Goal: Transaction & Acquisition: Book appointment/travel/reservation

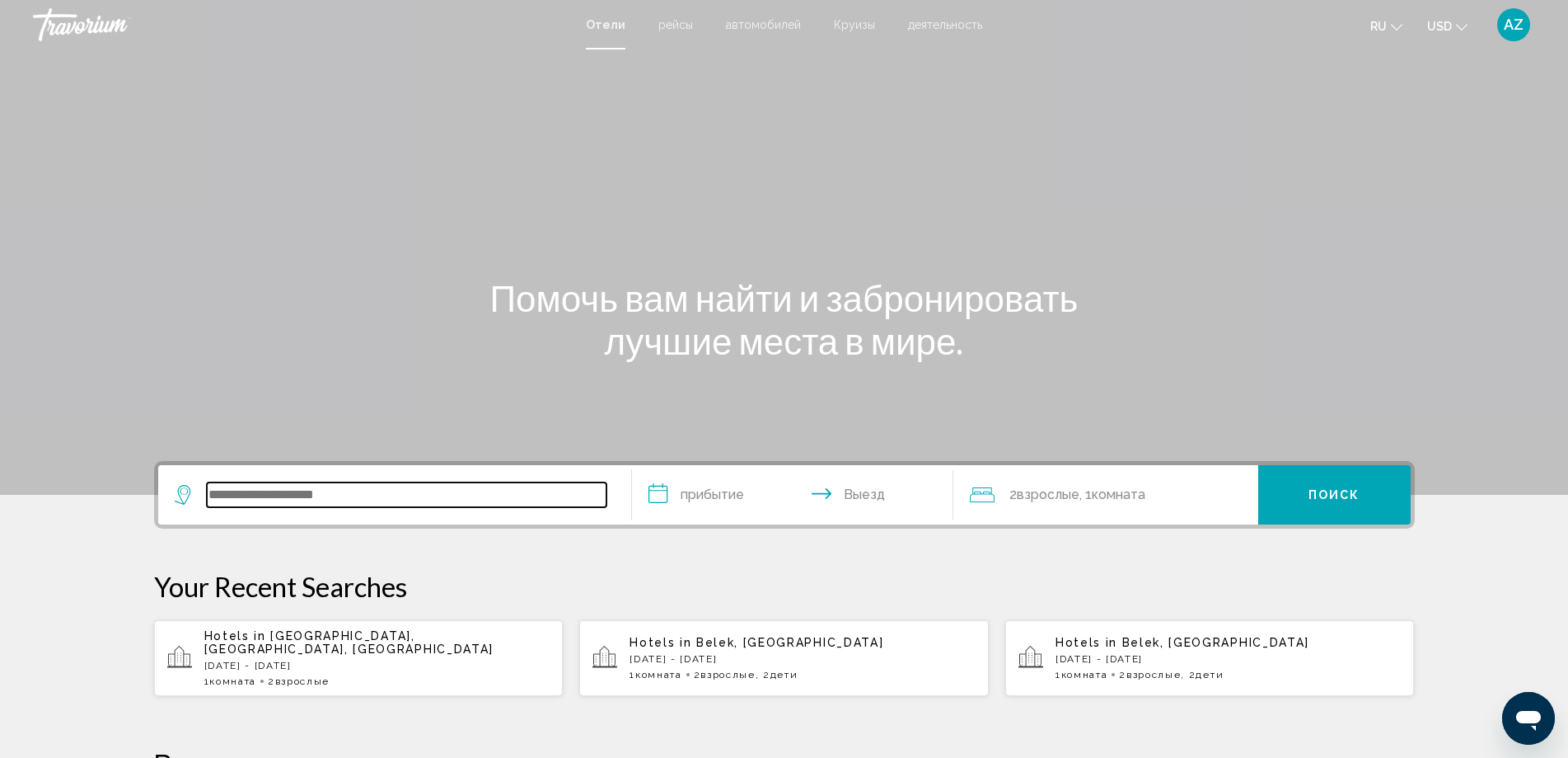
click at [334, 488] on input "Search widget" at bounding box center [407, 494] width 400 height 25
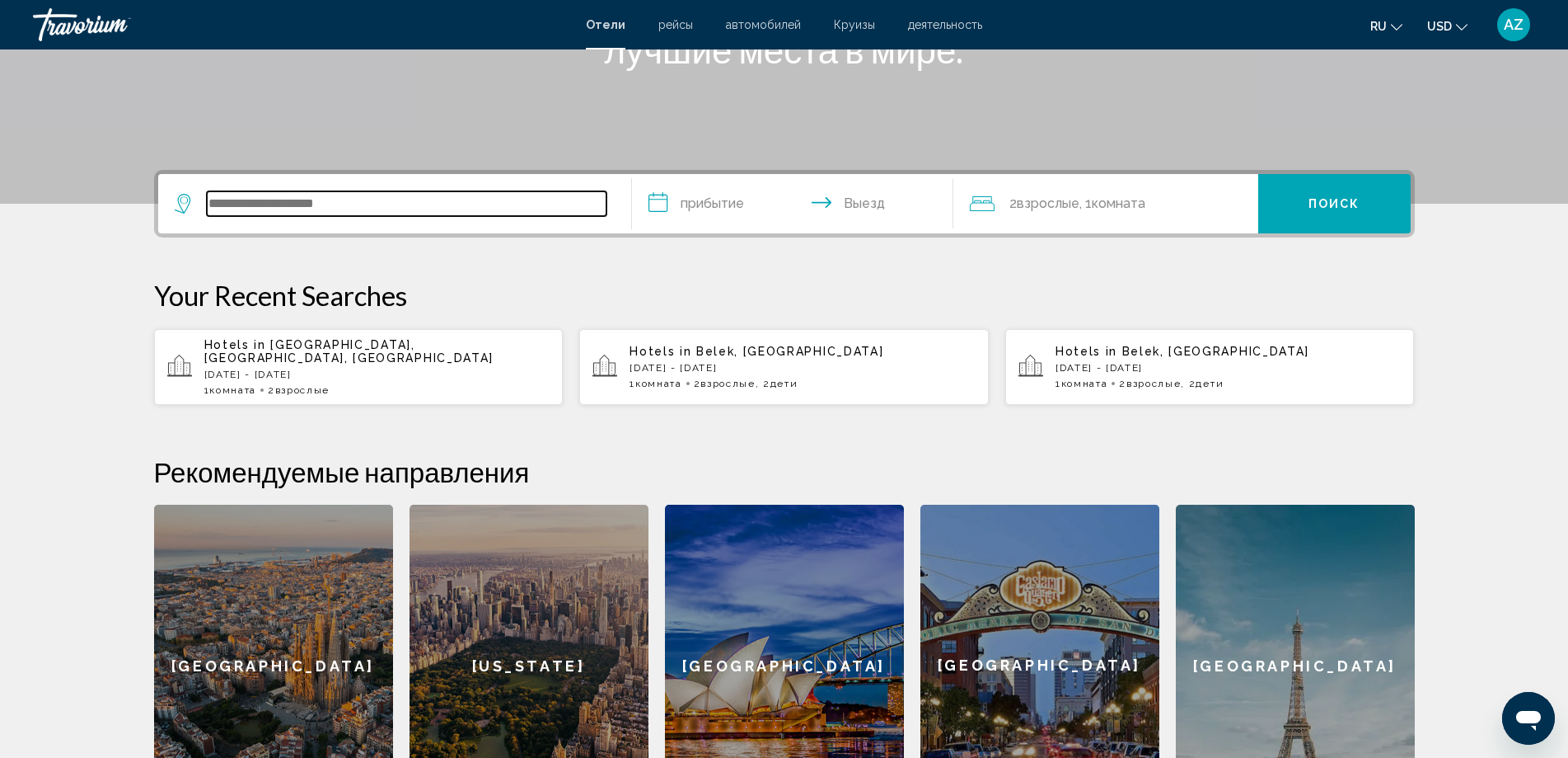
scroll to position [407, 0]
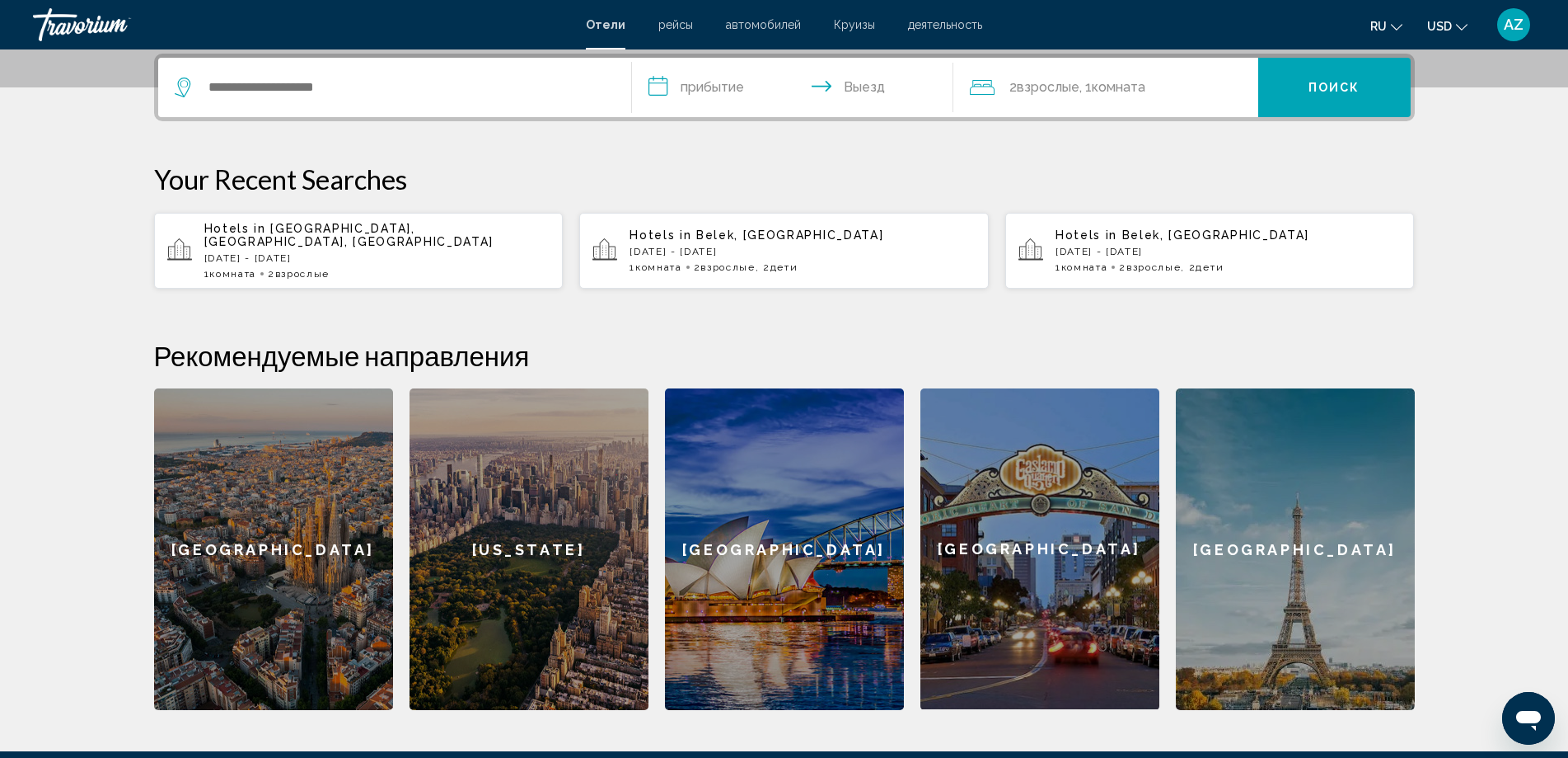
click at [367, 268] on div "1 Комната номера 2 Взрослый Взрослые" at bounding box center [377, 274] width 346 height 11
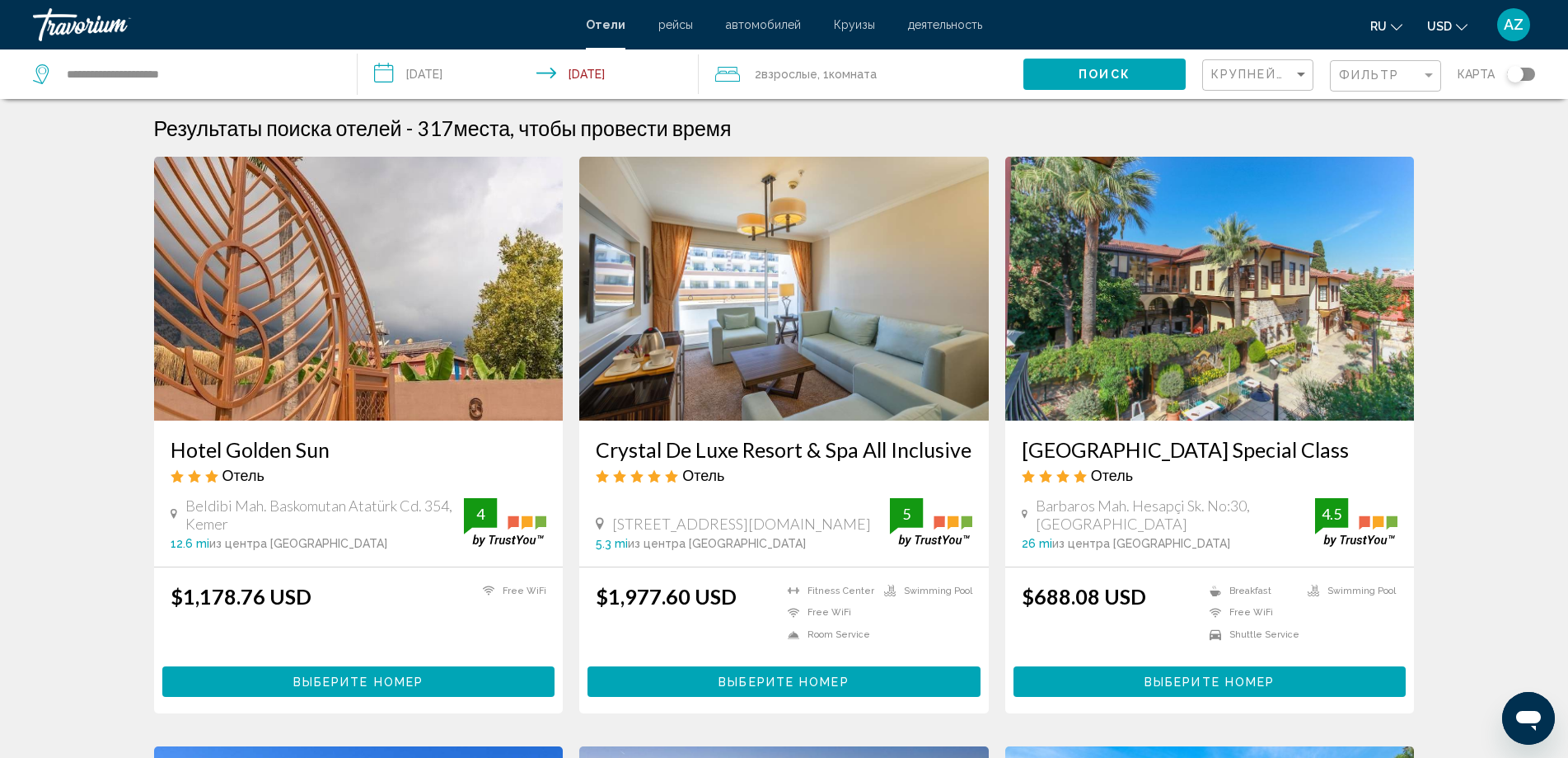
click at [1085, 94] on div "Поиск" at bounding box center [1113, 73] width 179 height 49
click at [1095, 73] on span "Поиск" at bounding box center [1105, 75] width 52 height 13
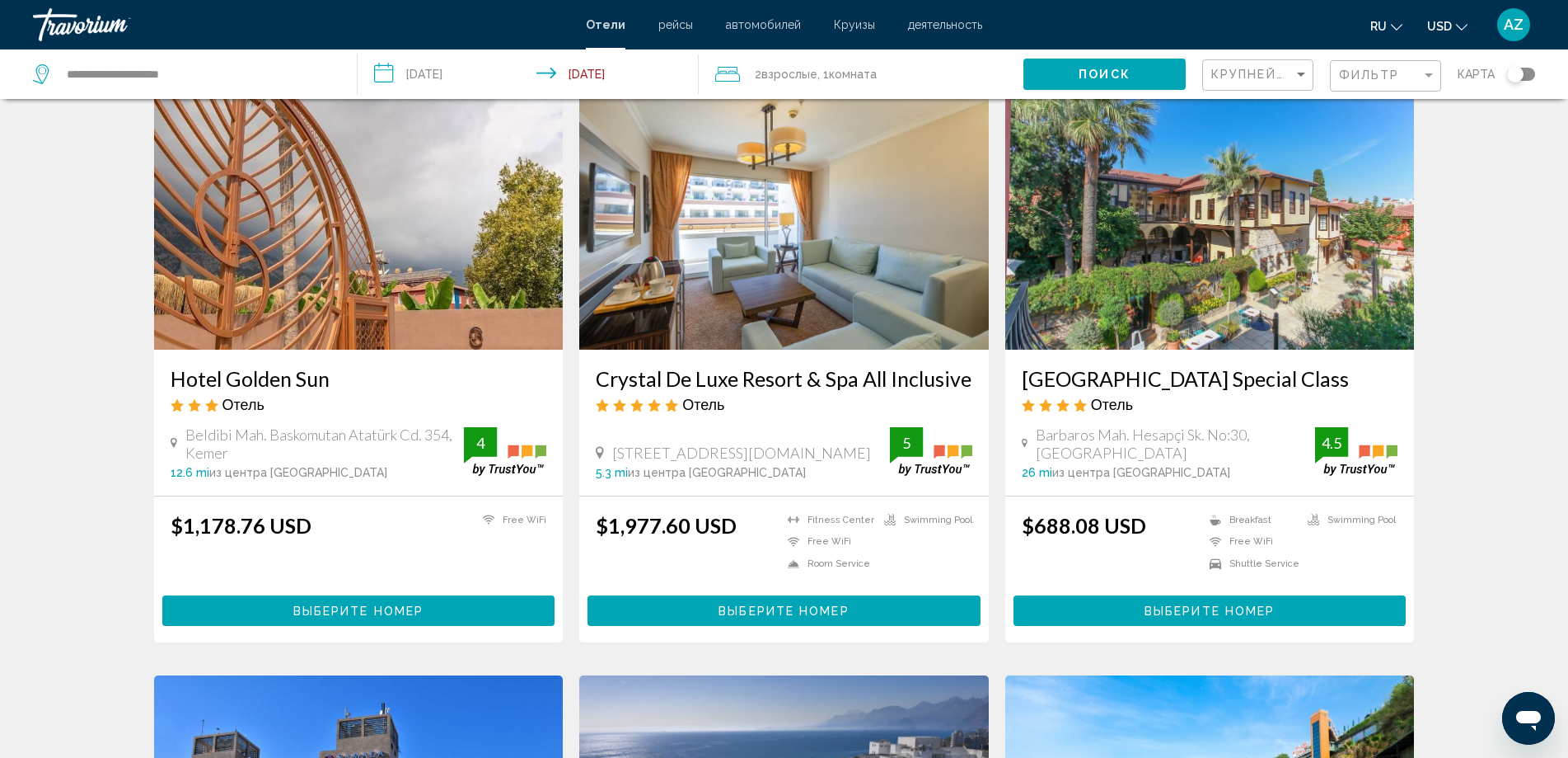
scroll to position [247, 0]
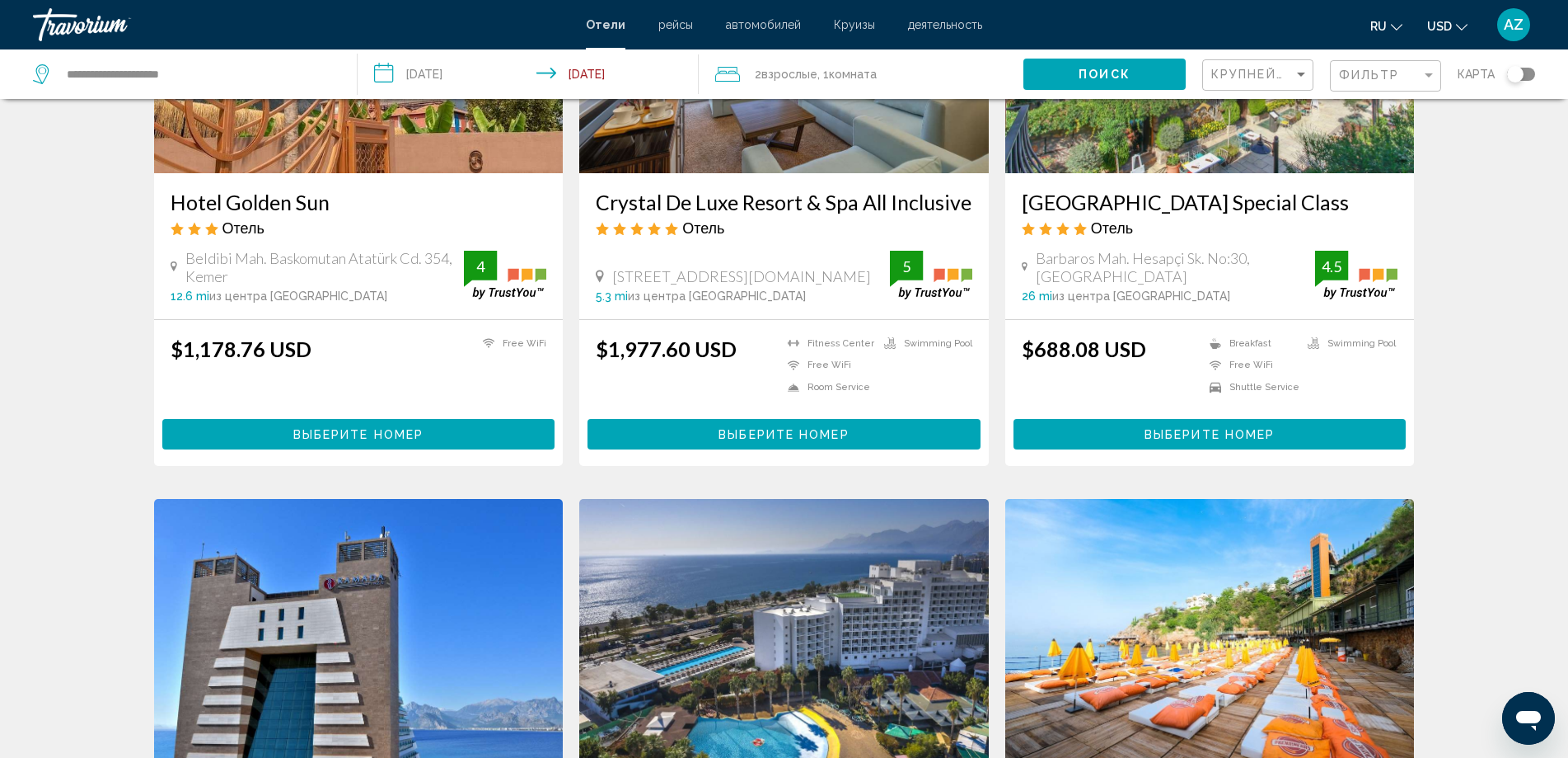
click at [1357, 63] on div "Фильтр" at bounding box center [1388, 76] width 97 height 31
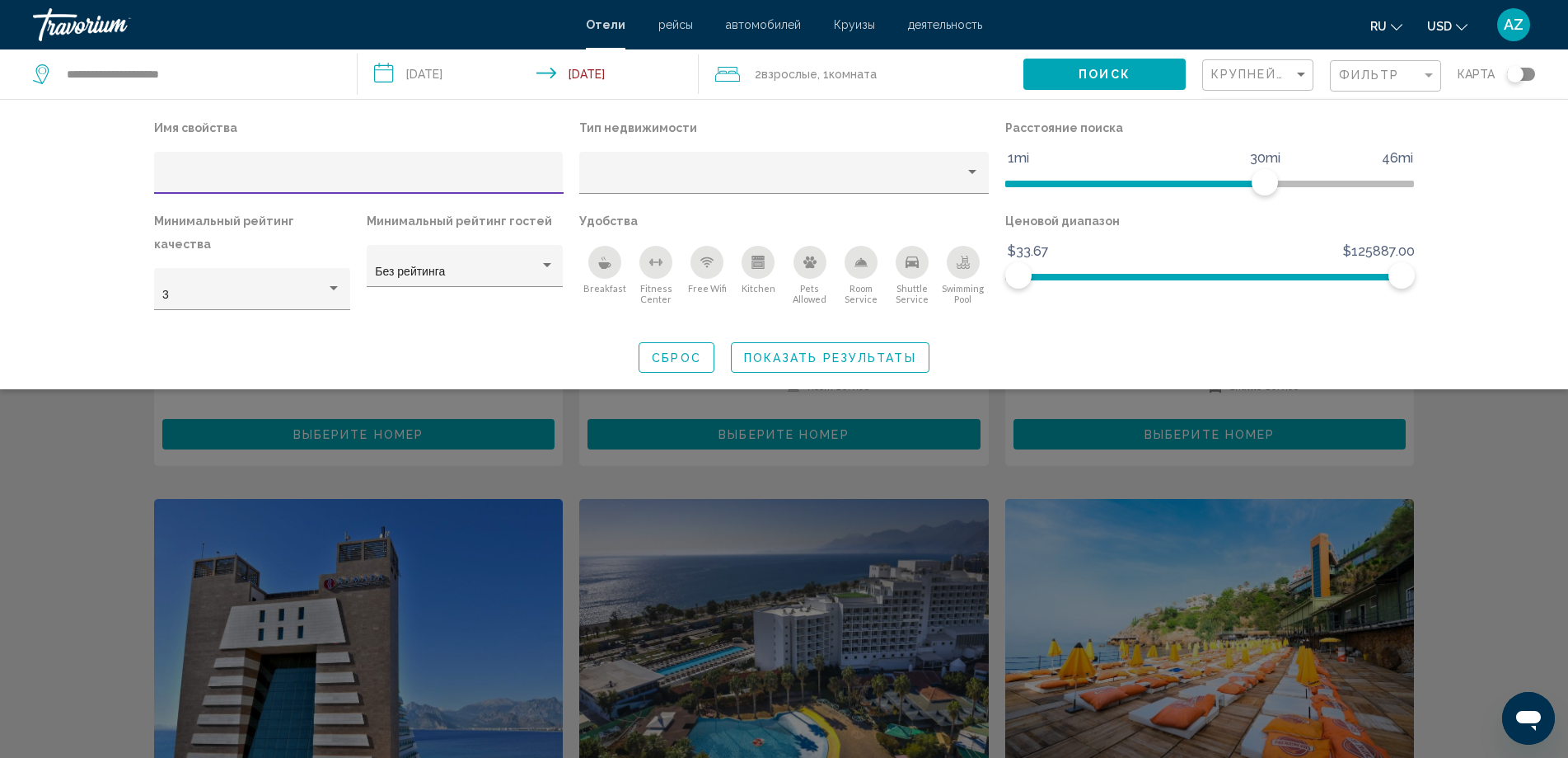
click at [603, 262] on icon "Breakfast" at bounding box center [605, 262] width 13 height 13
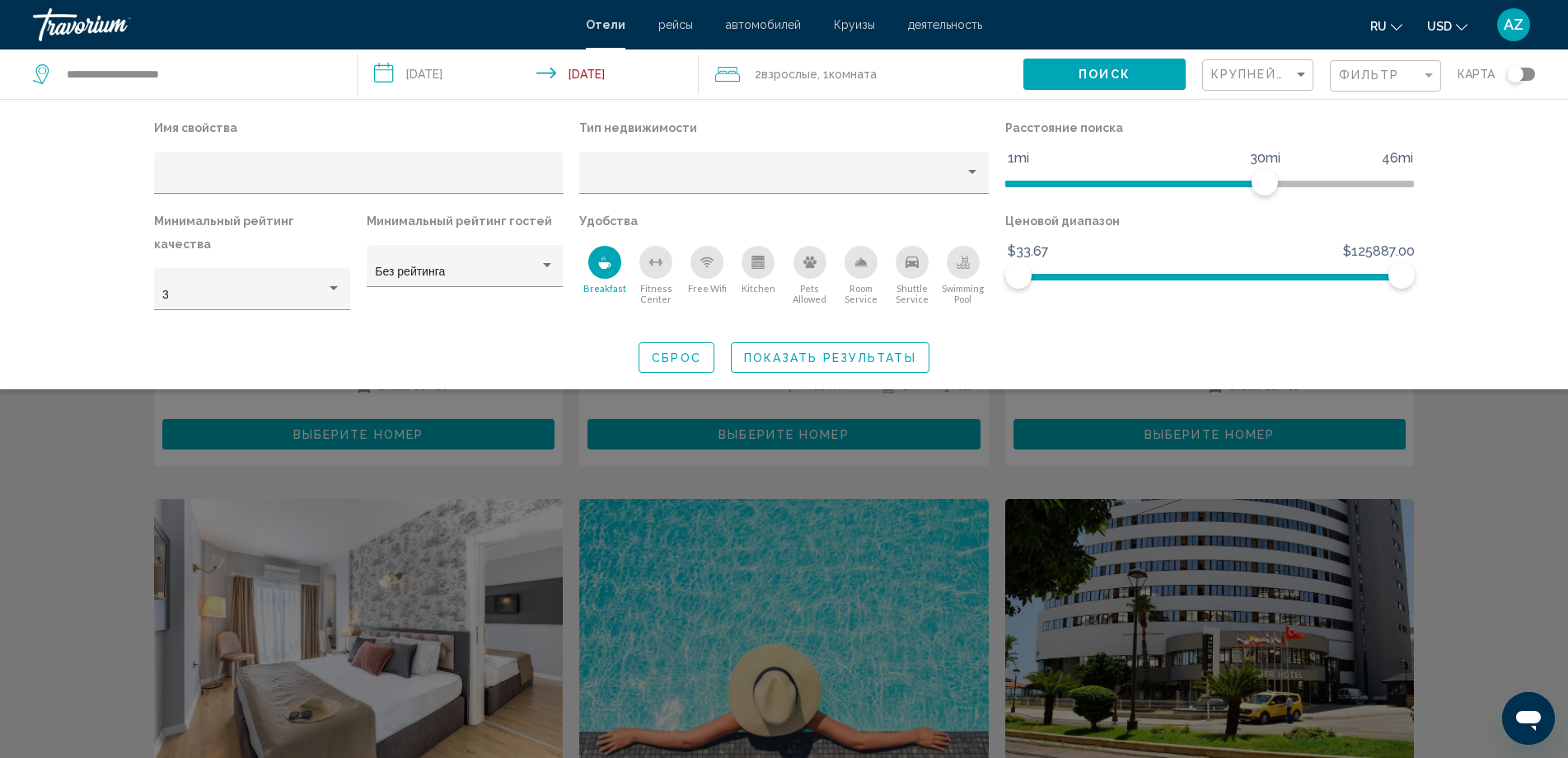
click at [599, 264] on icon "Breakfast" at bounding box center [605, 265] width 12 height 6
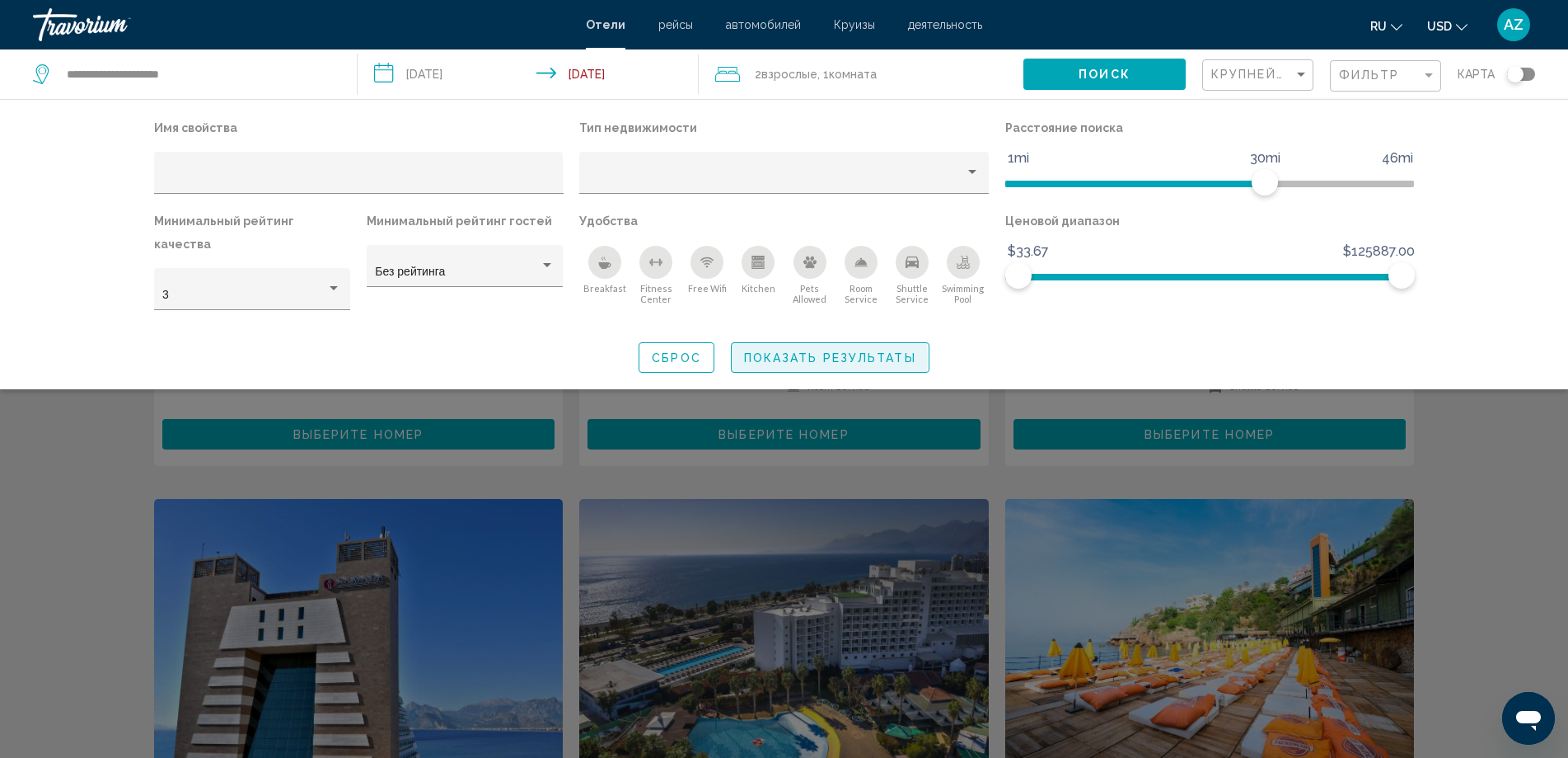
click at [820, 352] on span "Показать результаты" at bounding box center [831, 358] width 172 height 13
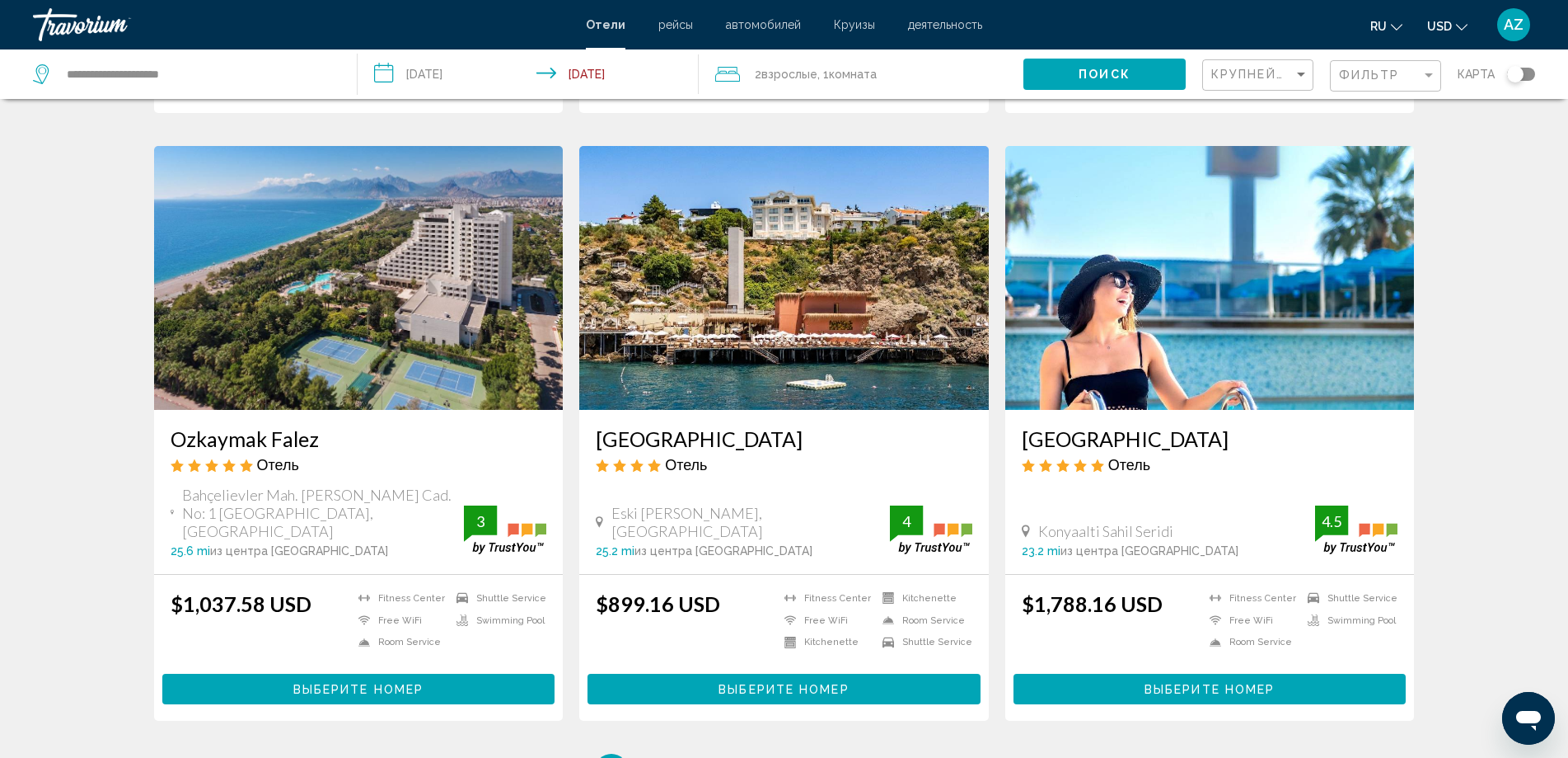
scroll to position [1979, 0]
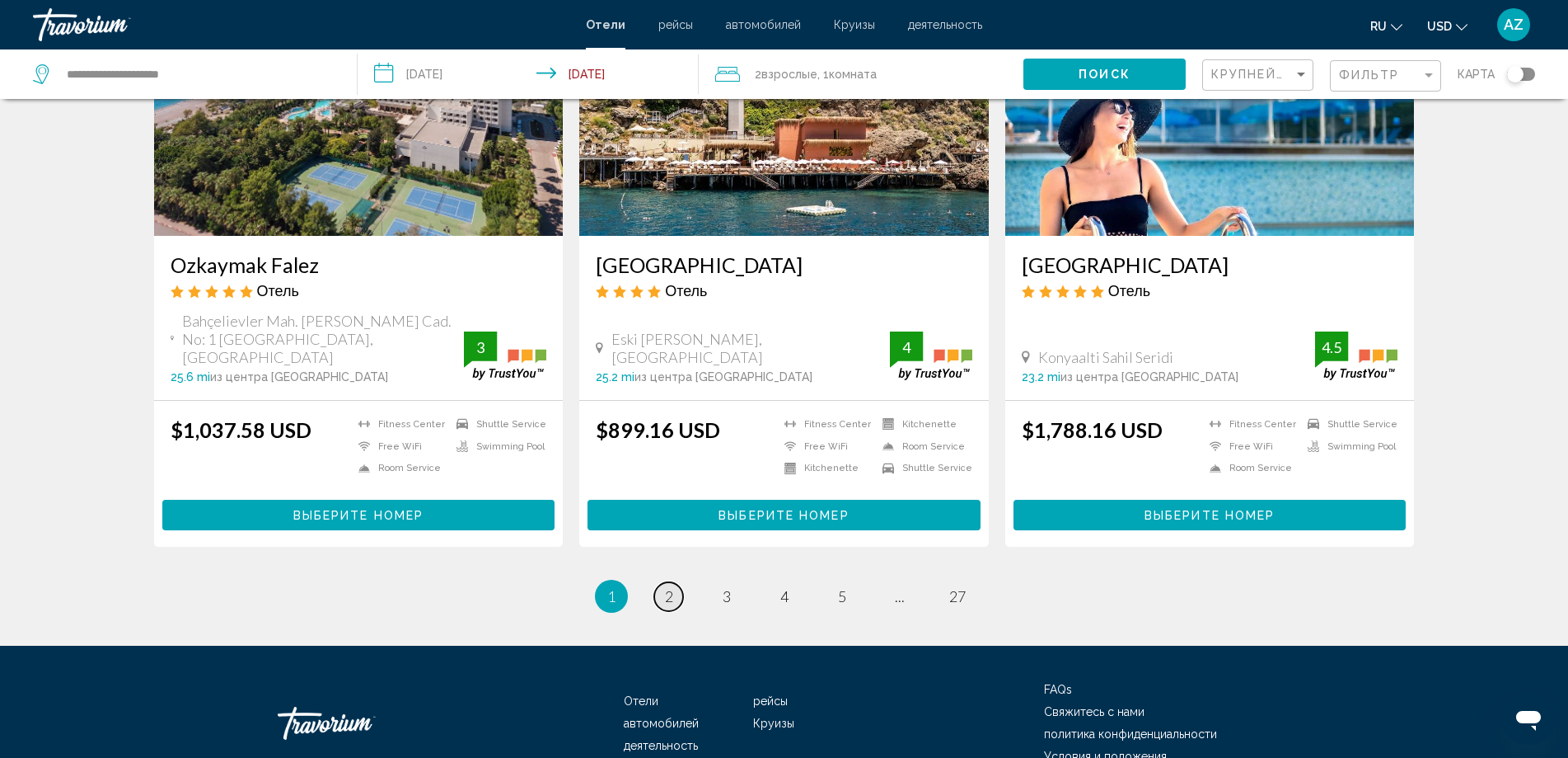
click at [671, 587] on span "2" at bounding box center [669, 596] width 8 height 19
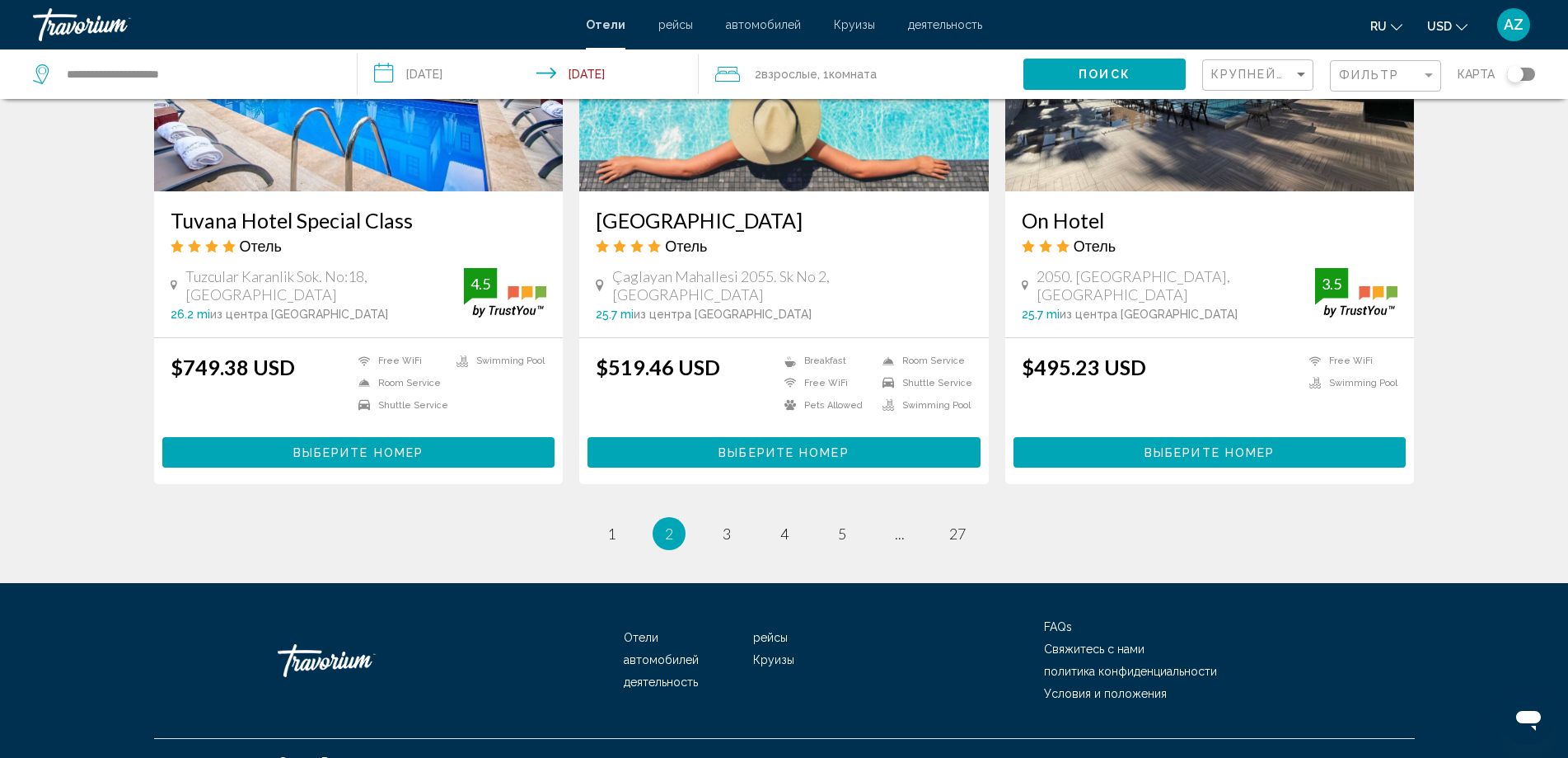
scroll to position [2048, 0]
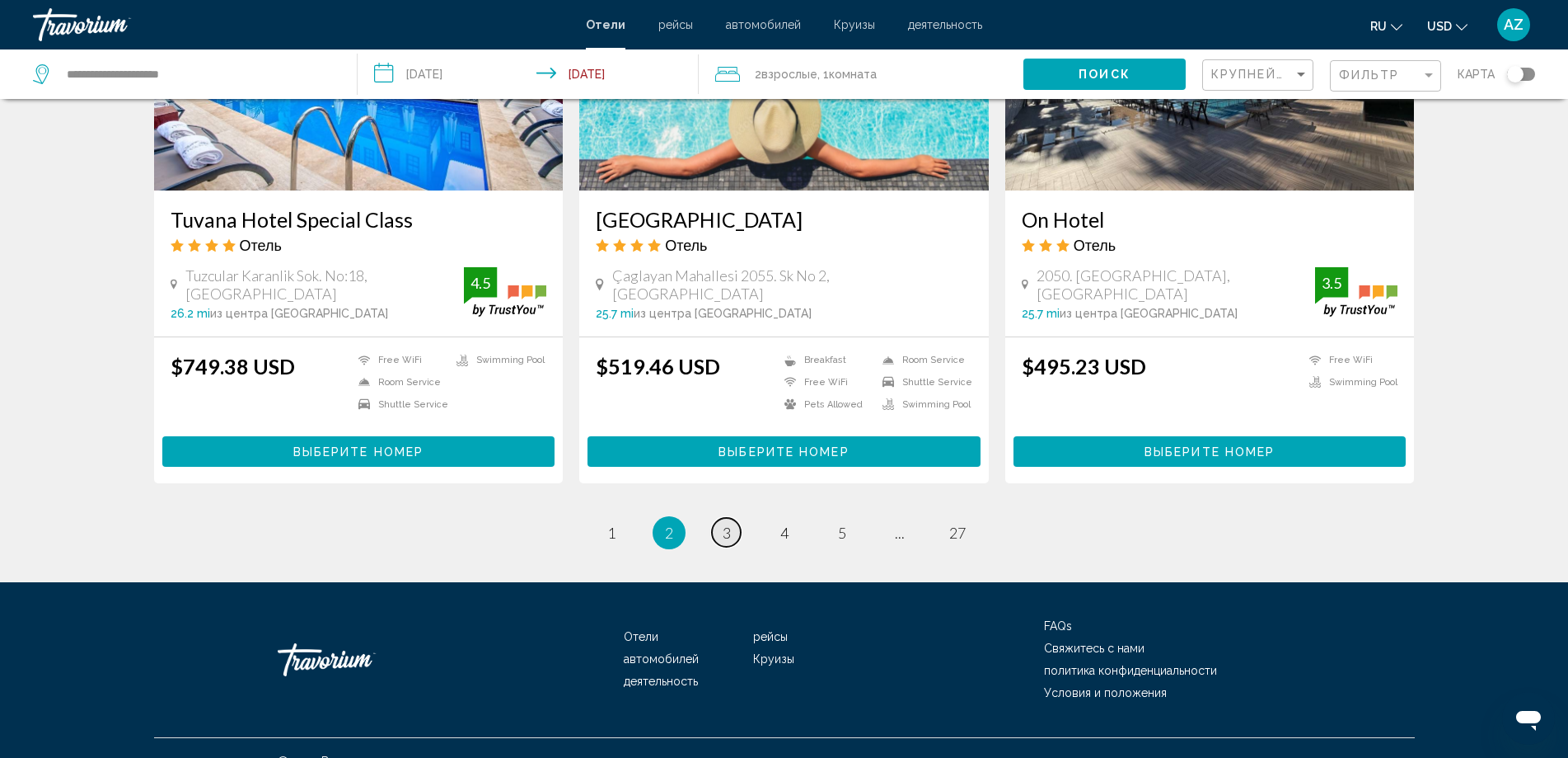
click at [727, 524] on span "3" at bounding box center [726, 533] width 8 height 19
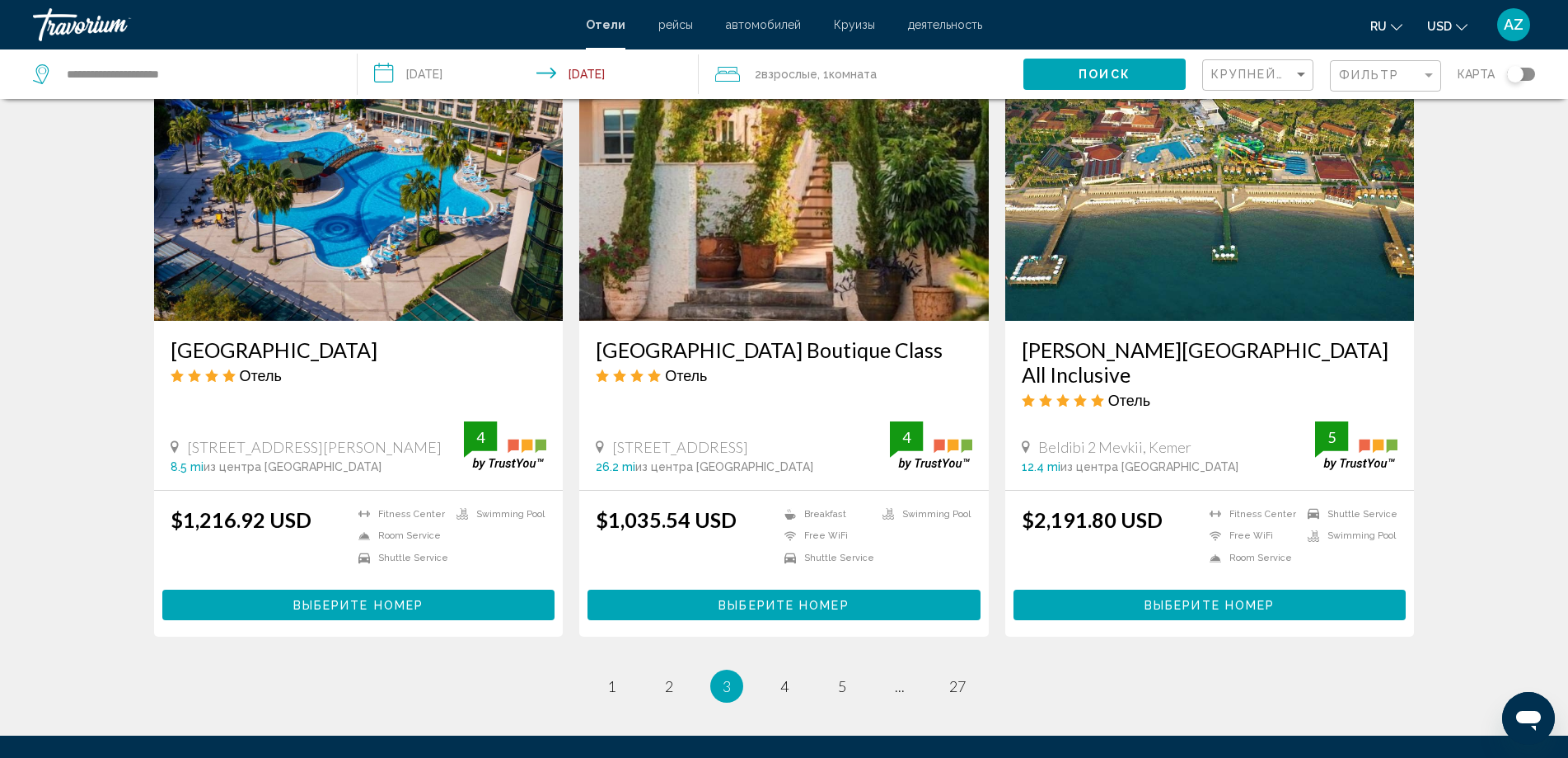
scroll to position [1896, 0]
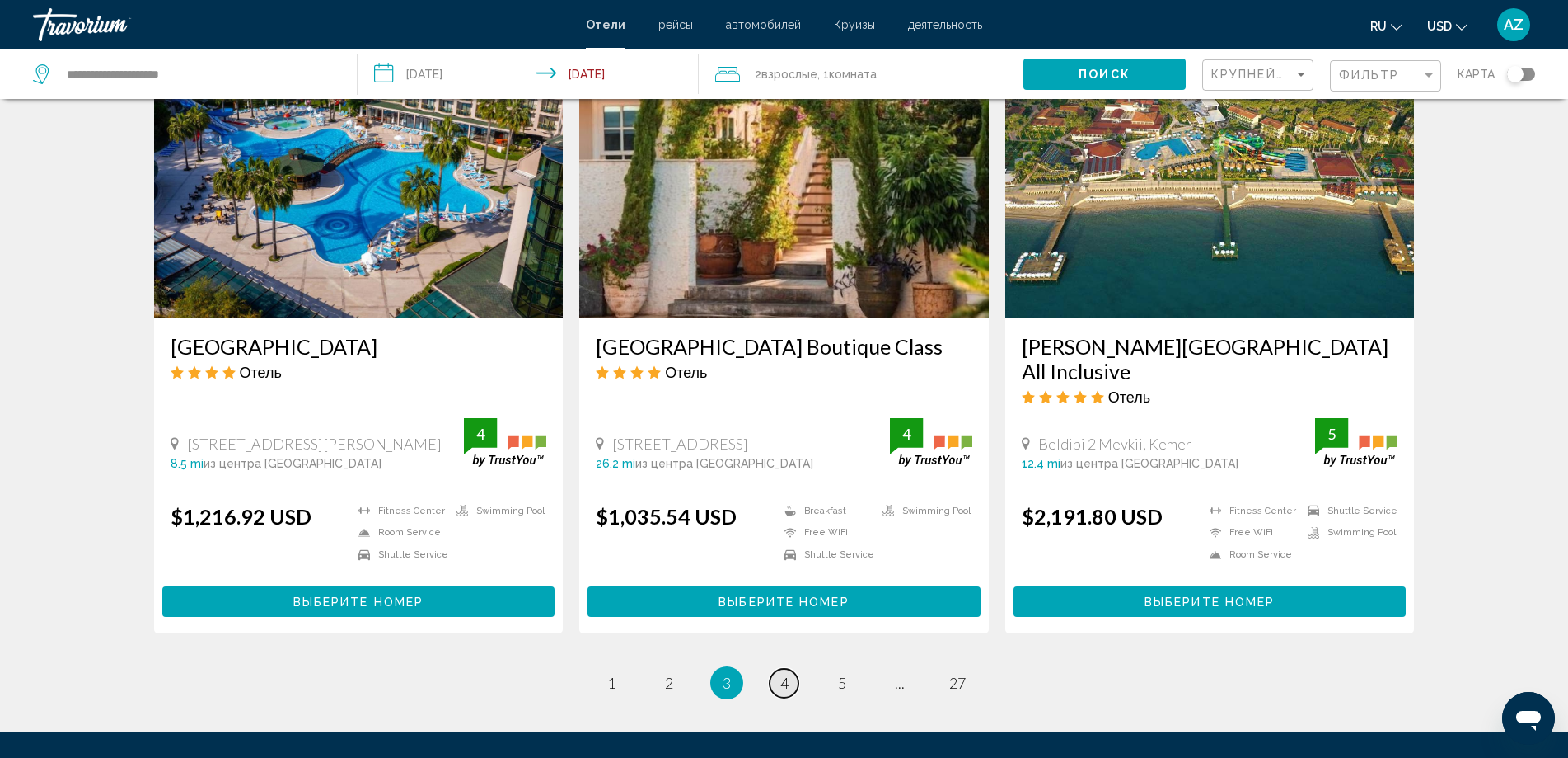
click at [779, 669] on link "page 4" at bounding box center [784, 683] width 29 height 29
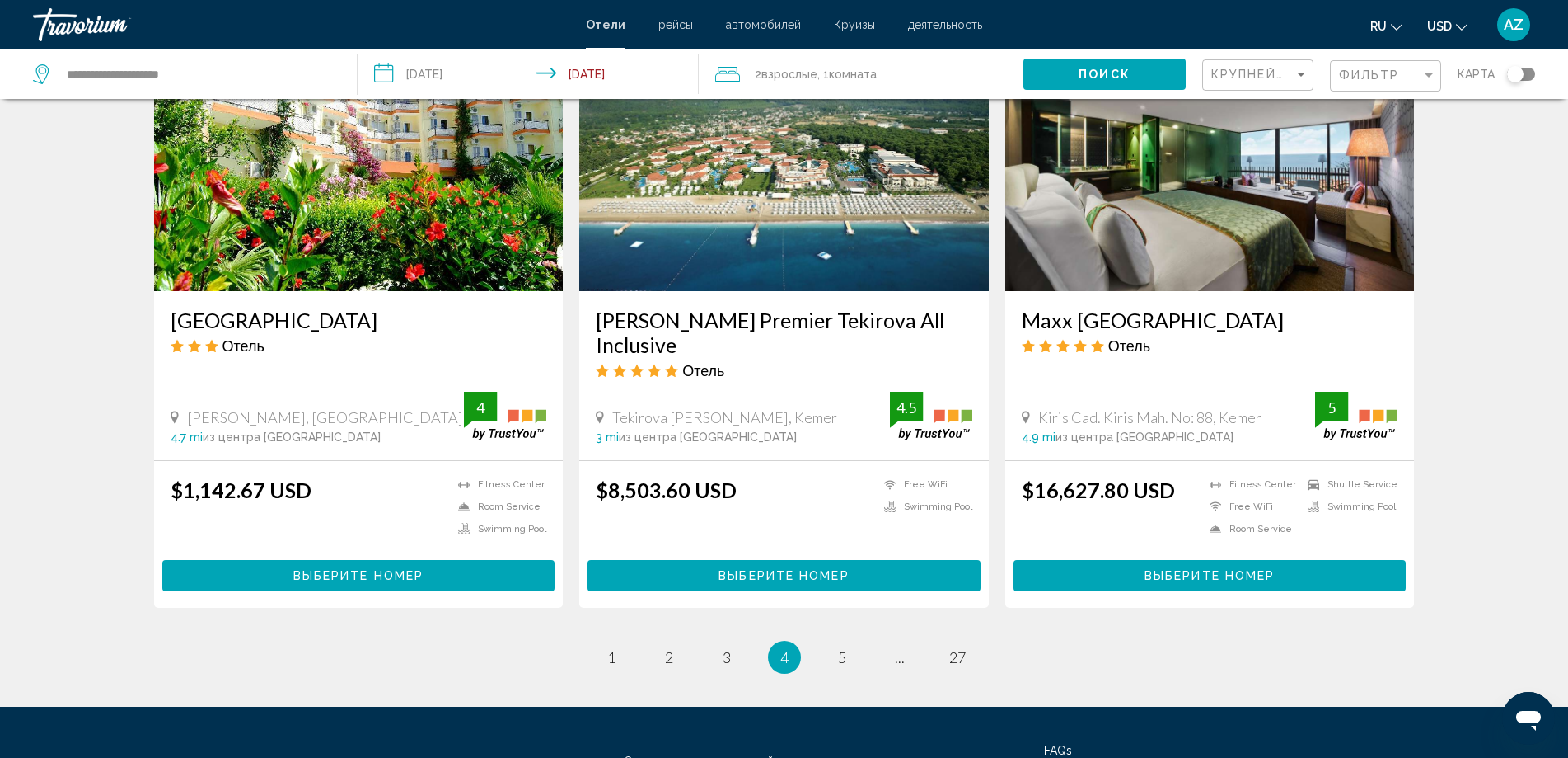
scroll to position [1979, 0]
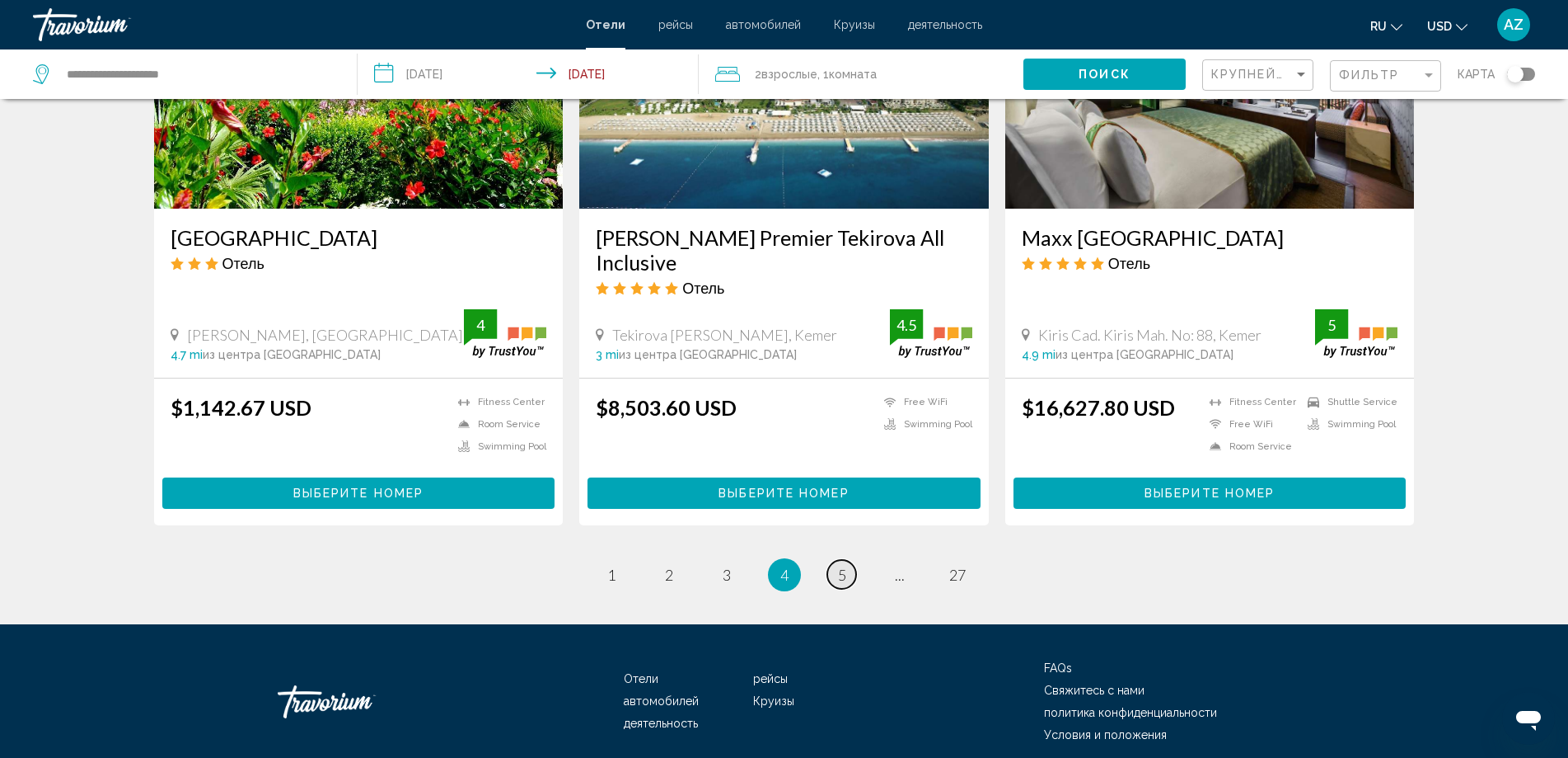
click at [835, 572] on link "page 5" at bounding box center [842, 574] width 29 height 29
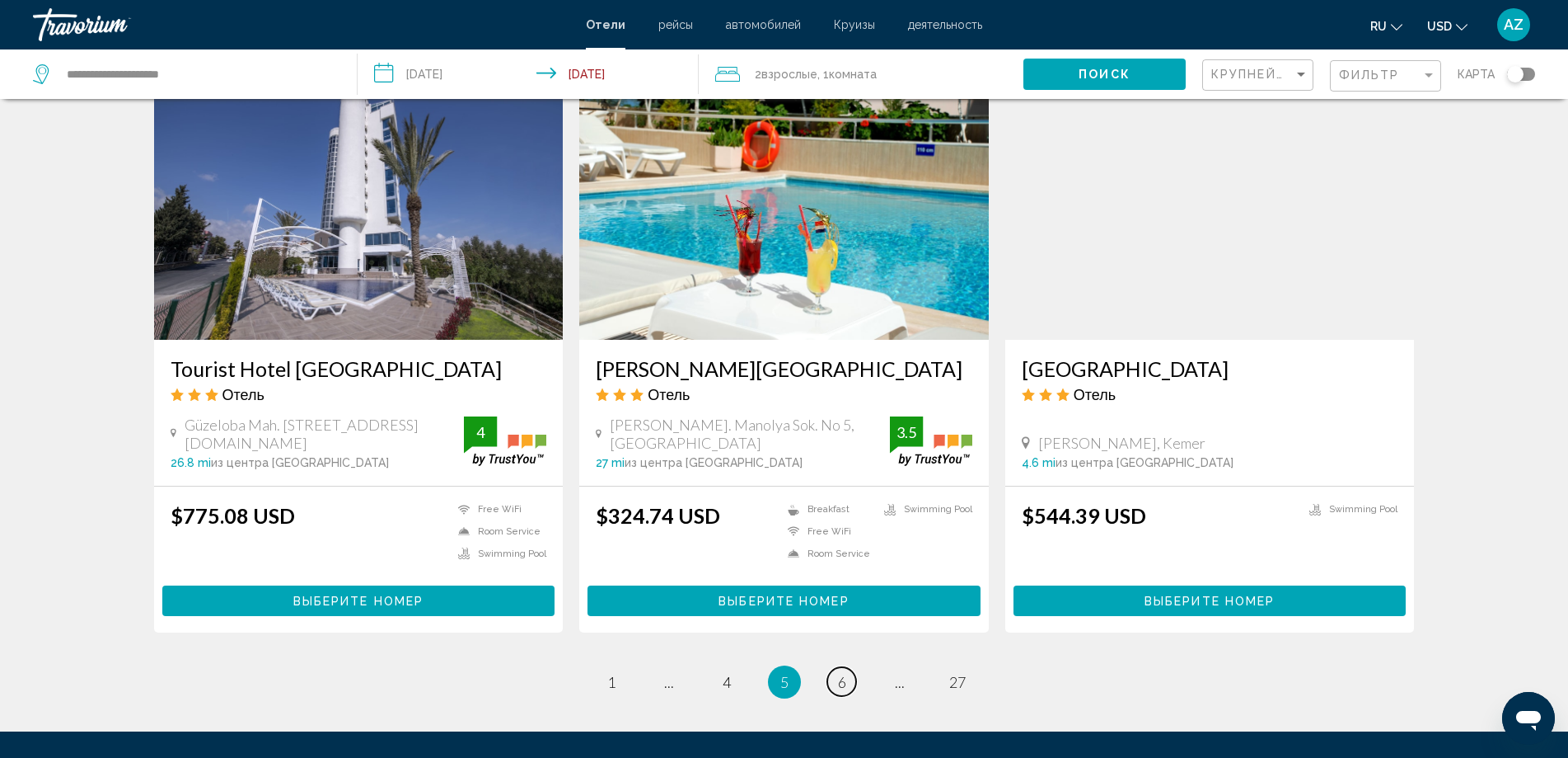
scroll to position [1896, 0]
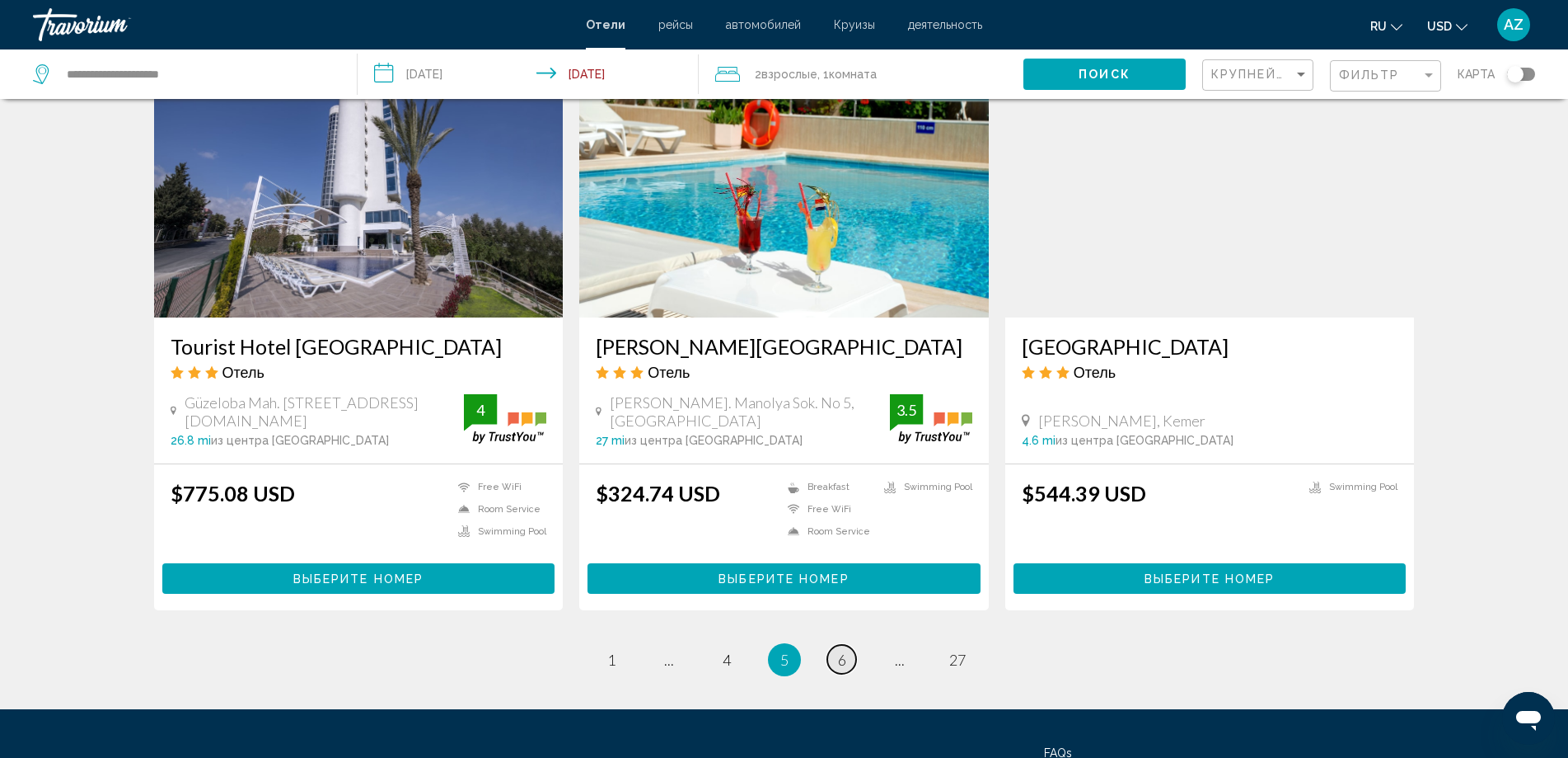
click at [852, 657] on link "page 6" at bounding box center [842, 659] width 29 height 29
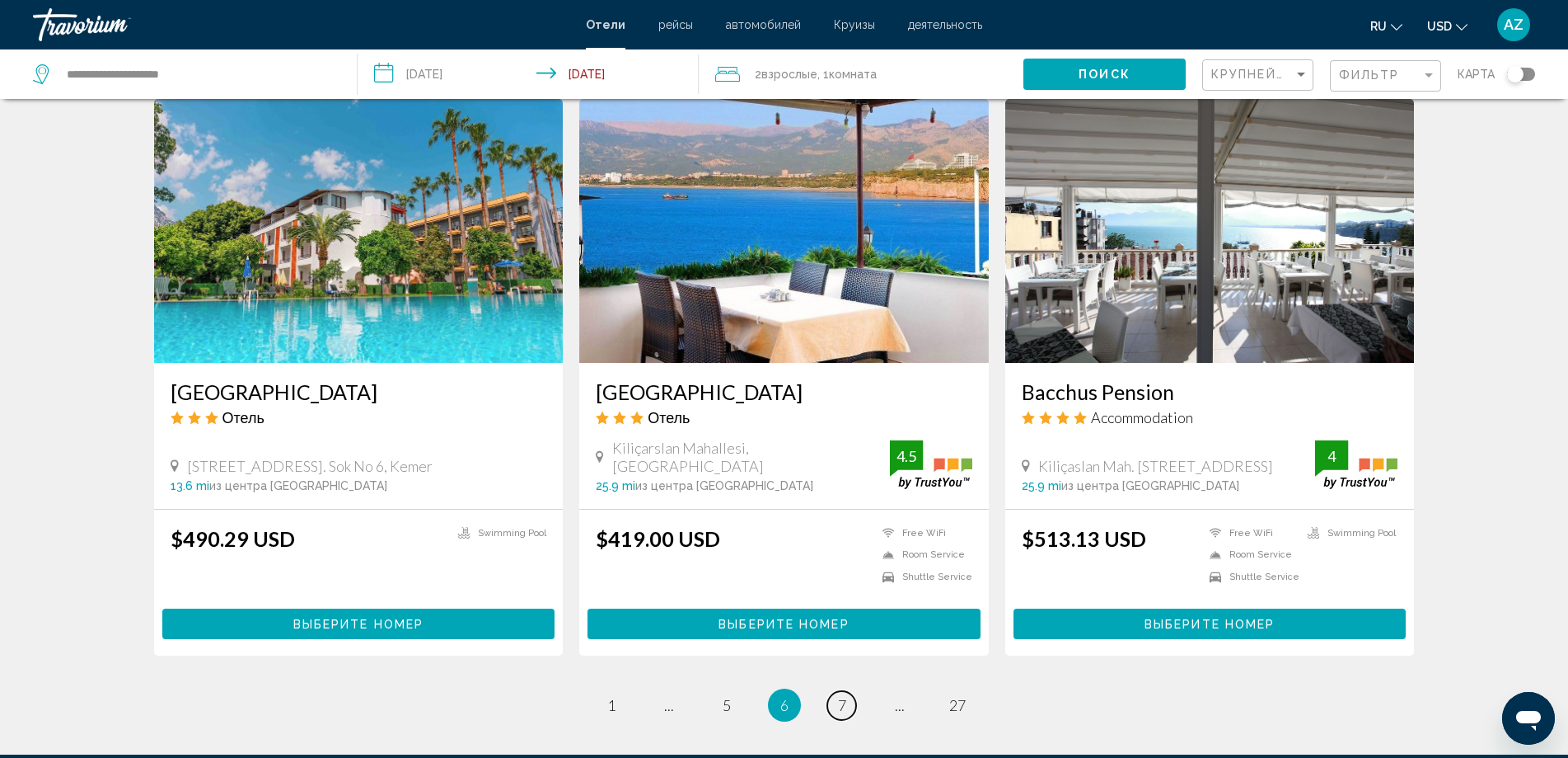
scroll to position [1814, 0]
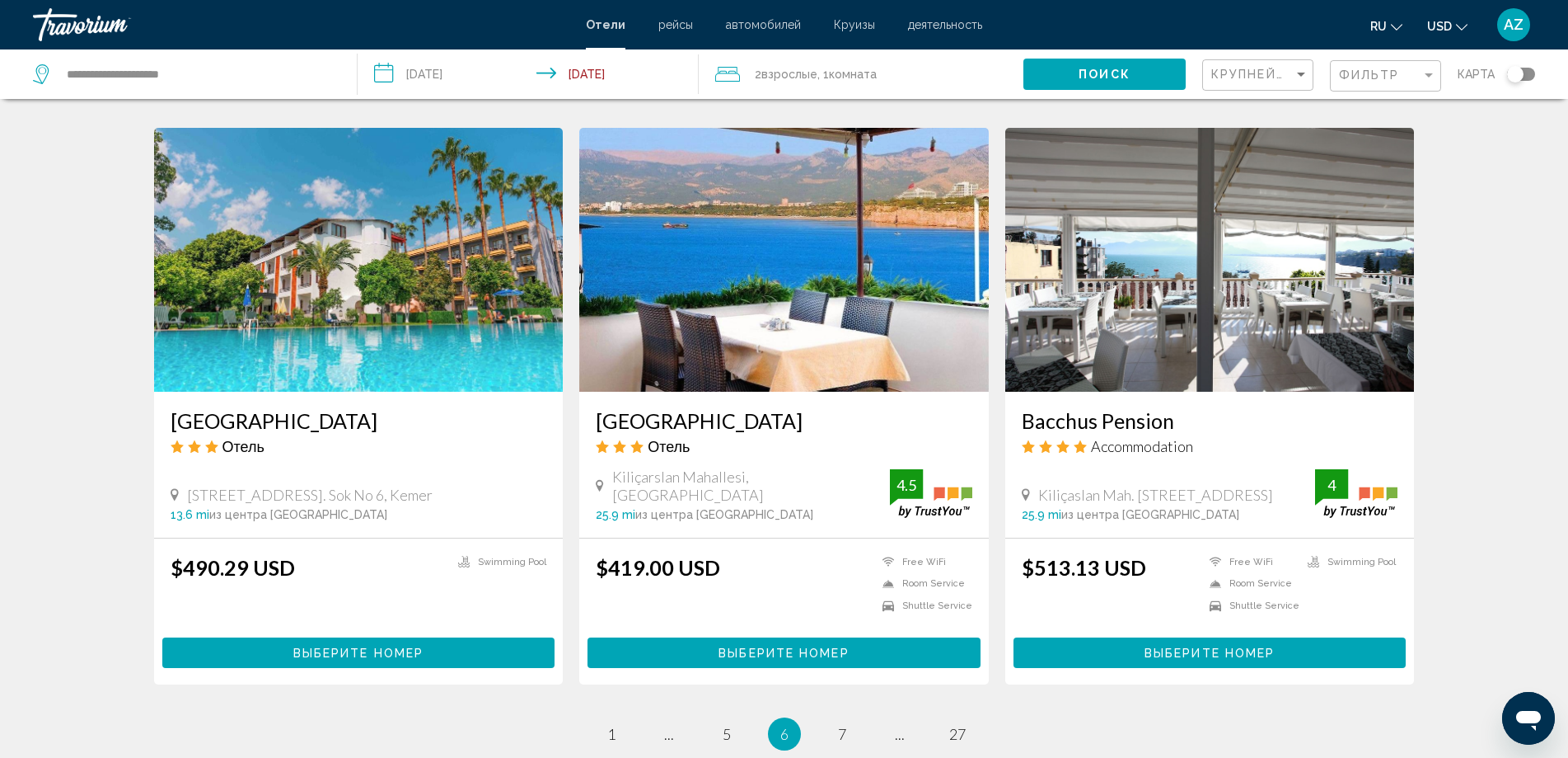
click at [748, 279] on img "Main content" at bounding box center [784, 259] width 410 height 264
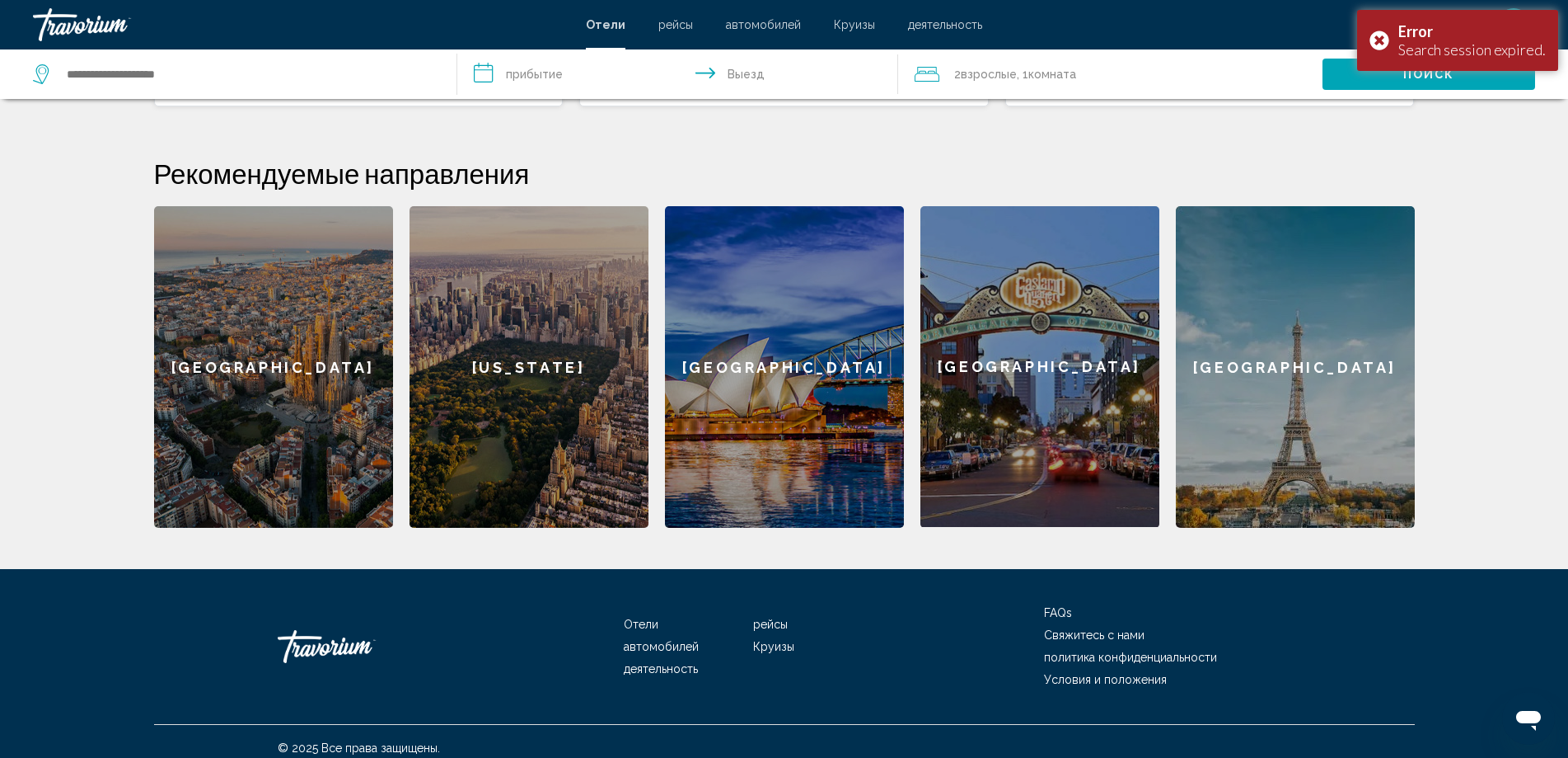
scroll to position [342, 0]
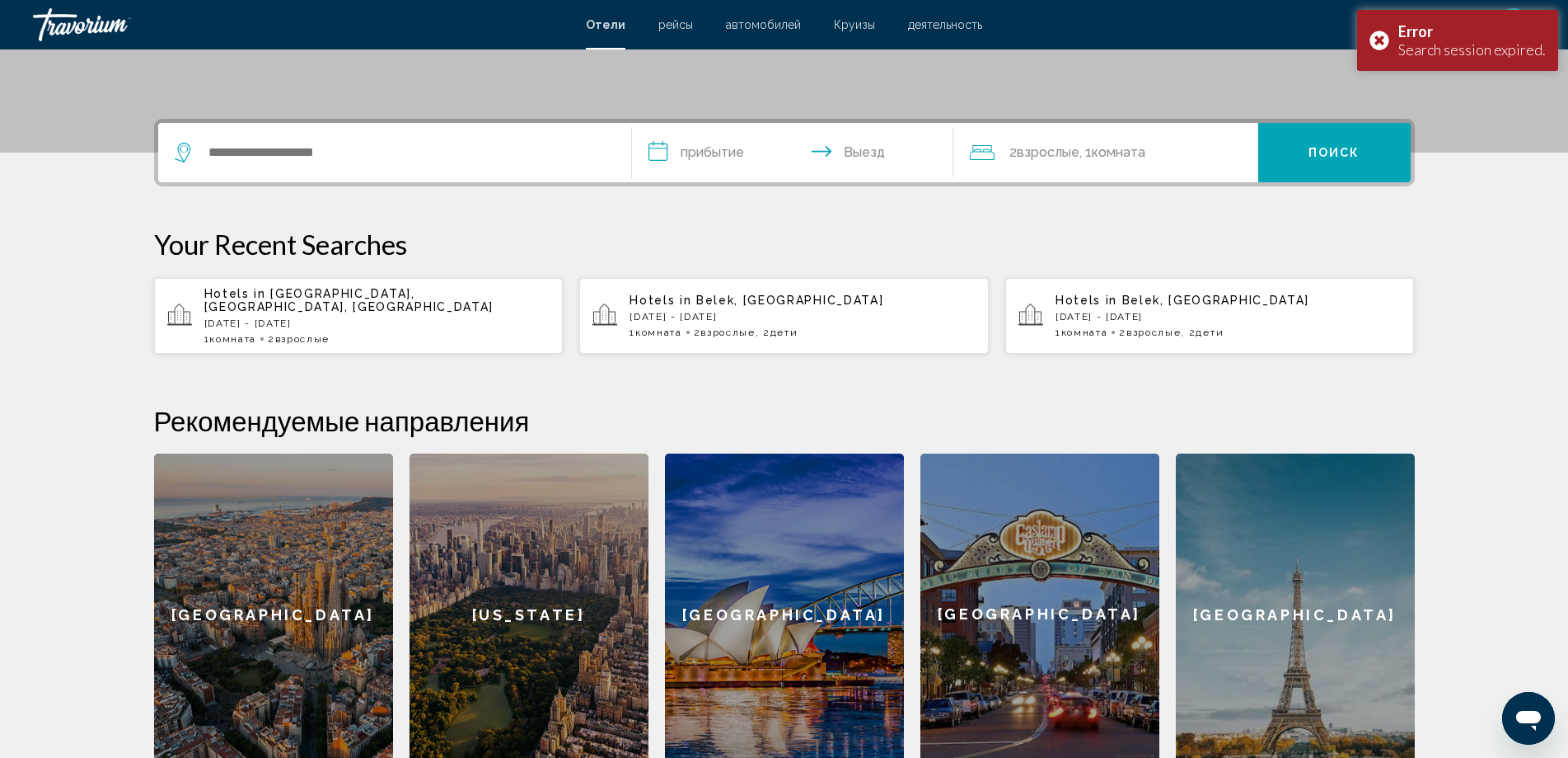
click at [382, 317] on p "Wed, 20 Aug - Tue, 26 Aug" at bounding box center [377, 323] width 346 height 11
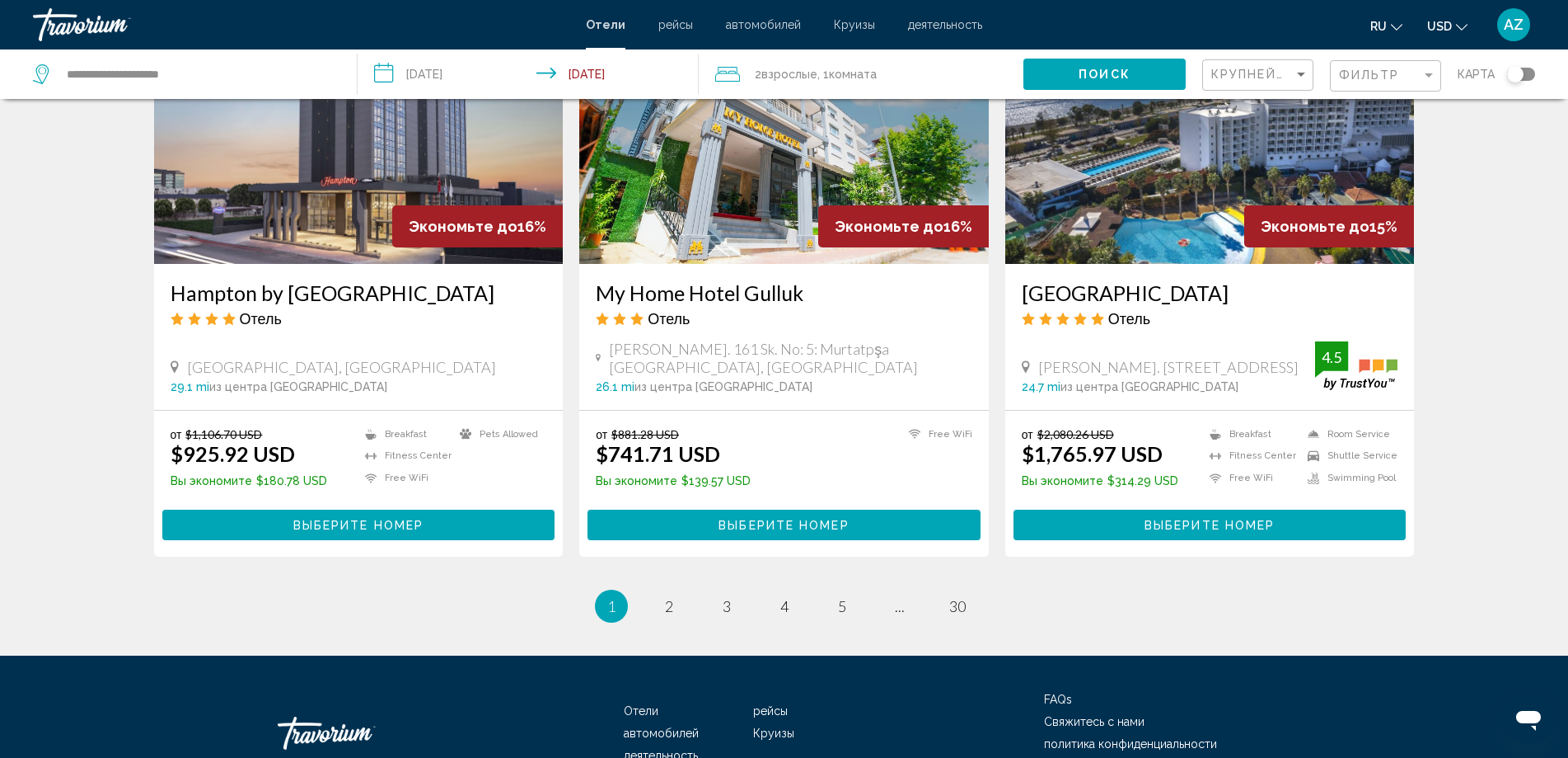
scroll to position [1993, 0]
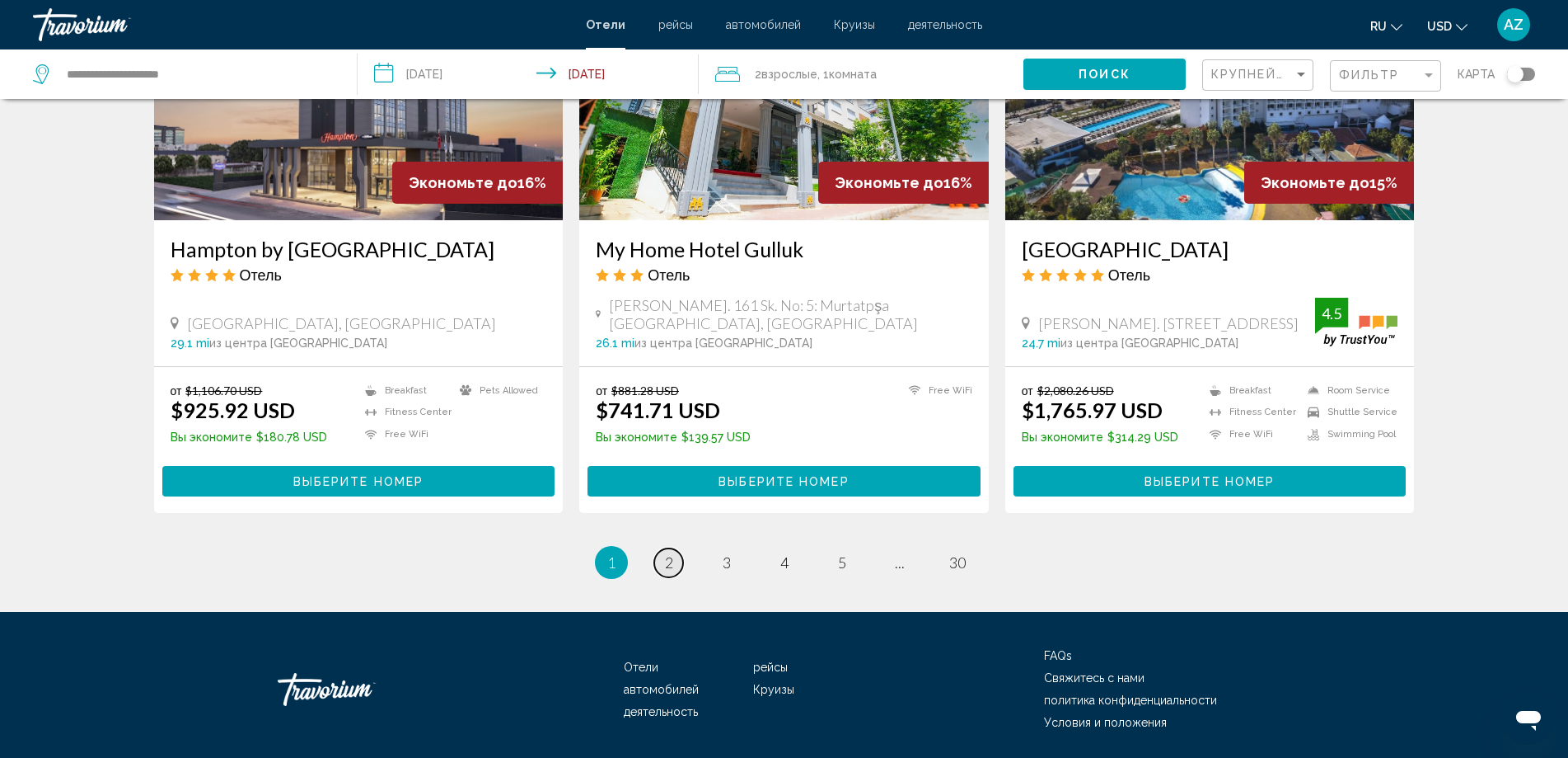
click at [660, 564] on link "page 2" at bounding box center [668, 562] width 29 height 29
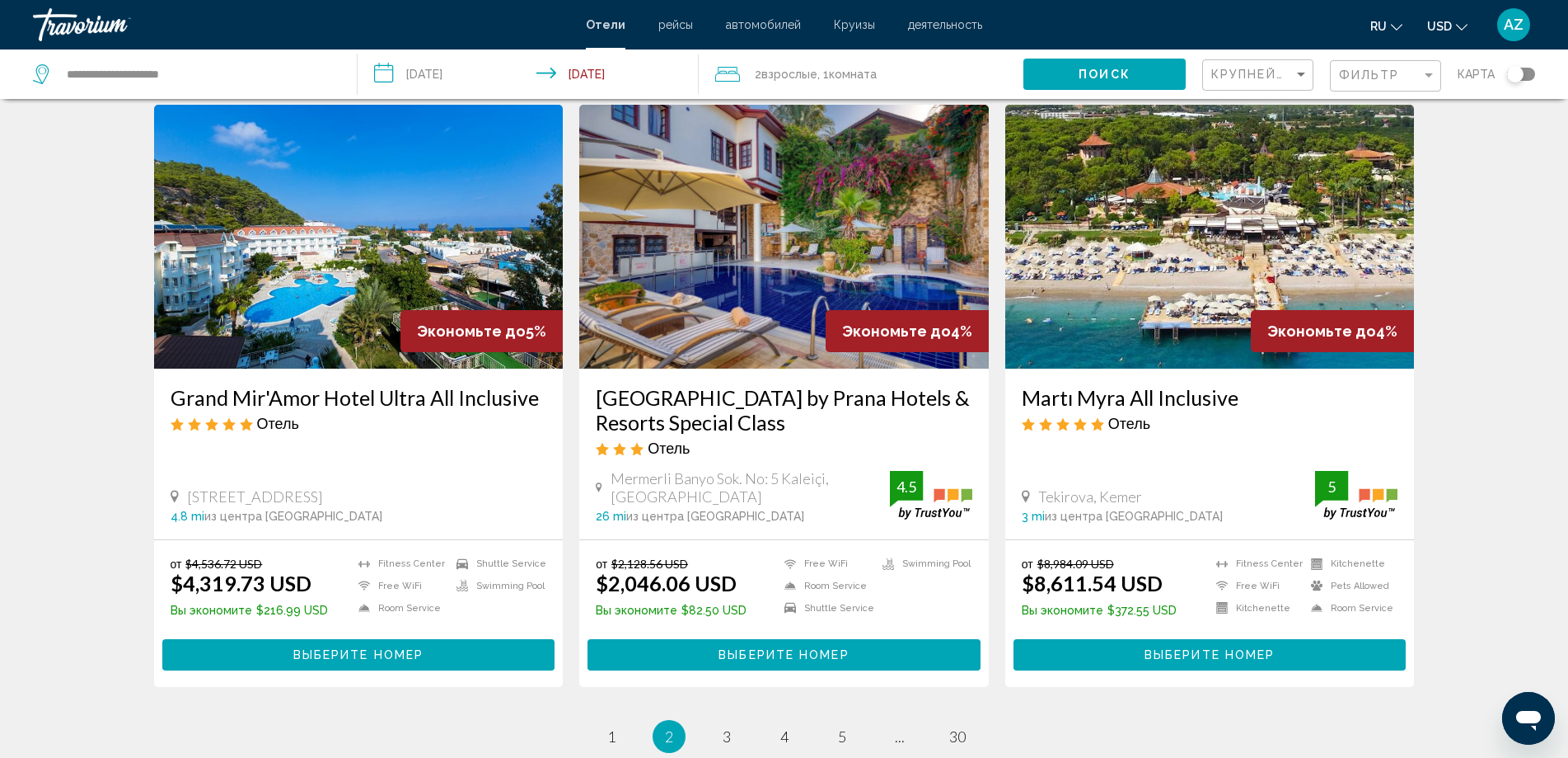
scroll to position [2047, 0]
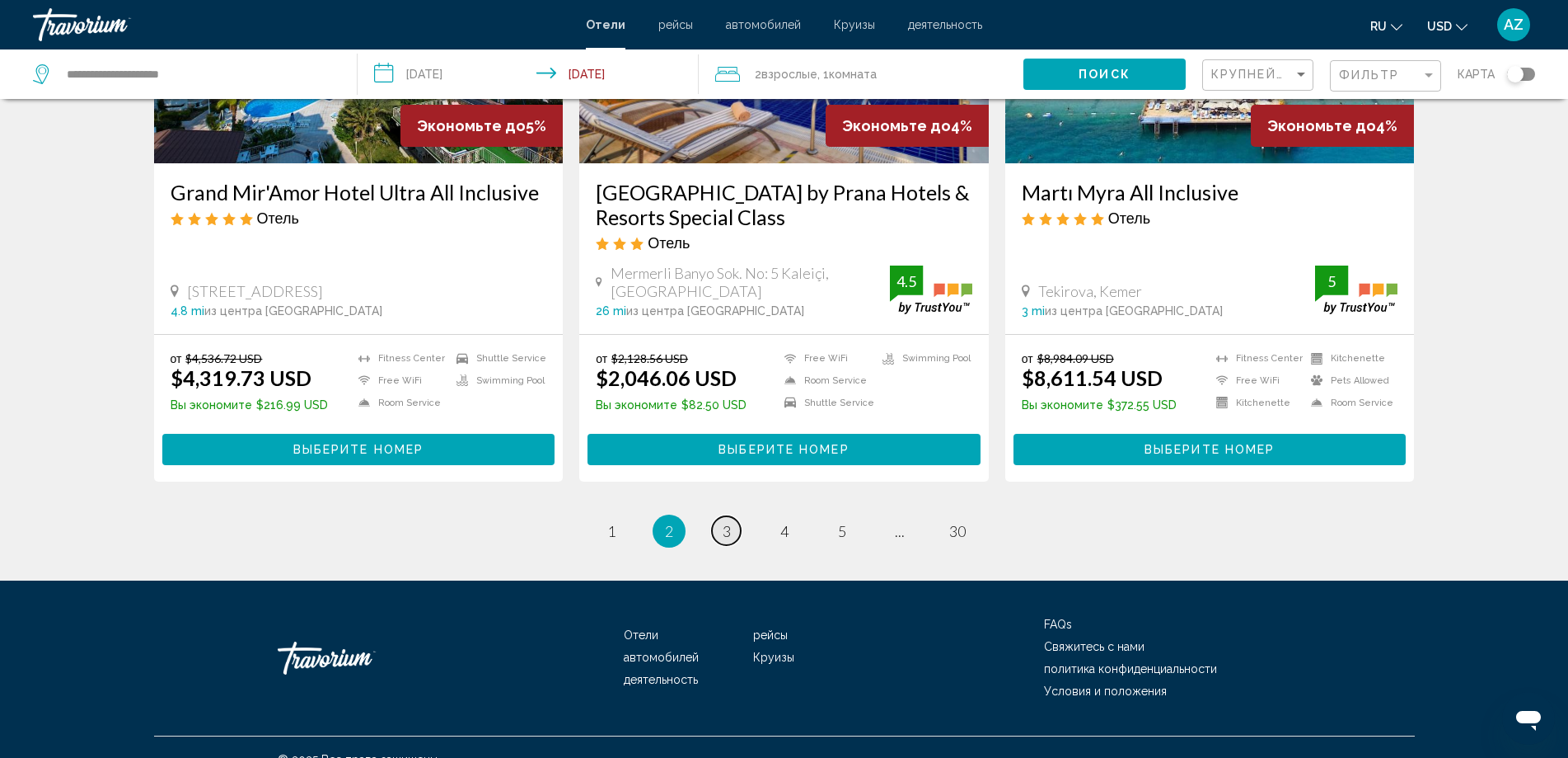
click at [722, 522] on span "3" at bounding box center [726, 531] width 8 height 19
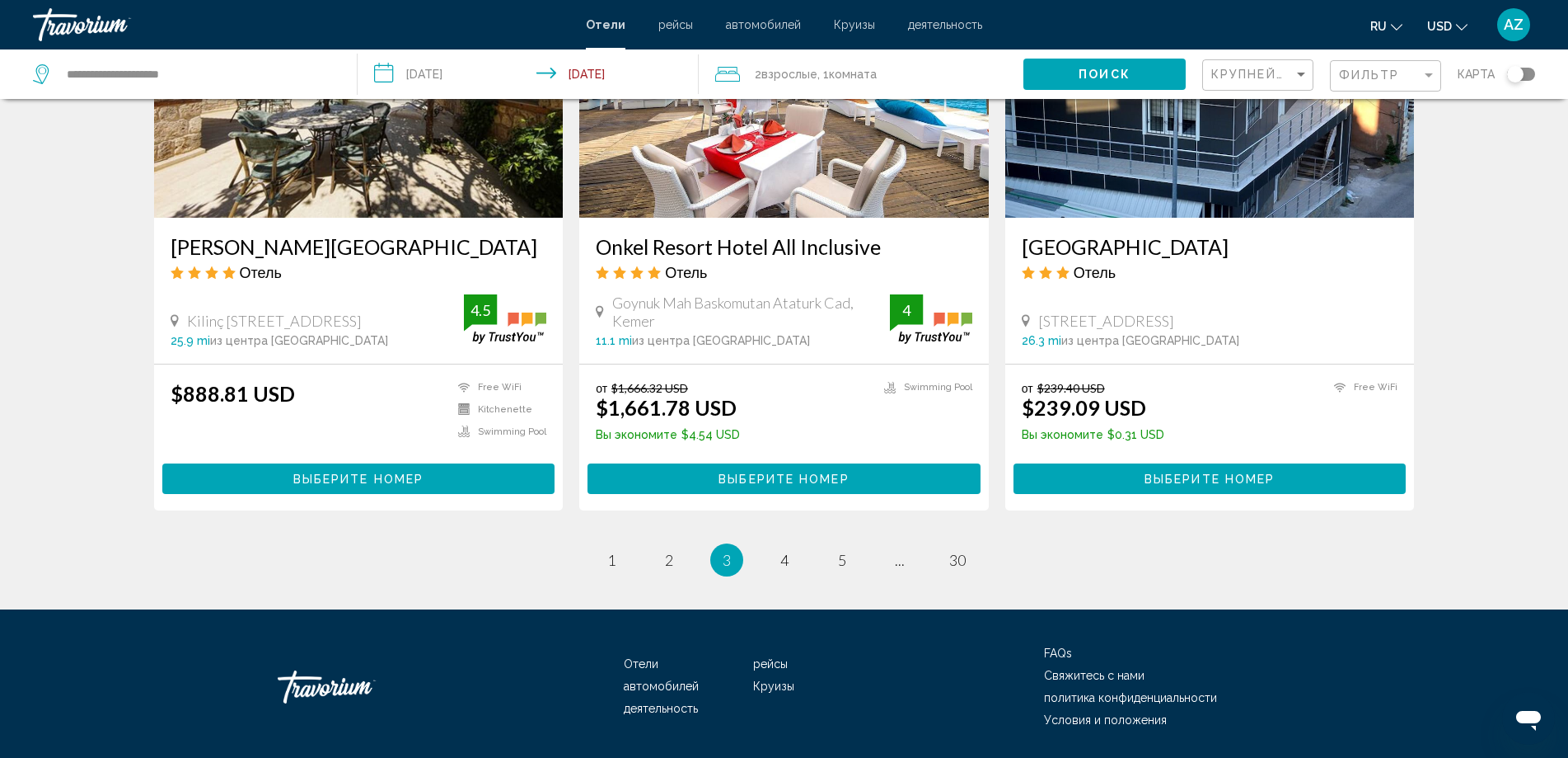
scroll to position [2026, 0]
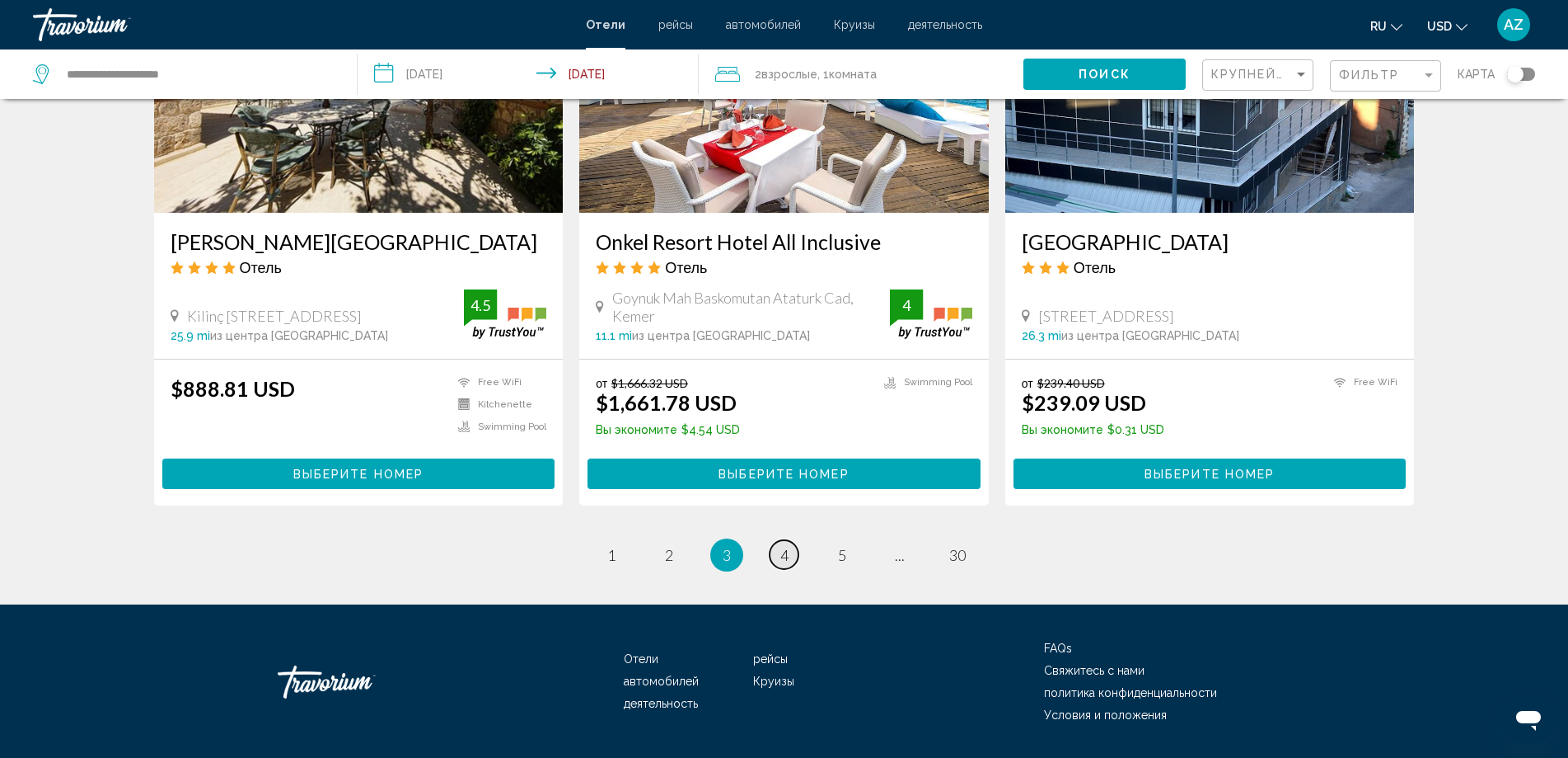
click at [777, 541] on link "page 4" at bounding box center [784, 554] width 29 height 29
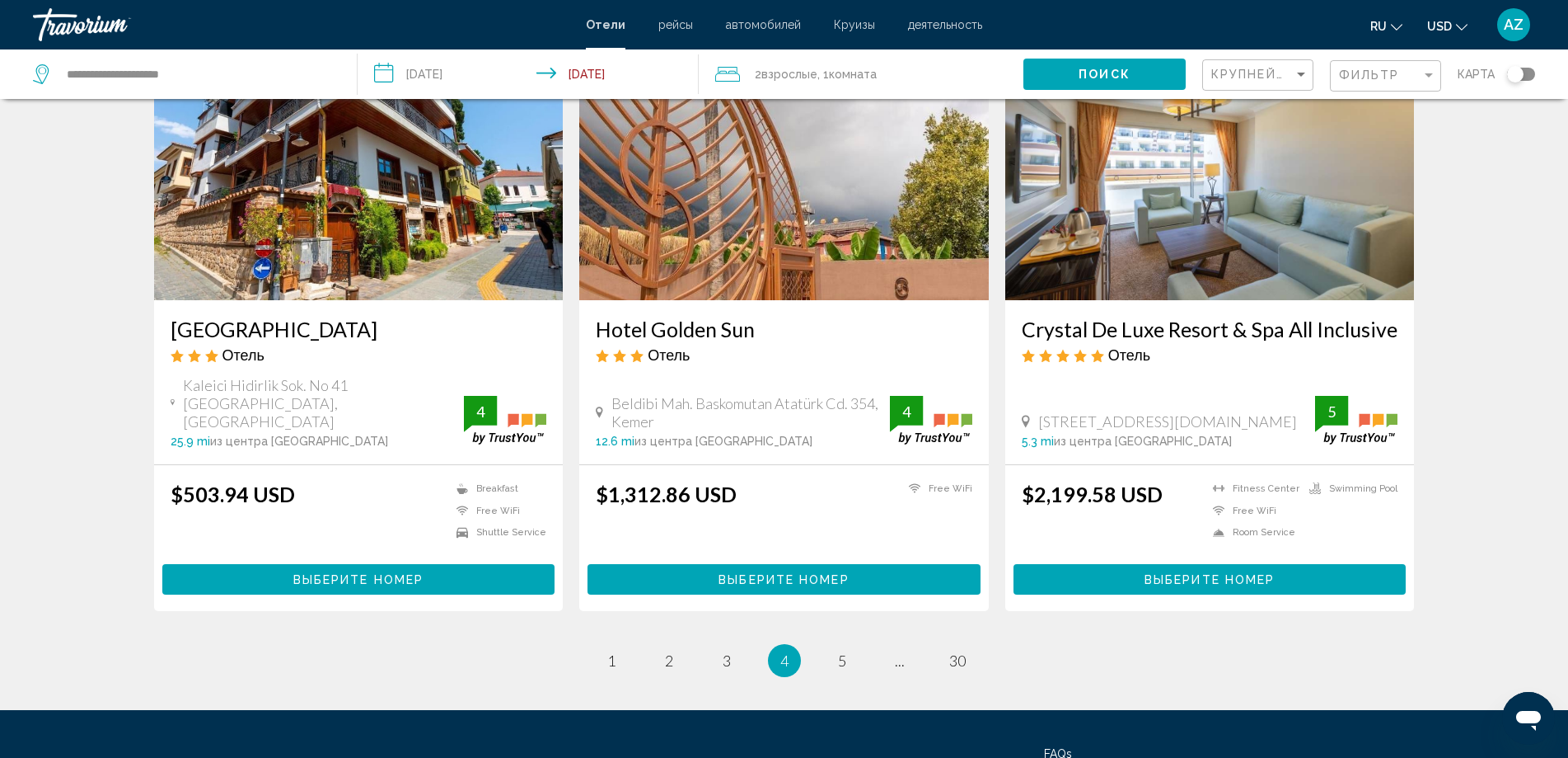
scroll to position [2048, 0]
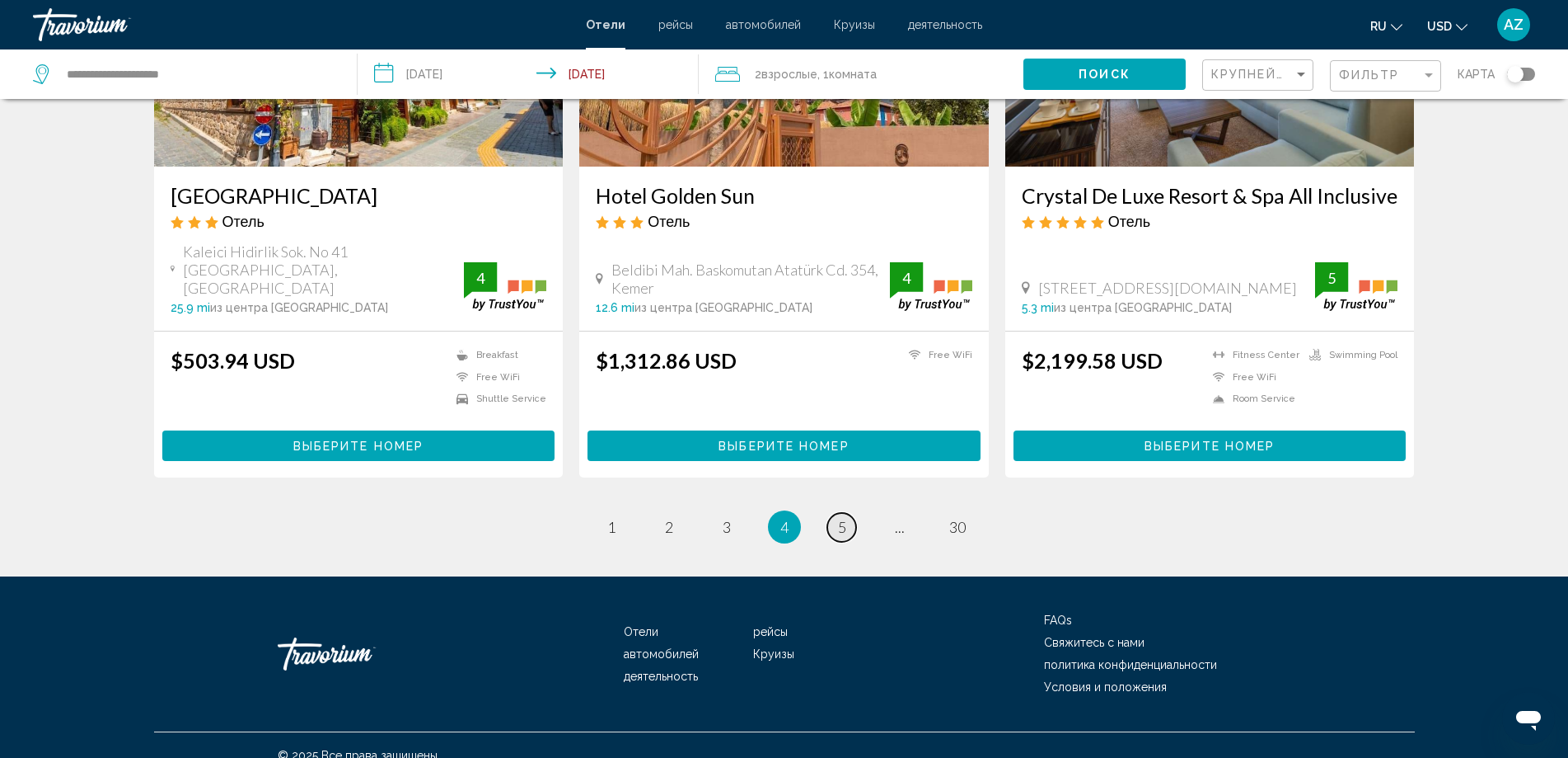
click at [844, 518] on span "5" at bounding box center [842, 528] width 8 height 19
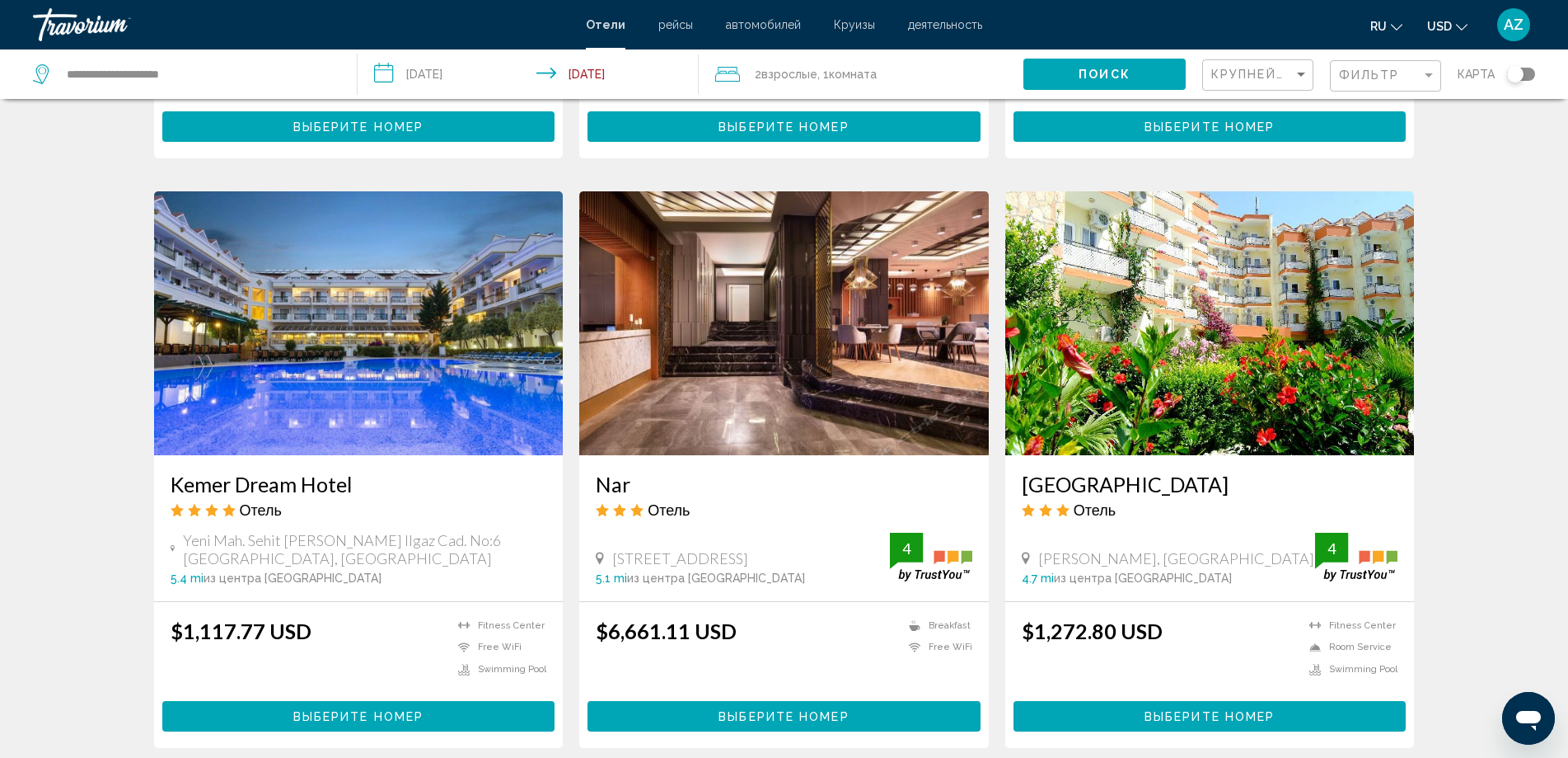
scroll to position [1814, 0]
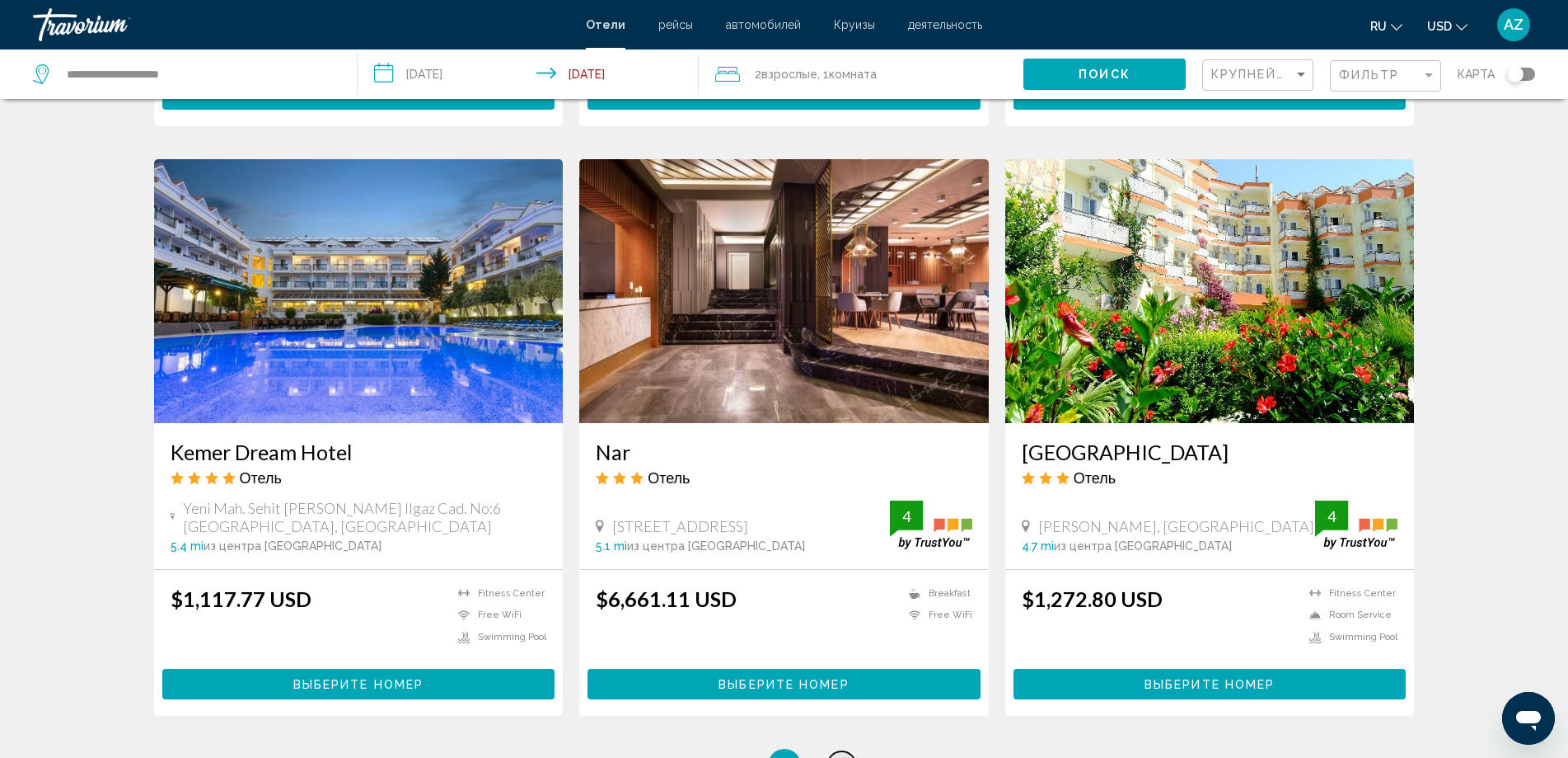
click at [842, 756] on span "6" at bounding box center [842, 765] width 8 height 19
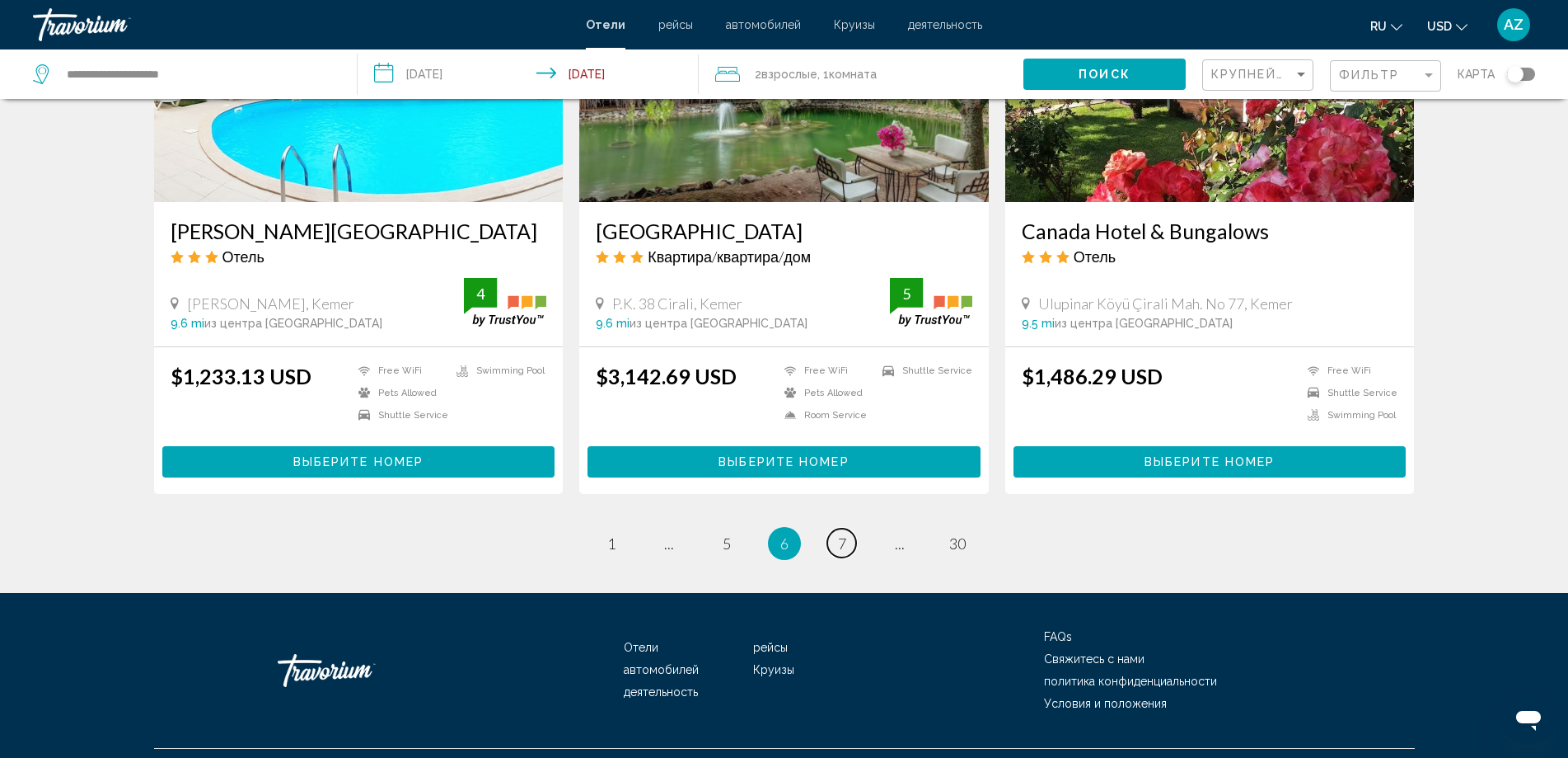
scroll to position [2021, 0]
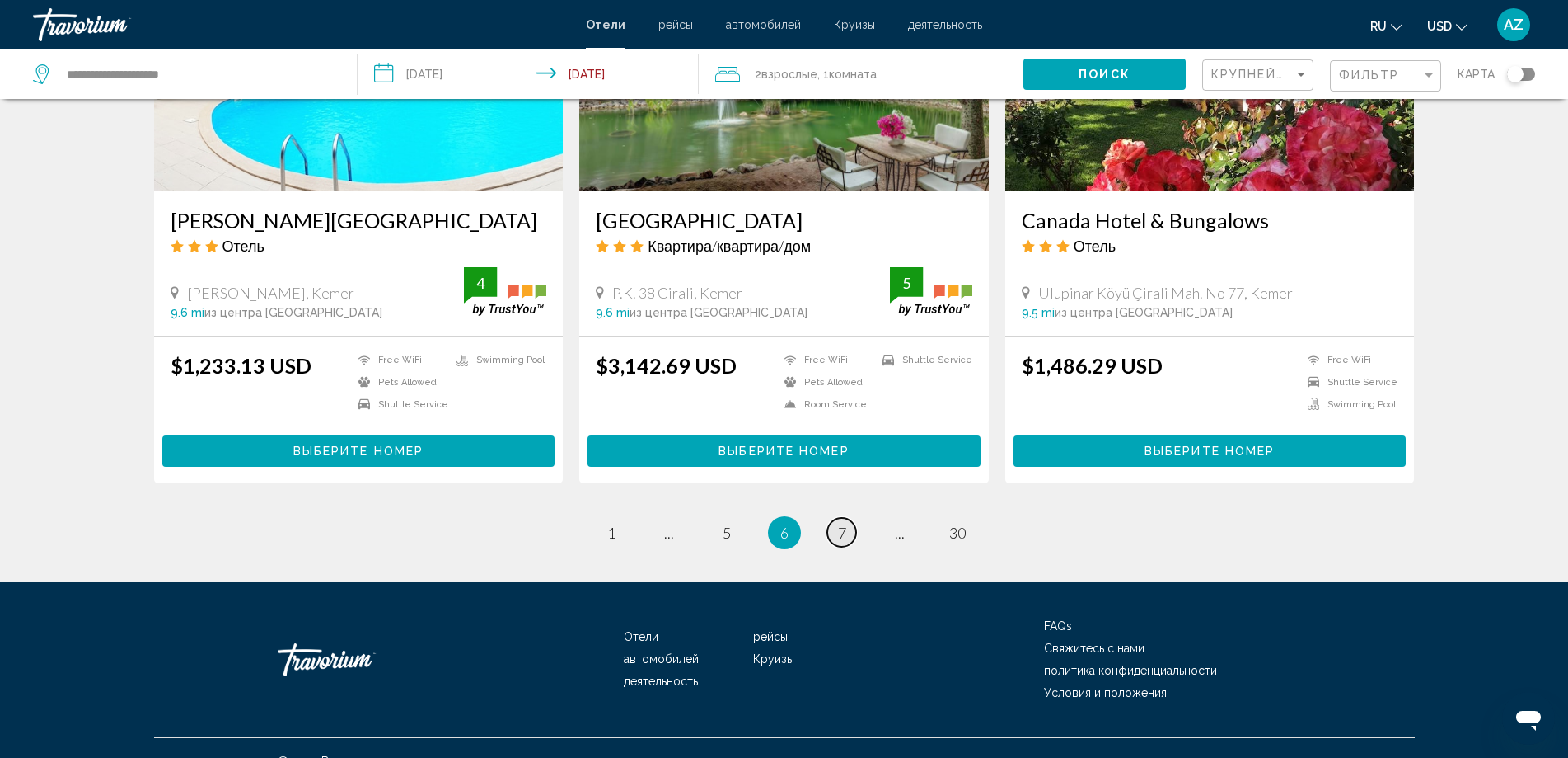
click at [854, 518] on link "page 7" at bounding box center [842, 532] width 29 height 29
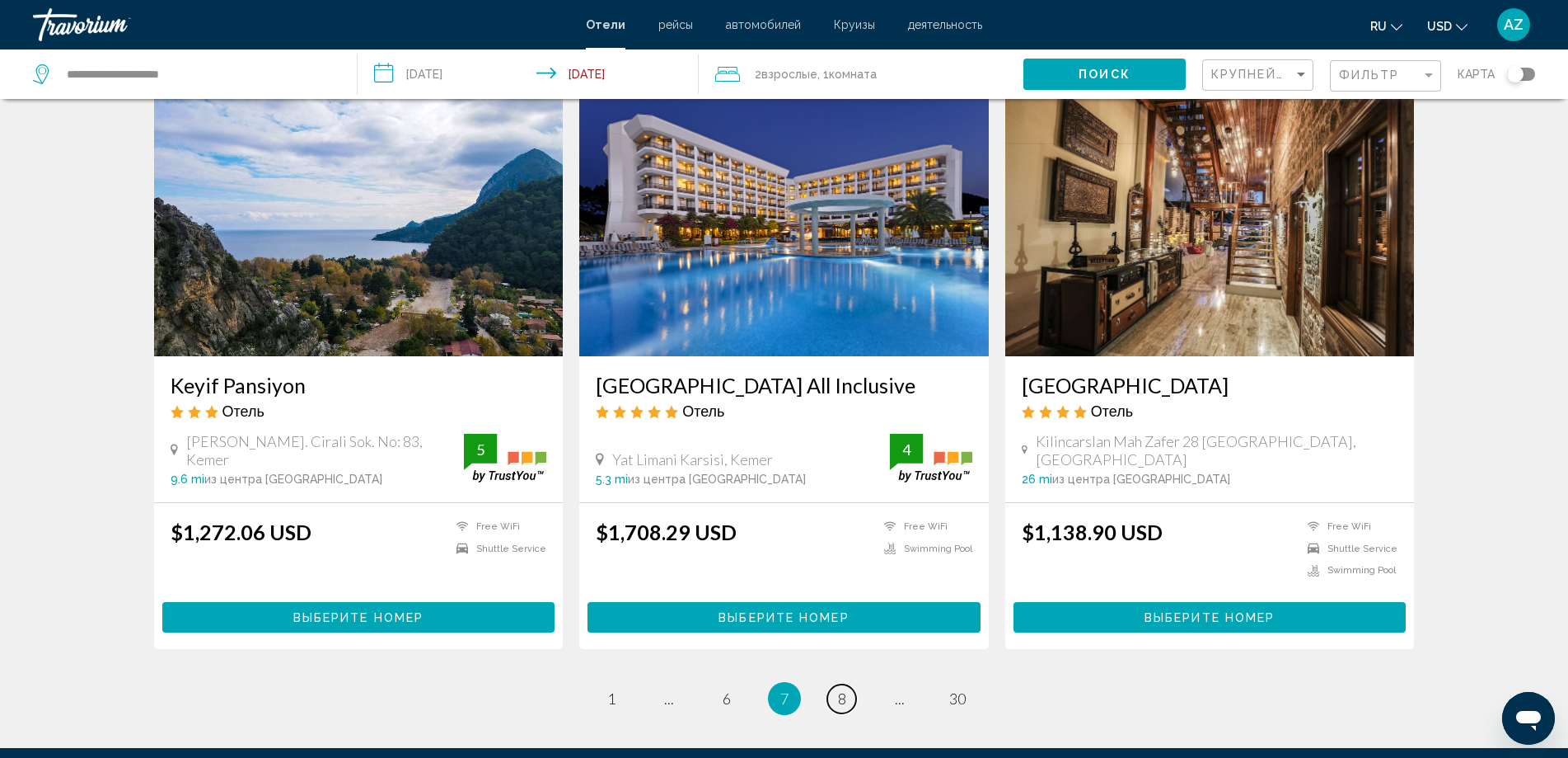
scroll to position [1896, 0]
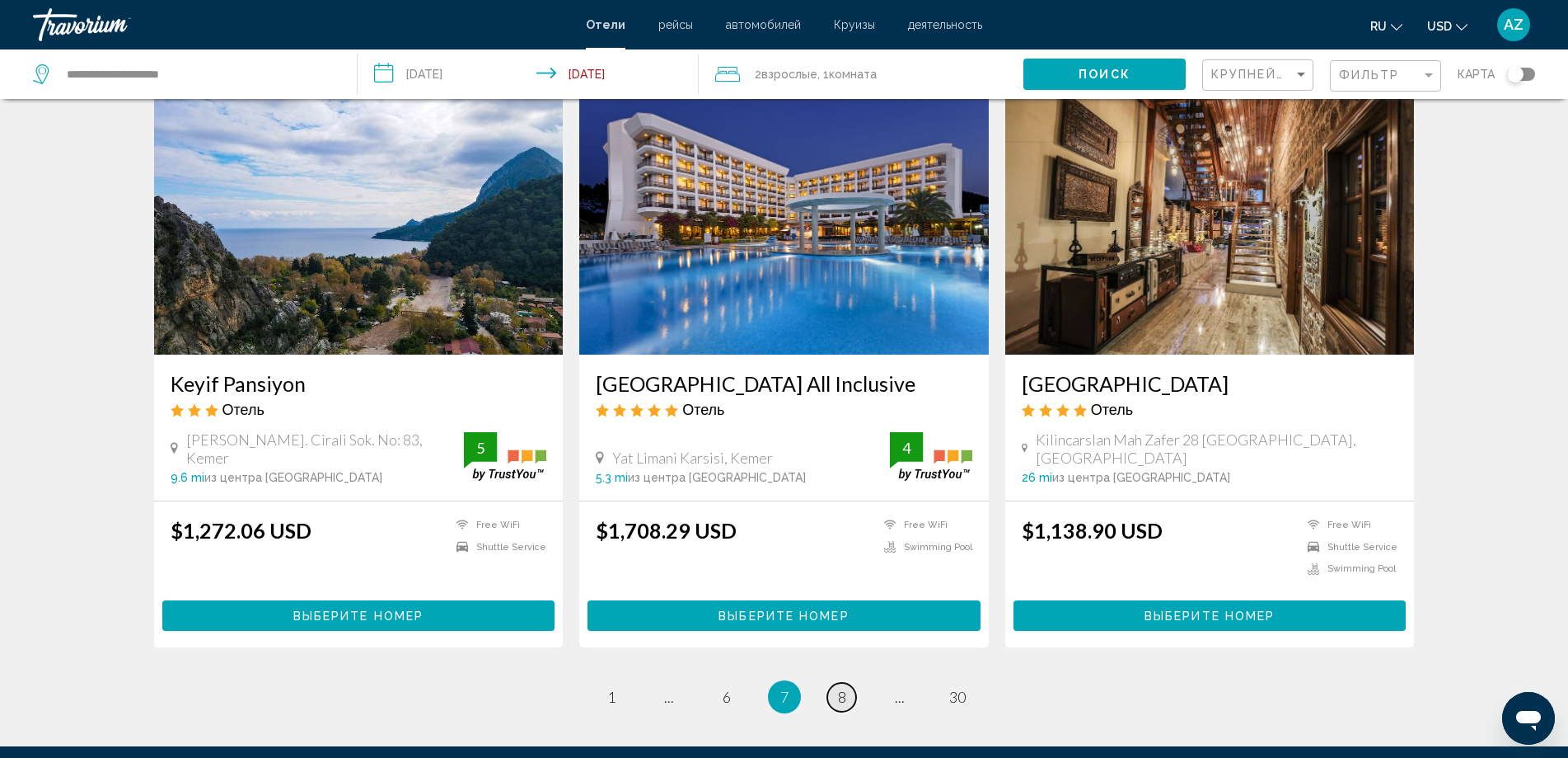
click at [844, 683] on link "page 8" at bounding box center [842, 697] width 29 height 29
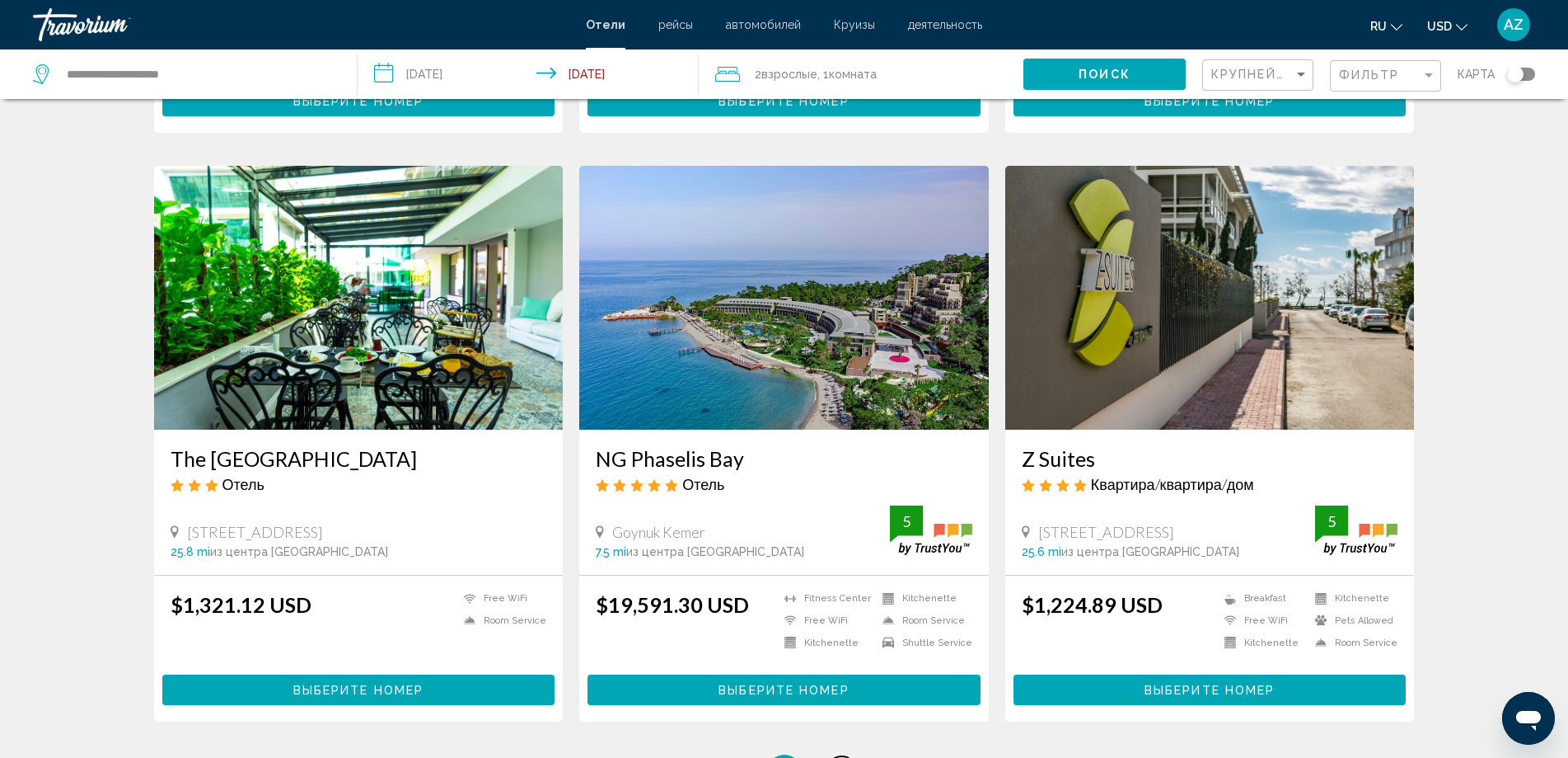
scroll to position [1814, 0]
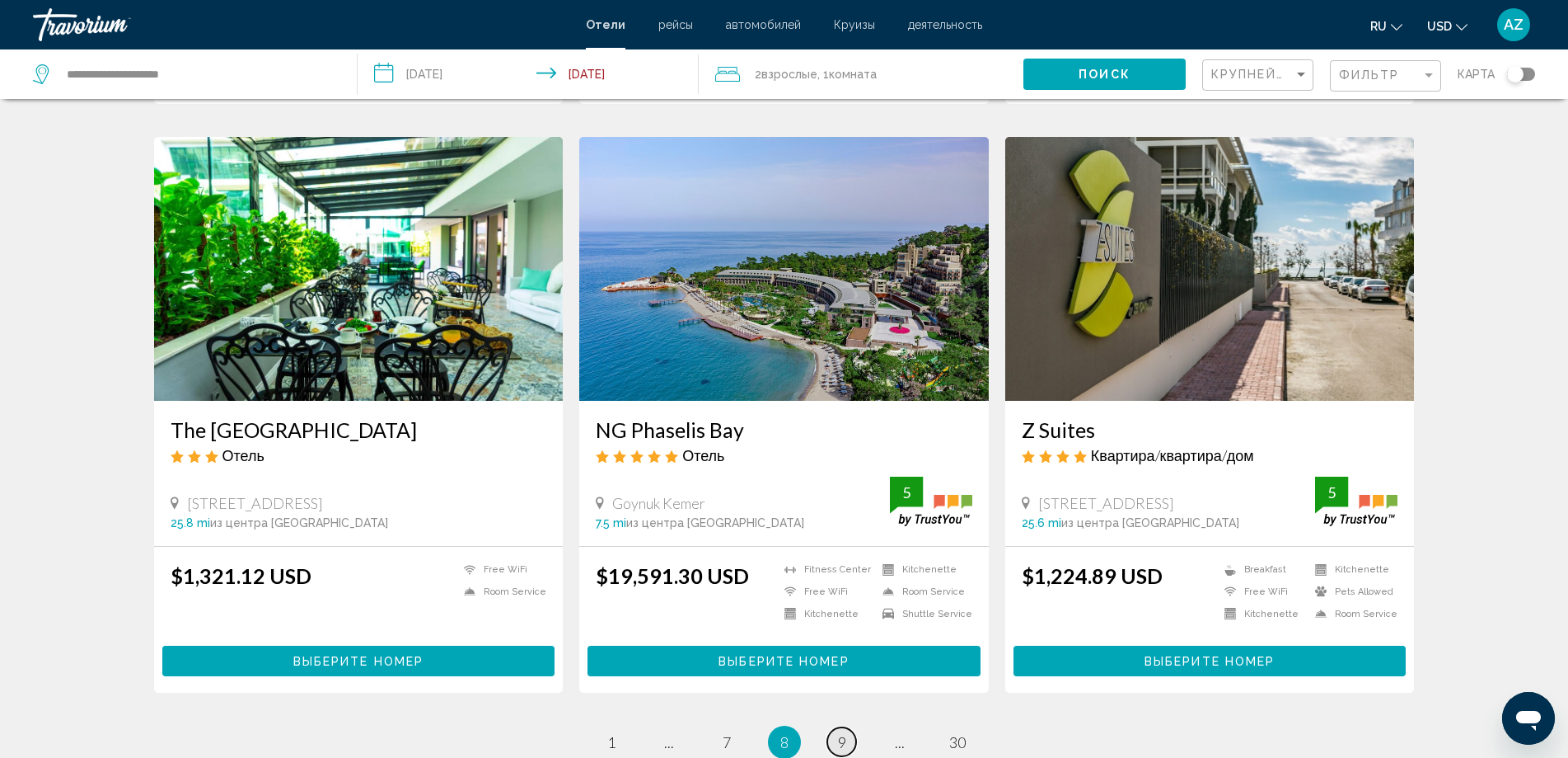
click at [843, 733] on span "9" at bounding box center [842, 742] width 8 height 19
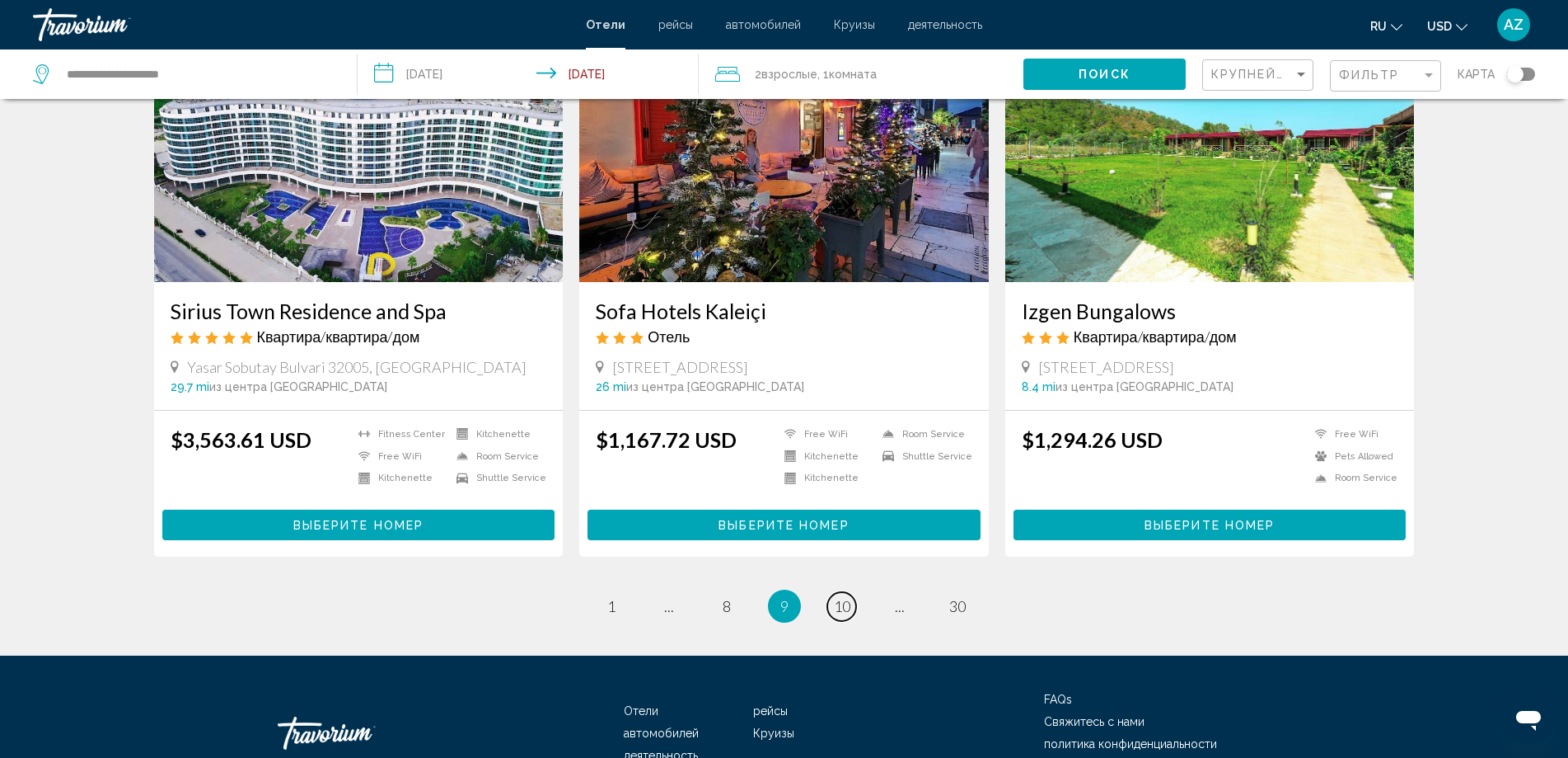
scroll to position [1996, 0]
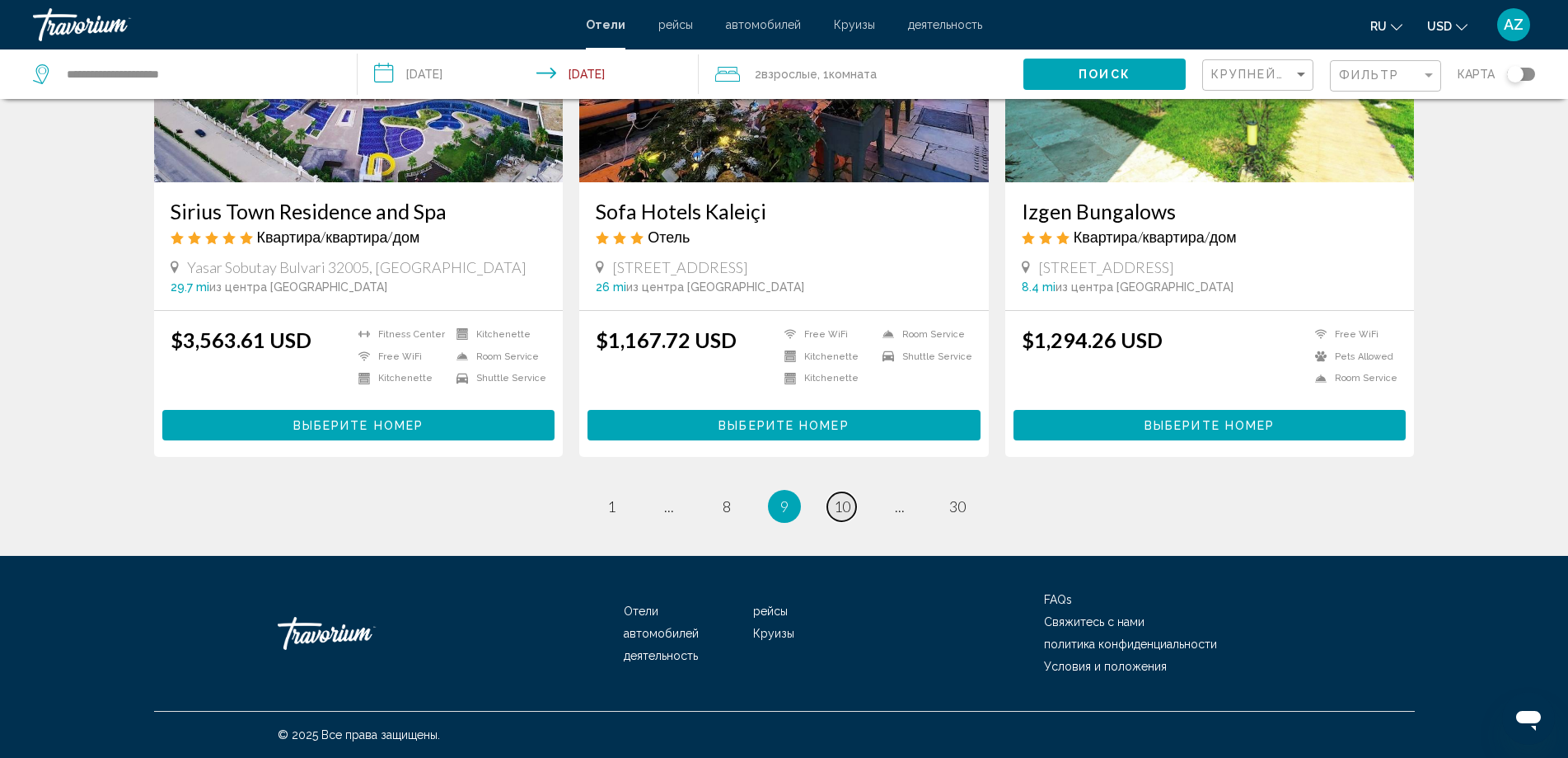
click at [832, 508] on link "page 10" at bounding box center [842, 506] width 29 height 29
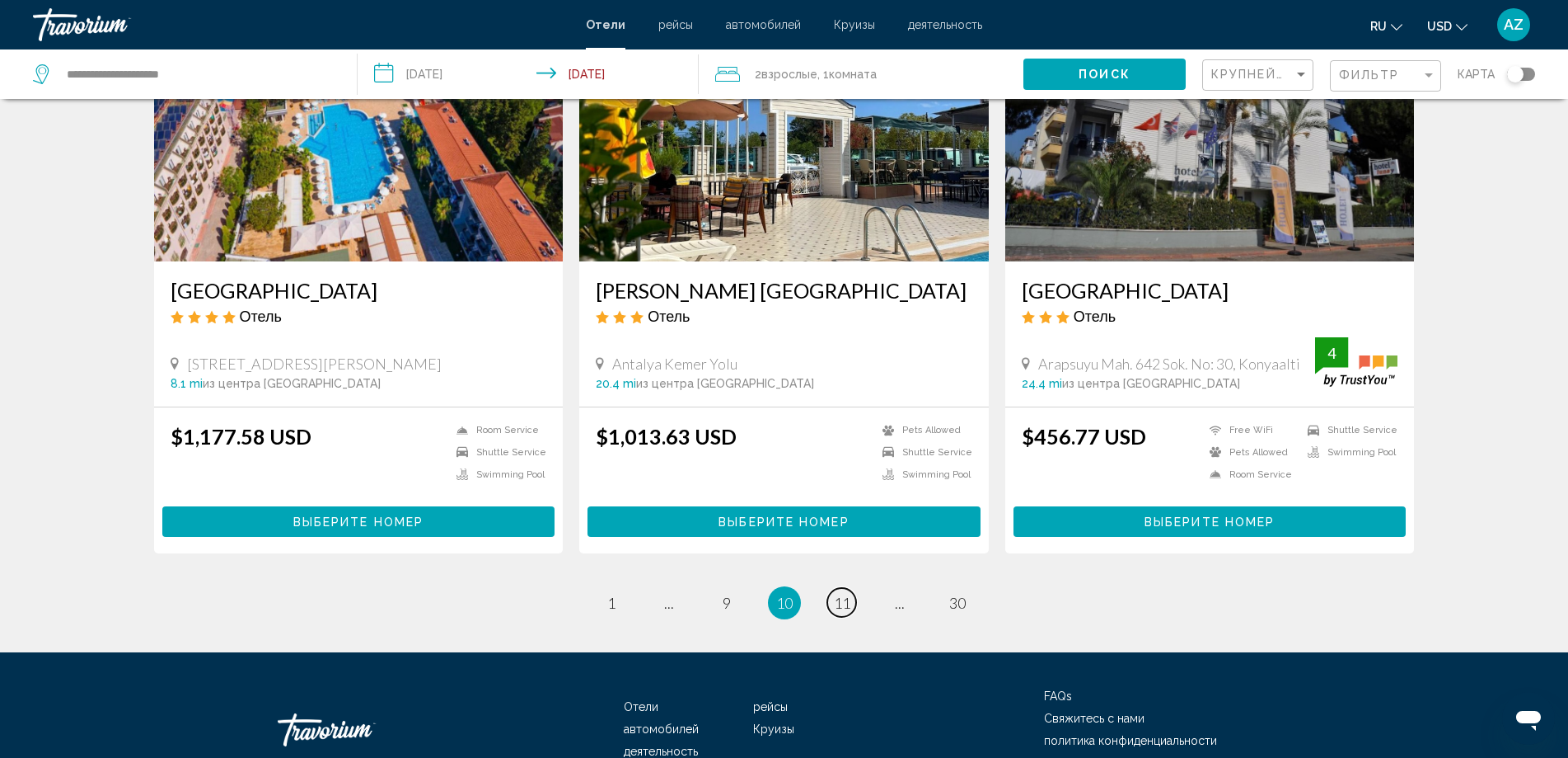
scroll to position [1896, 0]
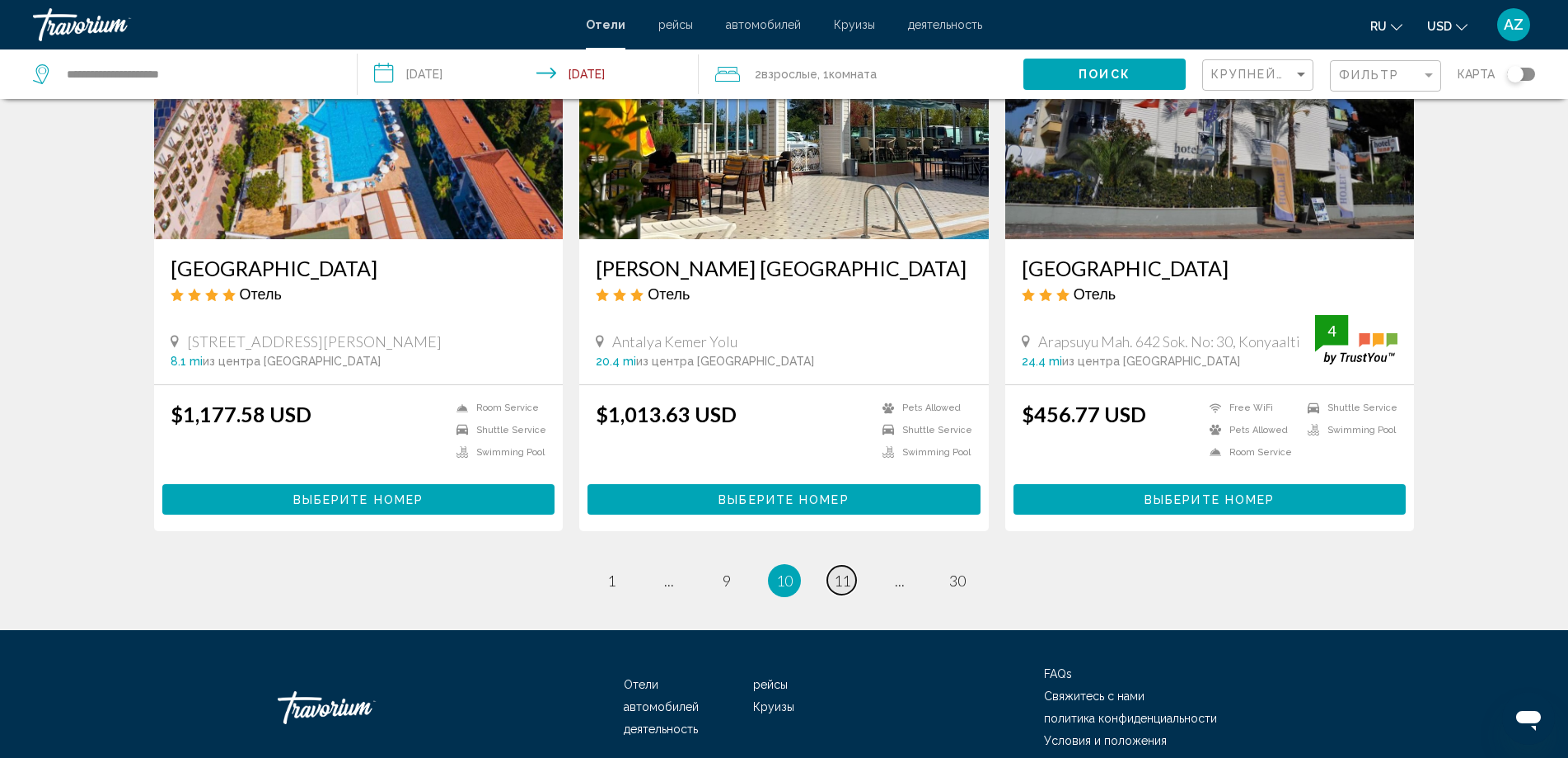
click at [839, 580] on span "11" at bounding box center [843, 580] width 17 height 19
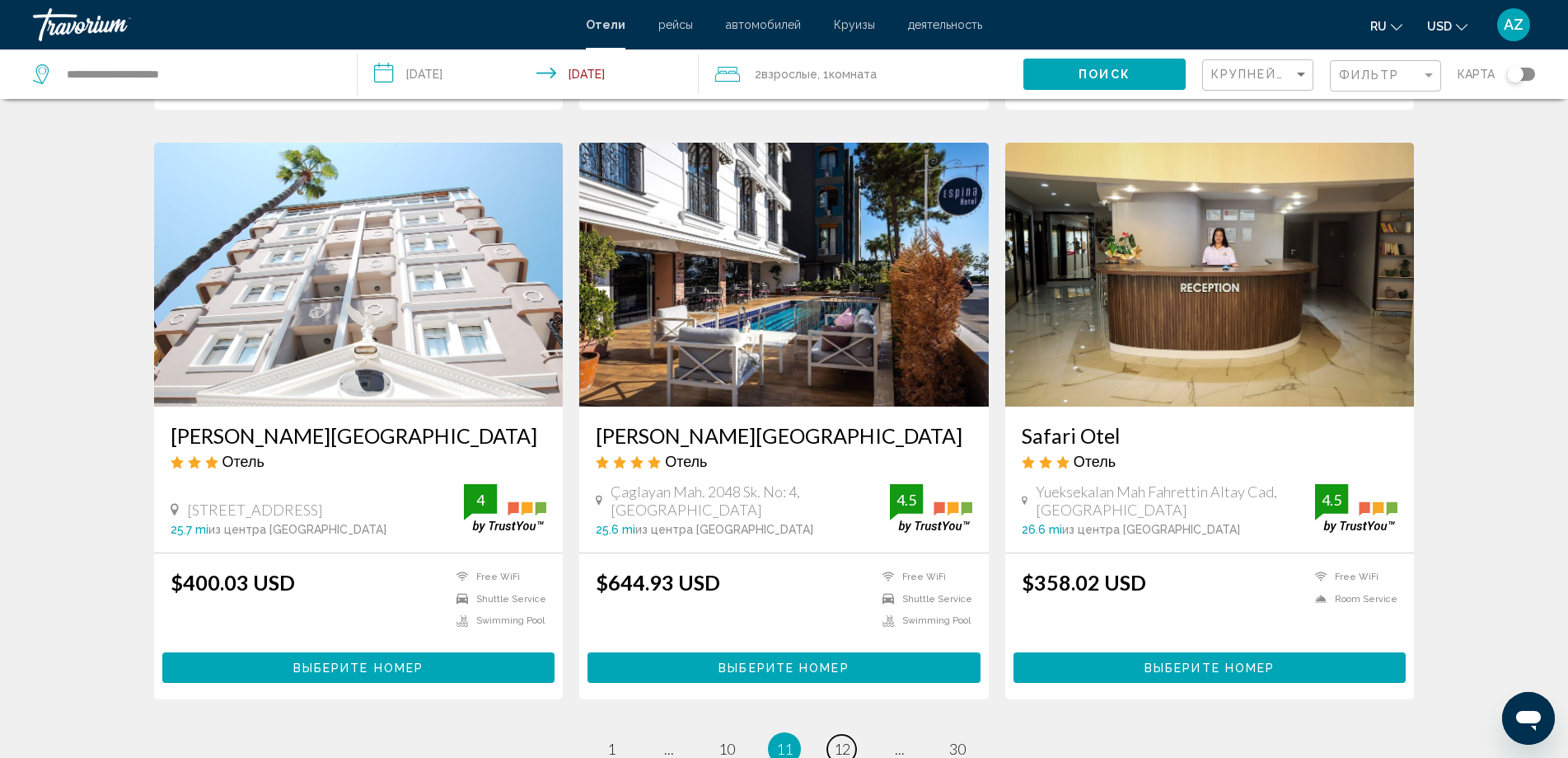
scroll to position [1814, 0]
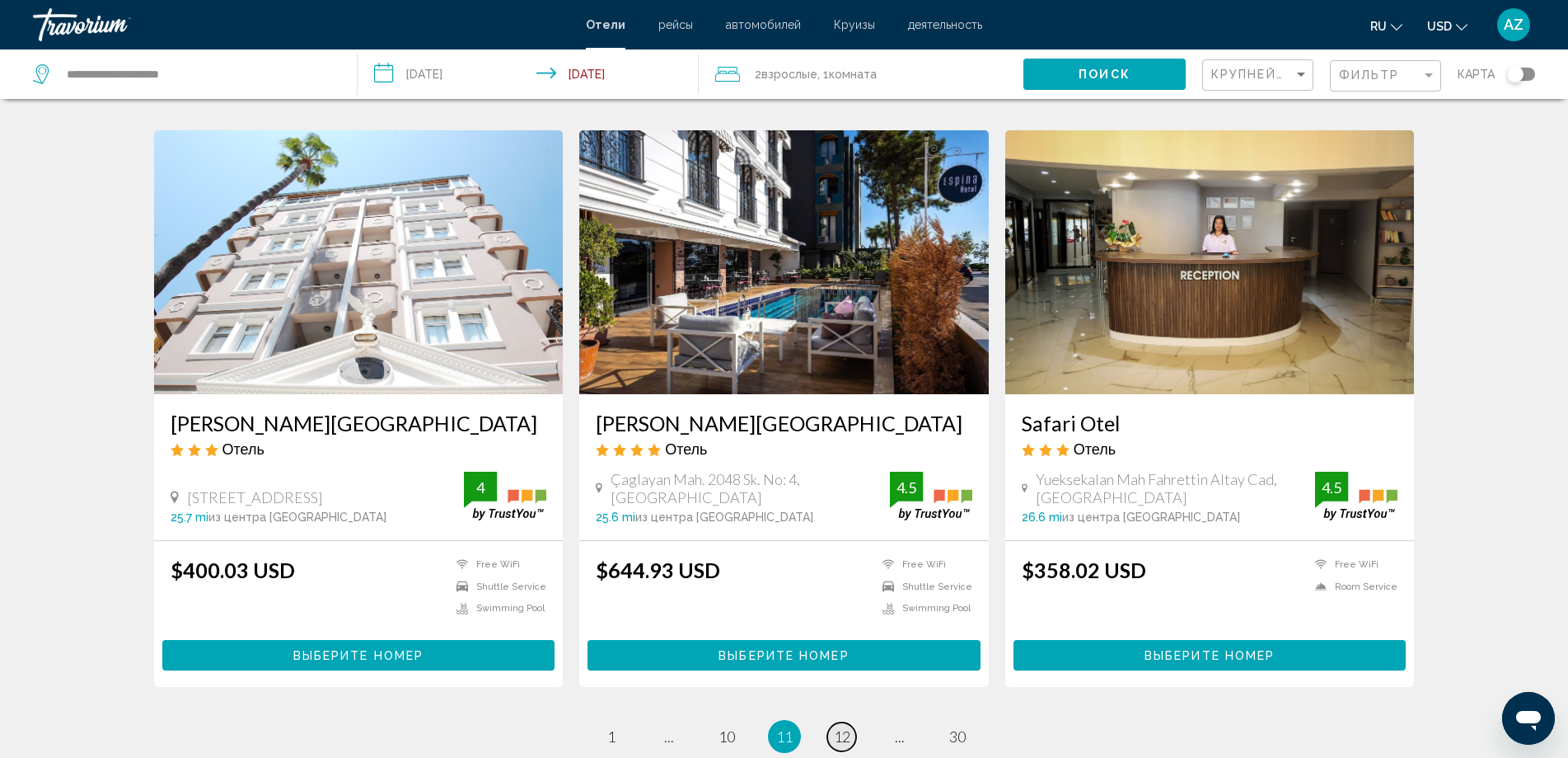
click at [828, 722] on link "page 12" at bounding box center [842, 736] width 29 height 29
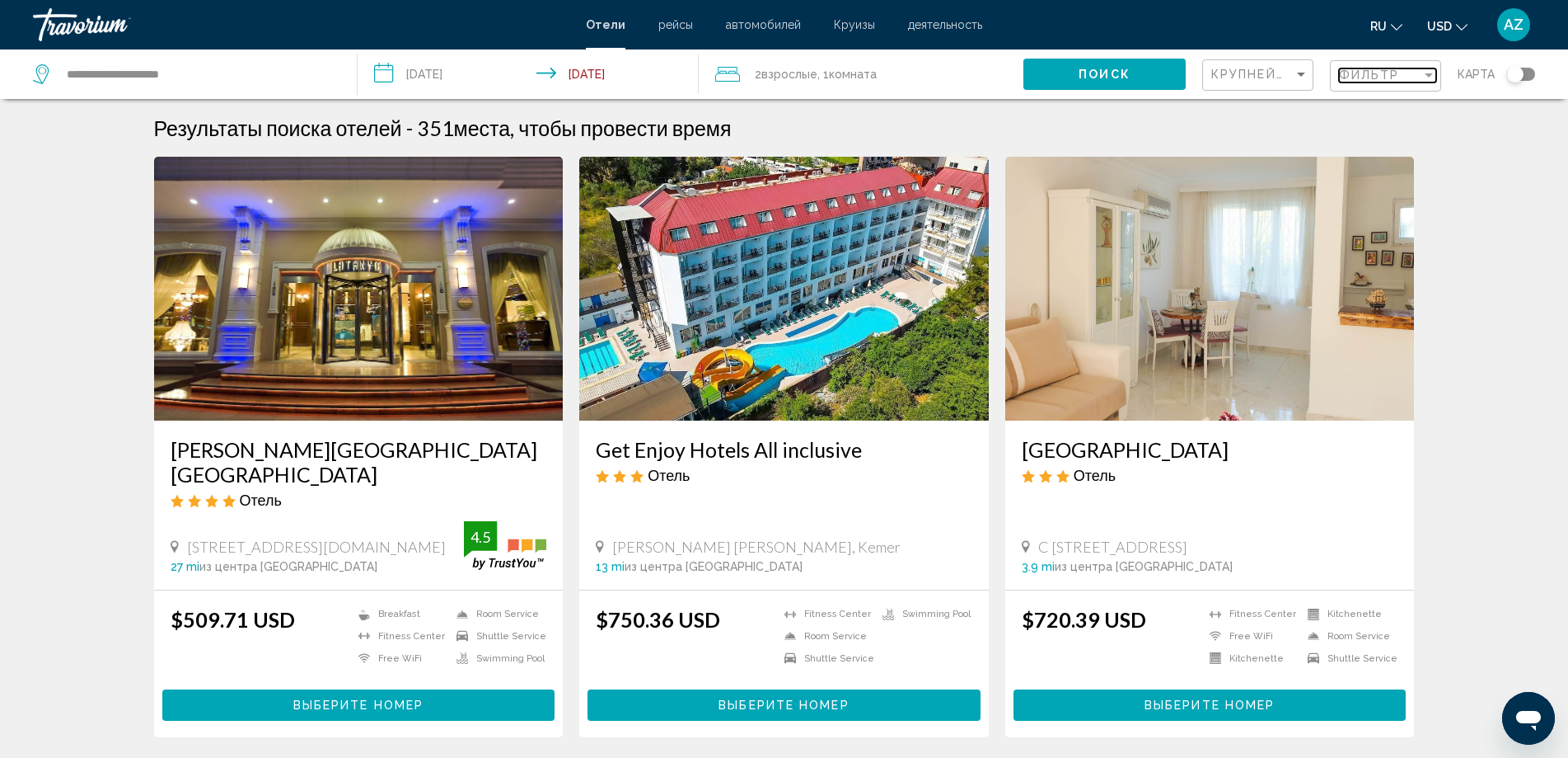
click at [1364, 81] on span "Фильтр" at bounding box center [1370, 75] width 61 height 13
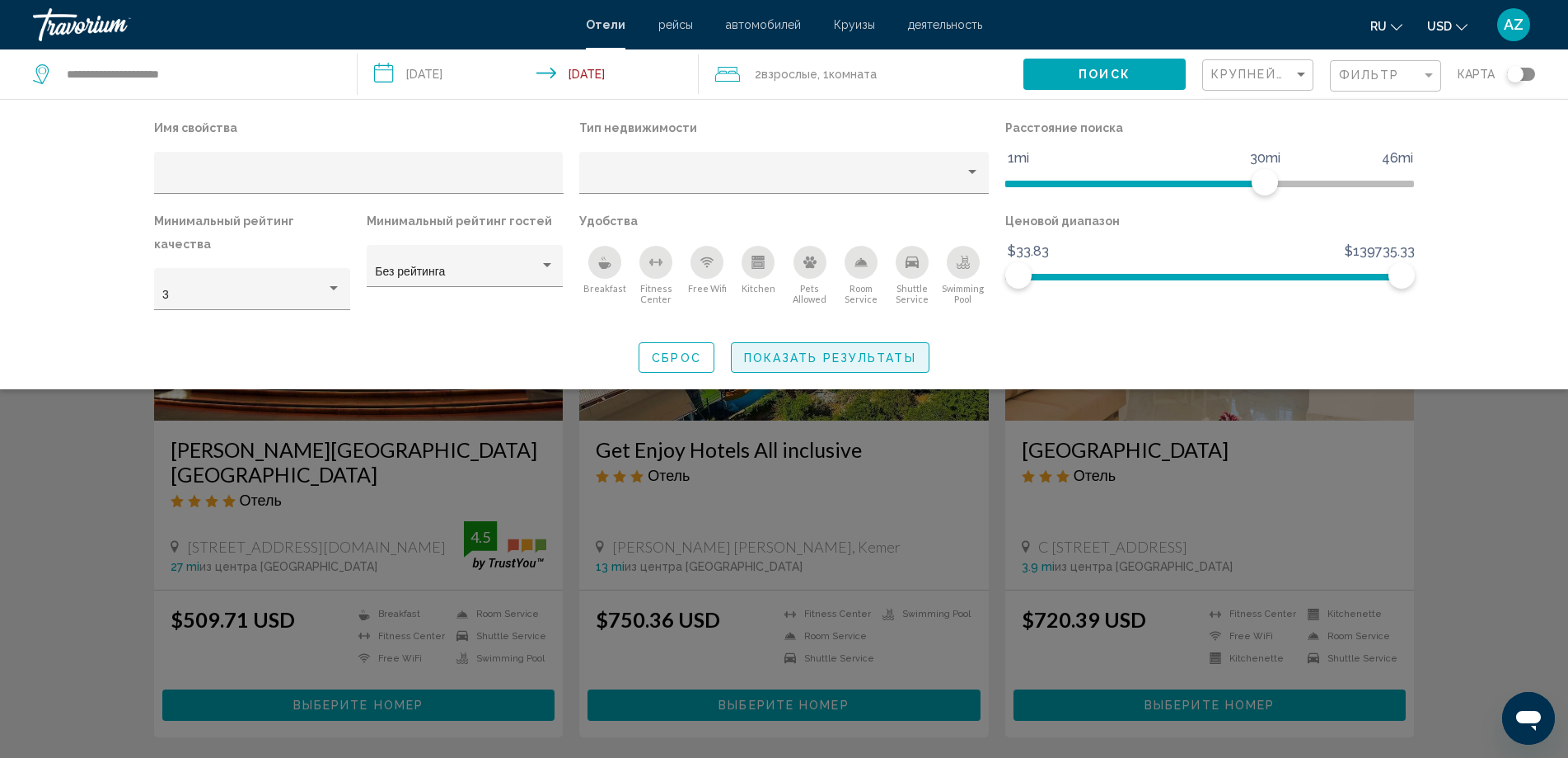
click at [903, 352] on span "Показать результаты" at bounding box center [831, 358] width 172 height 13
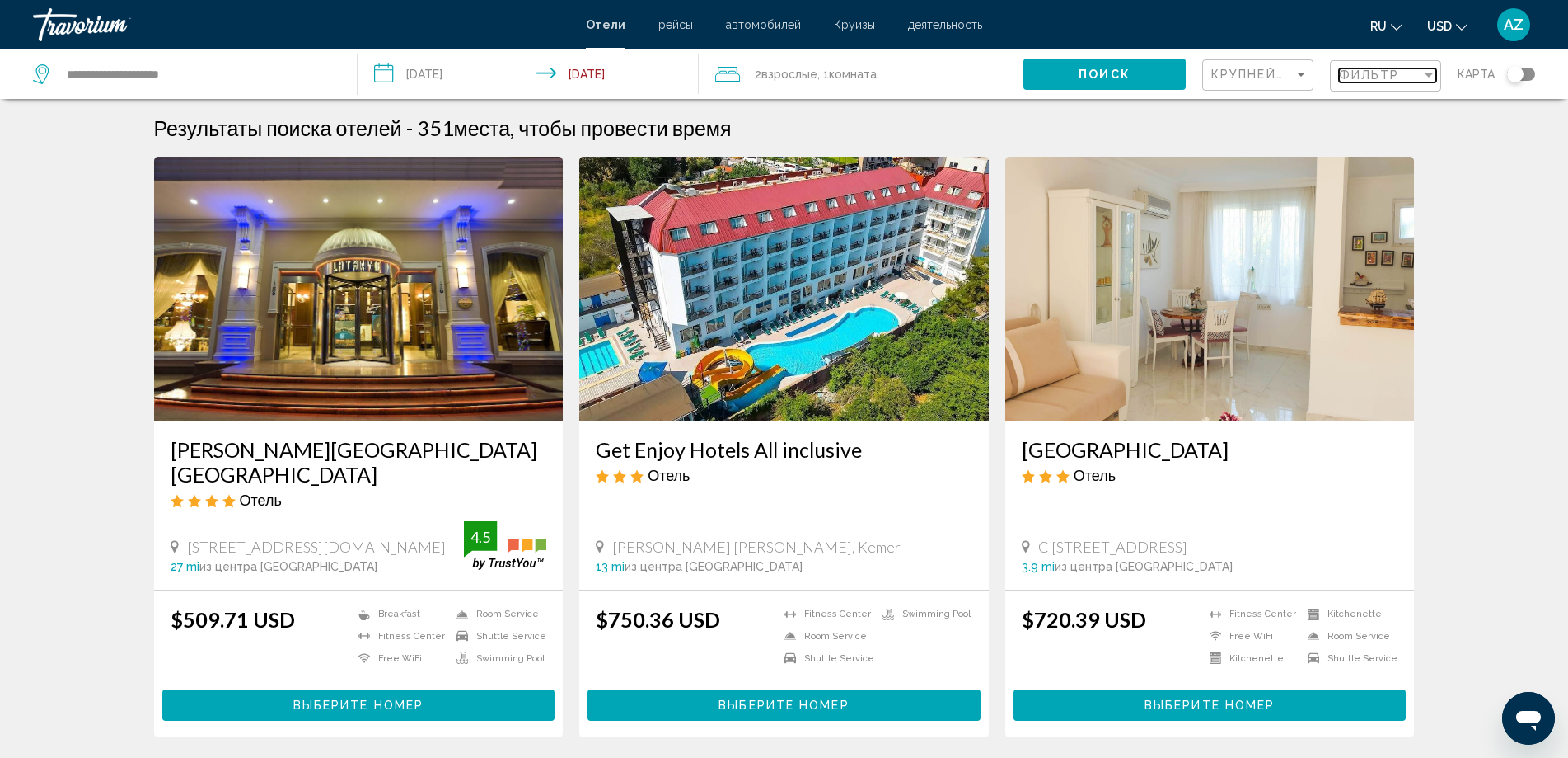
click at [1382, 79] on span "Фильтр" at bounding box center [1370, 75] width 61 height 13
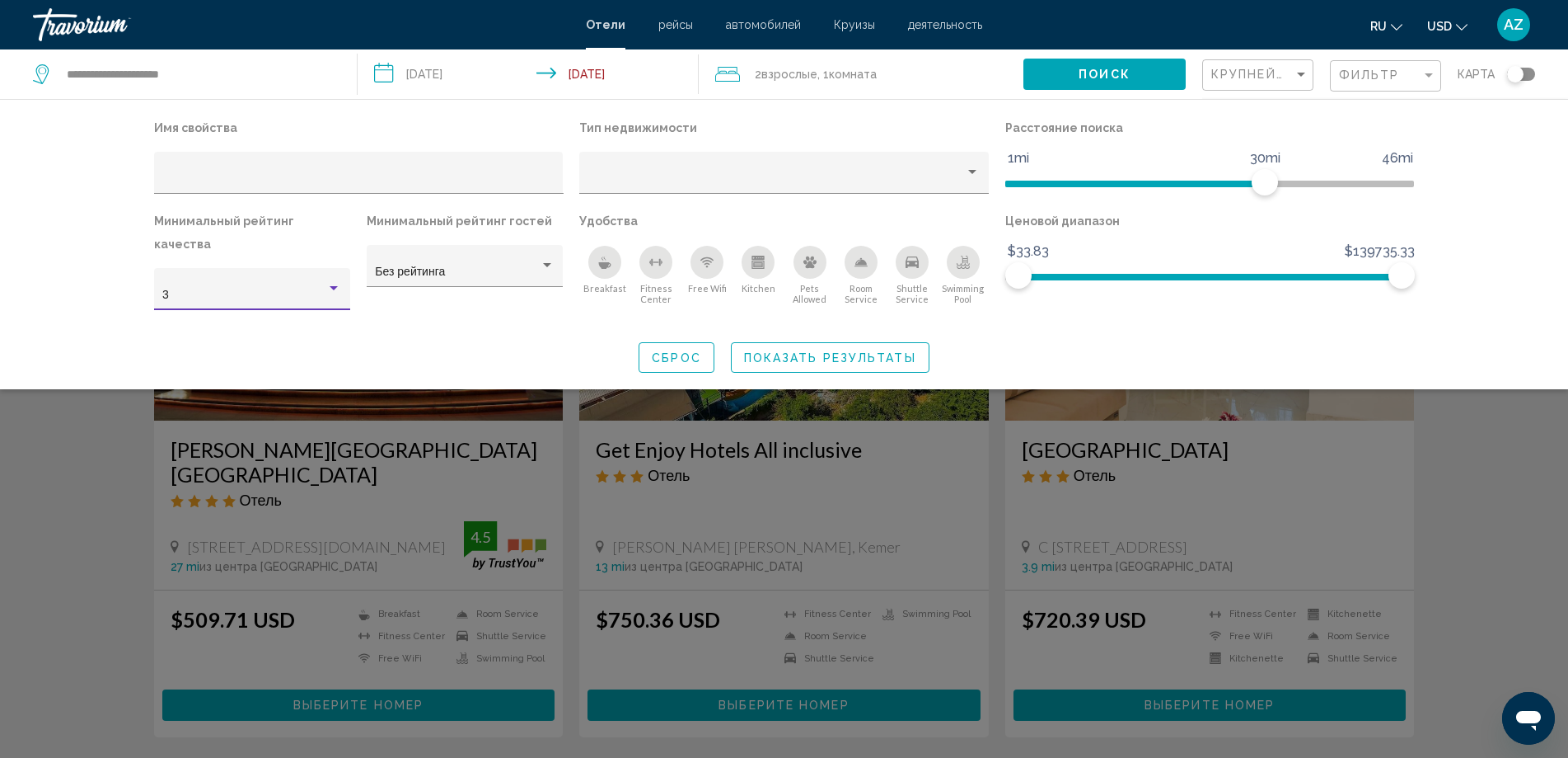
click at [338, 282] on div "Hotel Filters" at bounding box center [334, 289] width 15 height 13
click at [220, 339] on span "5" at bounding box center [252, 341] width 179 height 34
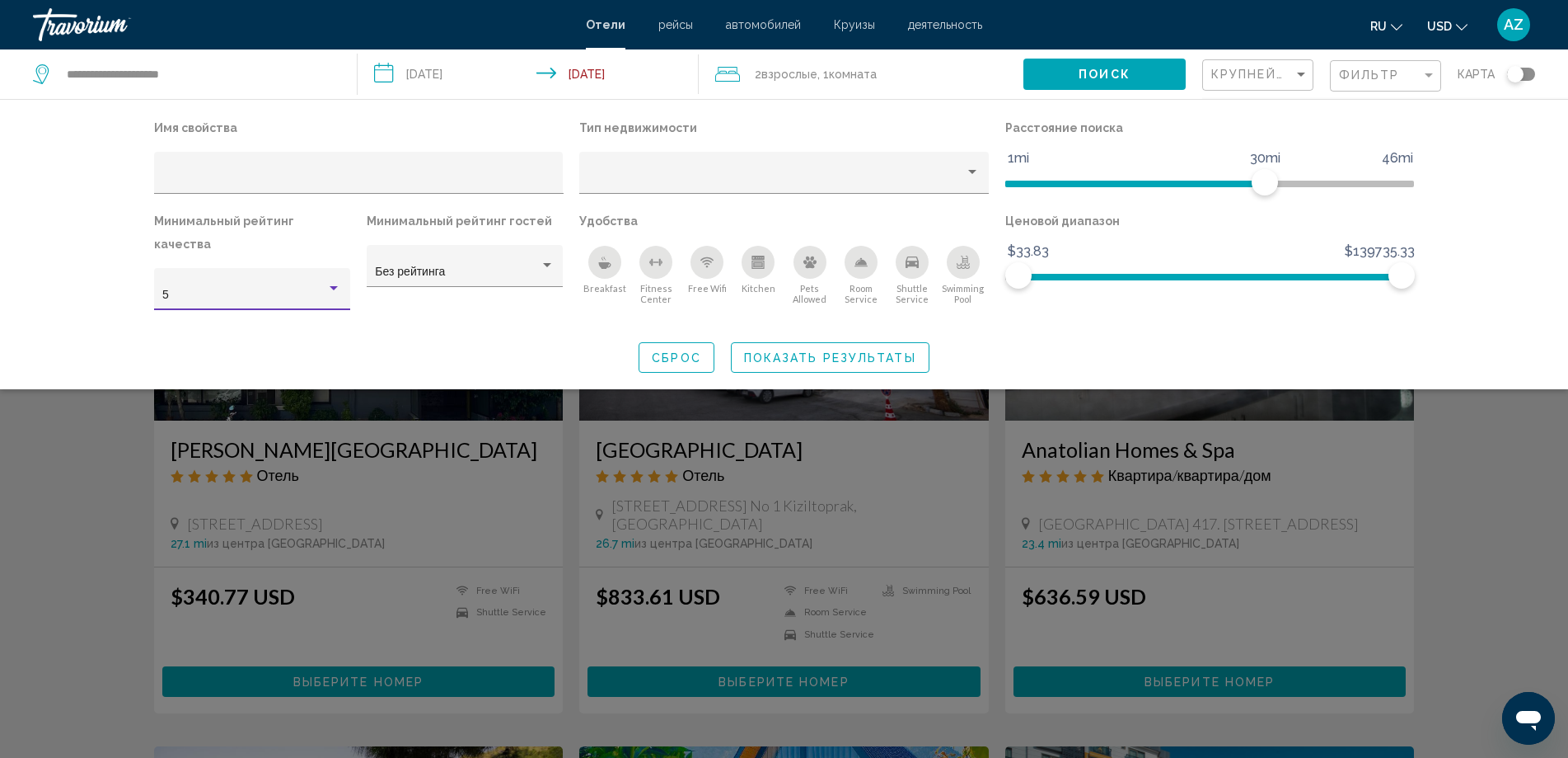
click at [1126, 87] on button "Поиск" at bounding box center [1105, 73] width 163 height 31
click at [1093, 81] on span "Поиск" at bounding box center [1105, 75] width 52 height 13
click at [835, 352] on span "Показать результаты" at bounding box center [831, 358] width 172 height 13
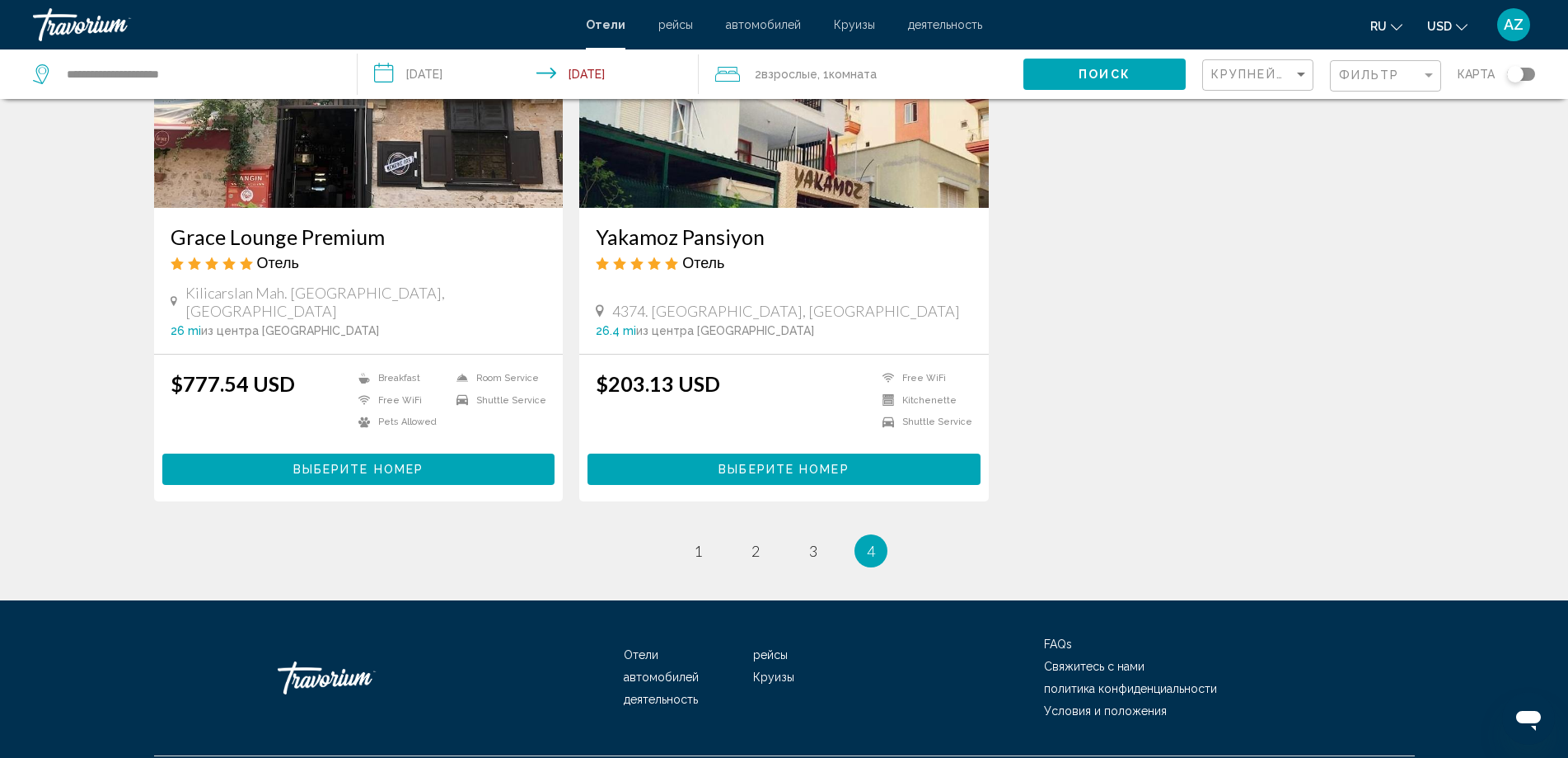
scroll to position [1418, 0]
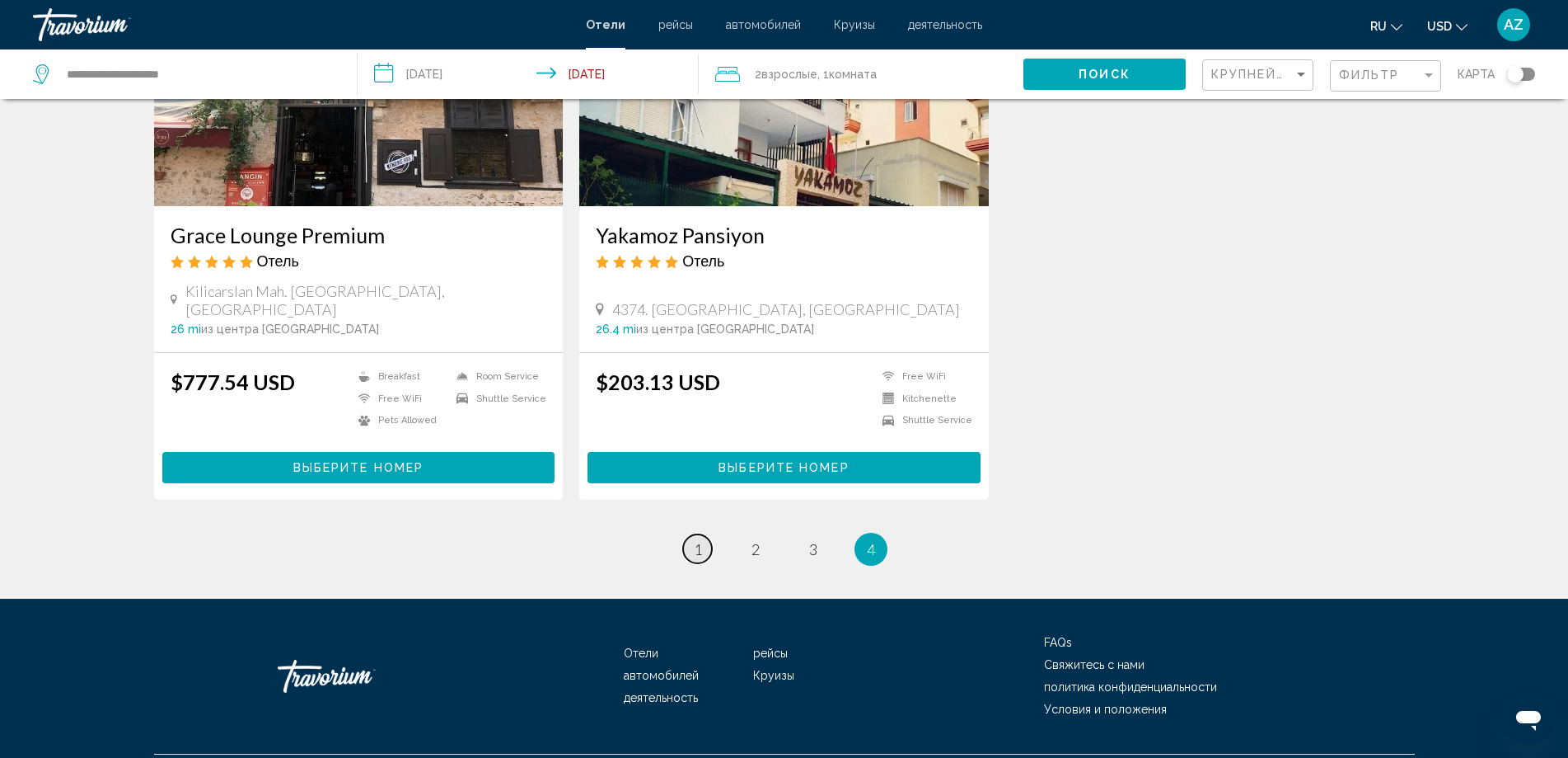
click at [699, 541] on span "1" at bounding box center [698, 550] width 8 height 19
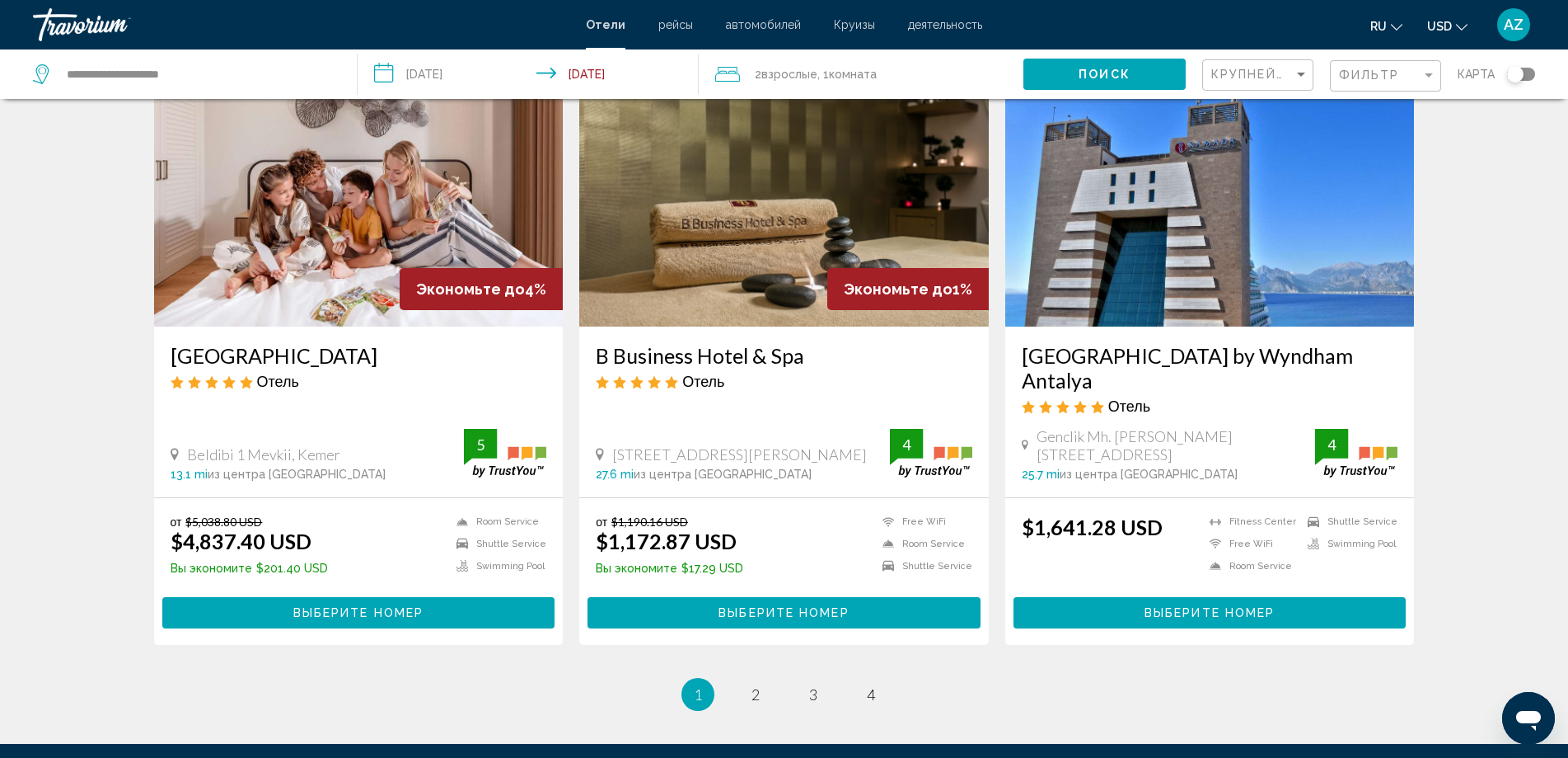
scroll to position [1896, 0]
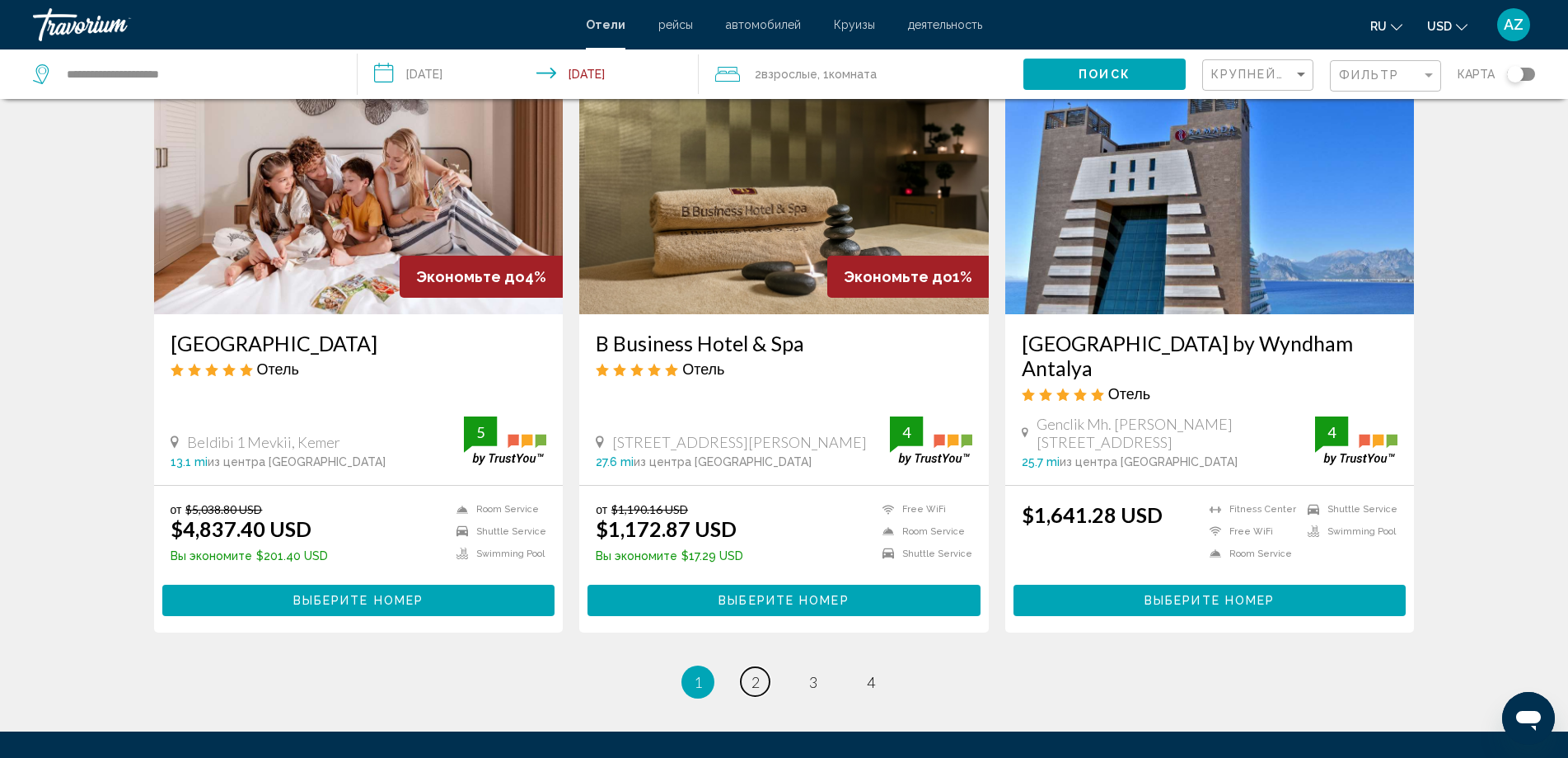
drag, startPoint x: 759, startPoint y: 660, endPoint x: 821, endPoint y: 691, distance: 69.3
click at [759, 673] on span "2" at bounding box center [756, 682] width 8 height 19
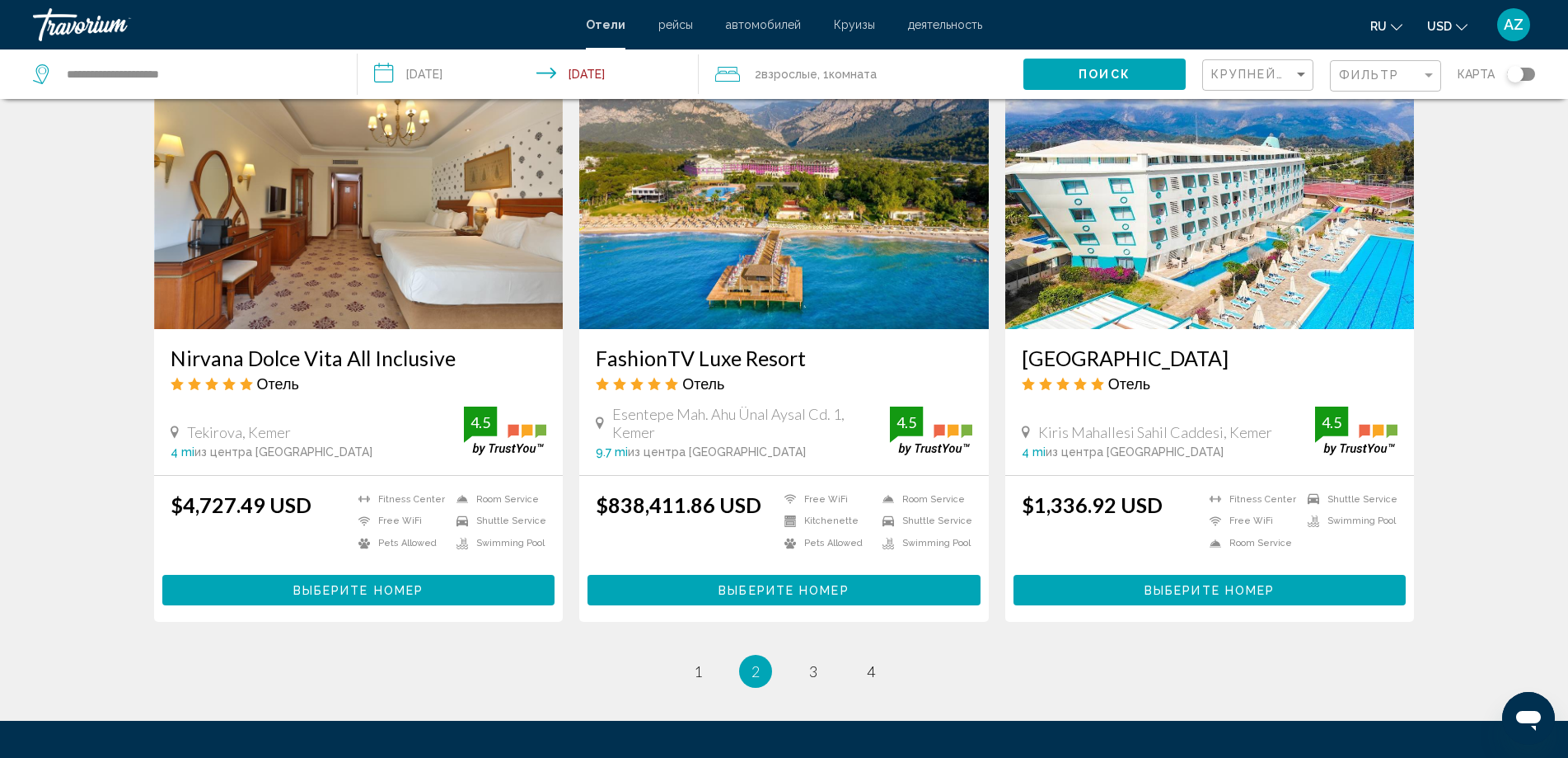
scroll to position [1965, 0]
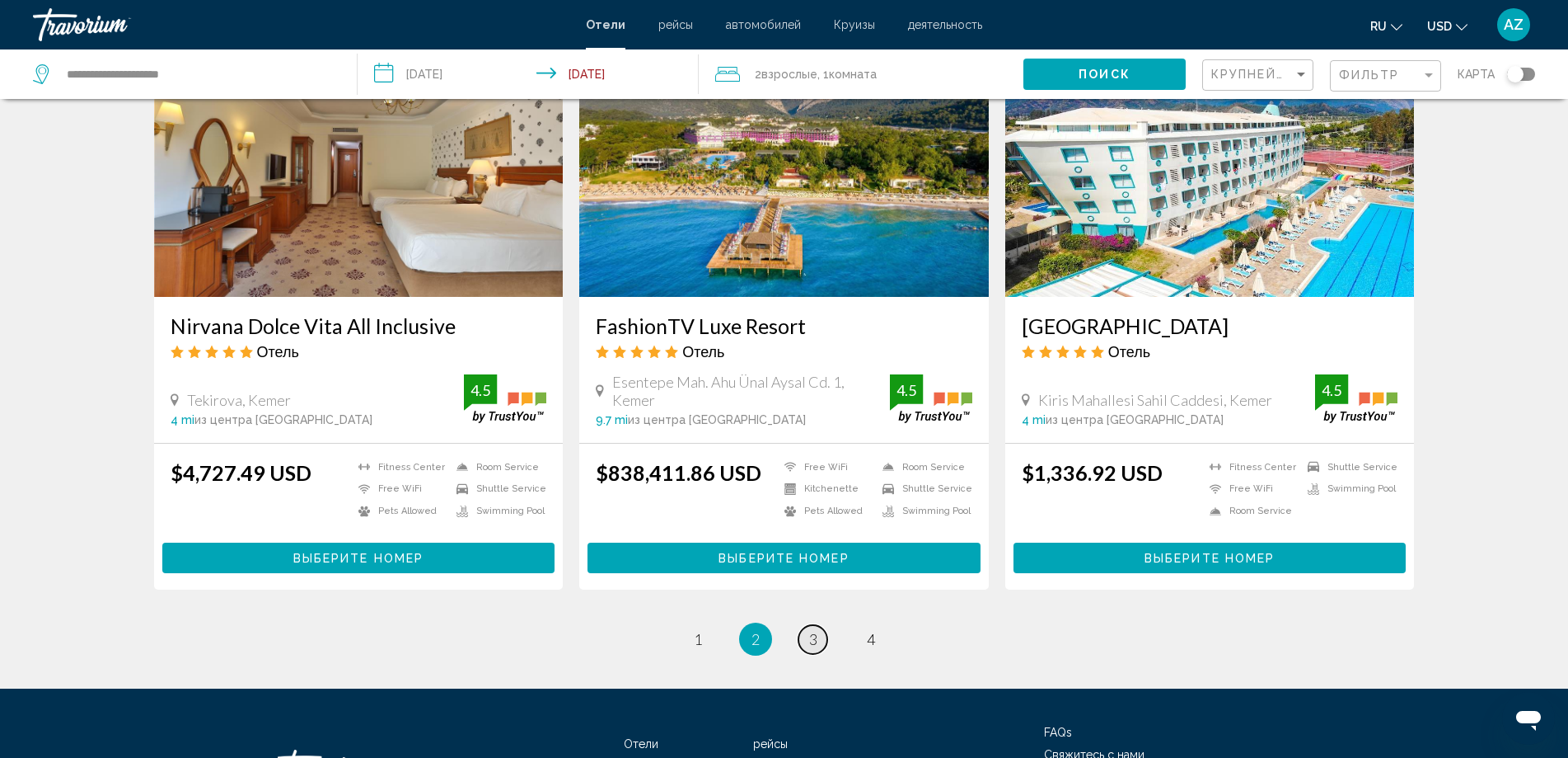
click at [821, 625] on link "page 3" at bounding box center [812, 639] width 29 height 29
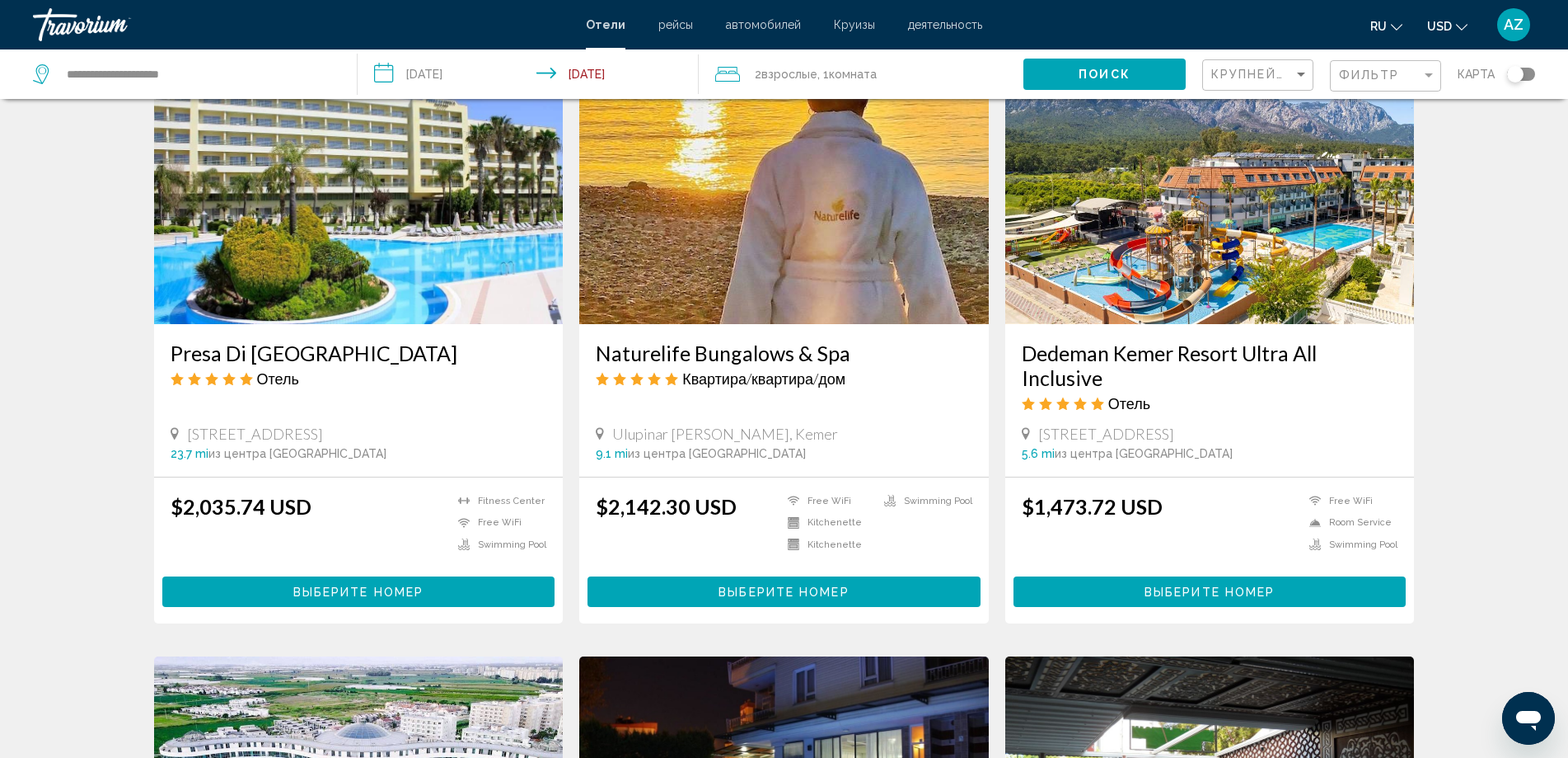
scroll to position [1236, 0]
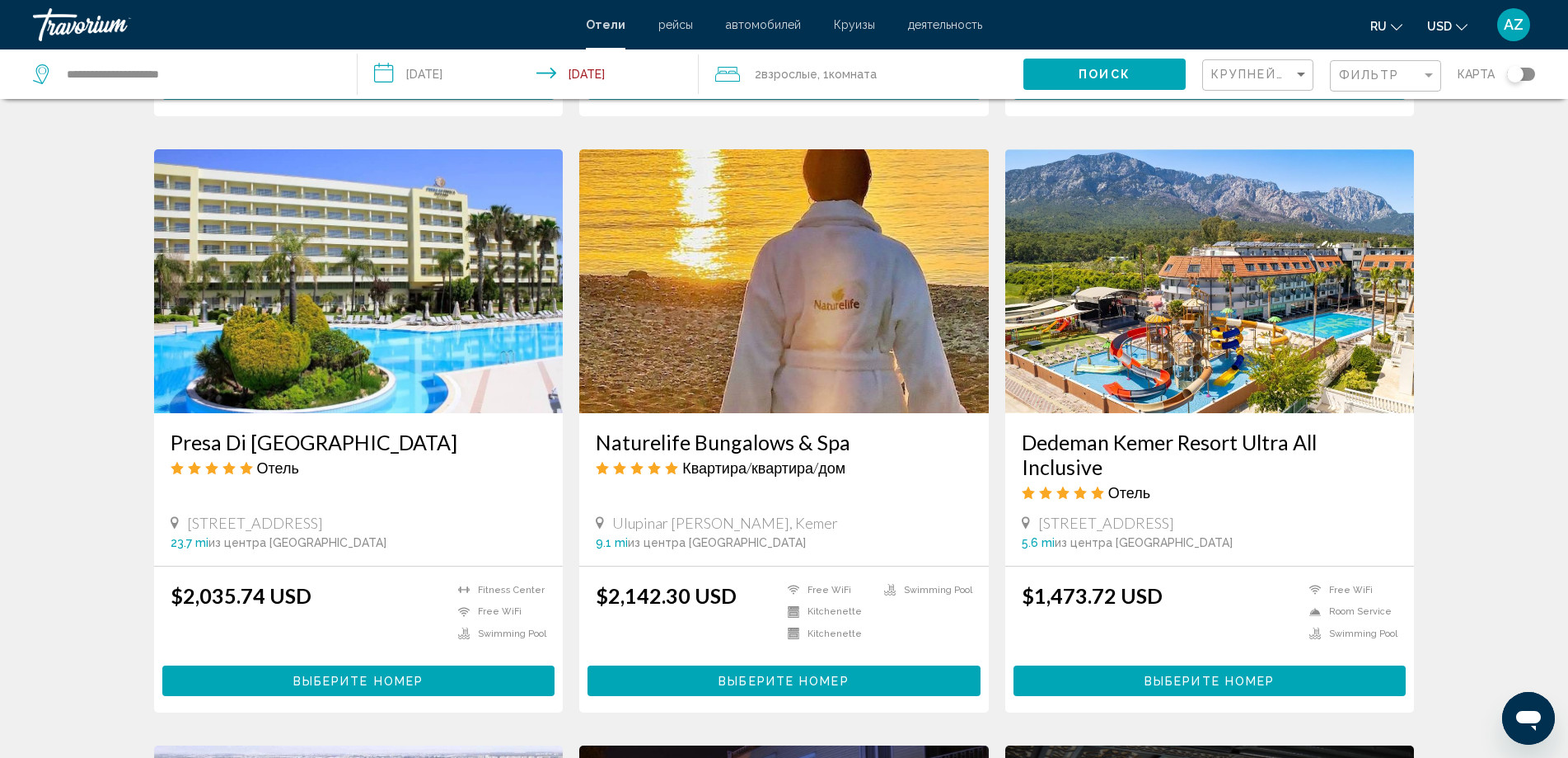
click at [1193, 343] on img "Main content" at bounding box center [1210, 280] width 410 height 264
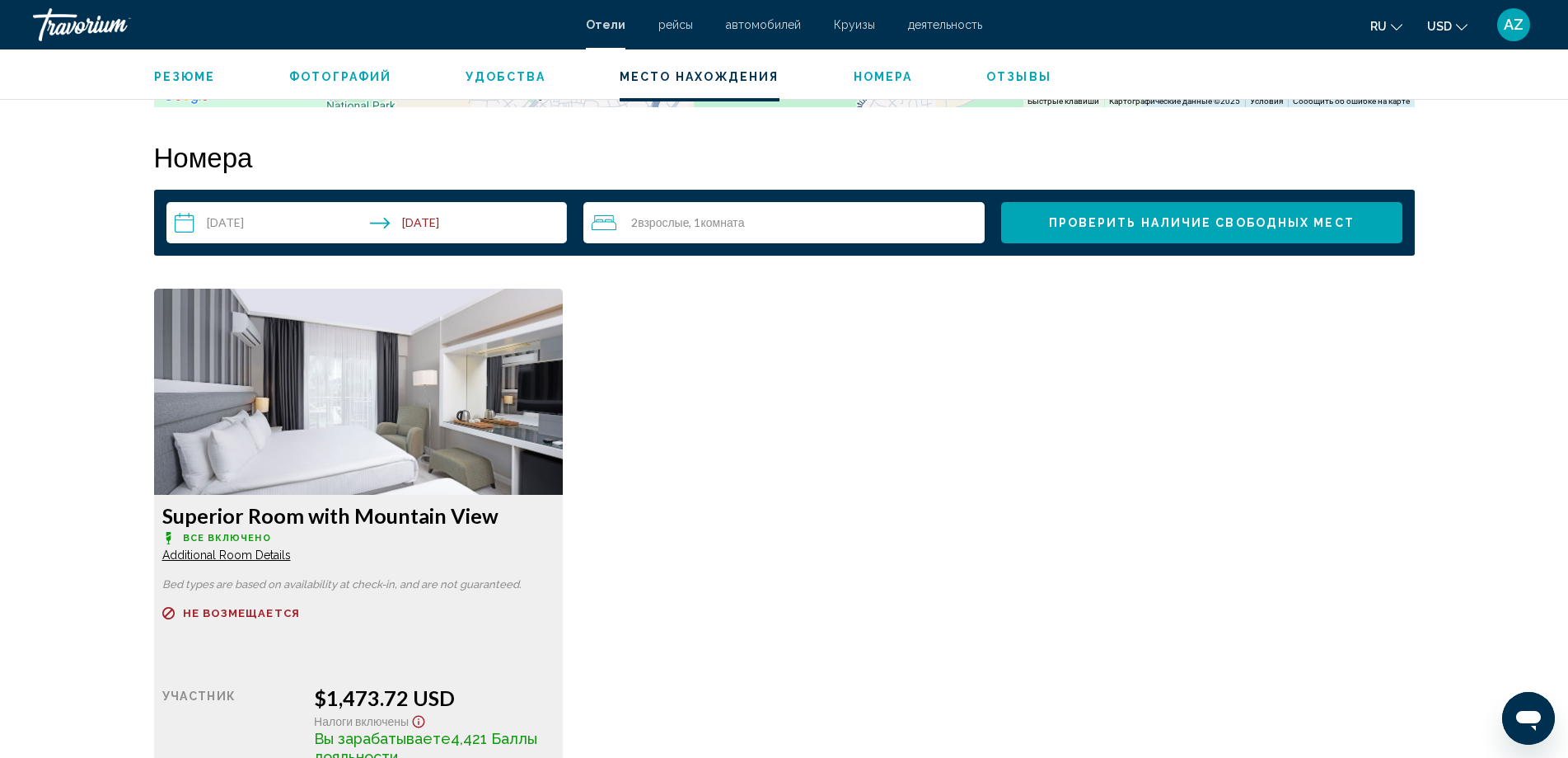
scroll to position [1880, 0]
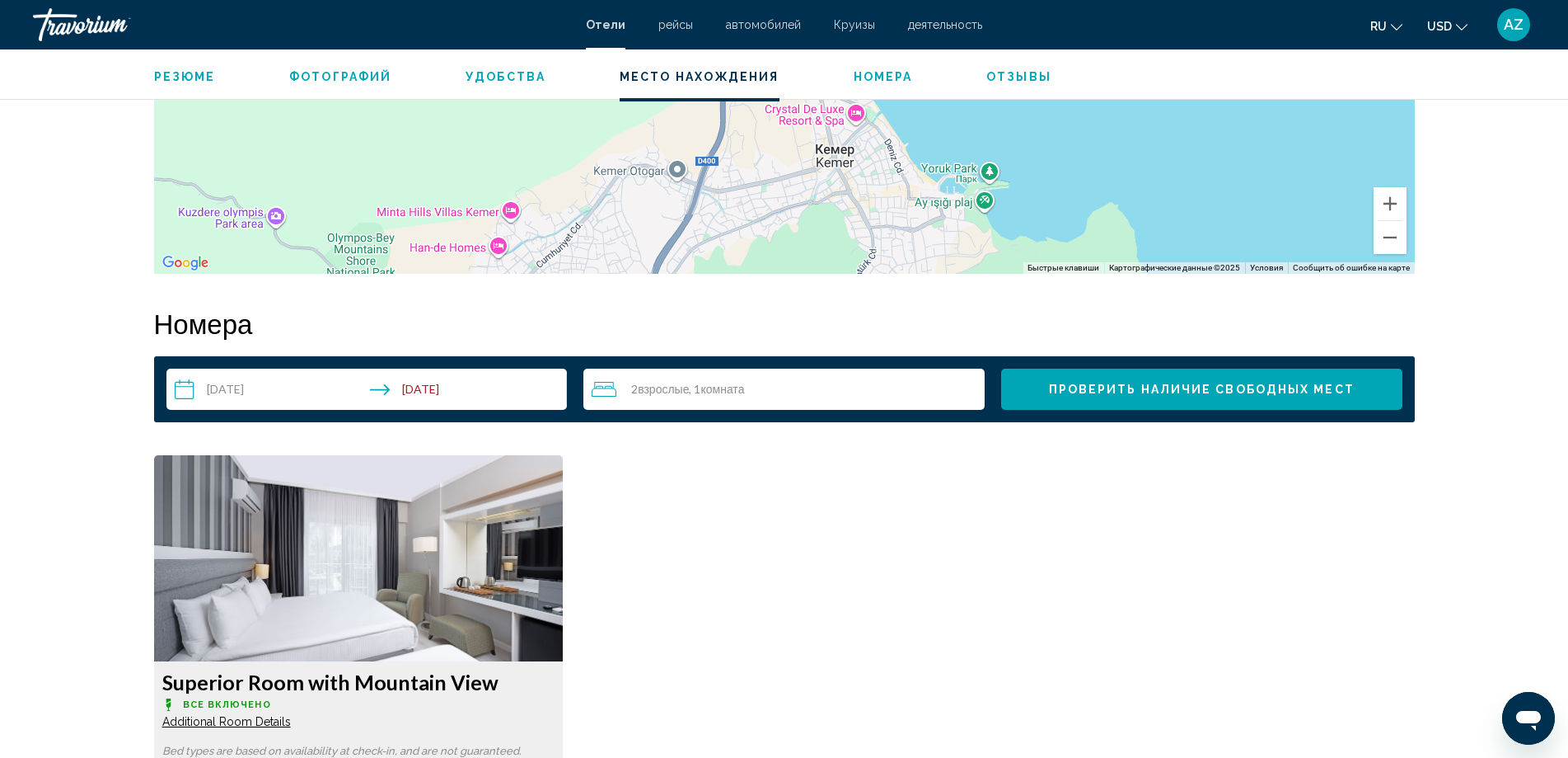
click at [787, 389] on div "2 Взрослый Взрослые , 1 Комната номера" at bounding box center [788, 389] width 393 height 19
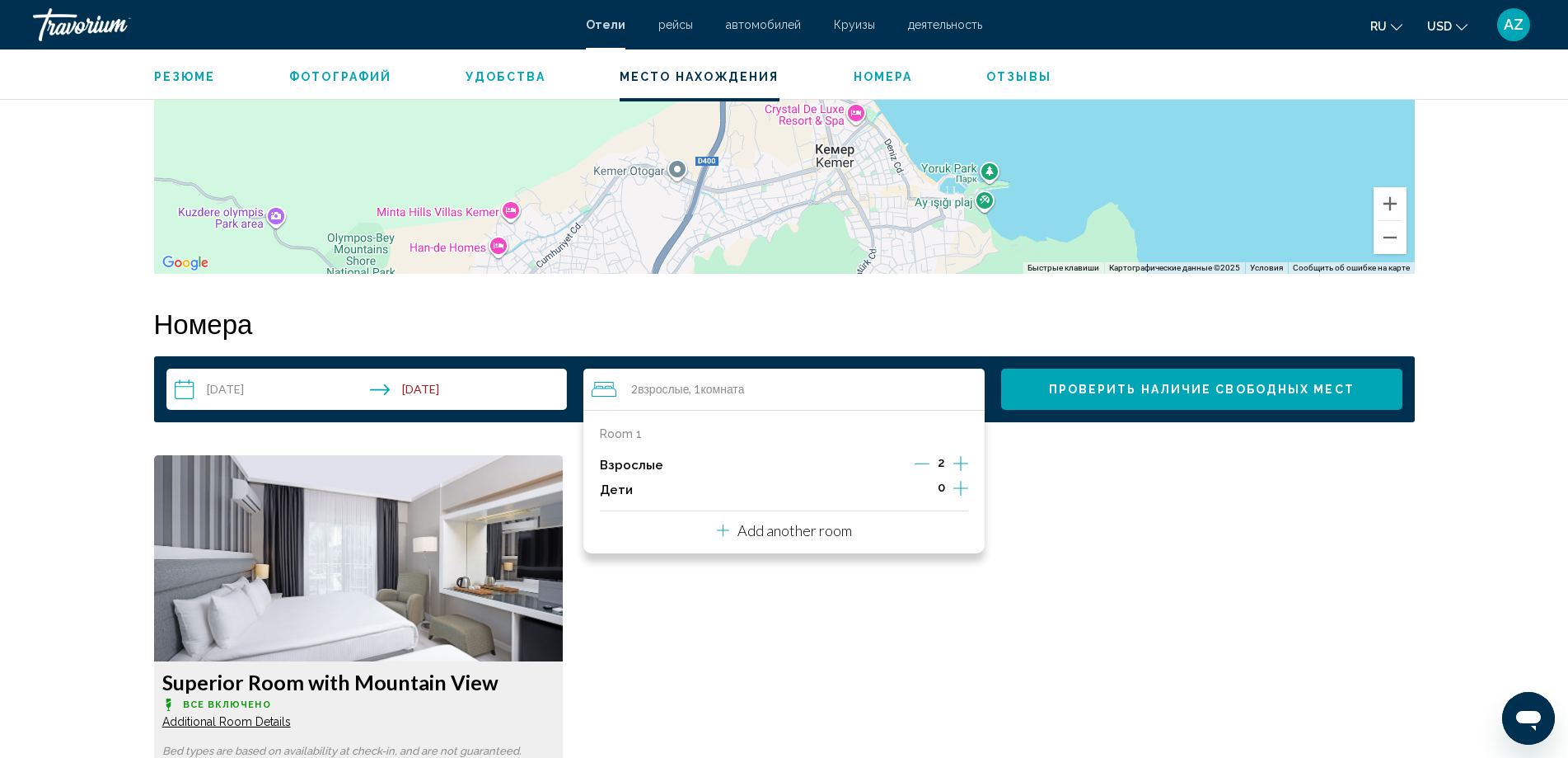
click at [970, 489] on div "Room 1 Взрослые 2 Дети 0 Add another room" at bounding box center [784, 481] width 401 height 143
click at [960, 488] on icon "Increment children" at bounding box center [961, 488] width 15 height 19
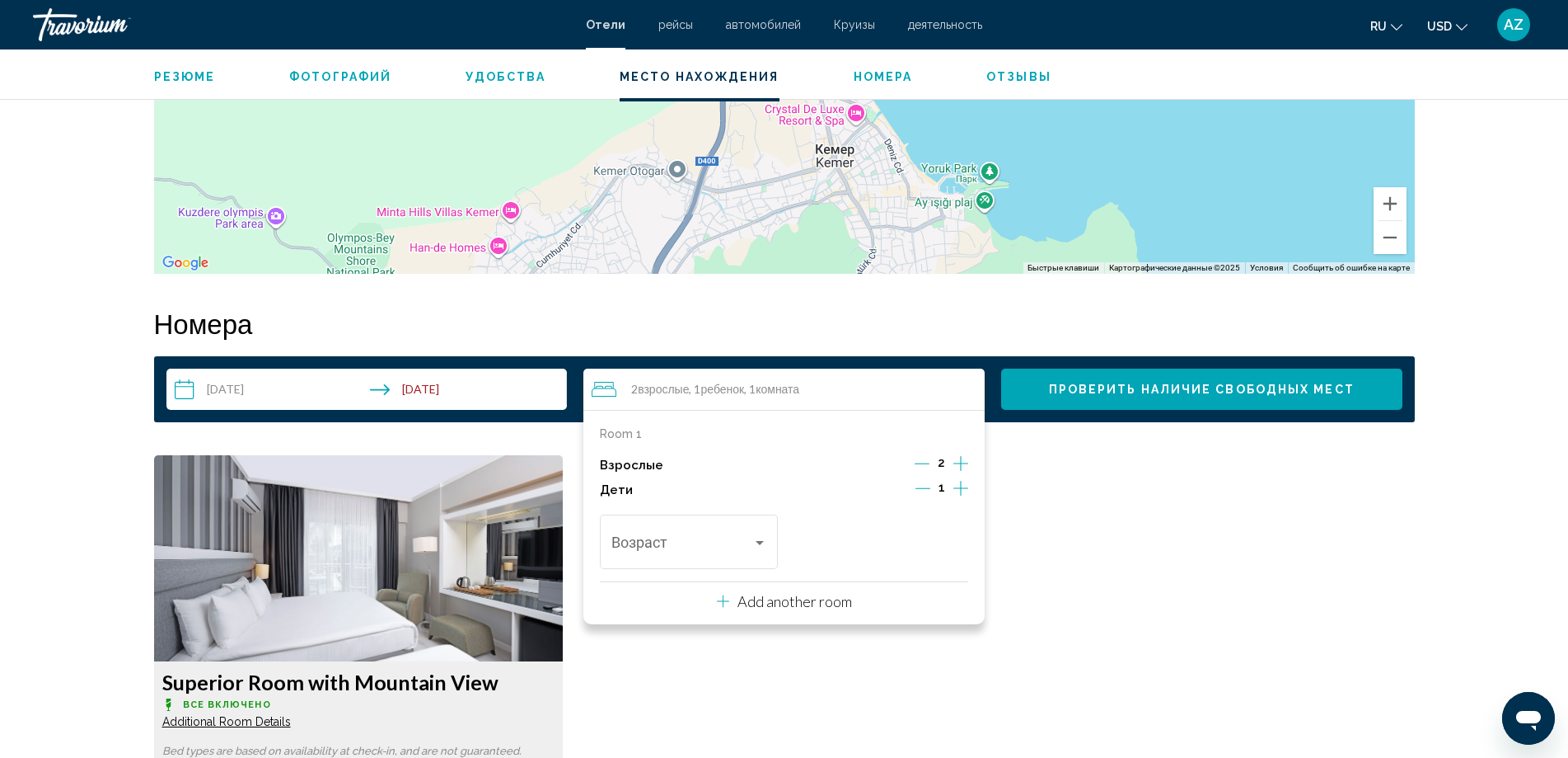
click at [960, 488] on icon "Increment children" at bounding box center [961, 488] width 15 height 19
click at [769, 545] on div "Возраст" at bounding box center [689, 540] width 178 height 58
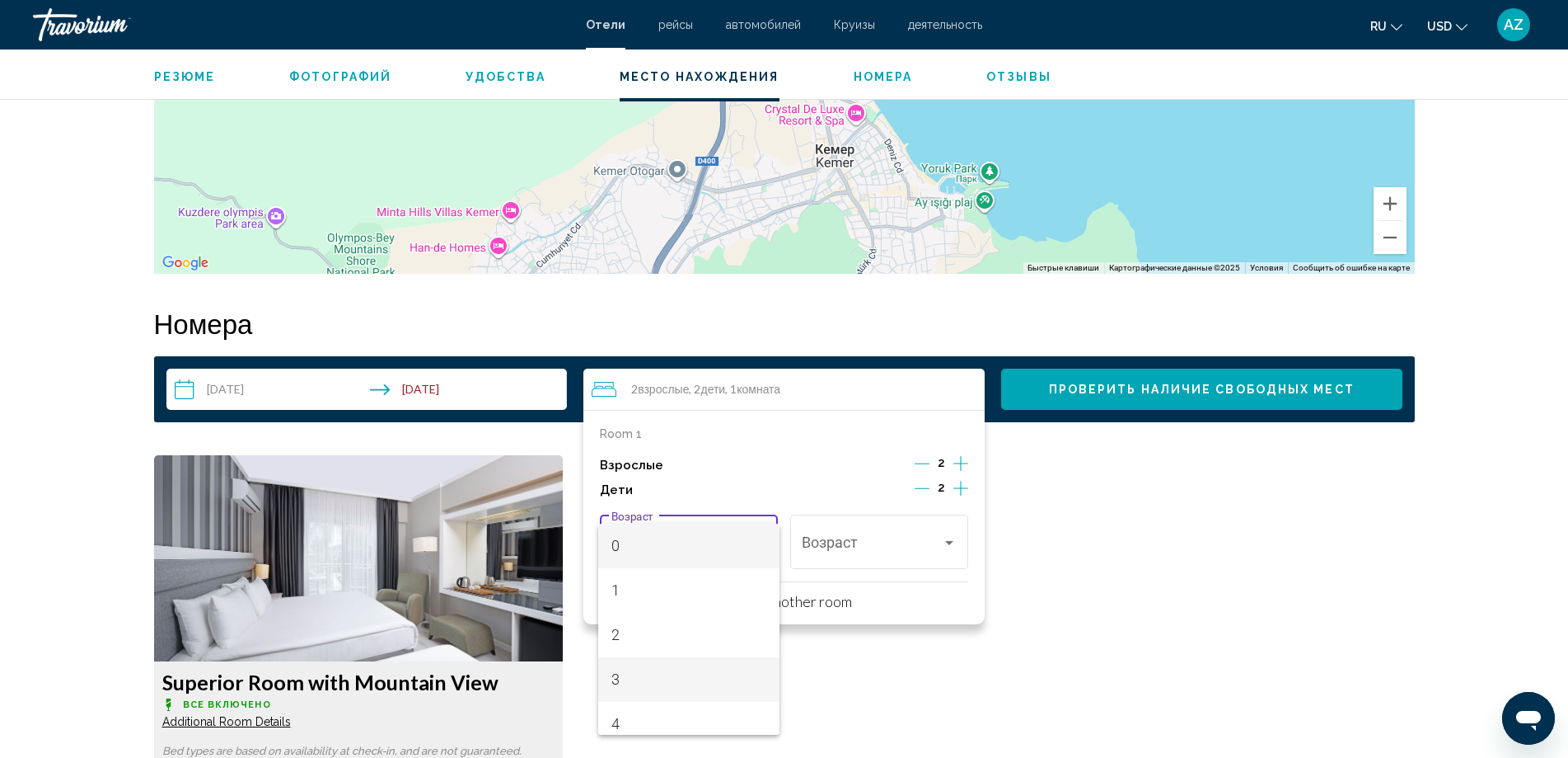
click at [661, 679] on span "3" at bounding box center [689, 679] width 155 height 44
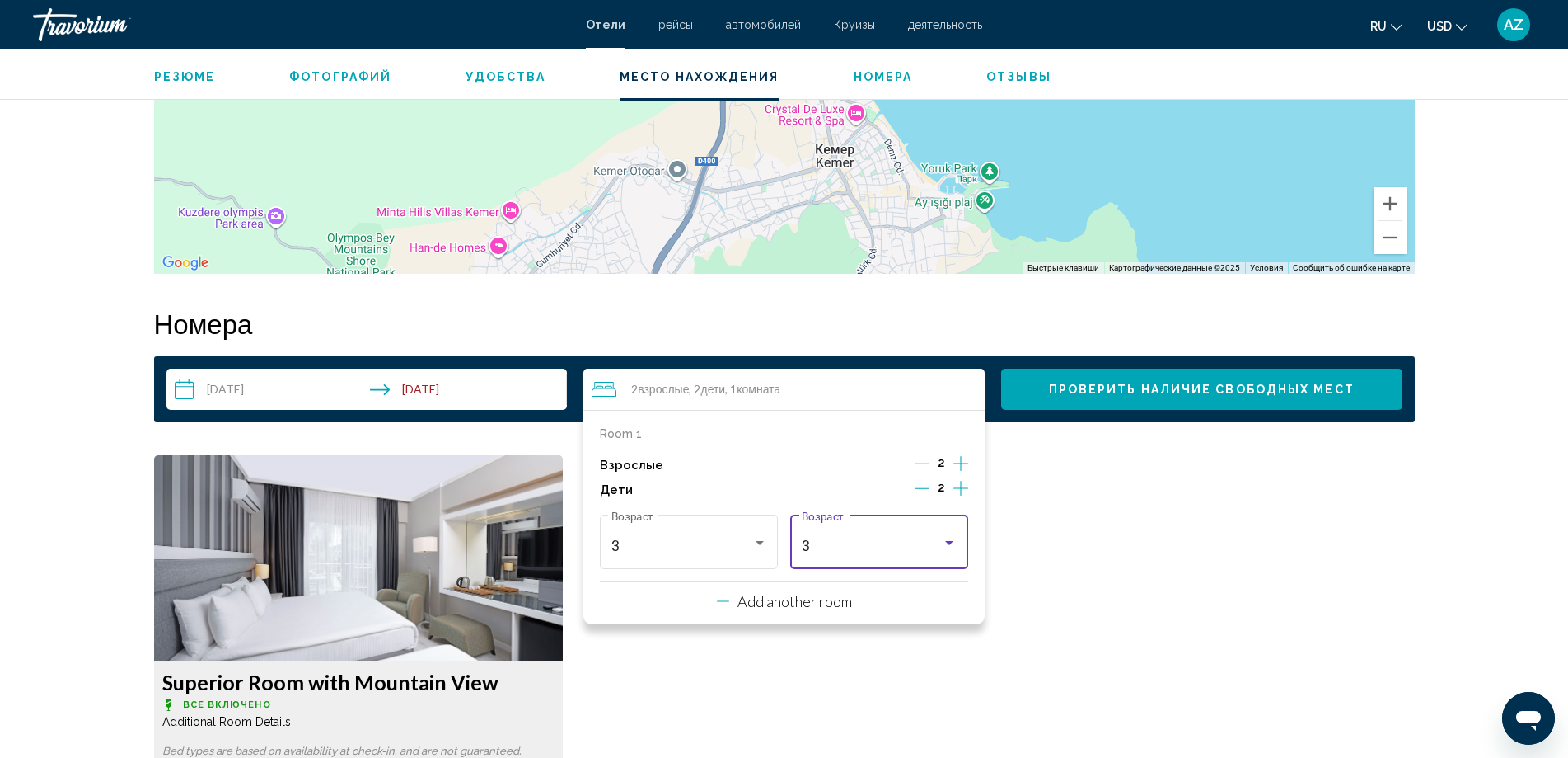
click at [903, 545] on div "3" at bounding box center [872, 546] width 141 height 17
click at [836, 571] on span "9" at bounding box center [880, 565] width 155 height 44
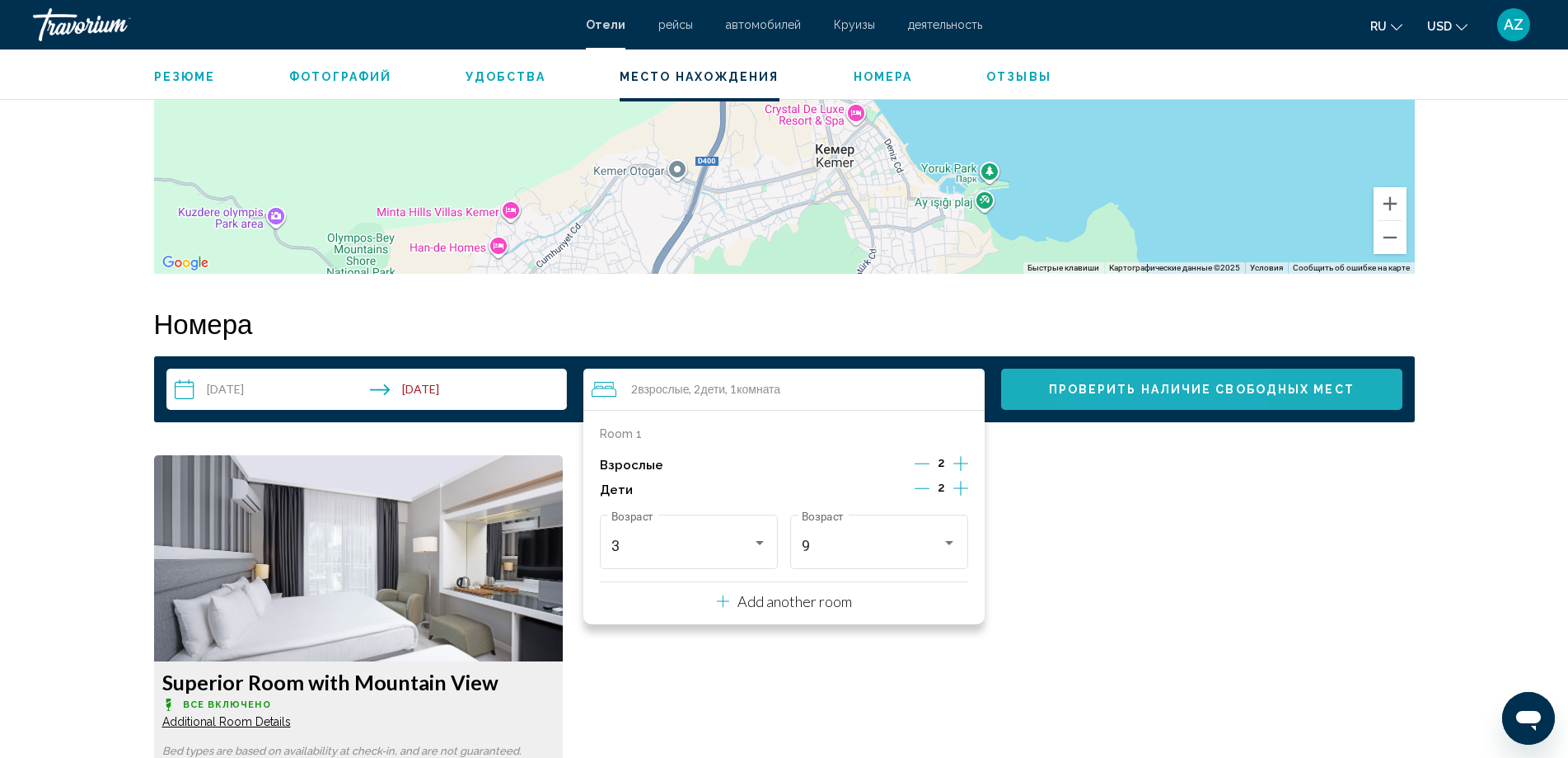
click at [1127, 379] on button "Проверить наличие свободных мест" at bounding box center [1203, 389] width 401 height 42
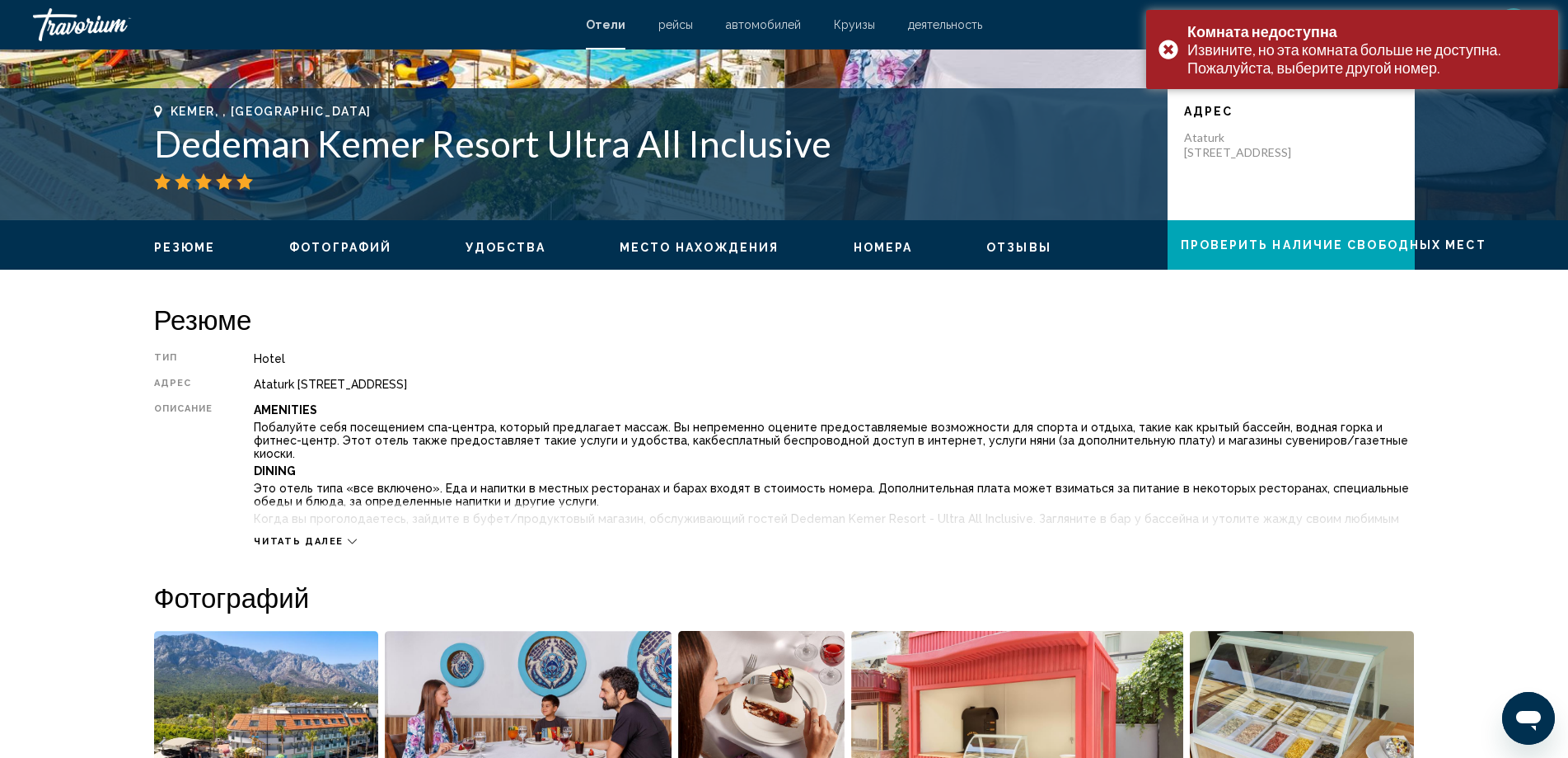
scroll to position [314, 0]
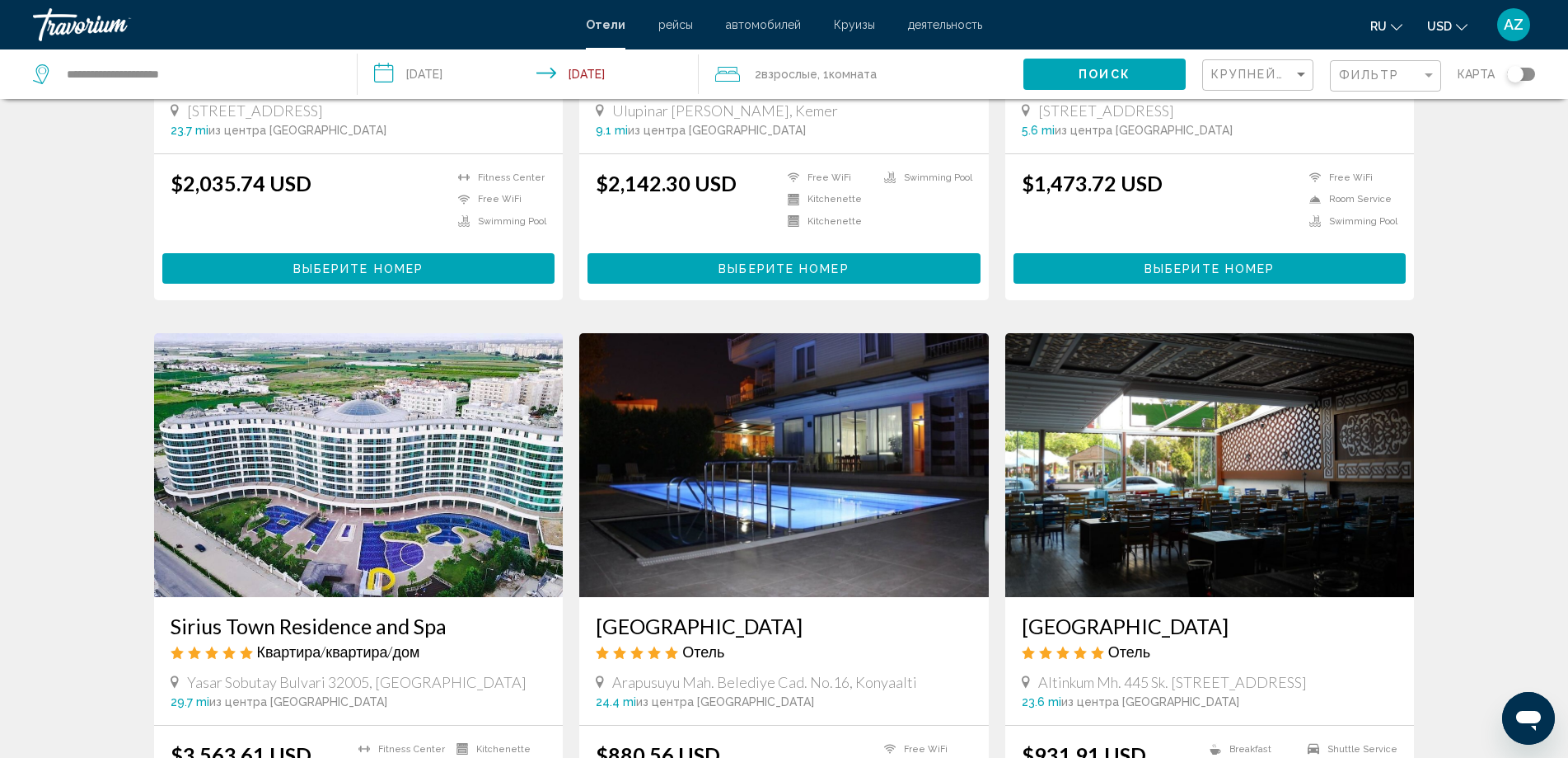
scroll to position [1896, 0]
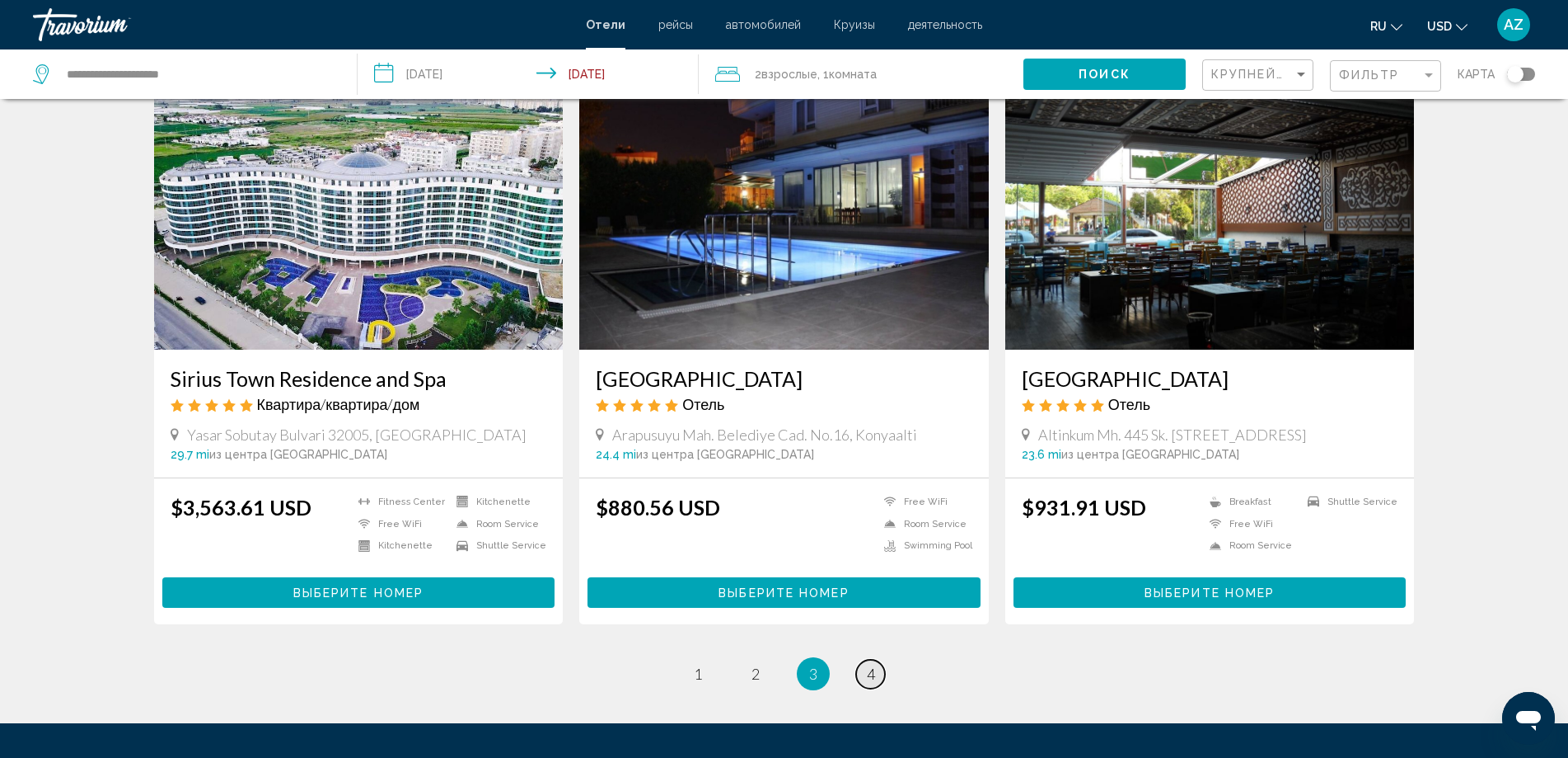
click at [863, 668] on link "page 4" at bounding box center [870, 674] width 29 height 29
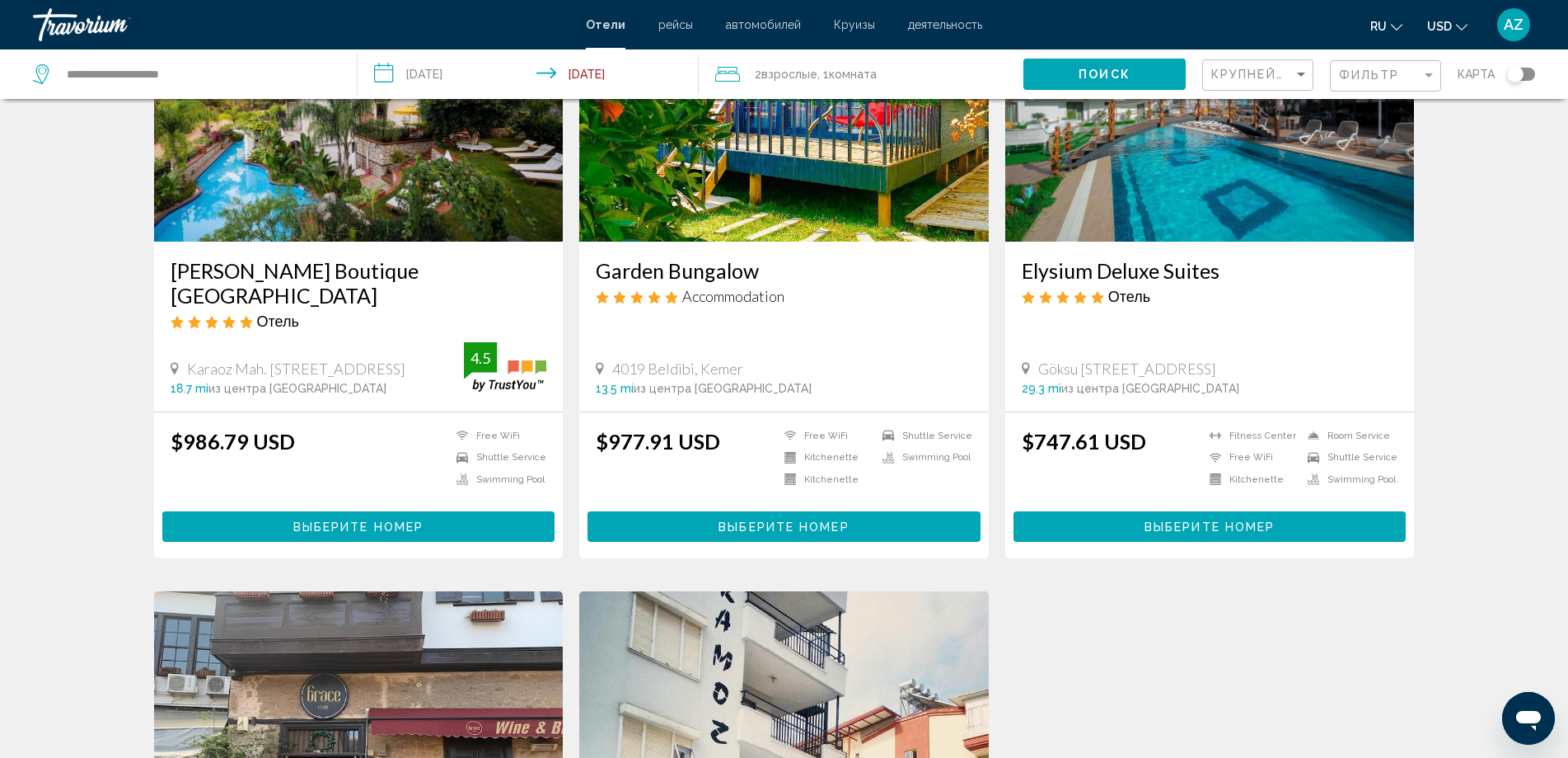
scroll to position [828, 0]
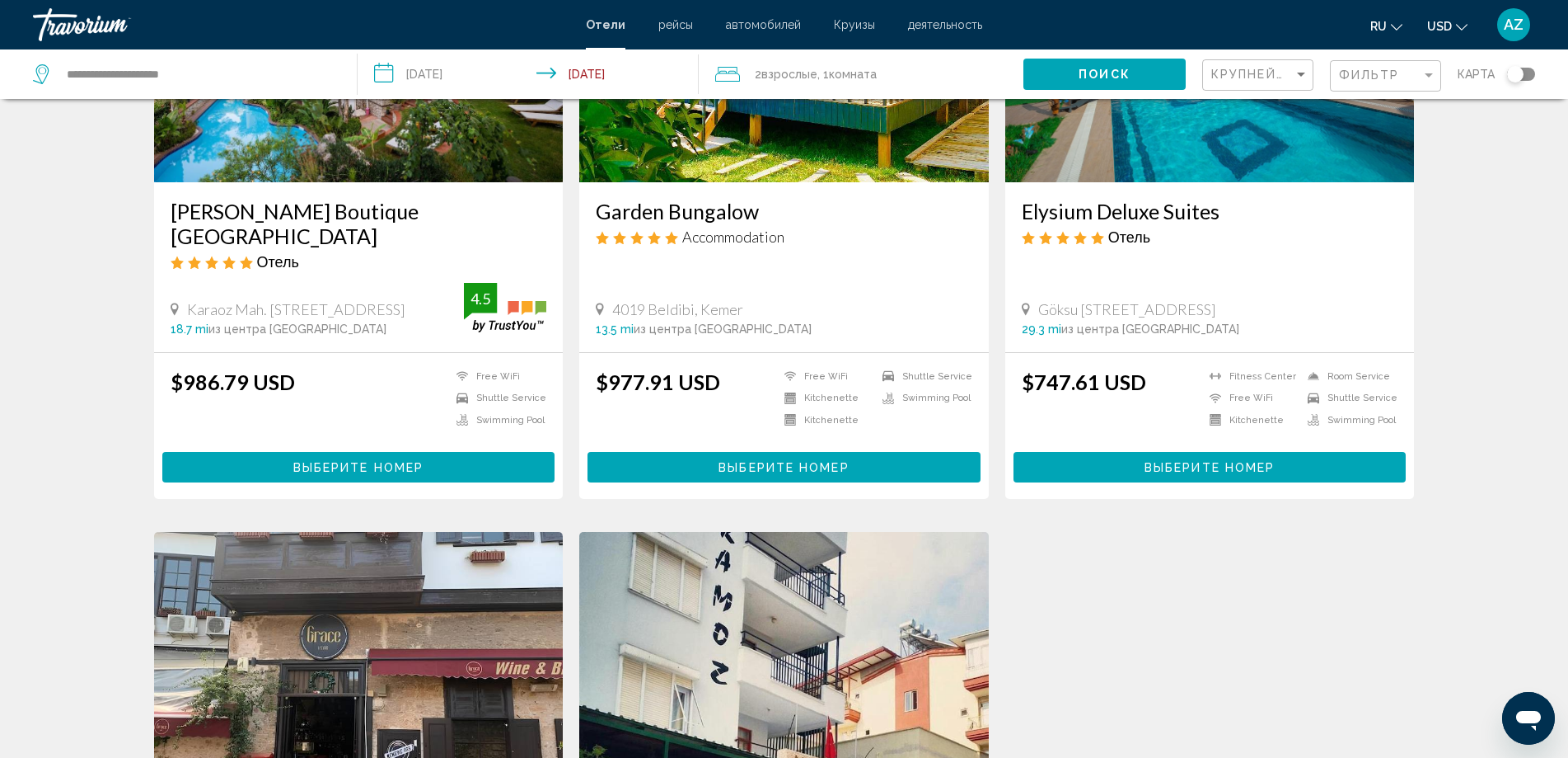
click at [1183, 461] on span "Выберите номер" at bounding box center [1210, 467] width 130 height 13
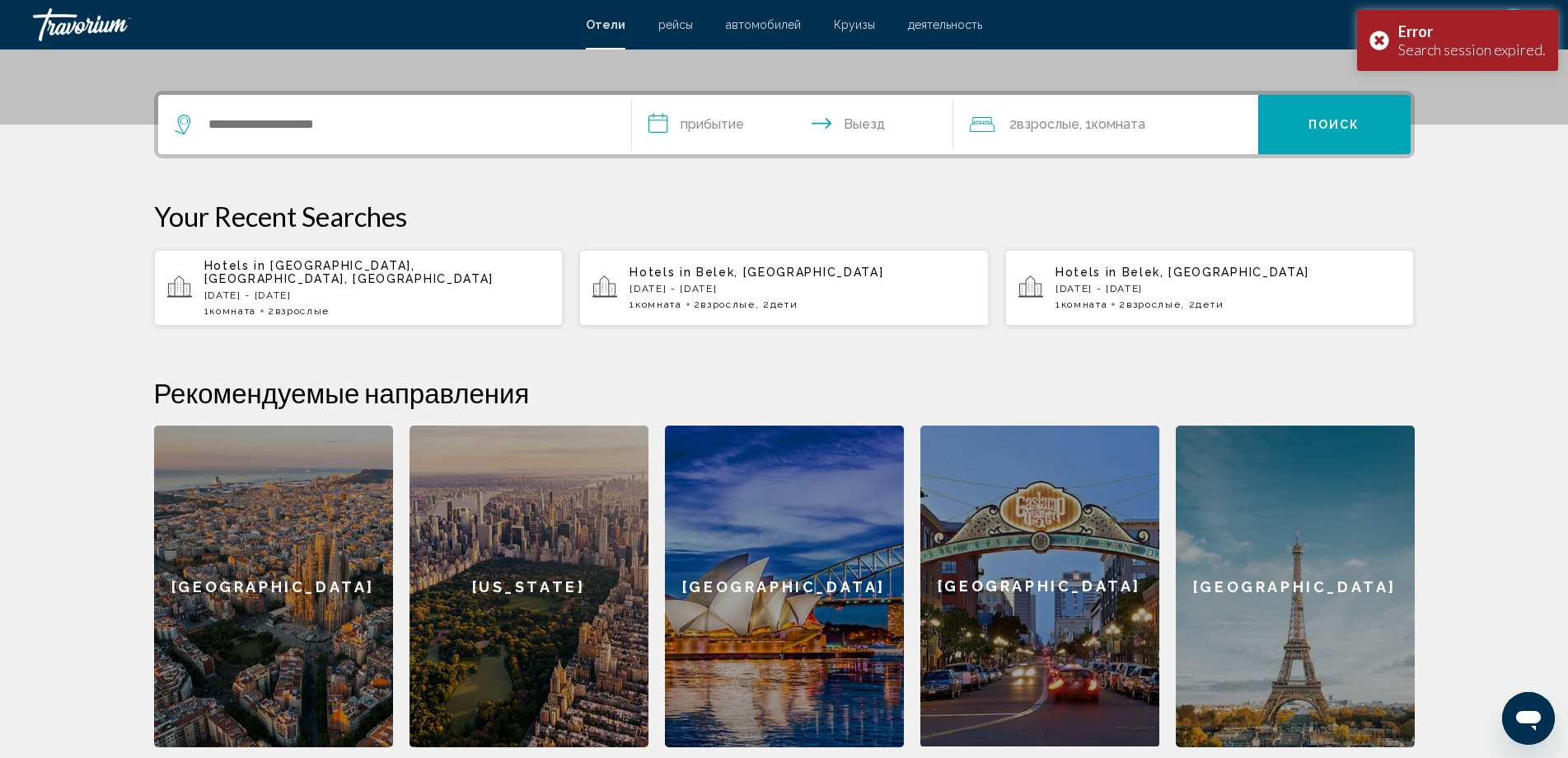
scroll to position [247, 0]
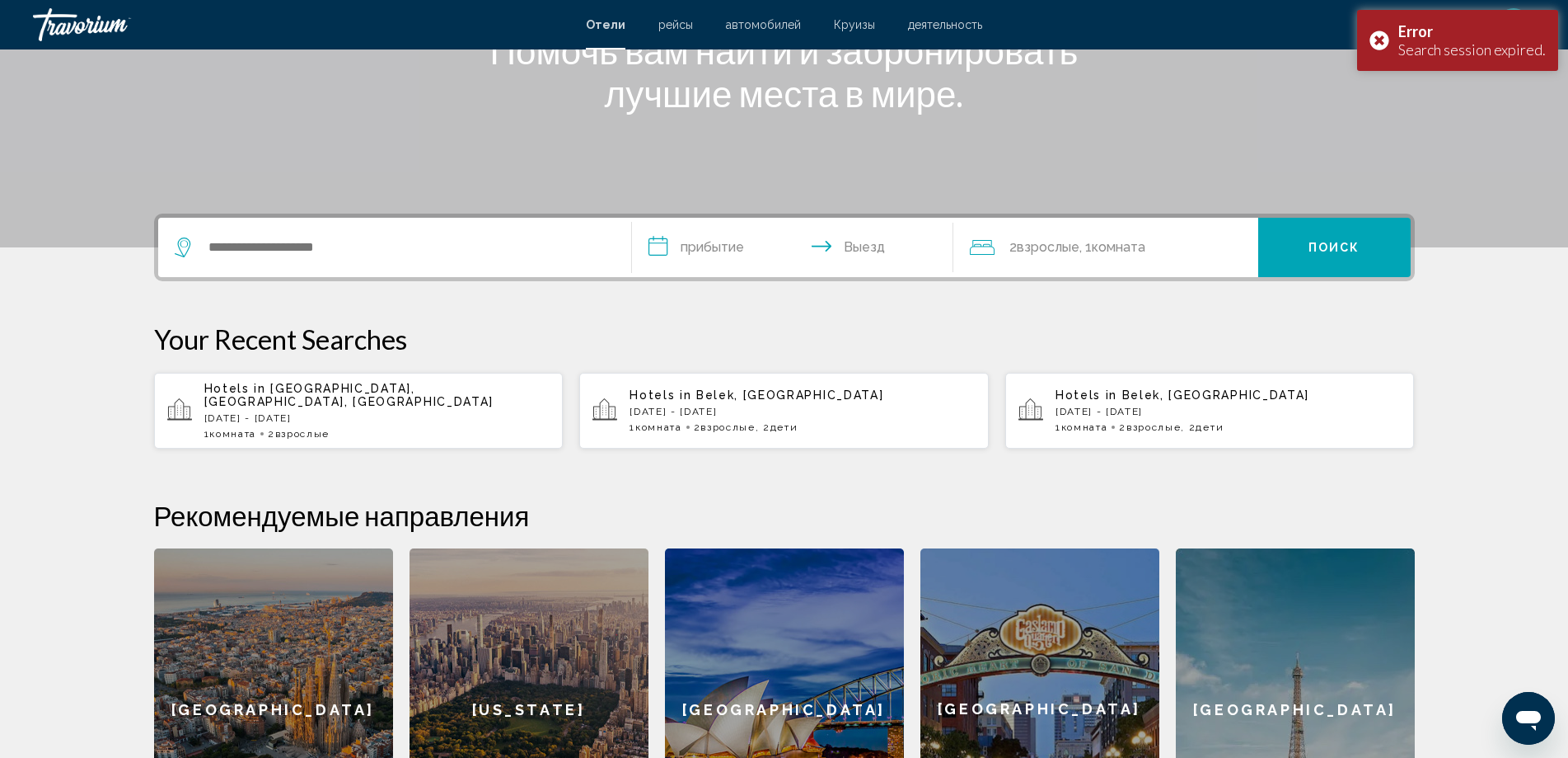
click at [289, 412] on p "Wed, 20 Aug - Tue, 26 Aug" at bounding box center [377, 417] width 346 height 11
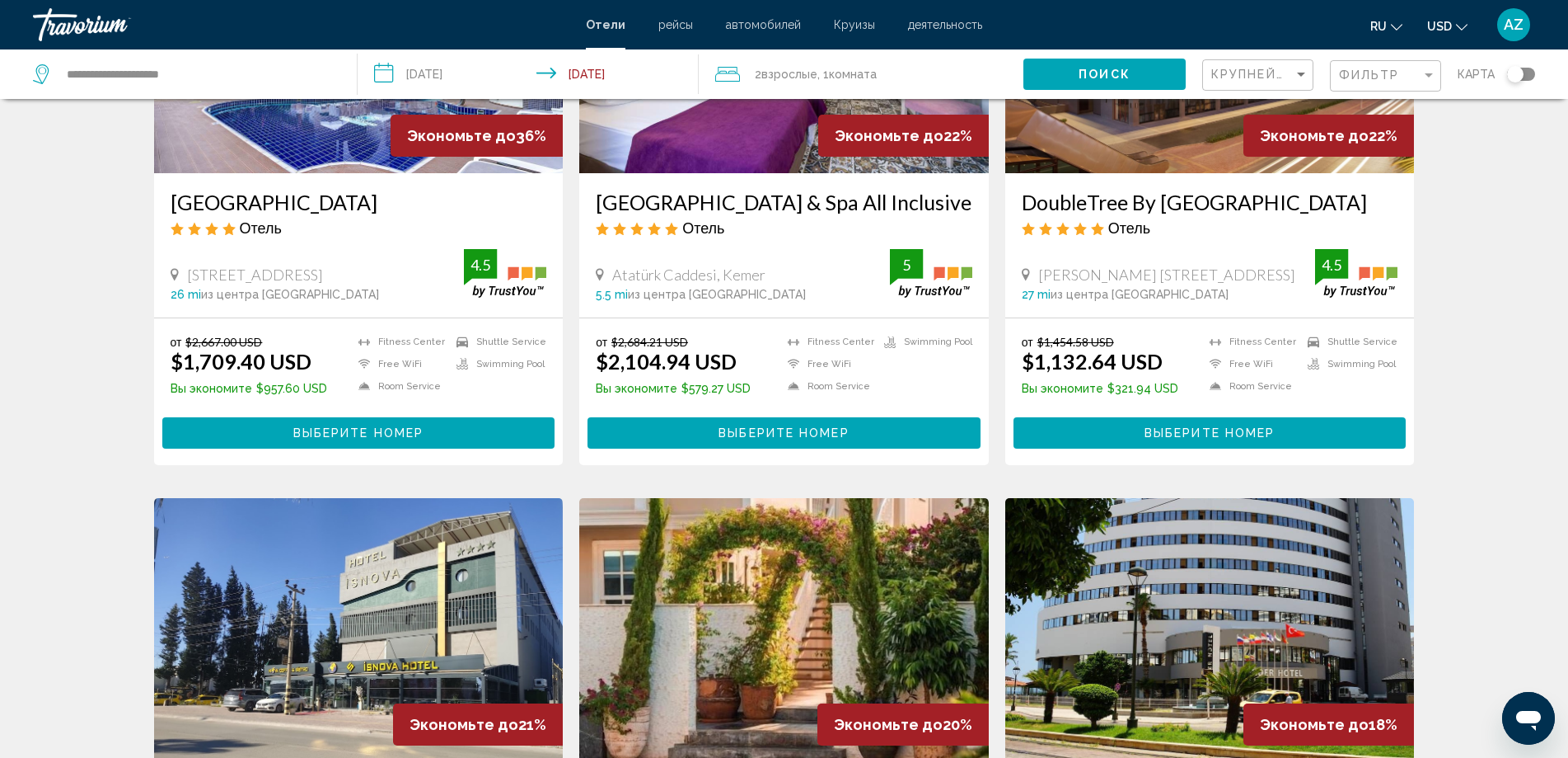
scroll to position [82, 0]
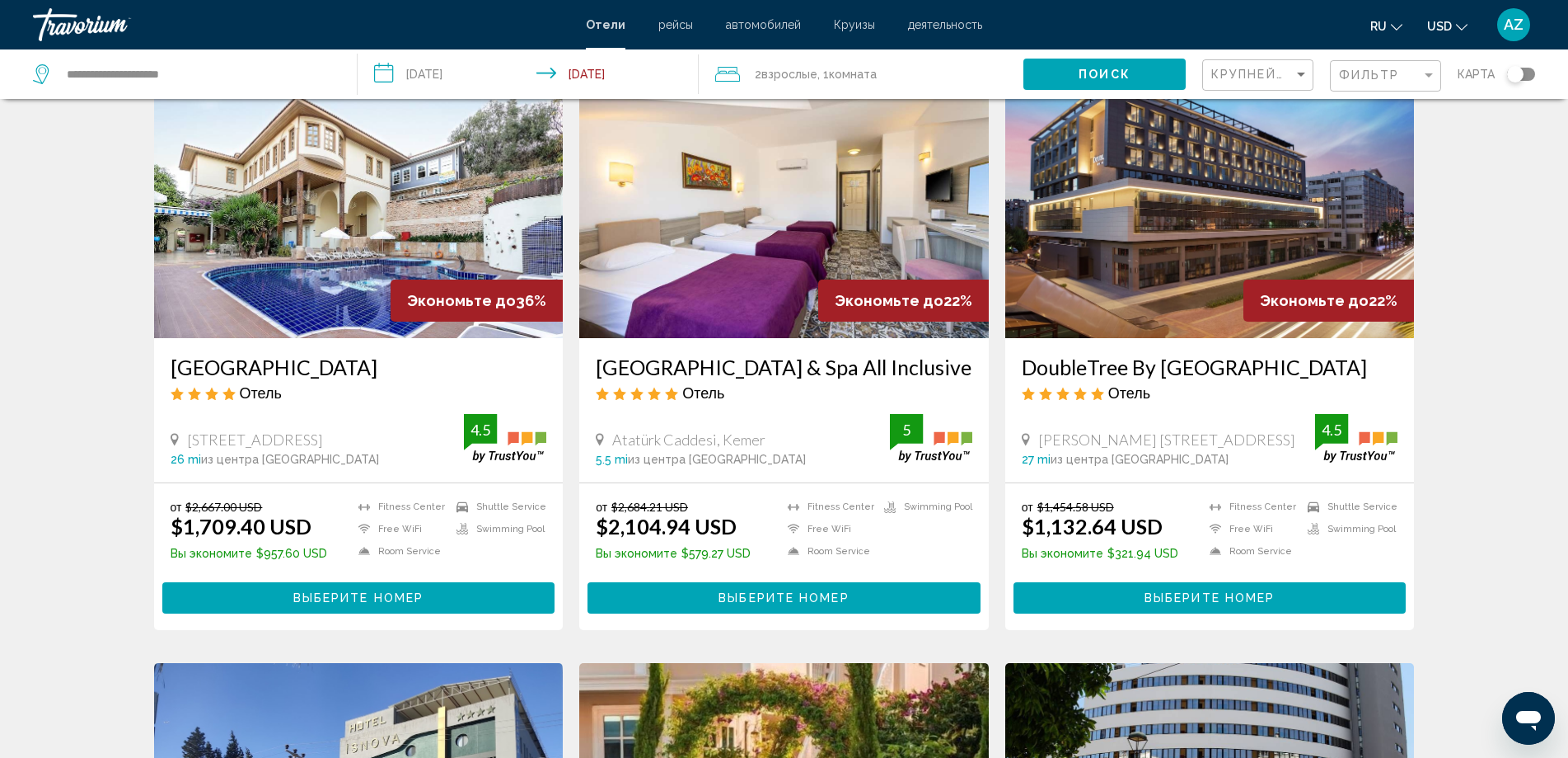
click at [1063, 163] on img "Main content" at bounding box center [1210, 205] width 410 height 264
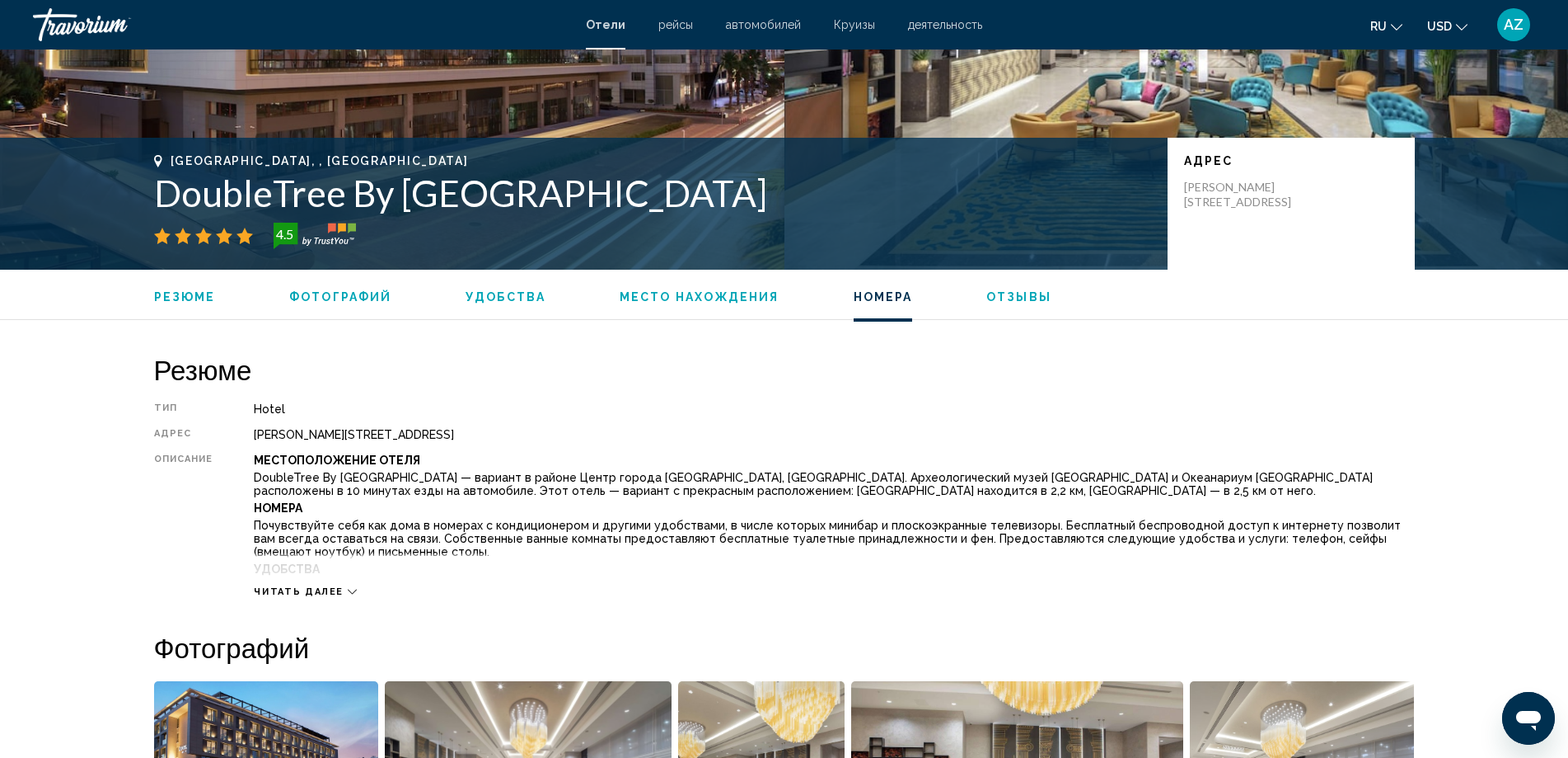
scroll to position [267, 0]
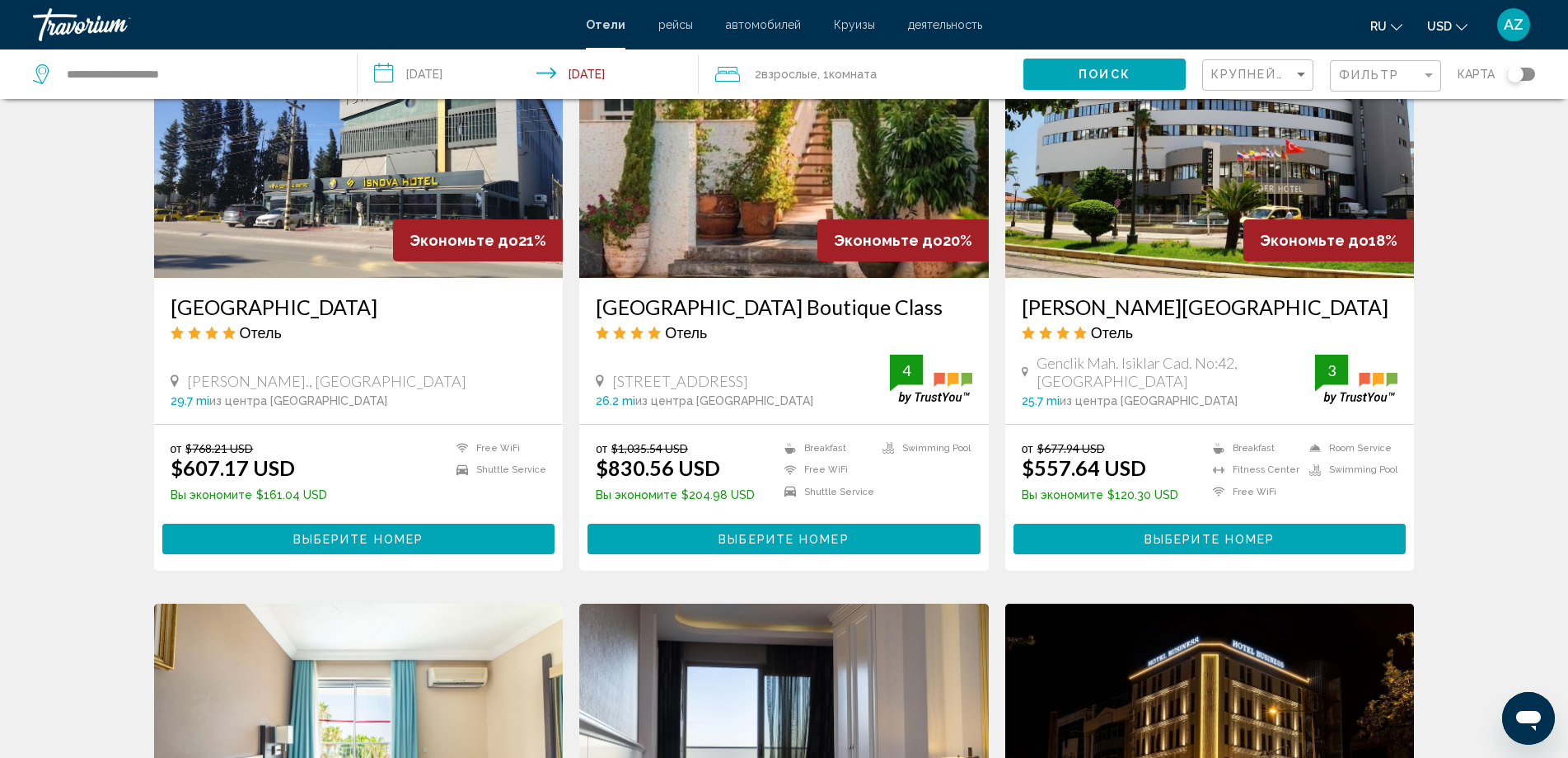
scroll to position [742, 0]
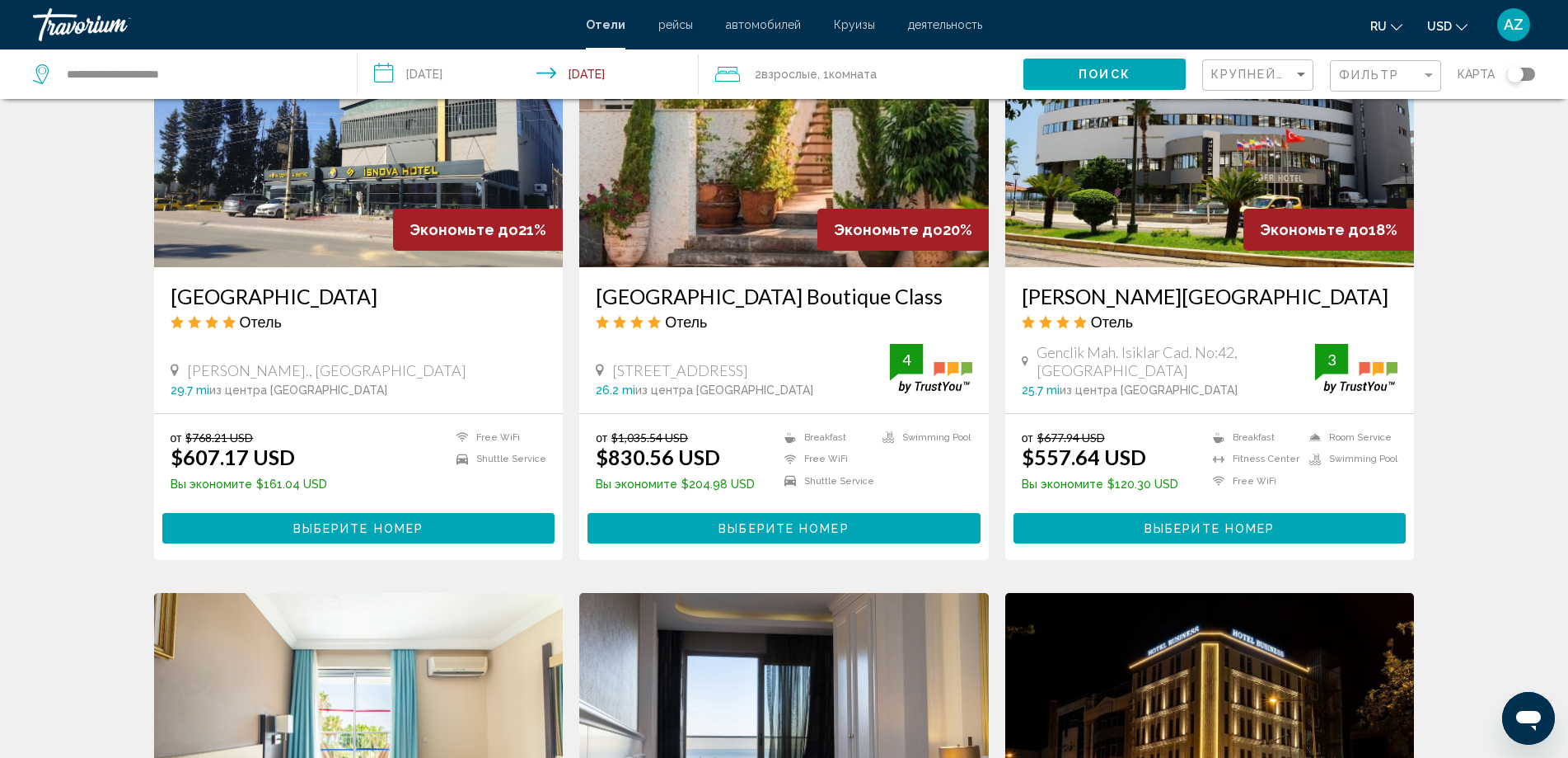
click at [340, 223] on img "Main content" at bounding box center [359, 135] width 410 height 264
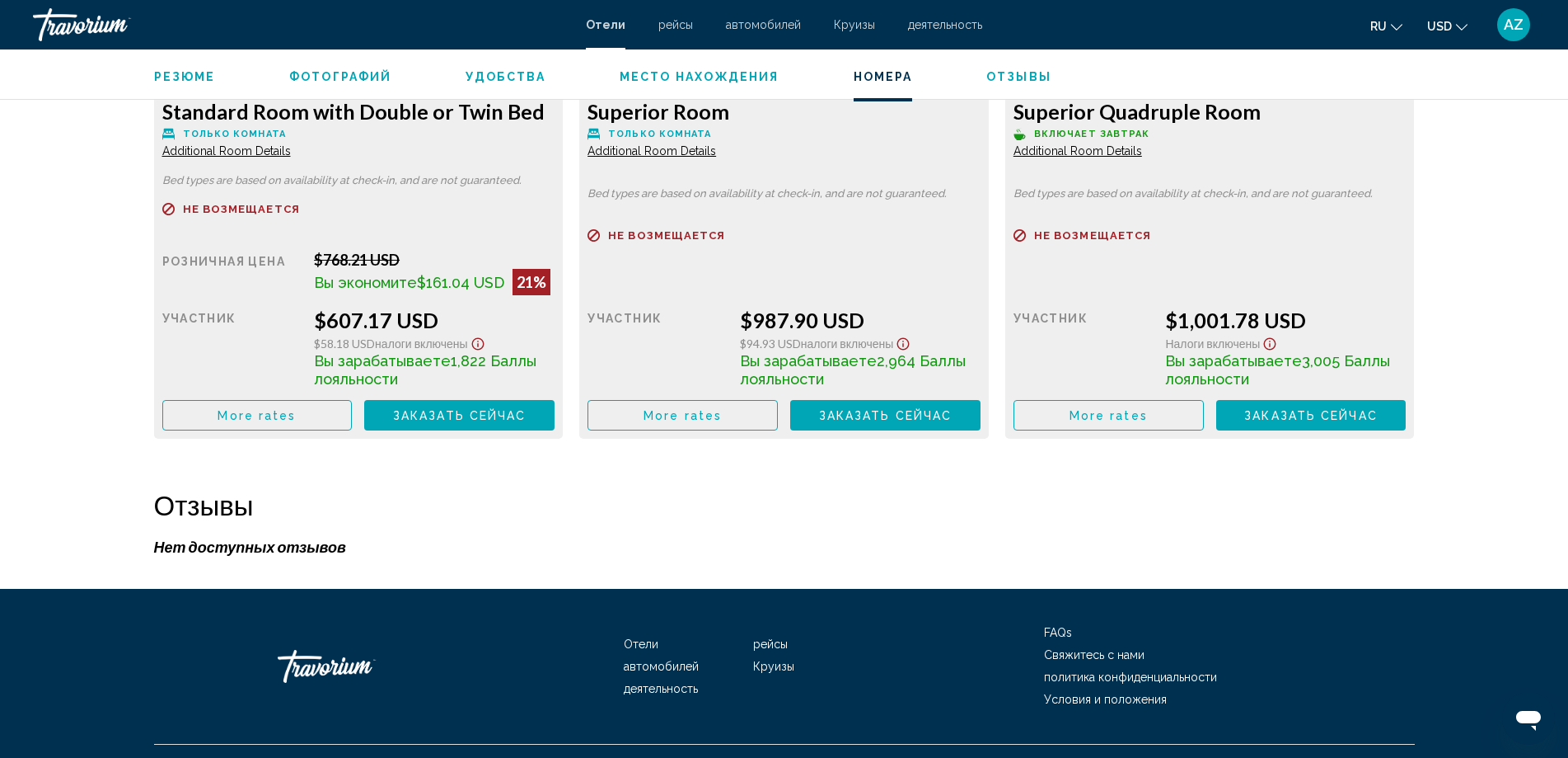
scroll to position [2484, 0]
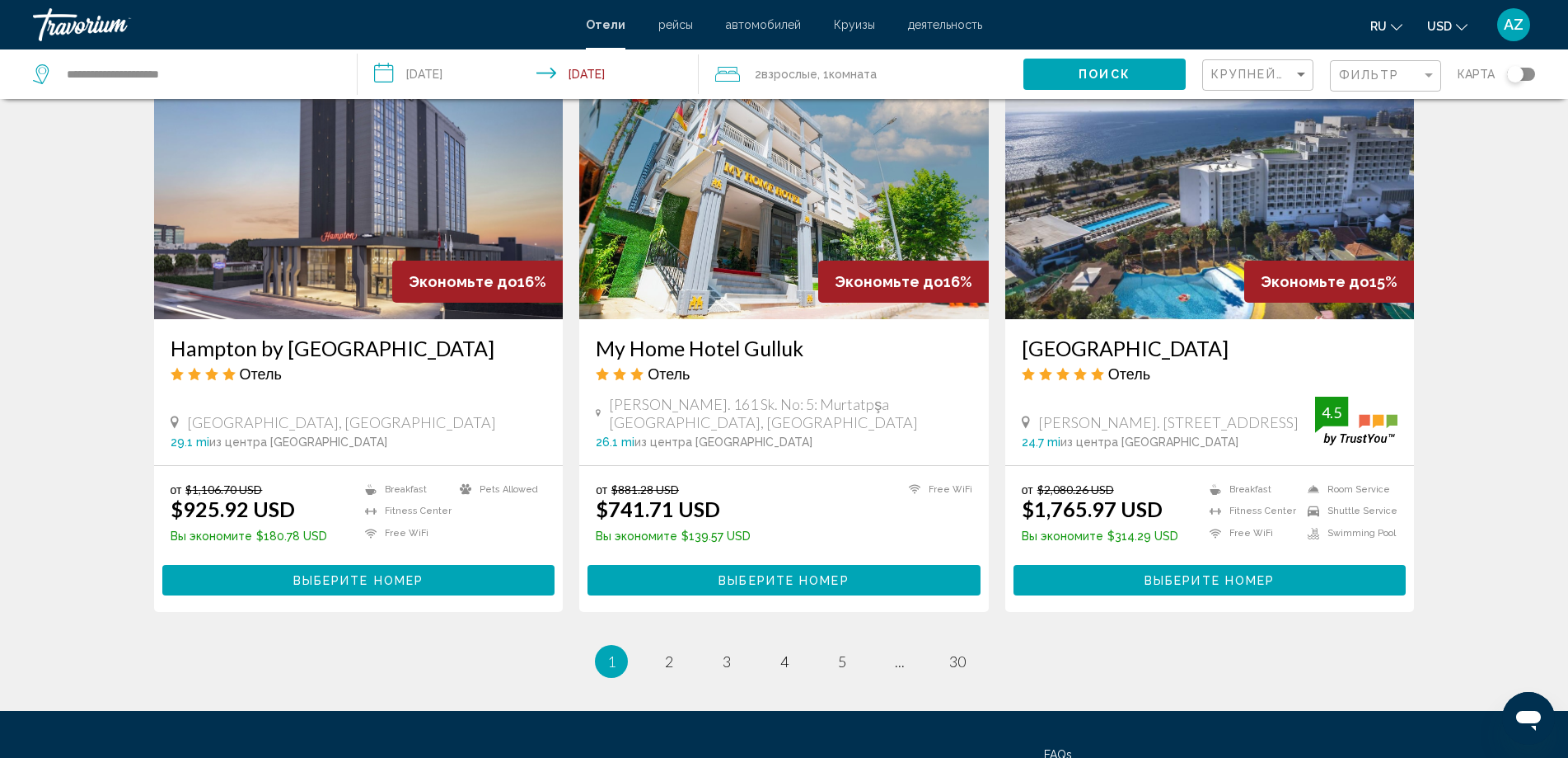
scroll to position [1896, 0]
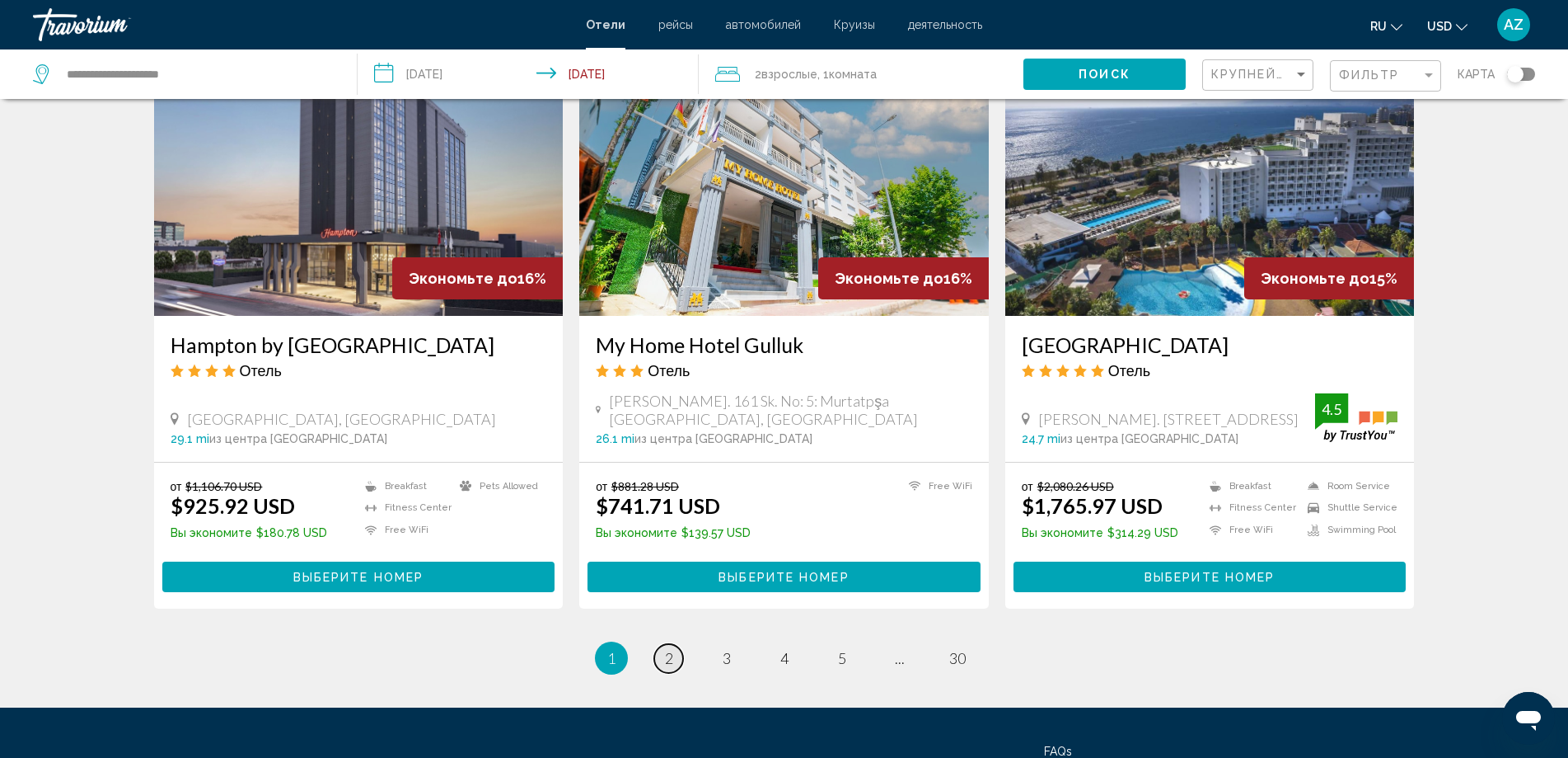
click at [666, 664] on span "2" at bounding box center [669, 658] width 8 height 19
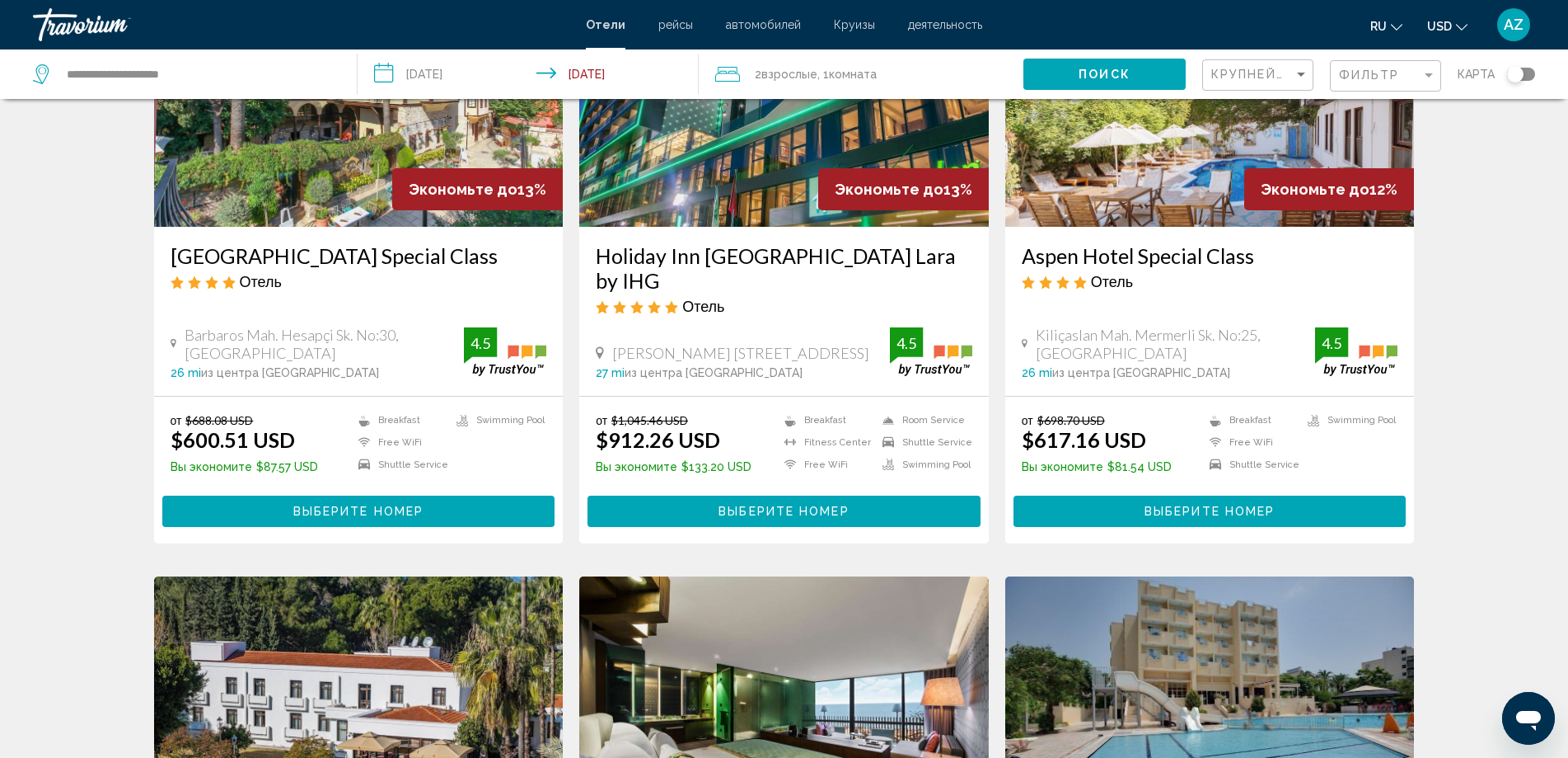
scroll to position [165, 0]
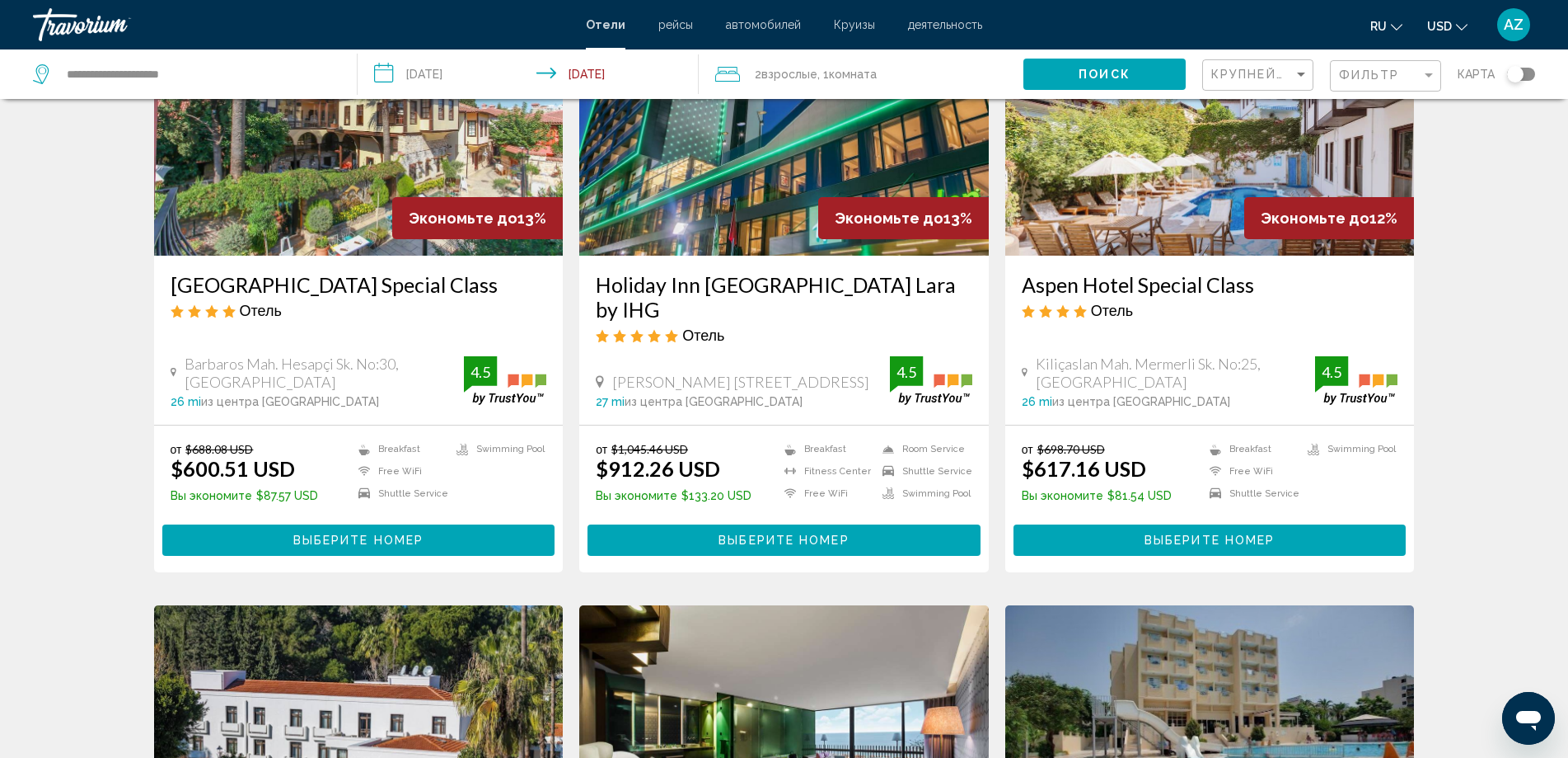
click at [1143, 179] on img "Main content" at bounding box center [1210, 123] width 410 height 264
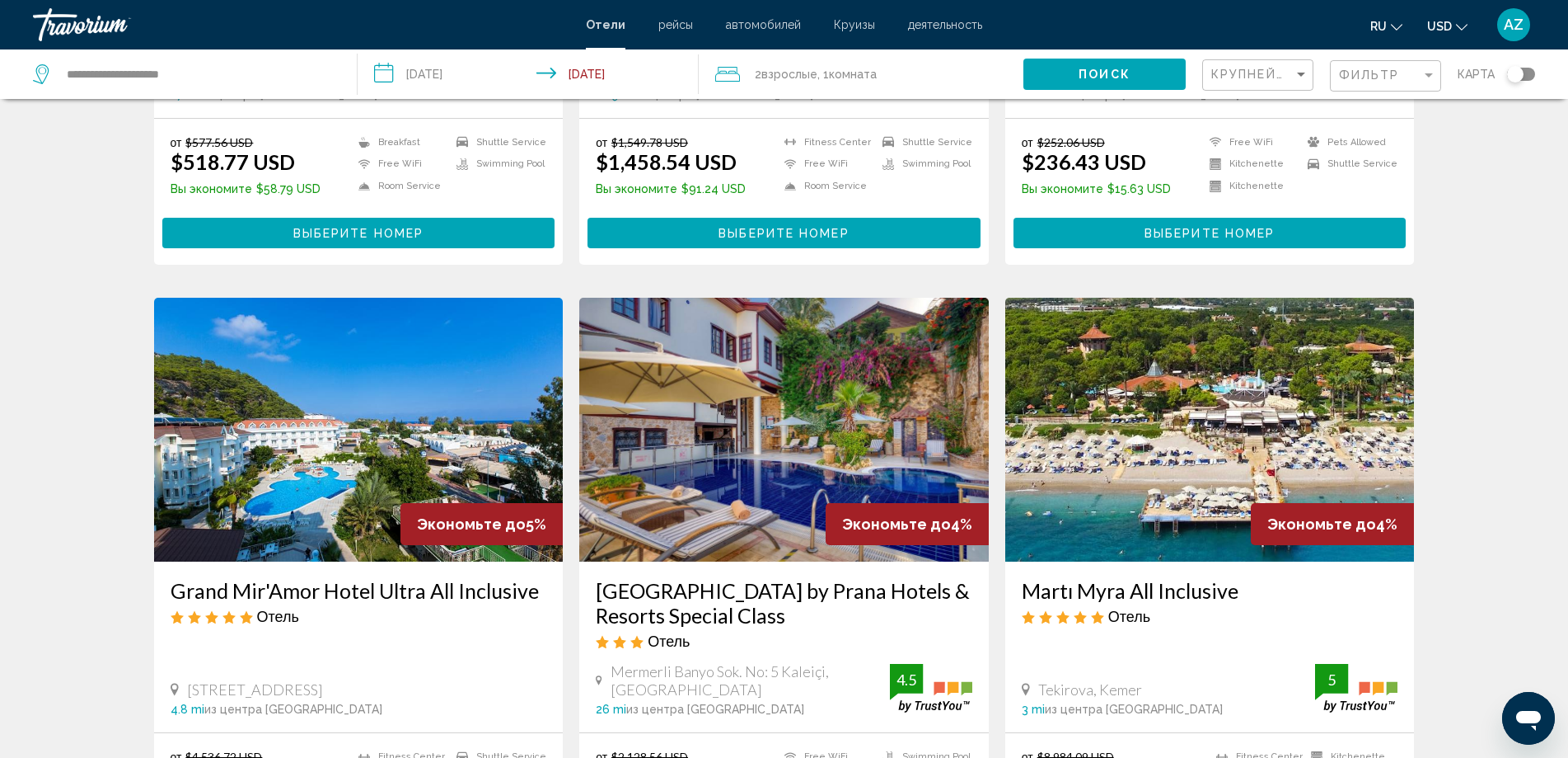
scroll to position [1896, 0]
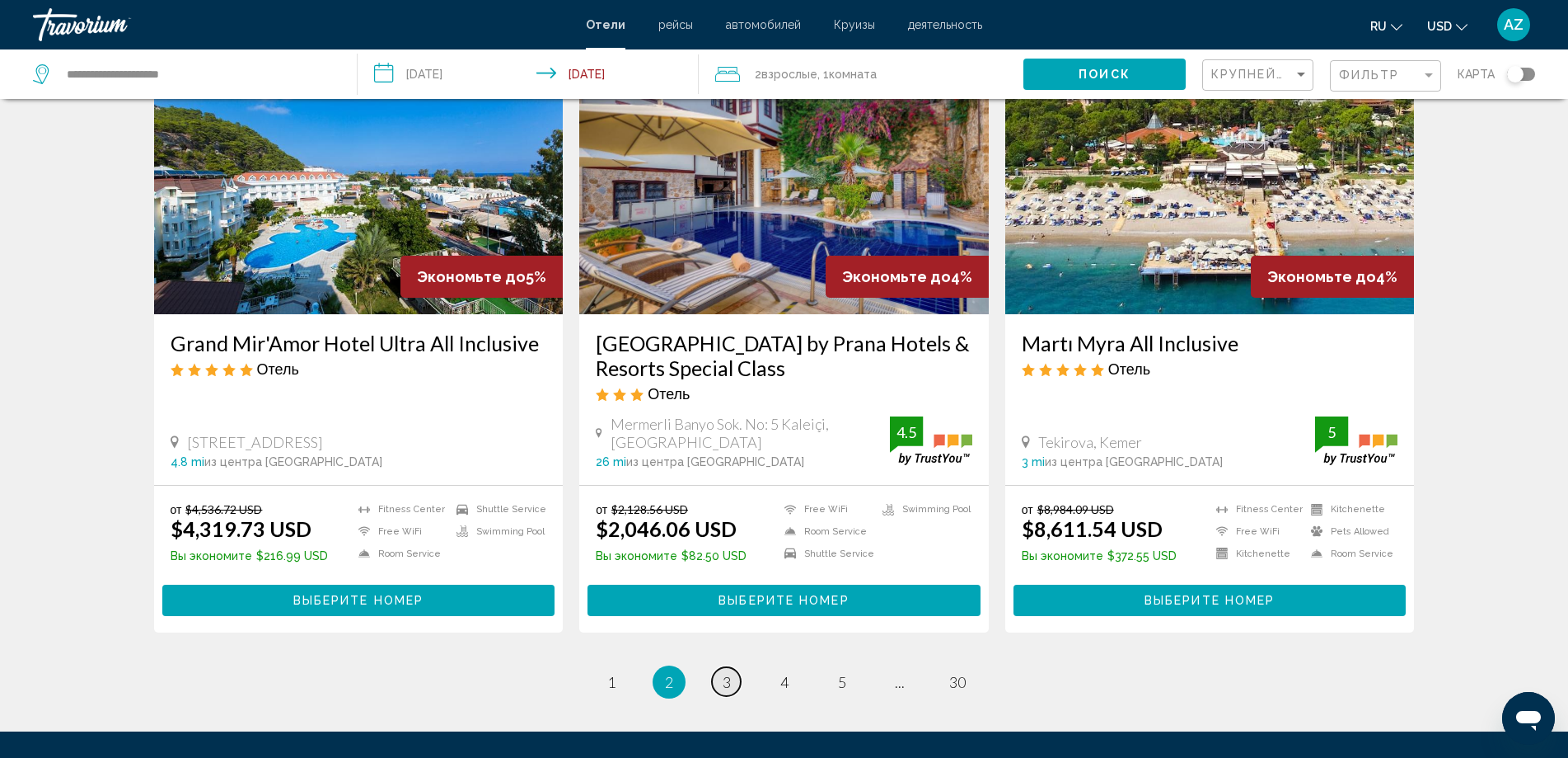
click at [731, 667] on link "page 3" at bounding box center [726, 681] width 29 height 29
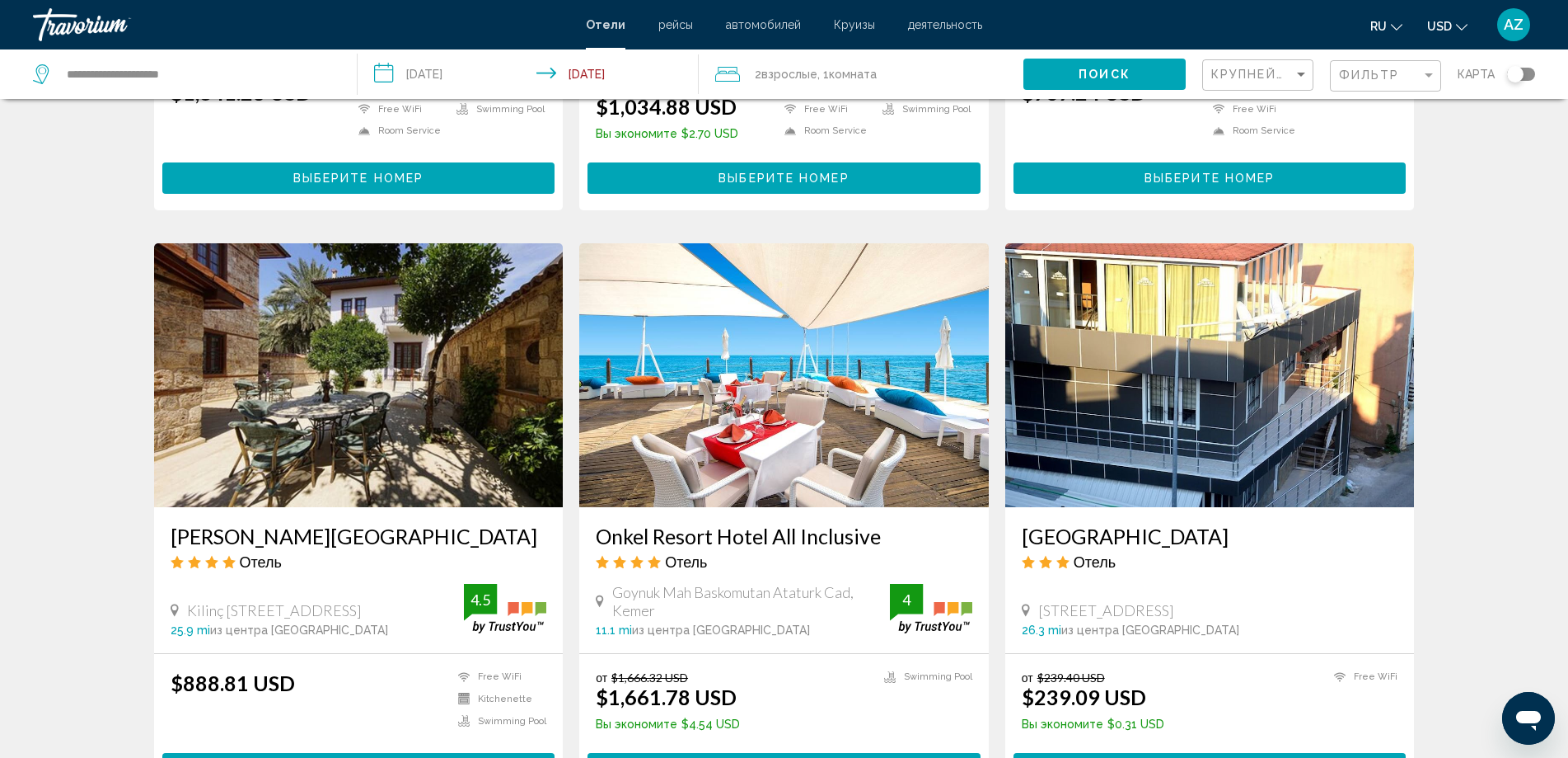
scroll to position [1979, 0]
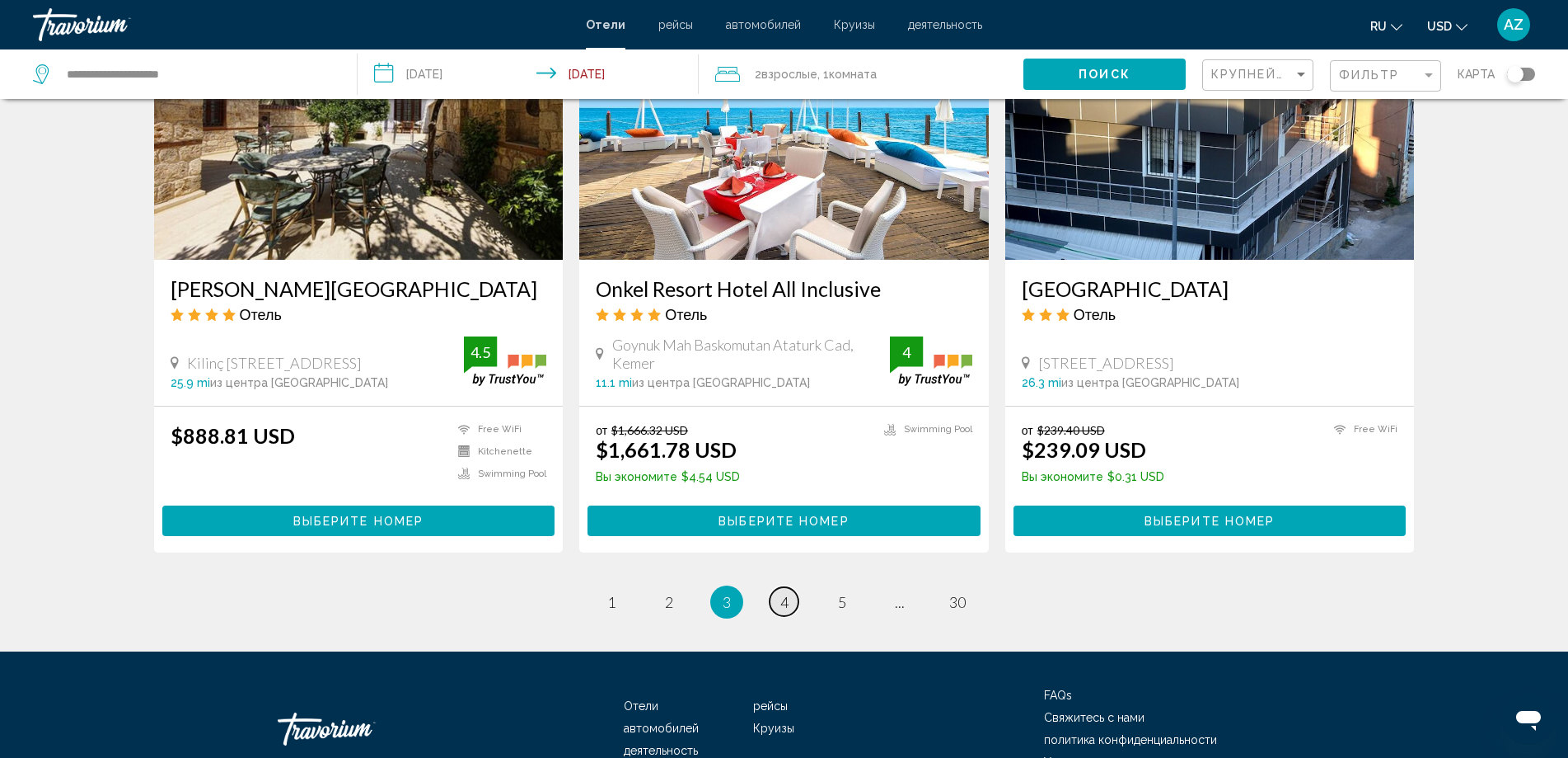
click at [781, 593] on span "4" at bounding box center [784, 603] width 8 height 19
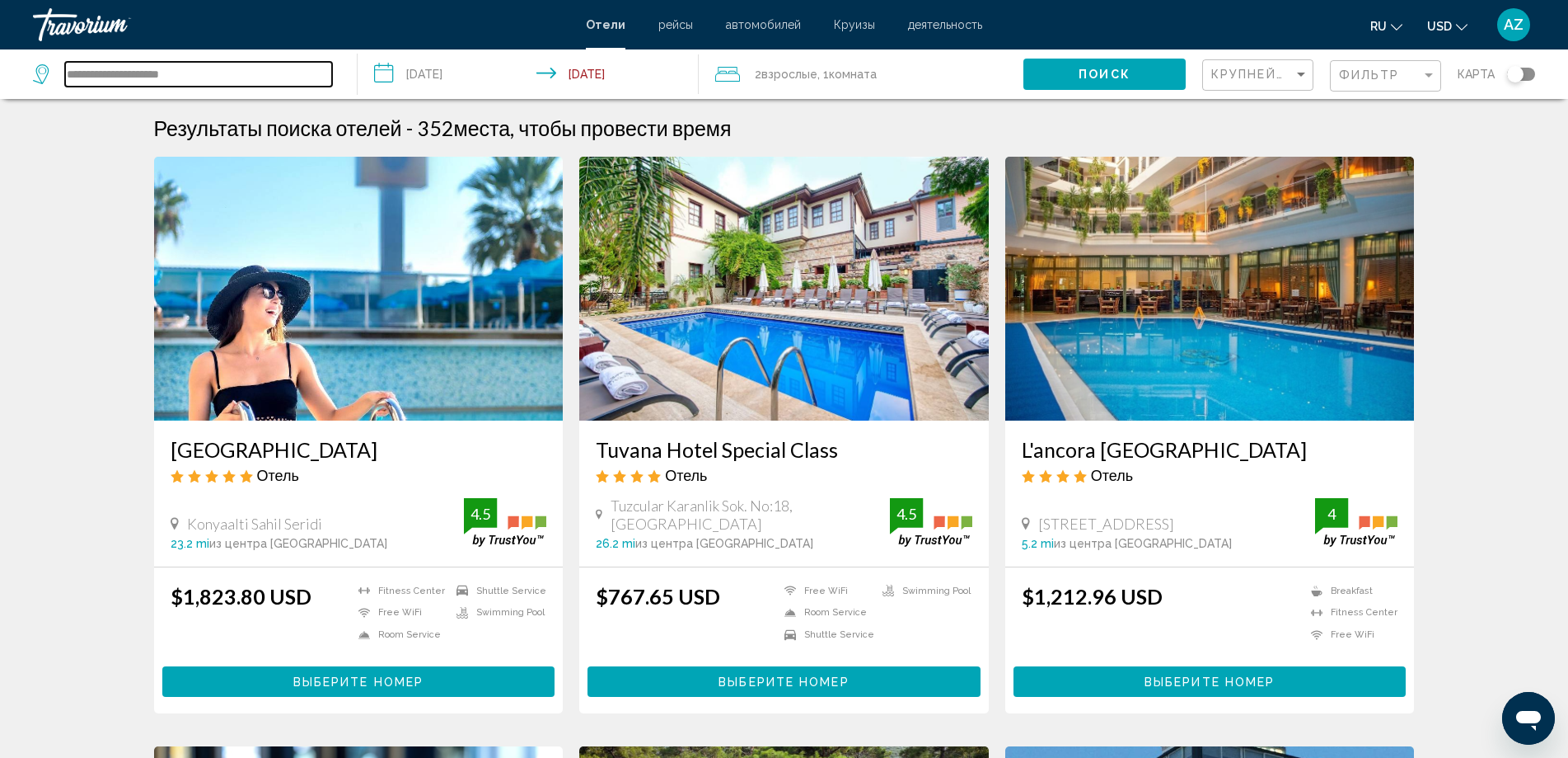
drag, startPoint x: 249, startPoint y: 63, endPoint x: 0, endPoint y: 42, distance: 249.9
click at [0, 42] on div "**********" at bounding box center [784, 379] width 1568 height 758
type input "*"
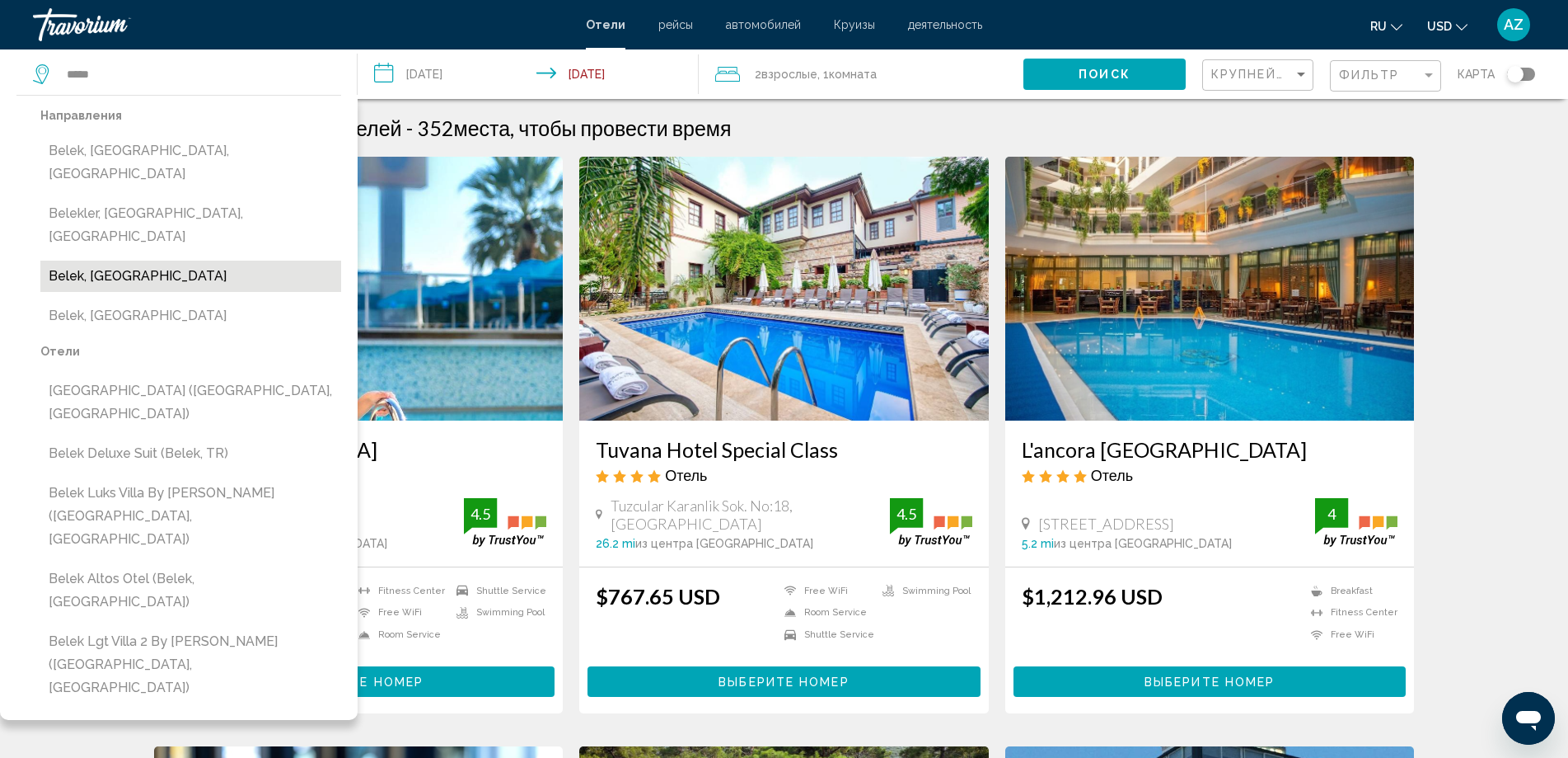
click at [128, 261] on button "Belek, Turkey" at bounding box center [191, 277] width 301 height 31
type input "**********"
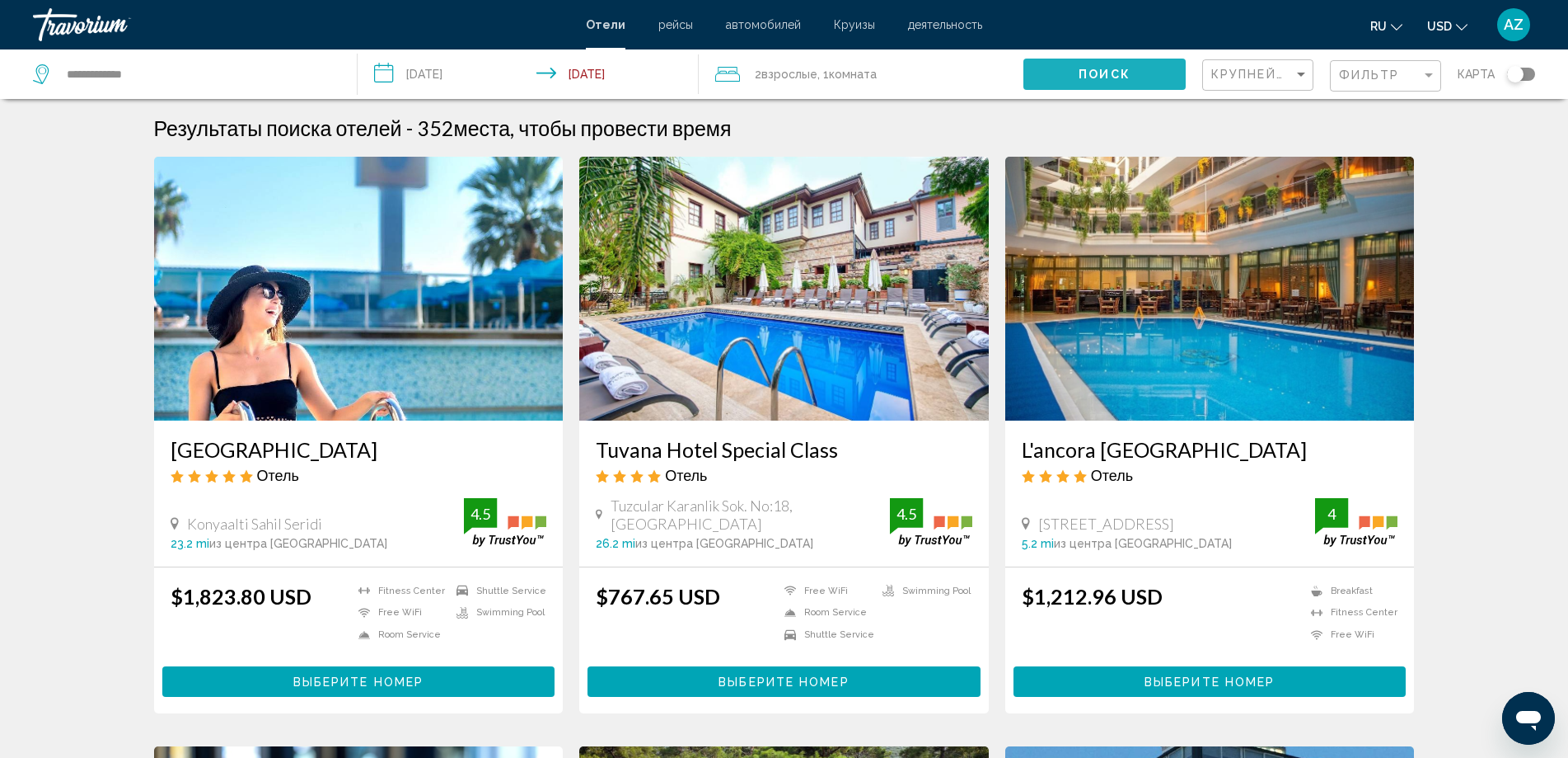
click at [1126, 77] on span "Поиск" at bounding box center [1105, 75] width 52 height 13
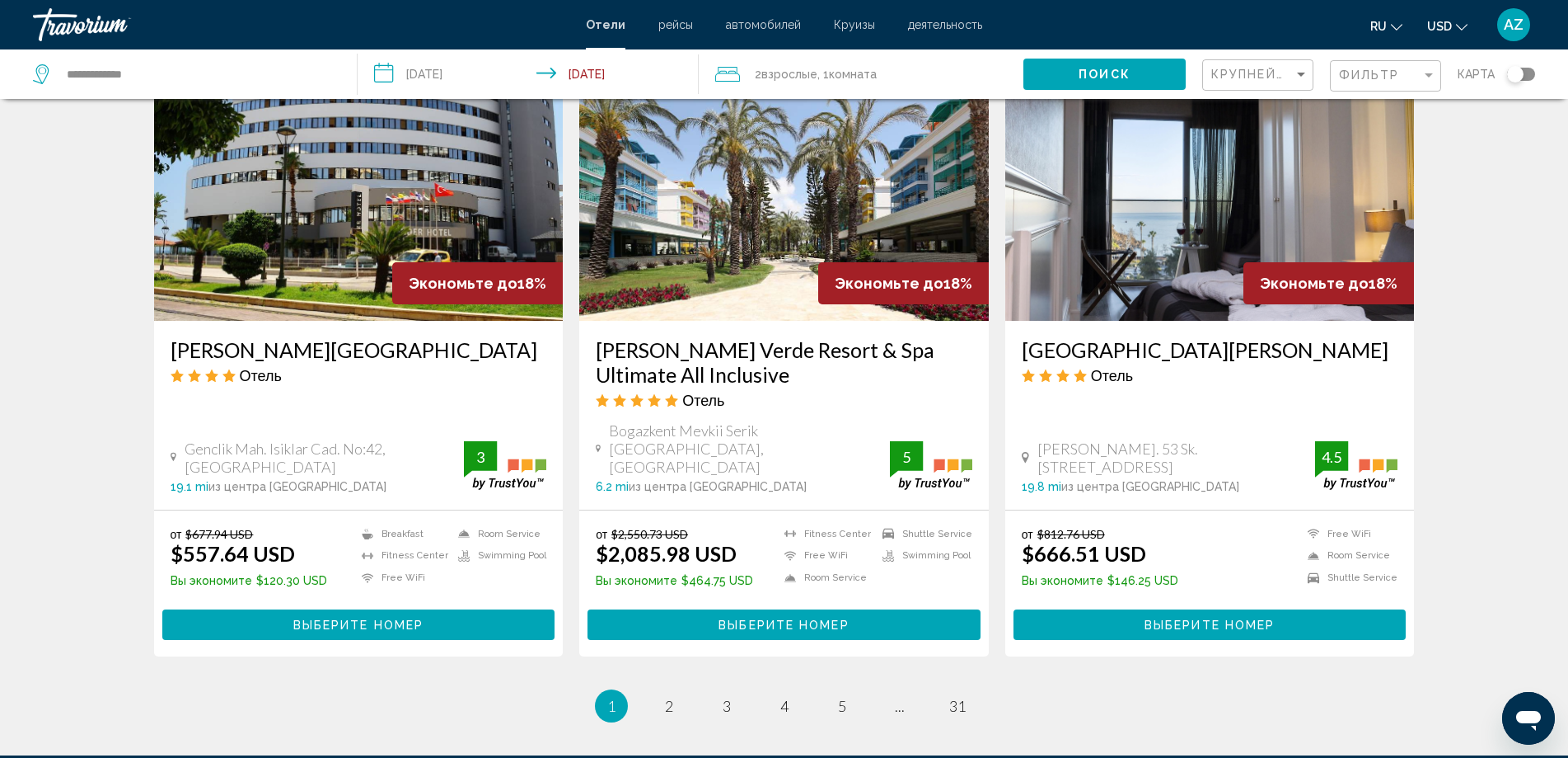
scroll to position [1896, 0]
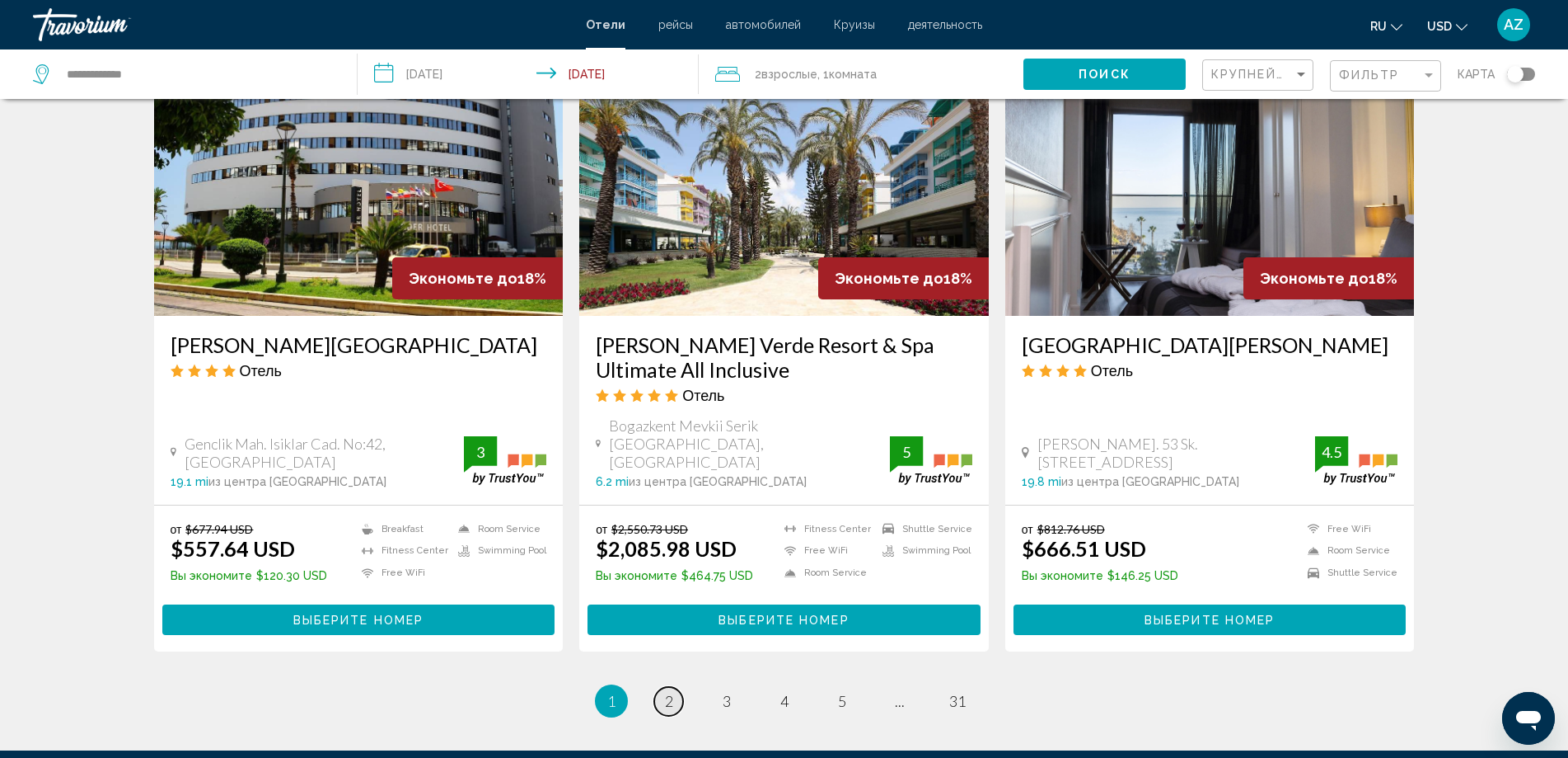
click at [663, 707] on link "page 2" at bounding box center [668, 701] width 29 height 29
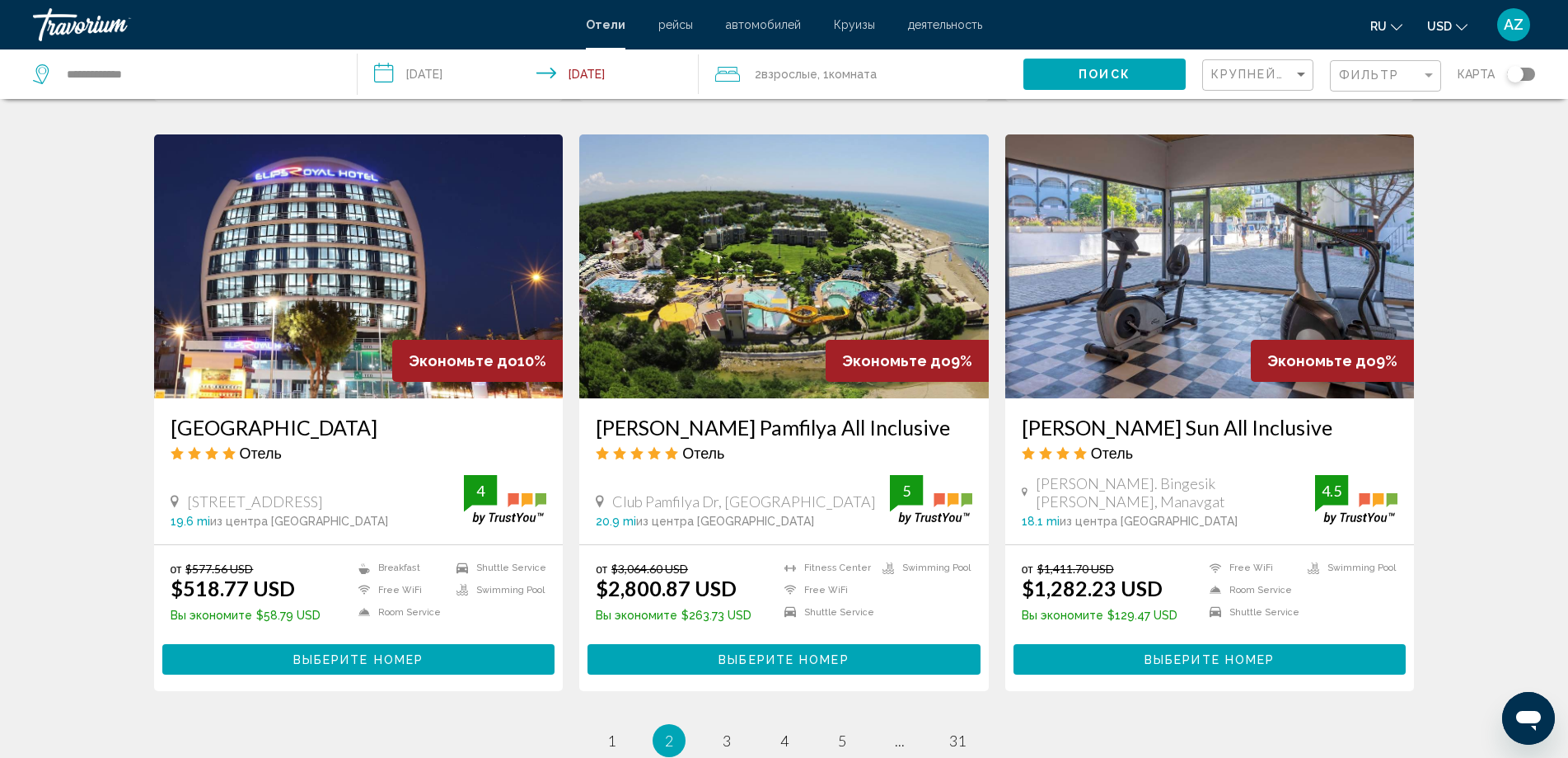
scroll to position [1979, 0]
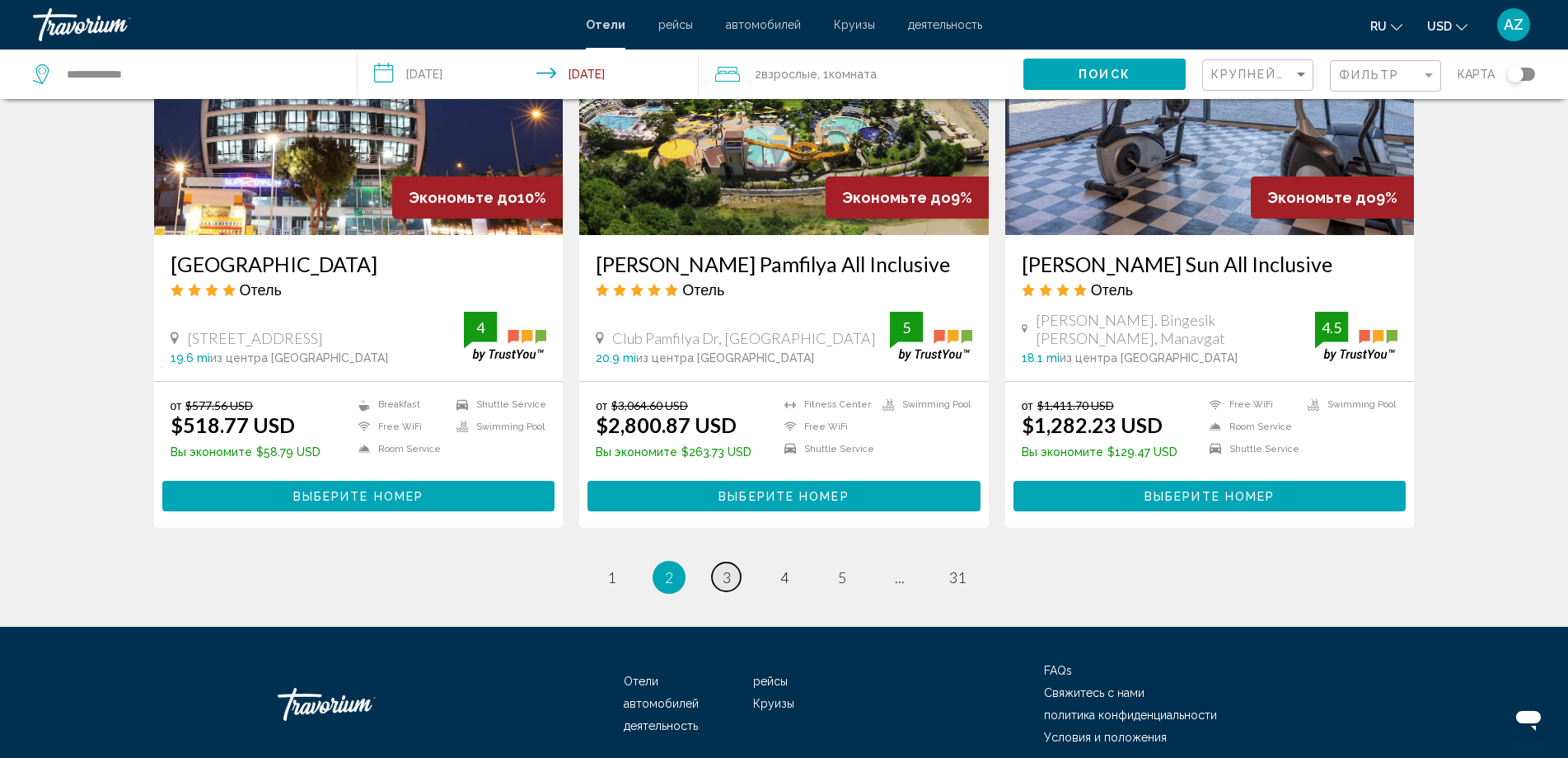
click at [730, 568] on span "3" at bounding box center [726, 578] width 8 height 19
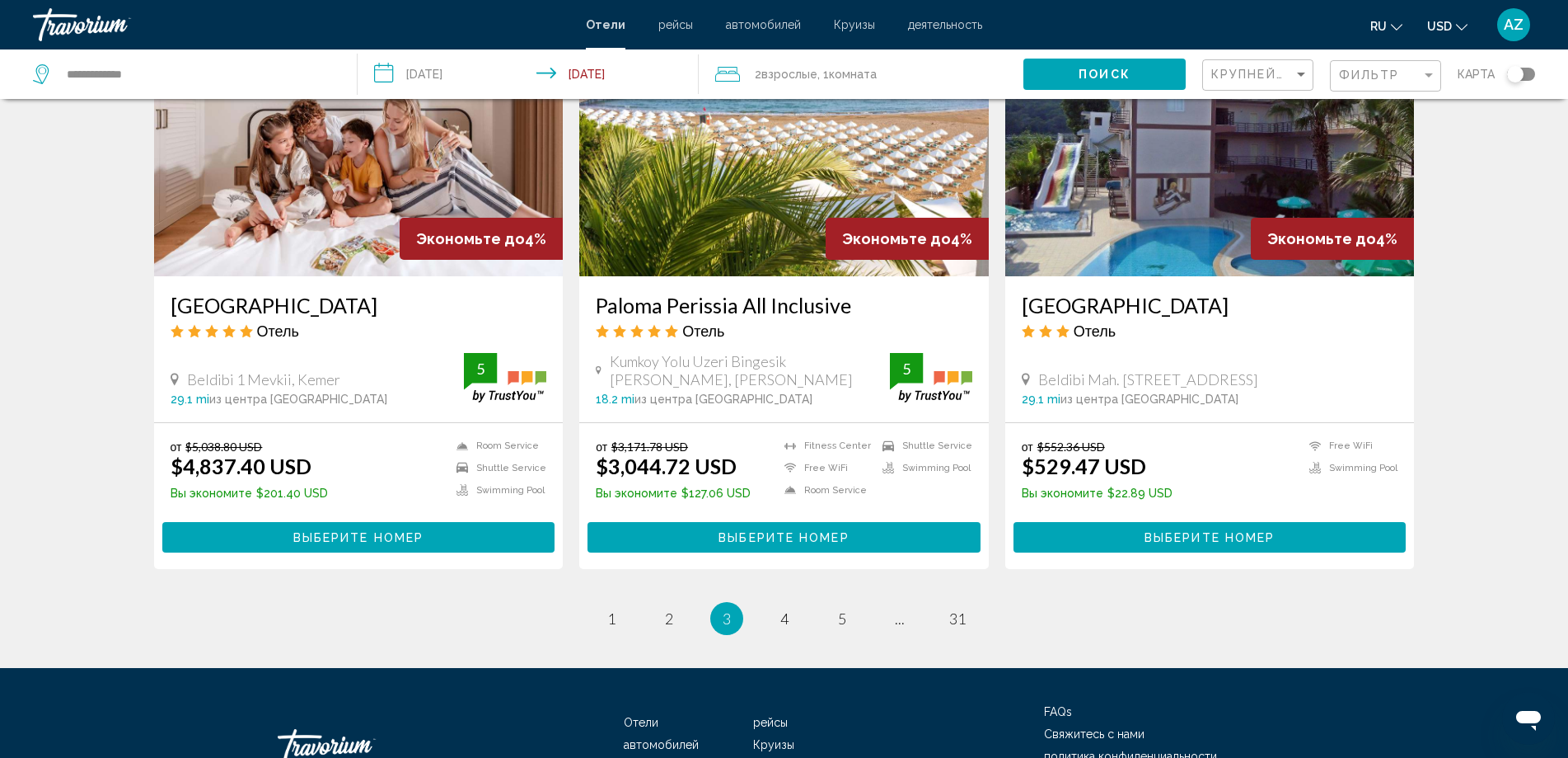
scroll to position [2097, 0]
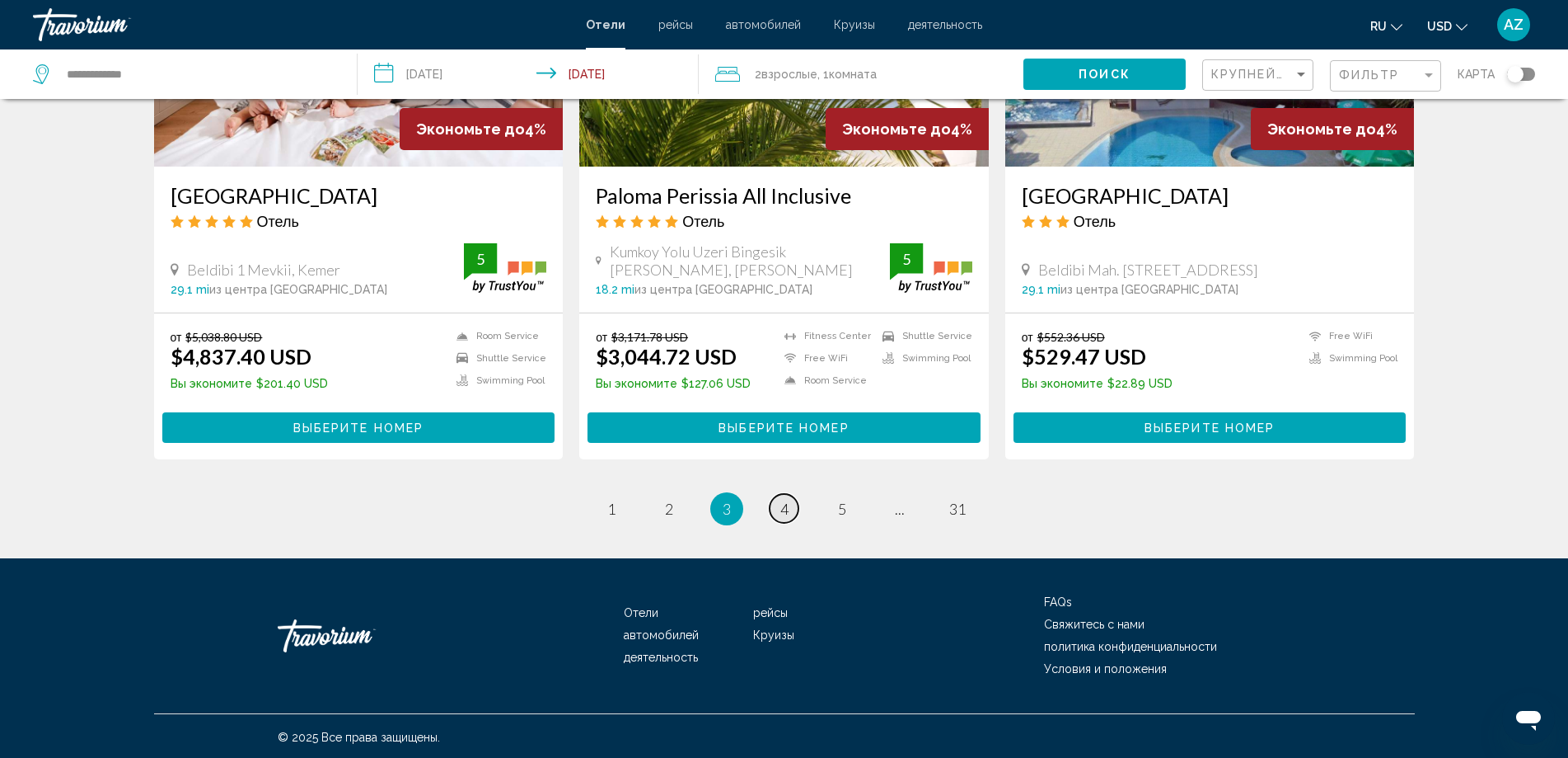
click at [787, 511] on span "4" at bounding box center [784, 509] width 8 height 19
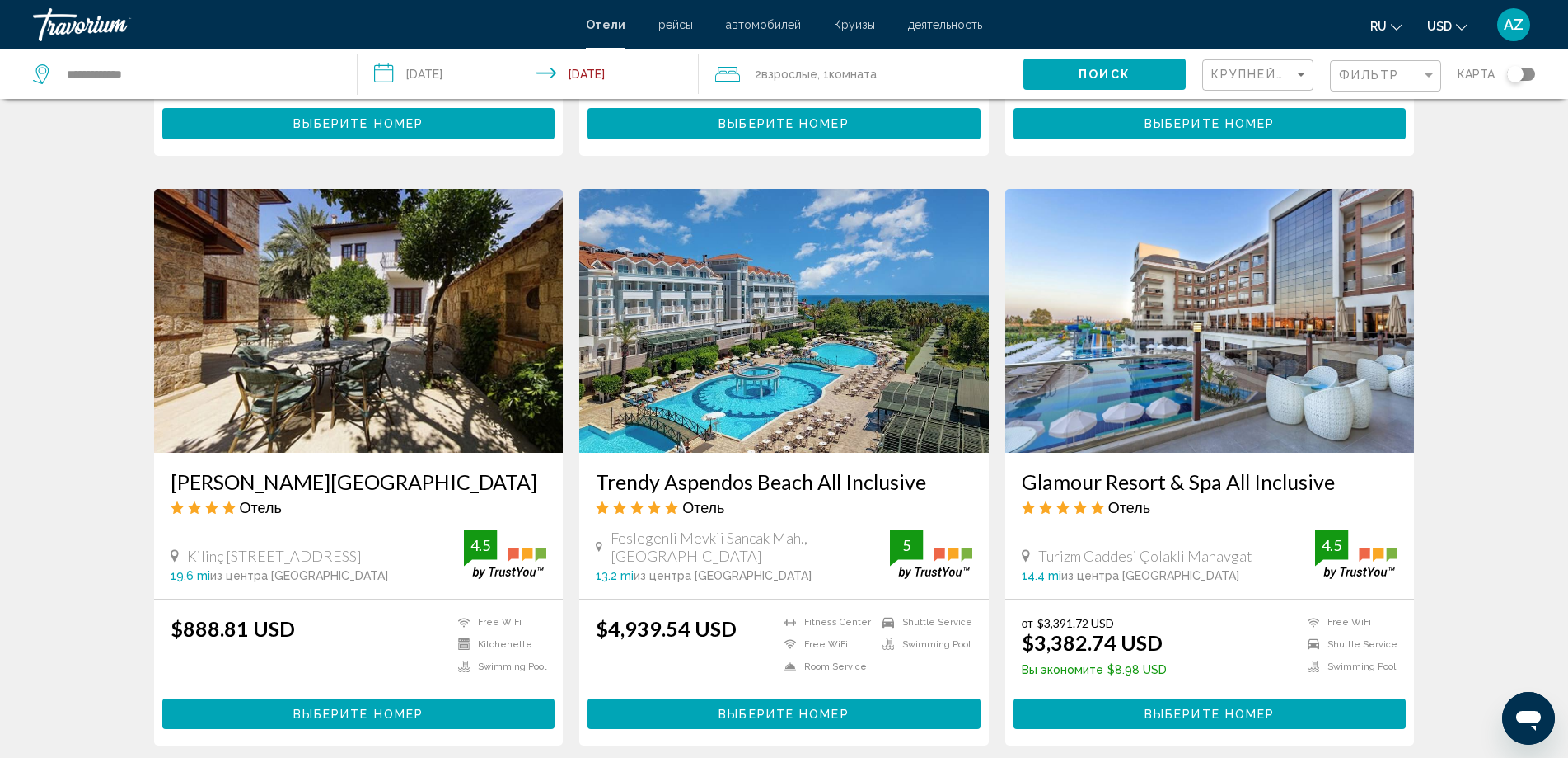
scroll to position [1896, 0]
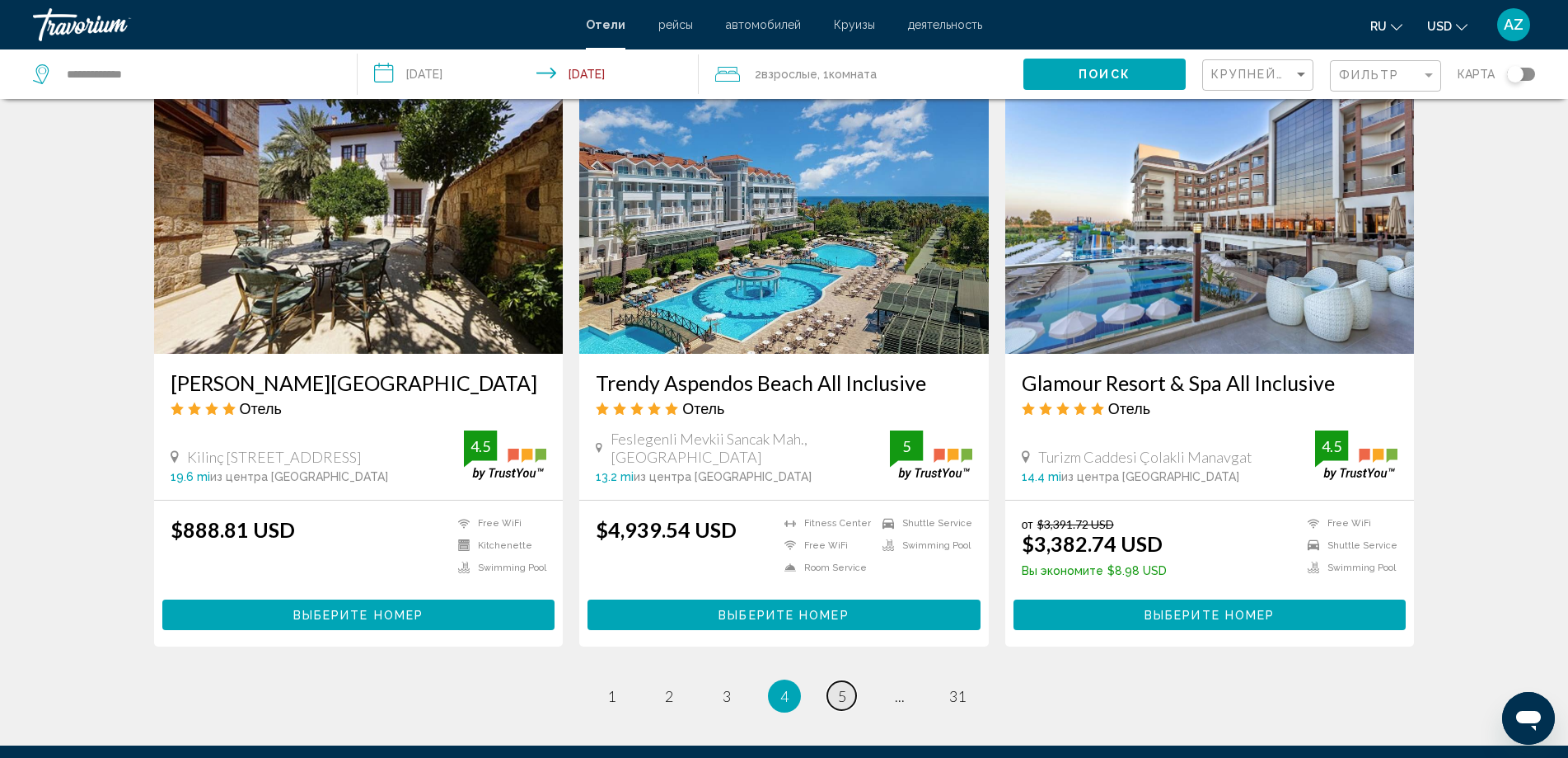
click at [841, 687] on span "5" at bounding box center [842, 696] width 8 height 19
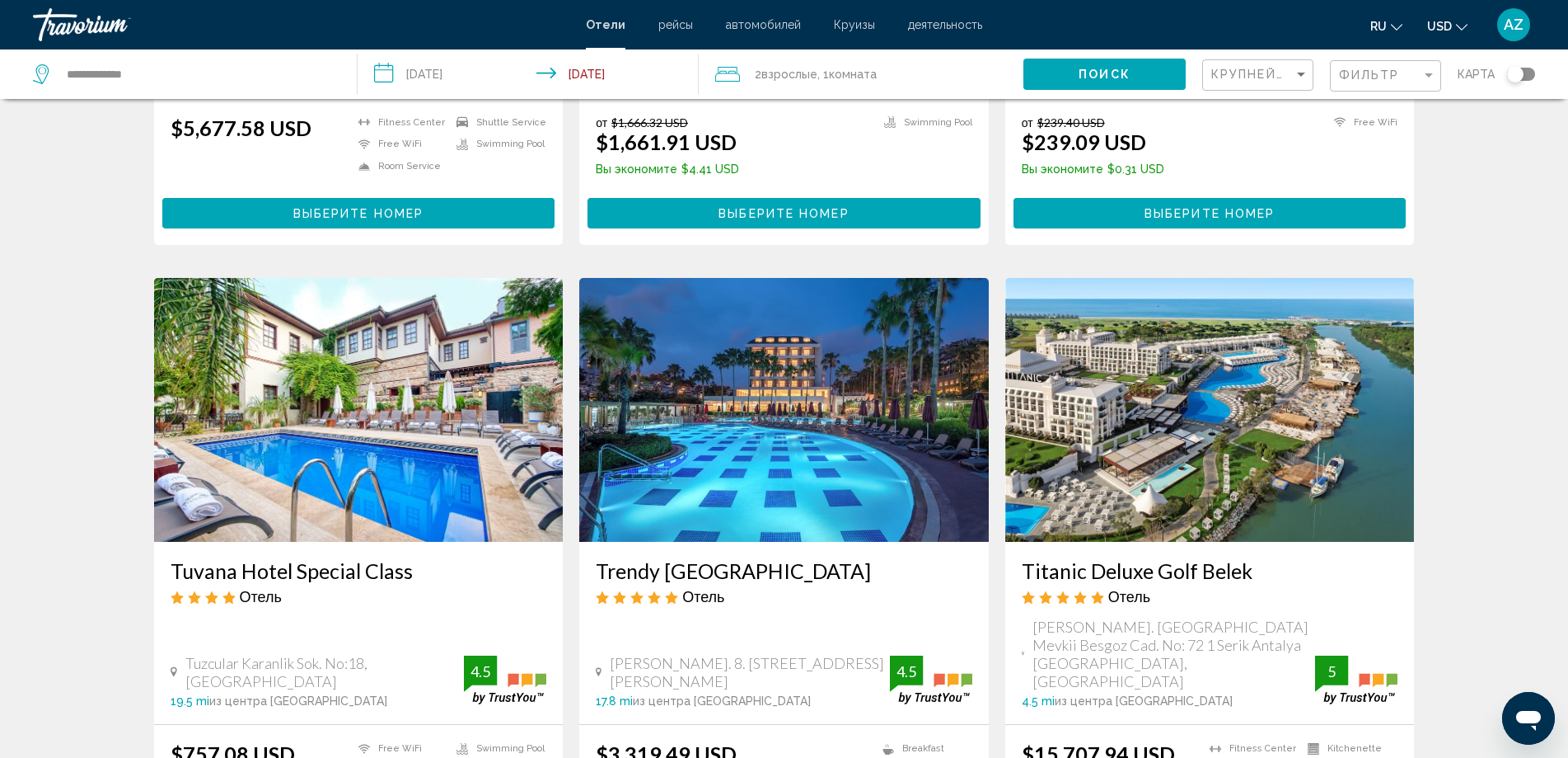
scroll to position [660, 0]
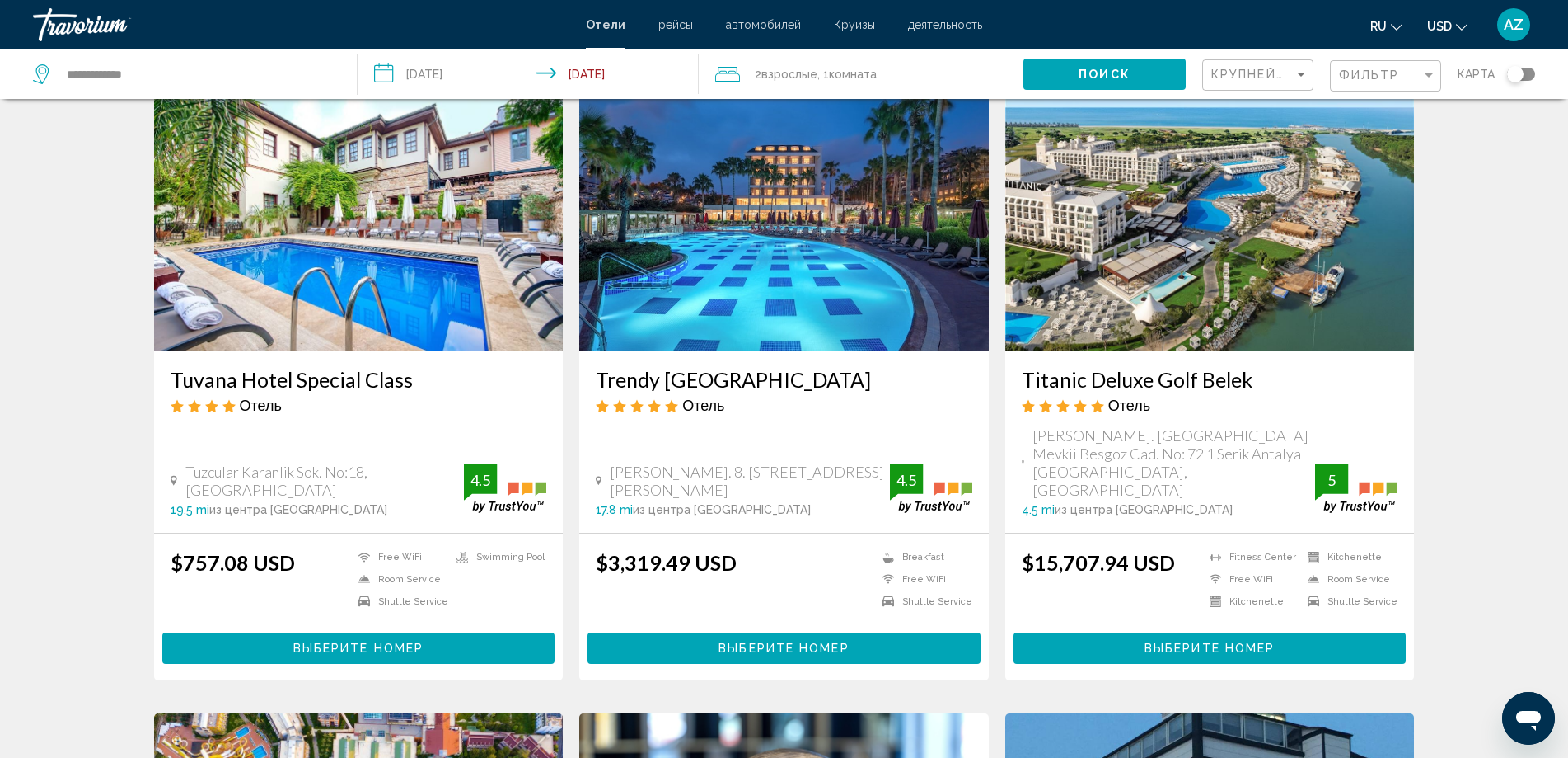
click at [377, 306] on img "Main content" at bounding box center [359, 218] width 410 height 264
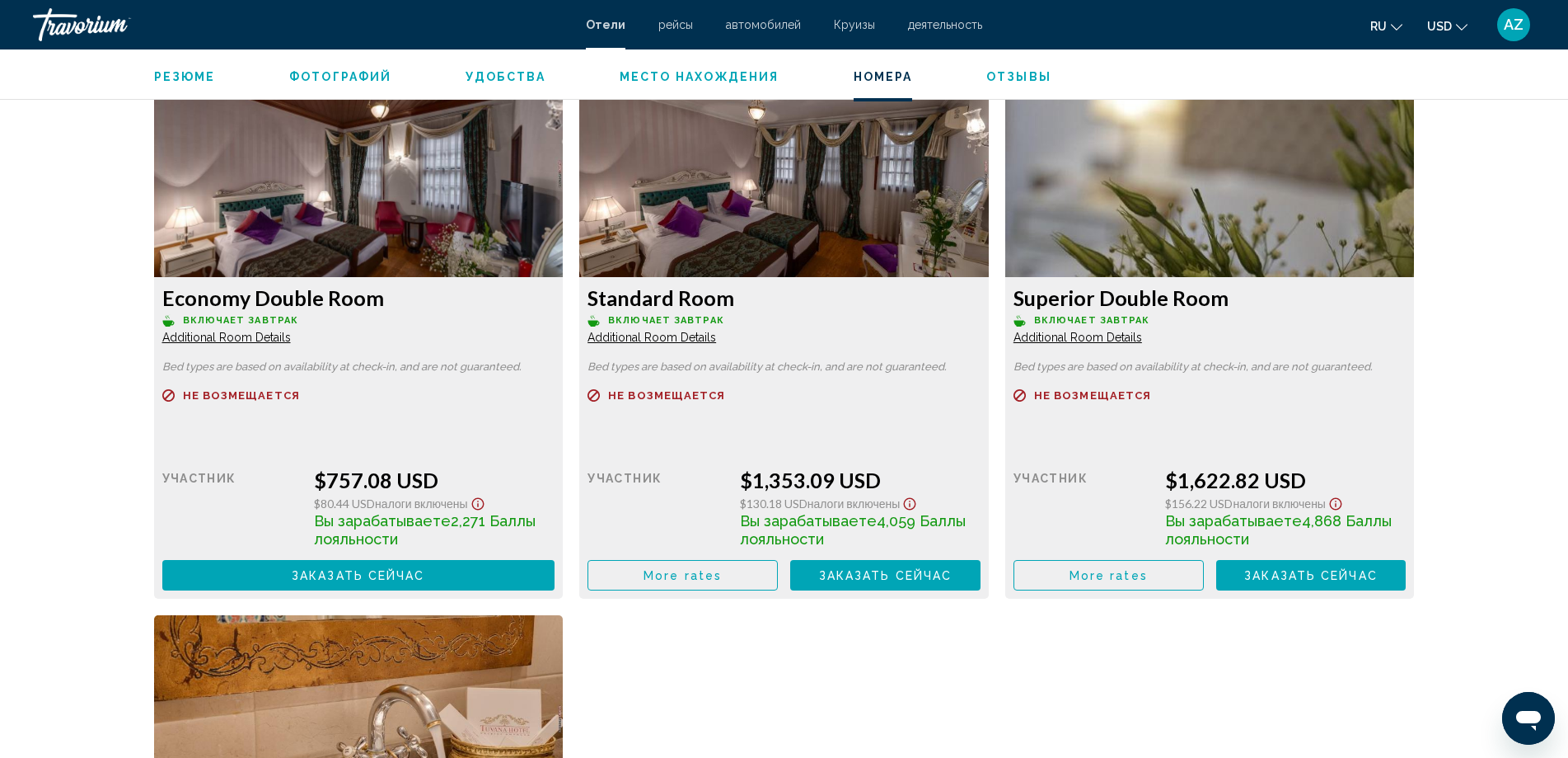
scroll to position [2144, 0]
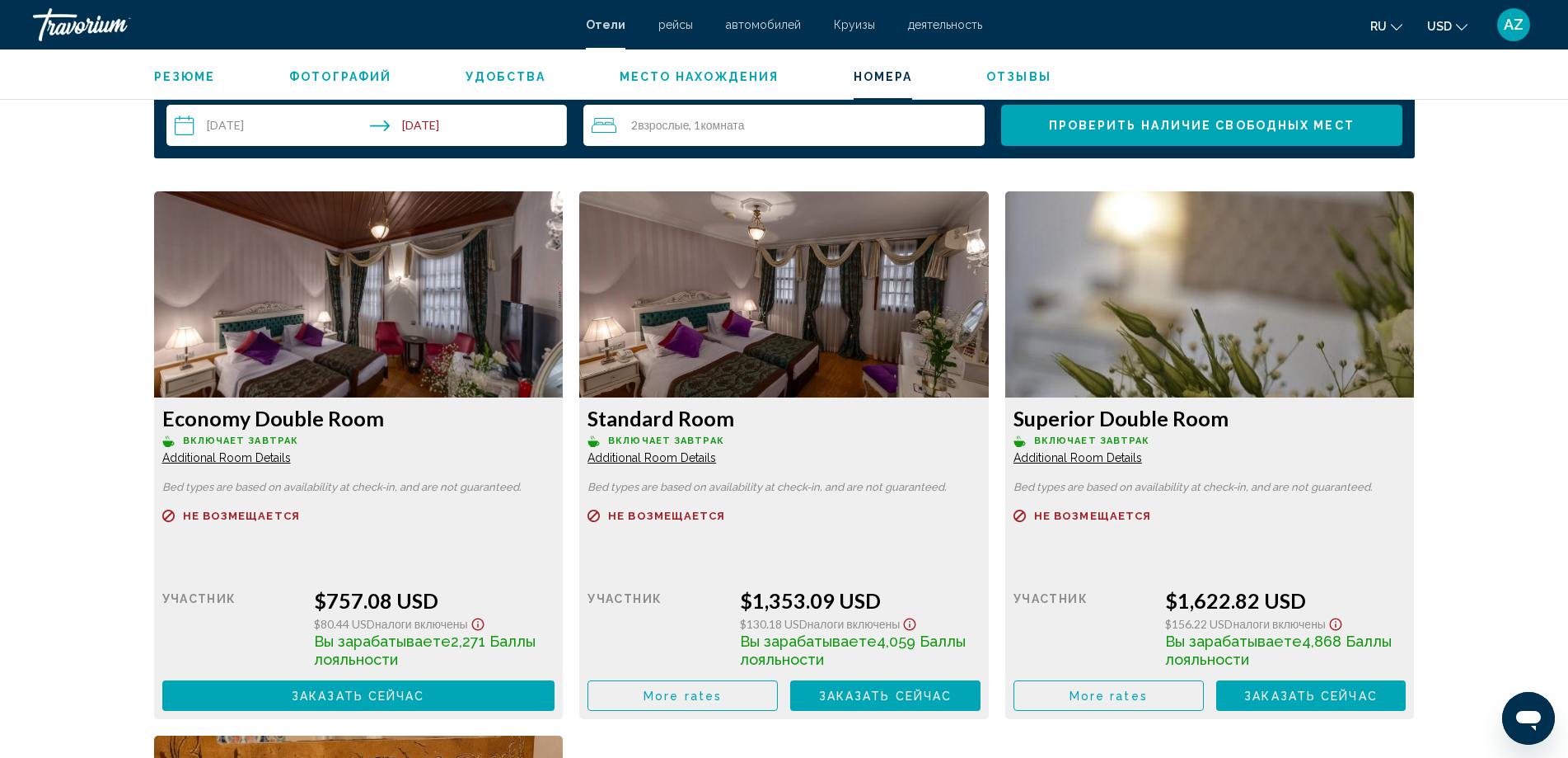
drag, startPoint x: 1492, startPoint y: 118, endPoint x: 1485, endPoint y: 129, distance: 13.0
click at [1492, 118] on div "Antalya, , Turkey Tuvana Hotel Special Class 4.5 адрес Tuzcular Karanlik Sok. N…" at bounding box center [784, 48] width 1568 height 4285
click at [1471, 125] on div "Antalya, , Turkey Tuvana Hotel Special Class 4.5 адрес Tuzcular Karanlik Sok. N…" at bounding box center [784, 48] width 1568 height 4285
drag, startPoint x: 1531, startPoint y: 112, endPoint x: 1332, endPoint y: 0, distance: 228.4
click at [1531, 112] on div "Antalya, , Turkey Tuvana Hotel Special Class 4.5 адрес Tuzcular Karanlik Sok. N…" at bounding box center [784, 48] width 1568 height 4285
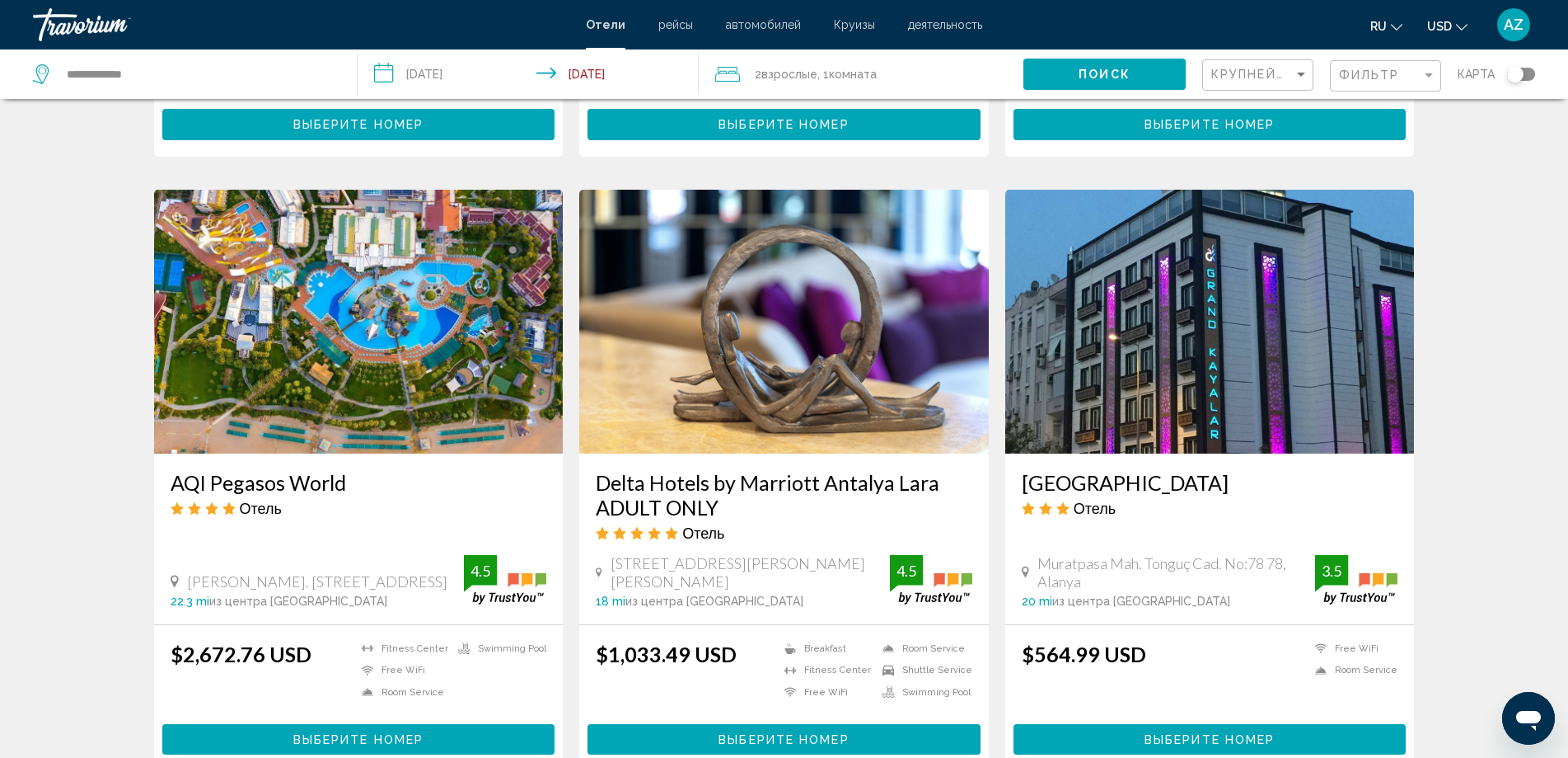
scroll to position [1154, 0]
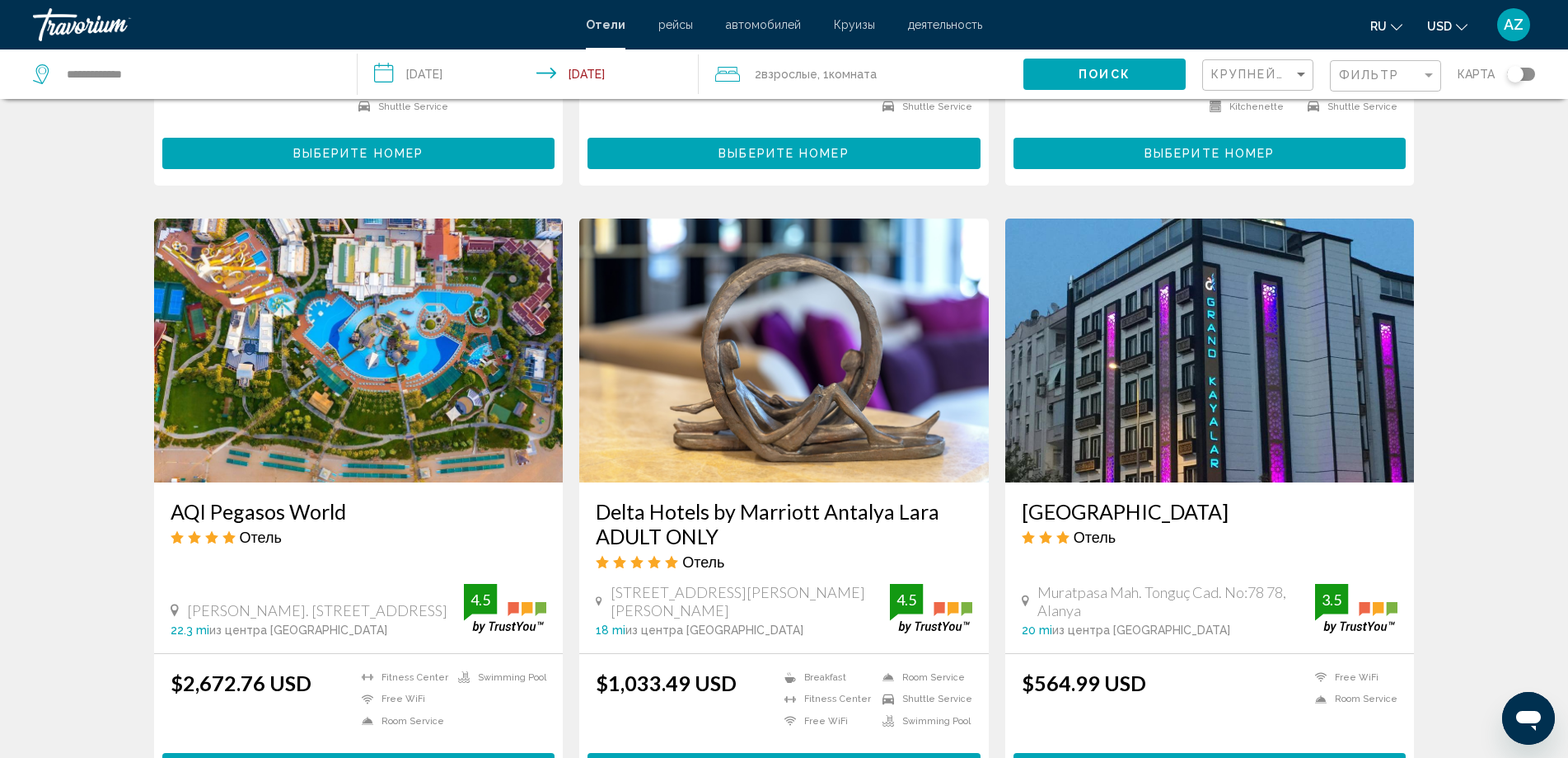
click at [255, 243] on img "Main content" at bounding box center [359, 350] width 410 height 264
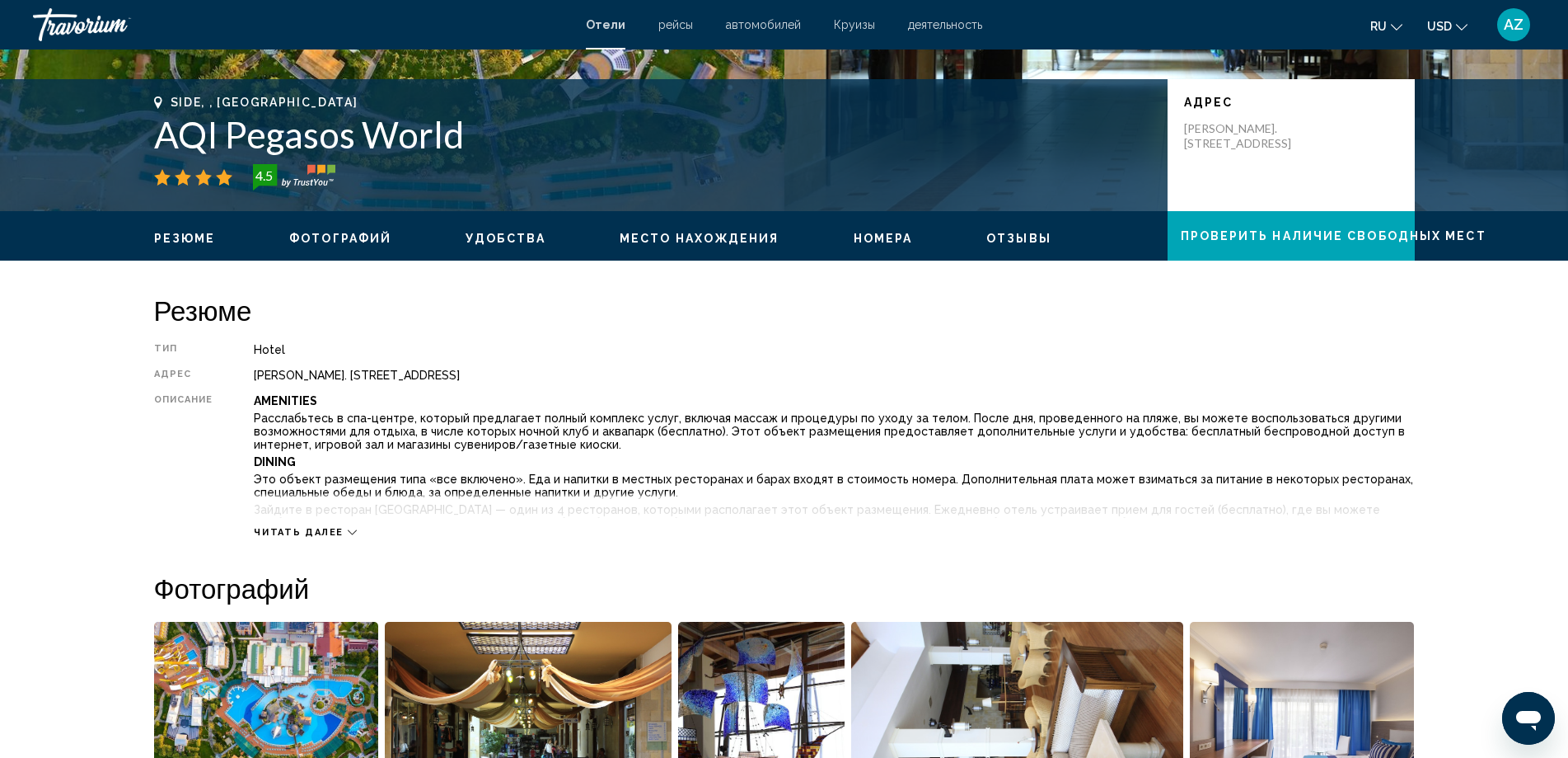
scroll to position [329, 0]
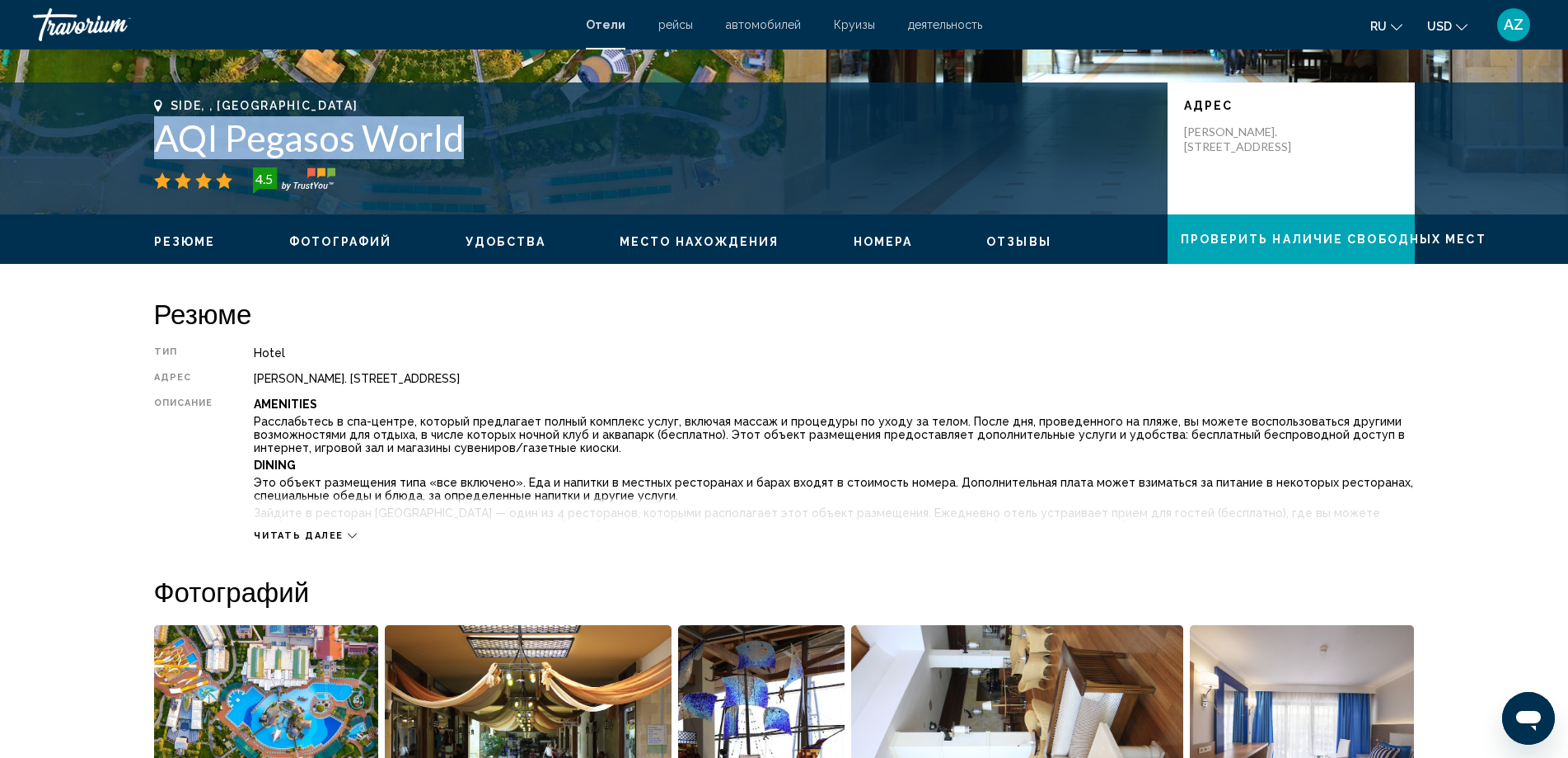
drag, startPoint x: 160, startPoint y: 125, endPoint x: 489, endPoint y: 124, distance: 329.0
click at [473, 127] on h1 "AQI Pegasos World" at bounding box center [653, 138] width 997 height 43
copy h1 "AQI Pegasos World"
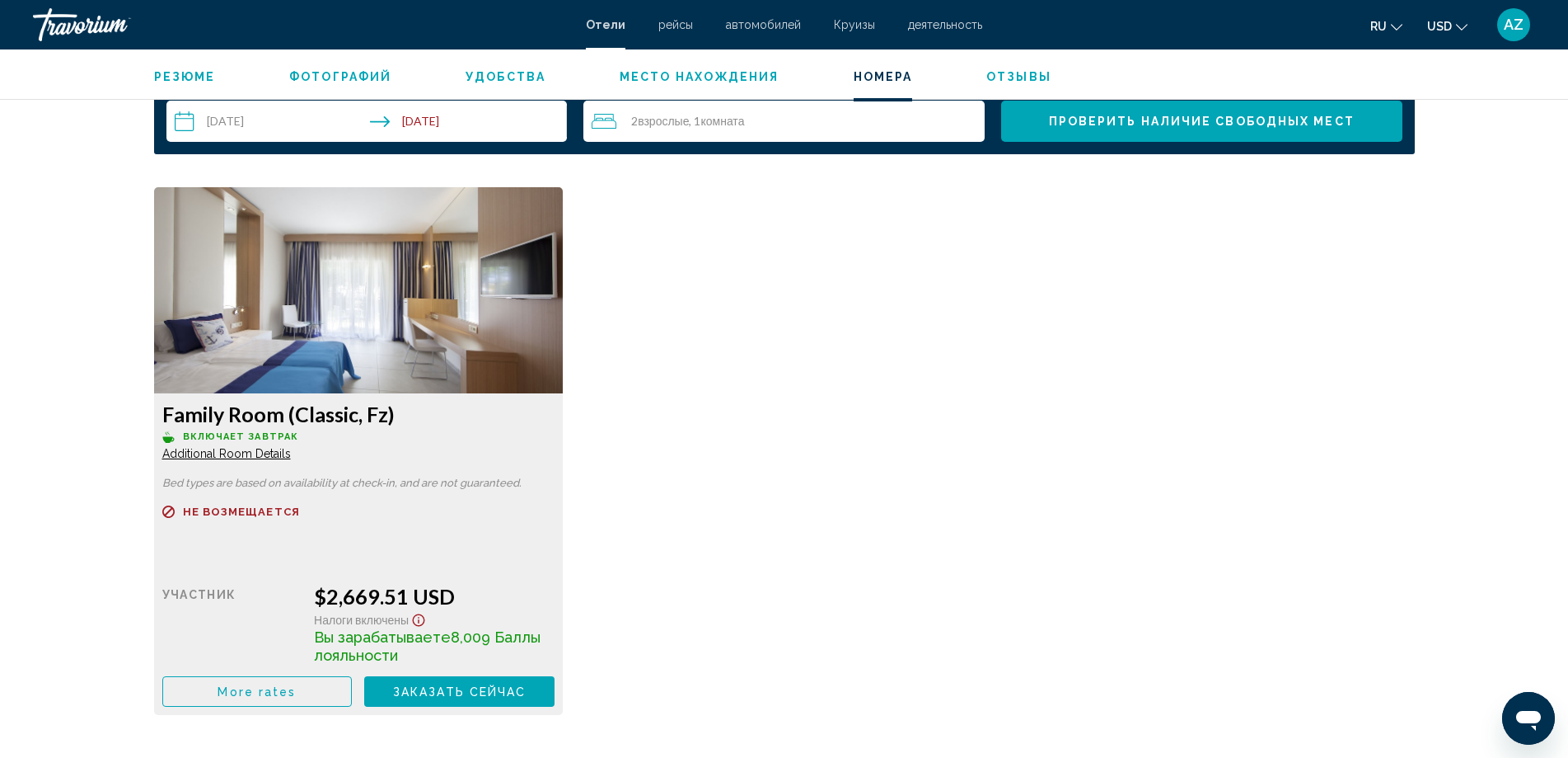
scroll to position [2144, 0]
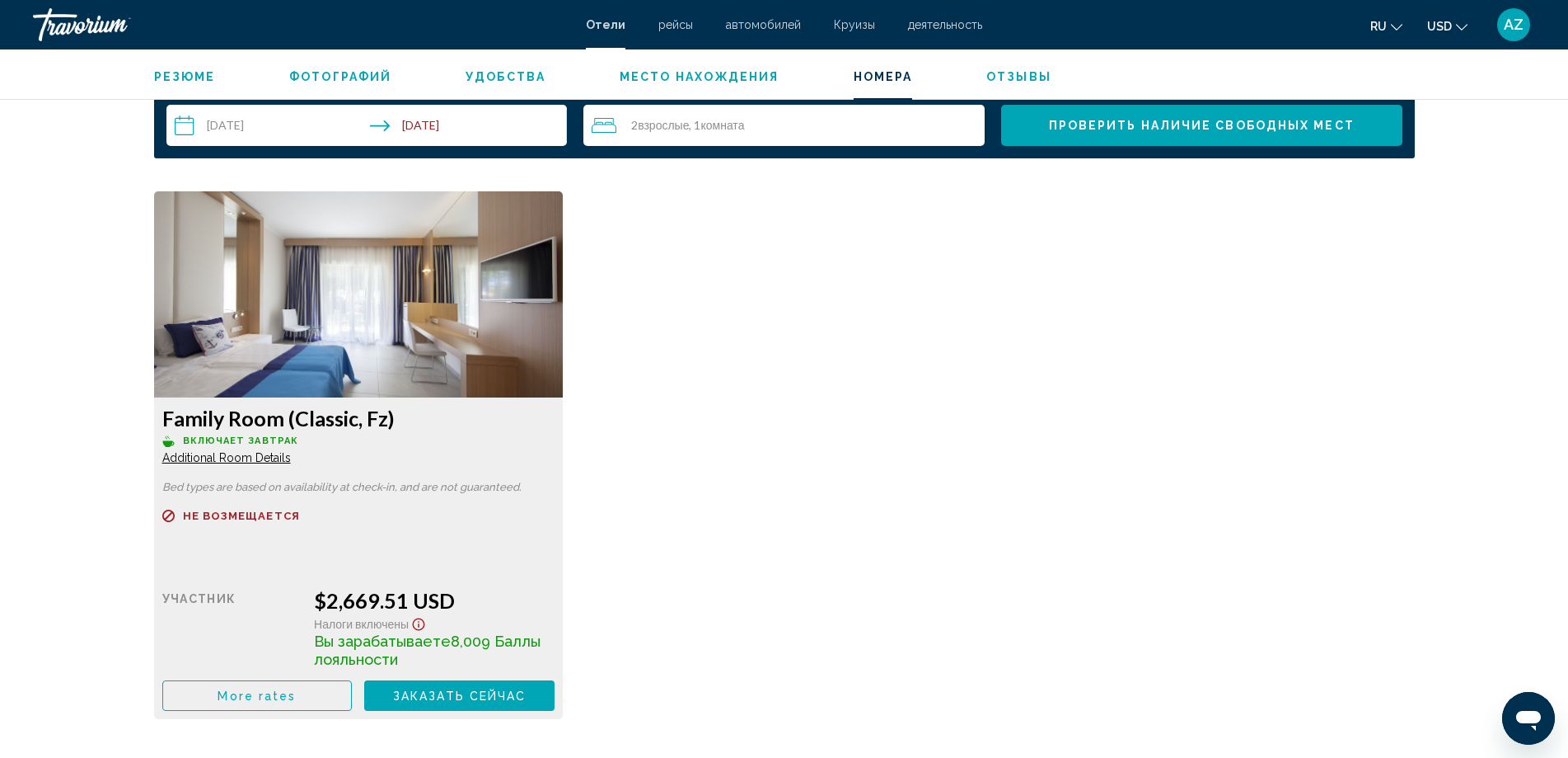
click at [263, 313] on img "Main content" at bounding box center [359, 294] width 410 height 206
click at [241, 456] on span "Additional Room Details" at bounding box center [227, 457] width 129 height 13
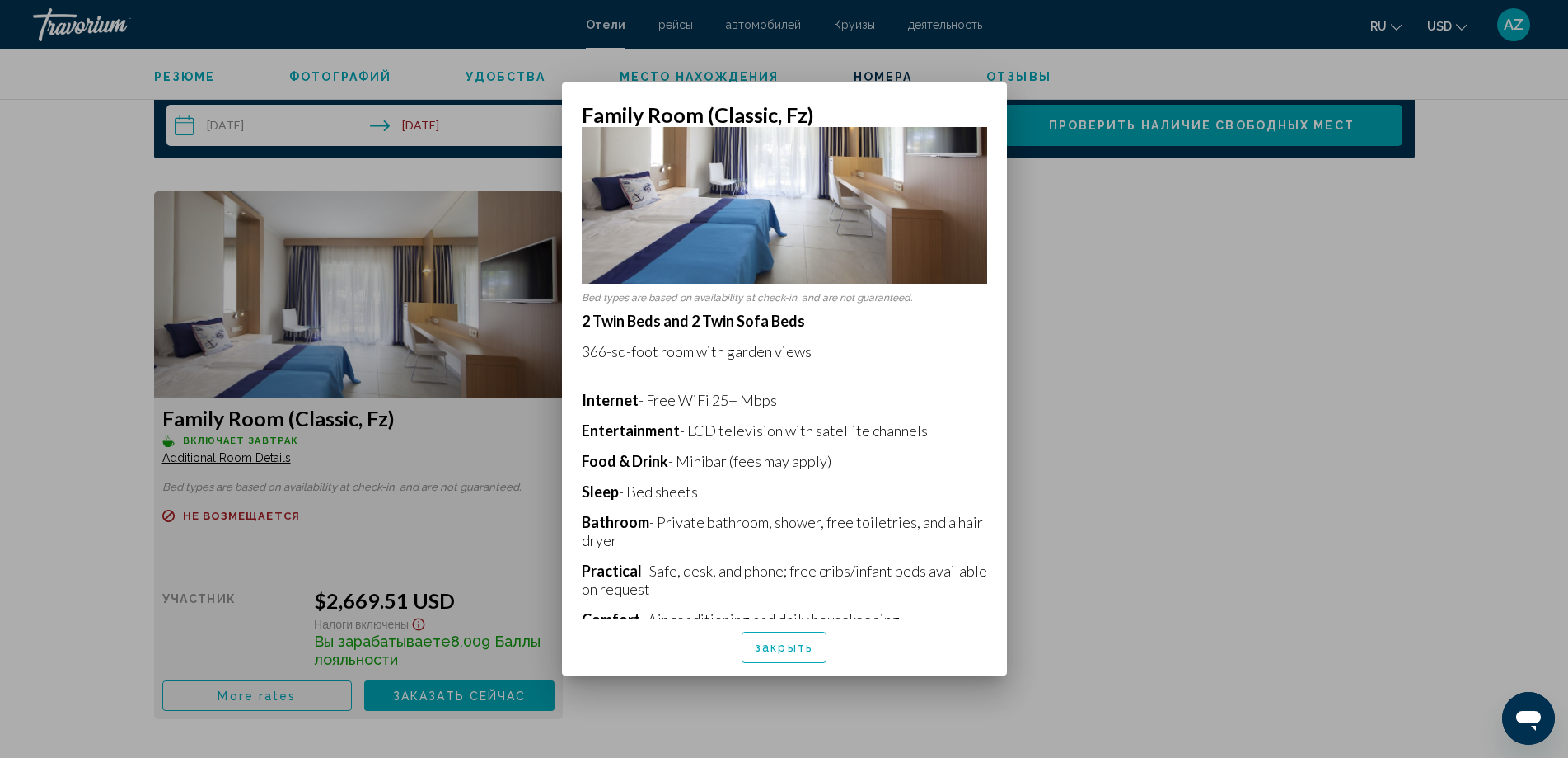
scroll to position [244, 0]
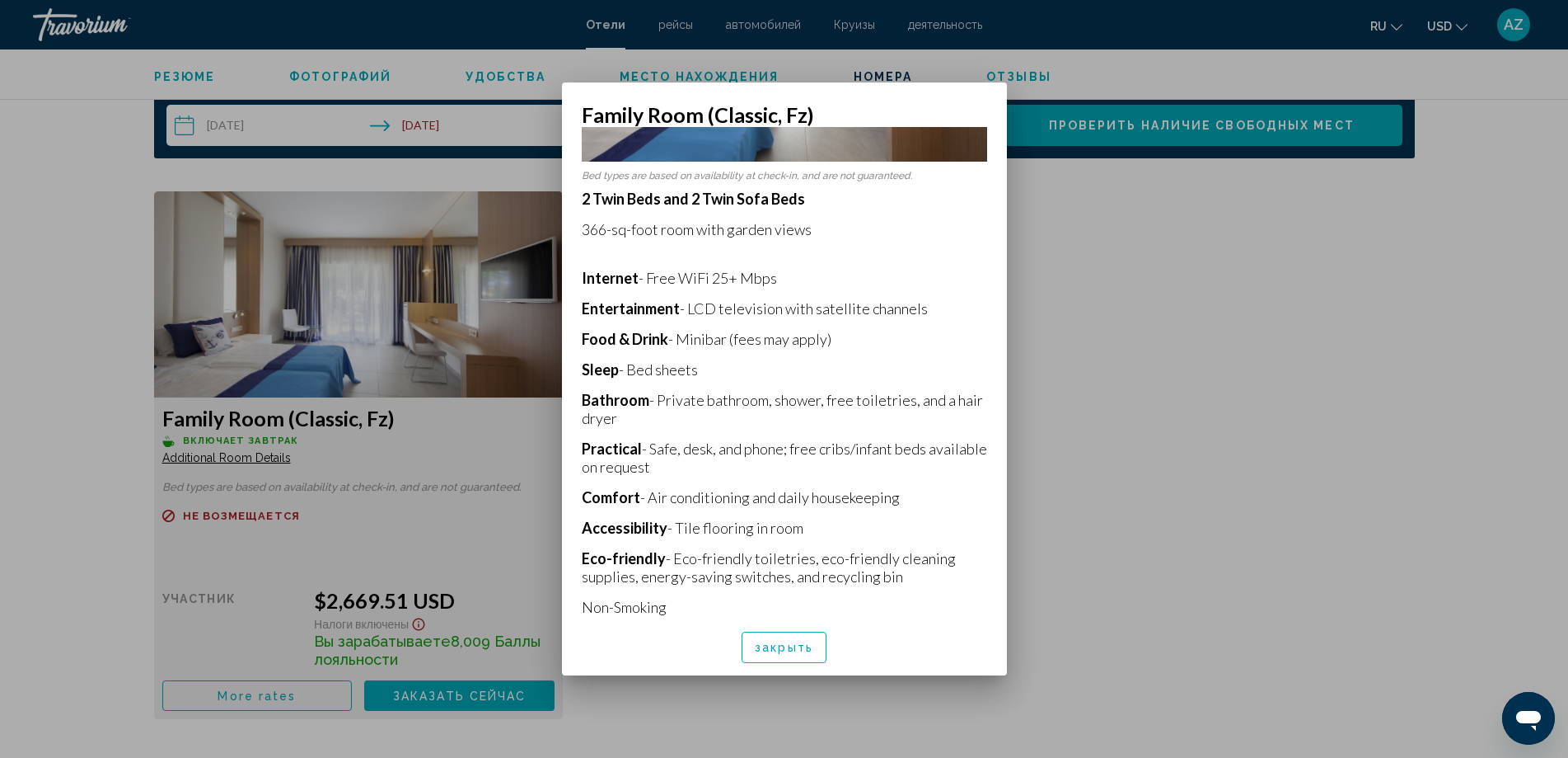
click at [779, 651] on span "закрыть" at bounding box center [784, 648] width 58 height 13
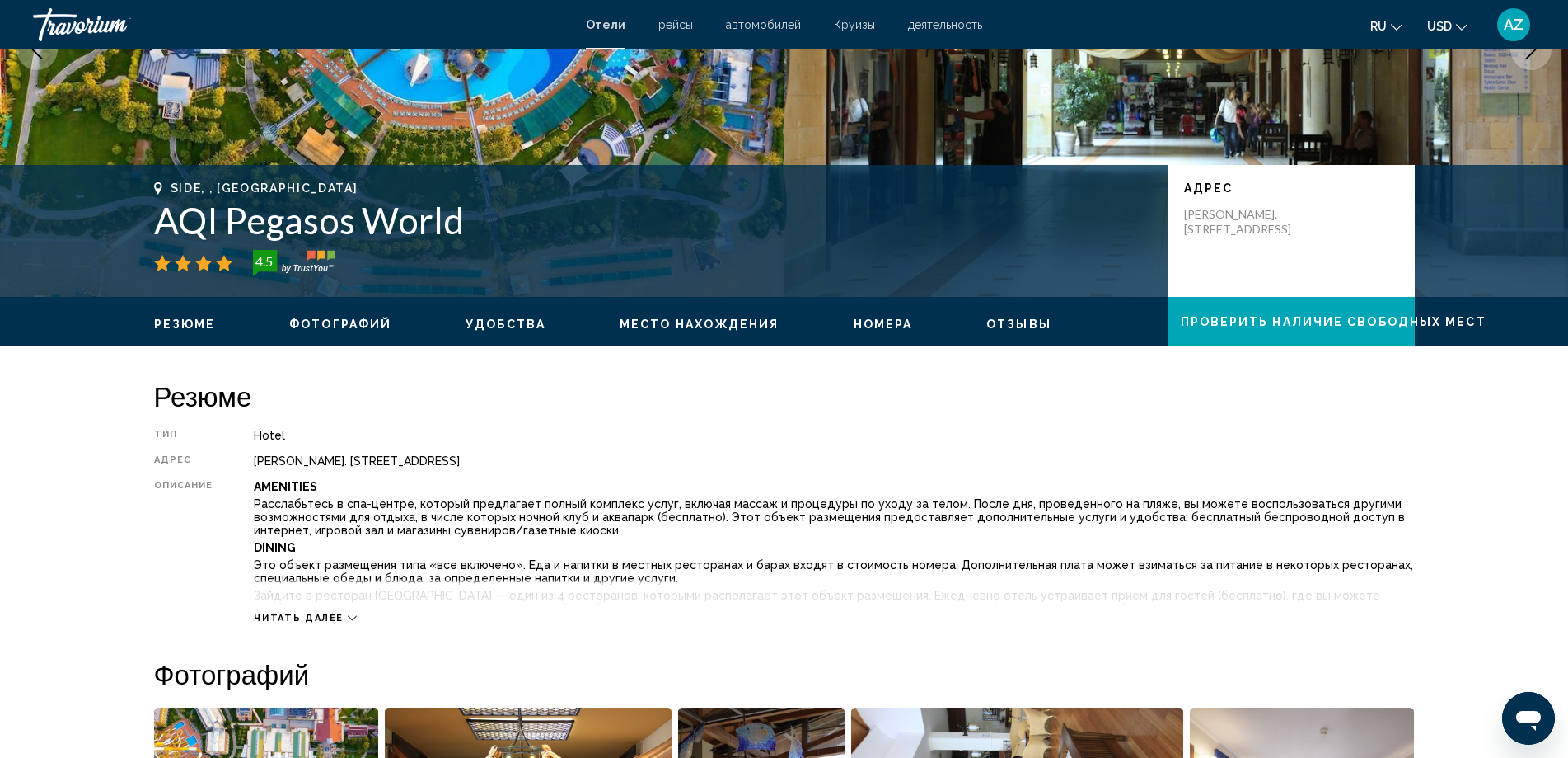
scroll to position [0, 0]
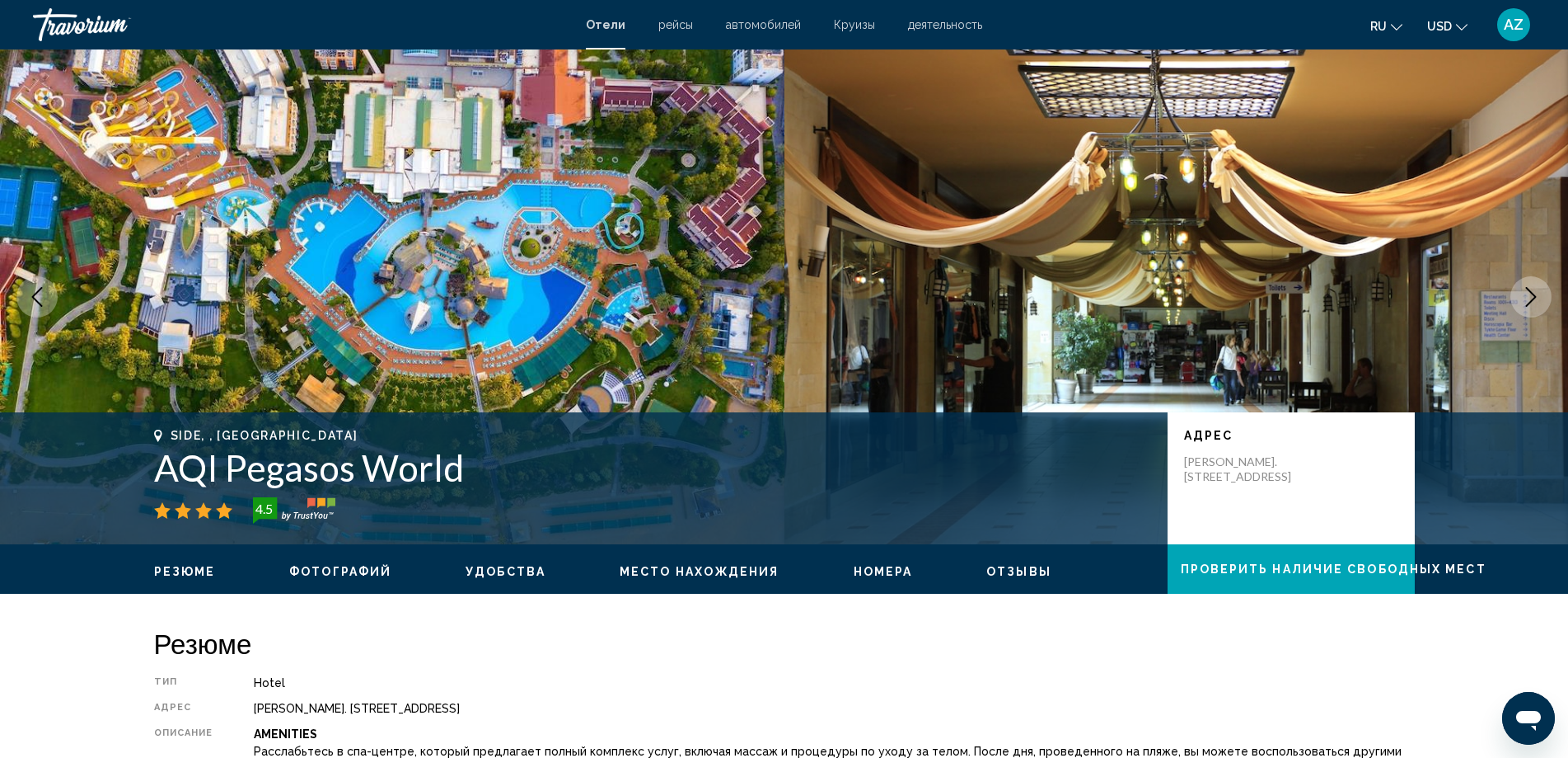
drag, startPoint x: 155, startPoint y: 465, endPoint x: 474, endPoint y: 462, distance: 319.0
click at [474, 462] on h1 "AQI Pegasos World" at bounding box center [653, 467] width 997 height 43
copy h1 "AQI Pegasos World"
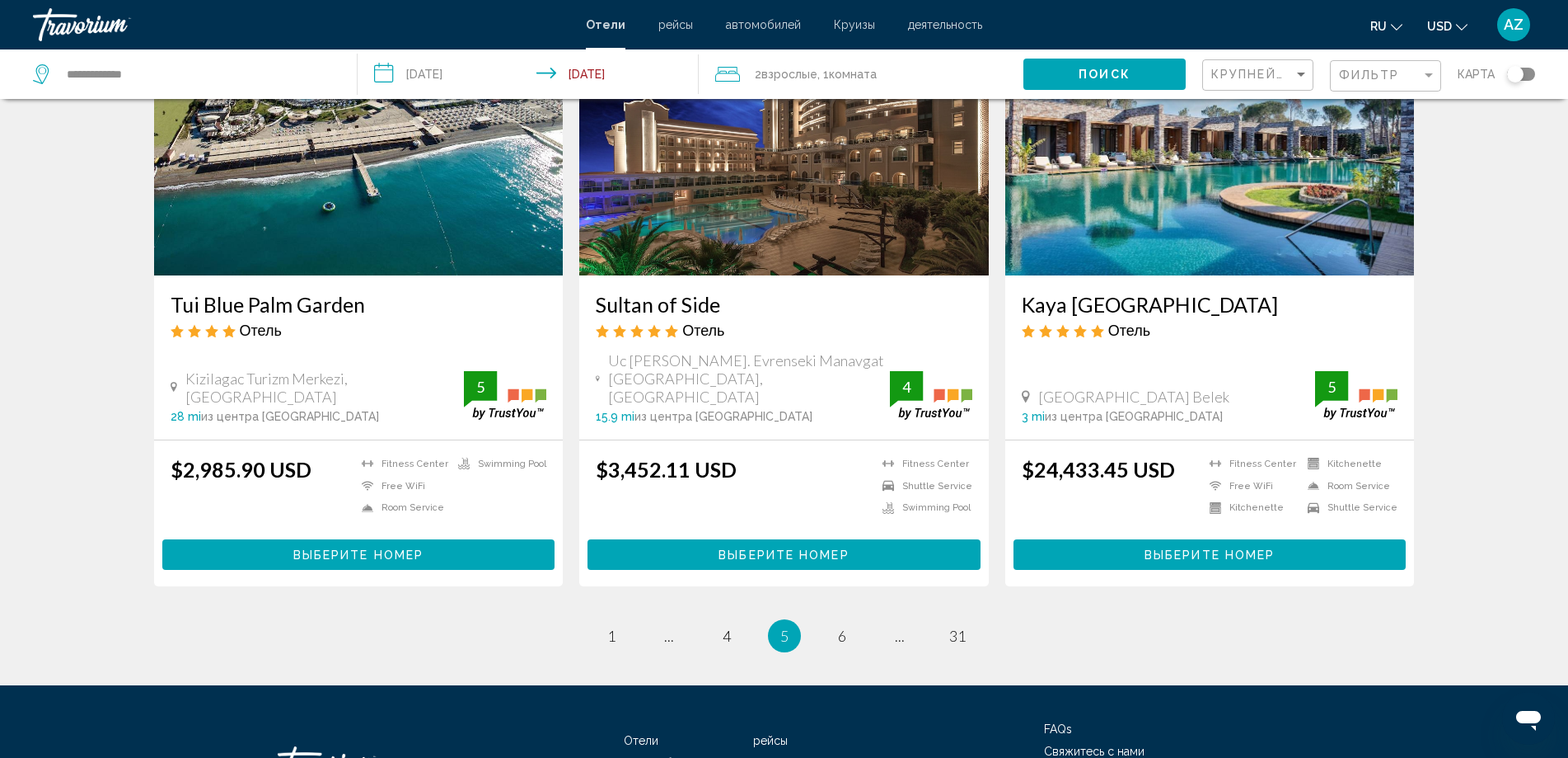
scroll to position [2005, 0]
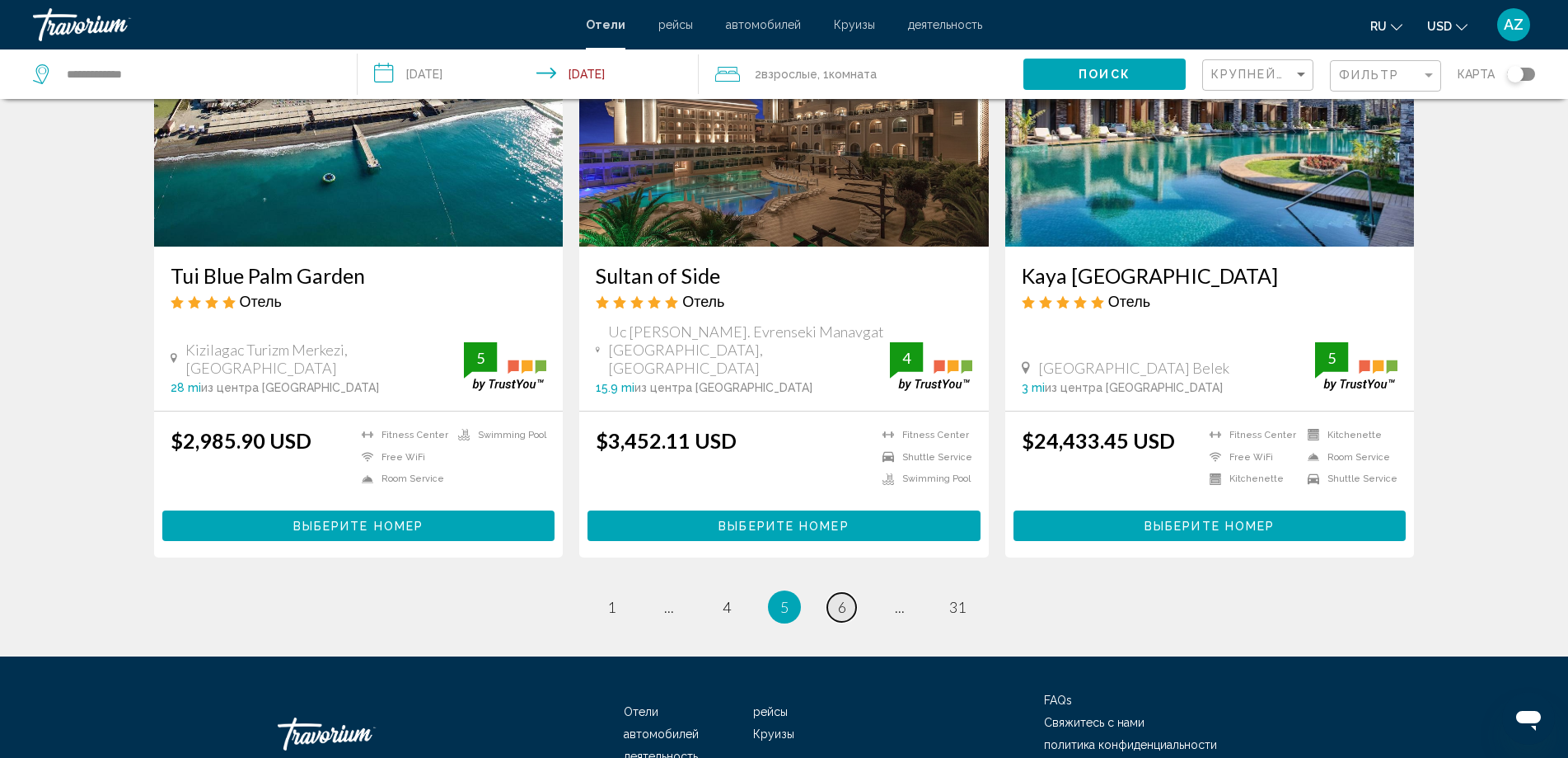
click at [844, 598] on span "6" at bounding box center [842, 607] width 8 height 19
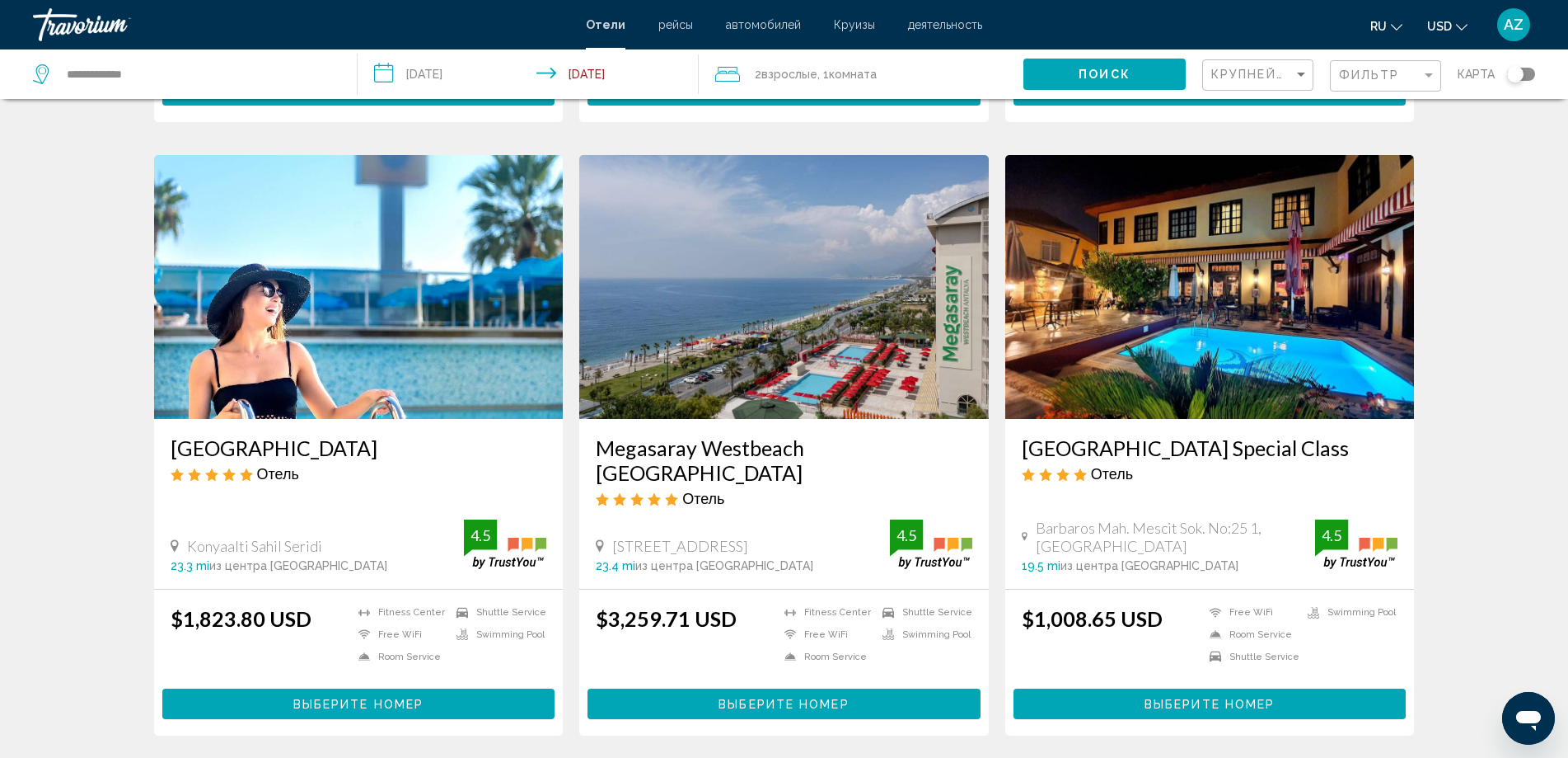
scroll to position [2025, 0]
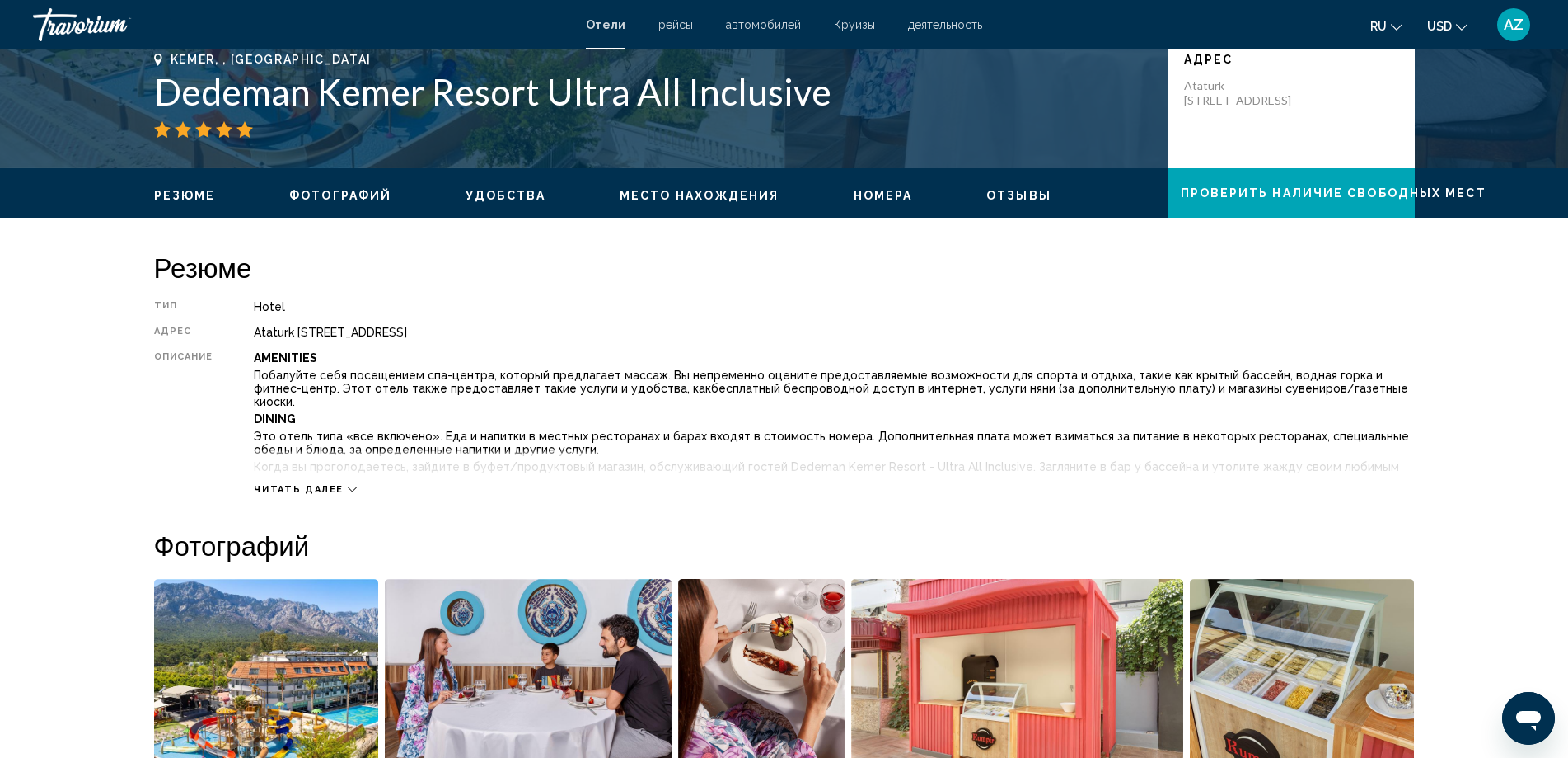
scroll to position [332, 0]
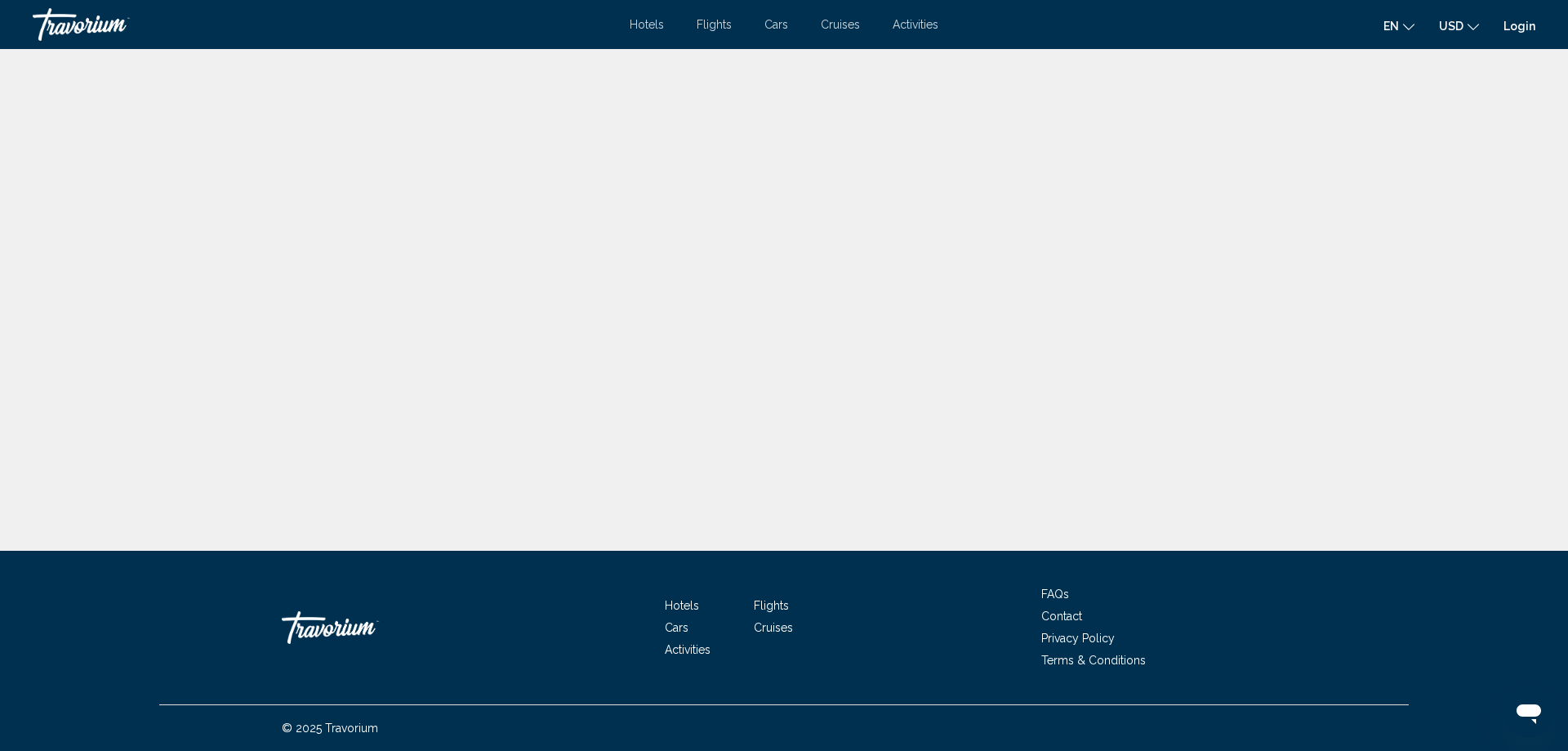
click at [80, 25] on div "Travorium" at bounding box center [115, 25] width 163 height 33
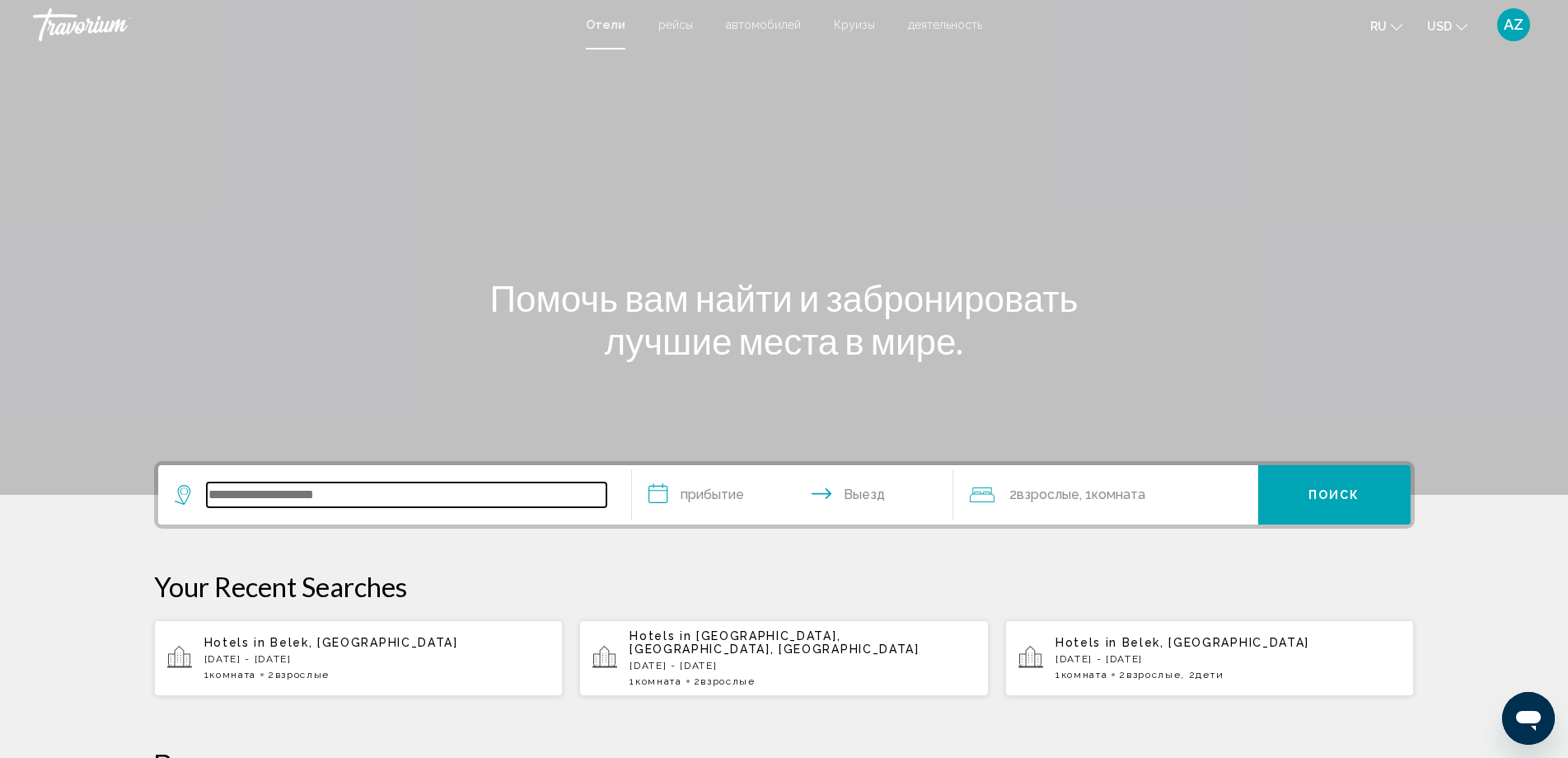
click at [285, 504] on input "Search widget" at bounding box center [407, 494] width 400 height 25
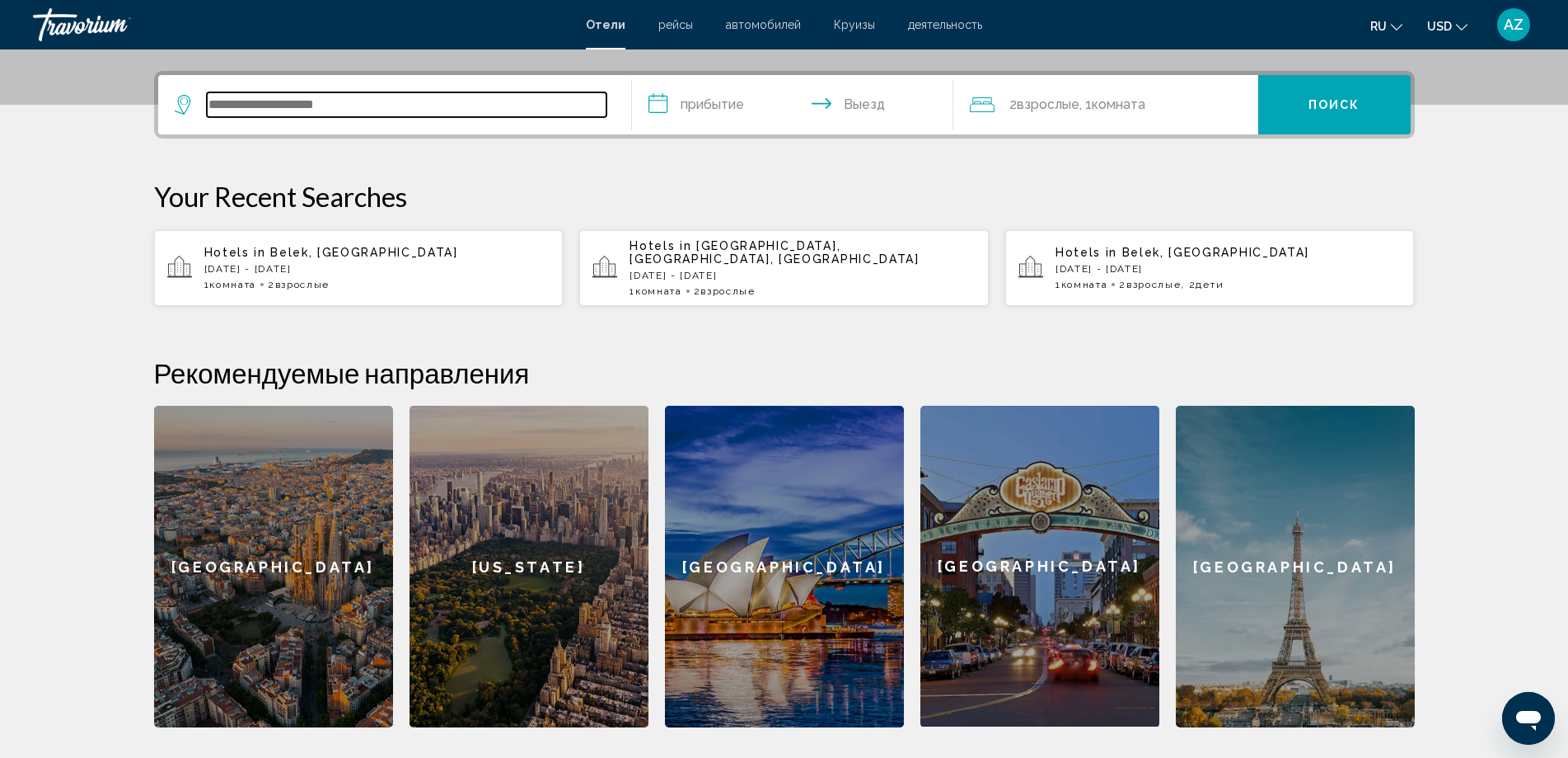
scroll to position [407, 0]
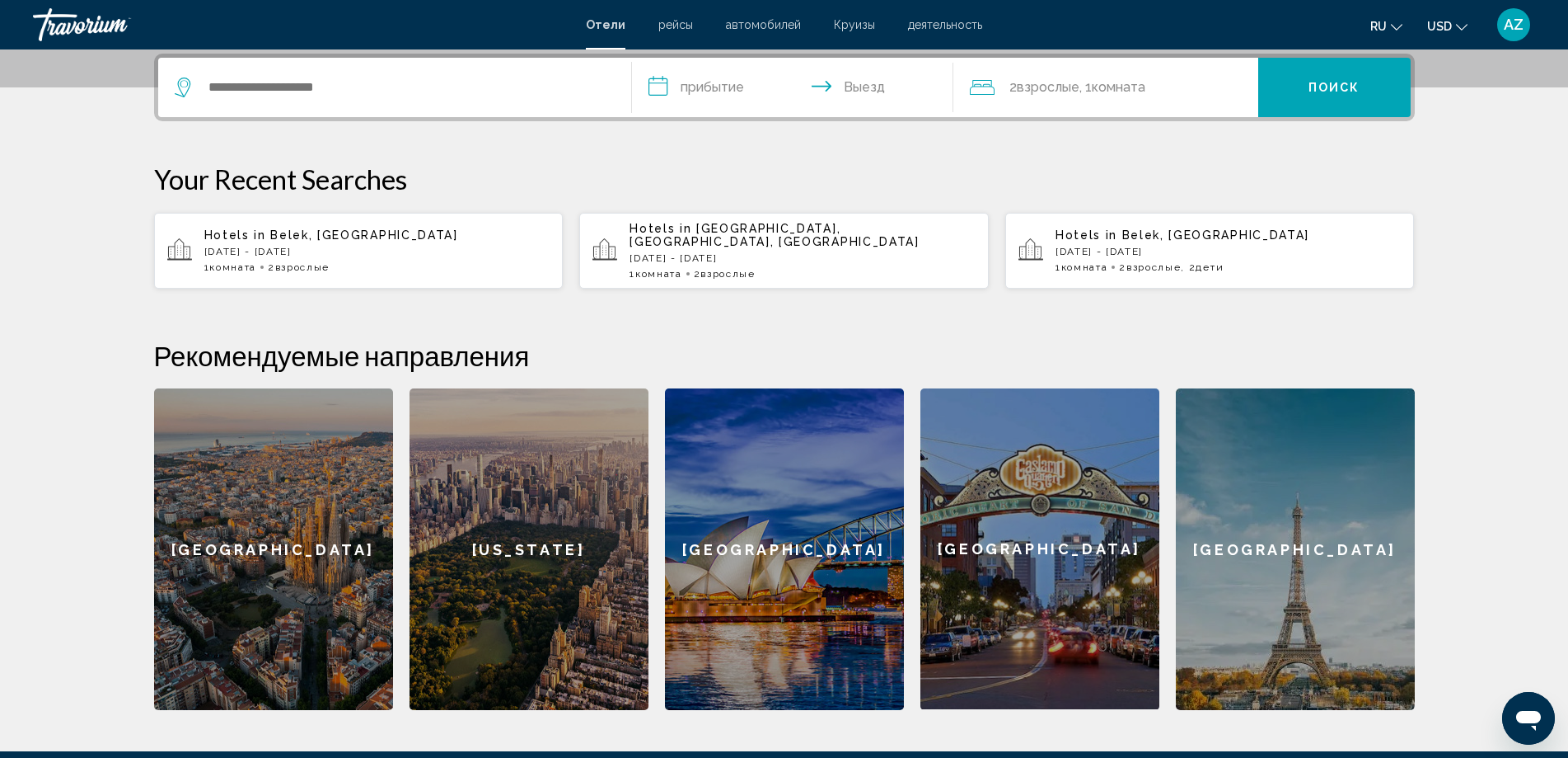
click at [377, 251] on div "Hotels in Belek, Turkey Wed, 20 Aug - Tue, 26 Aug 1 Комната номера 2 Взрослый В…" at bounding box center [377, 251] width 346 height 44
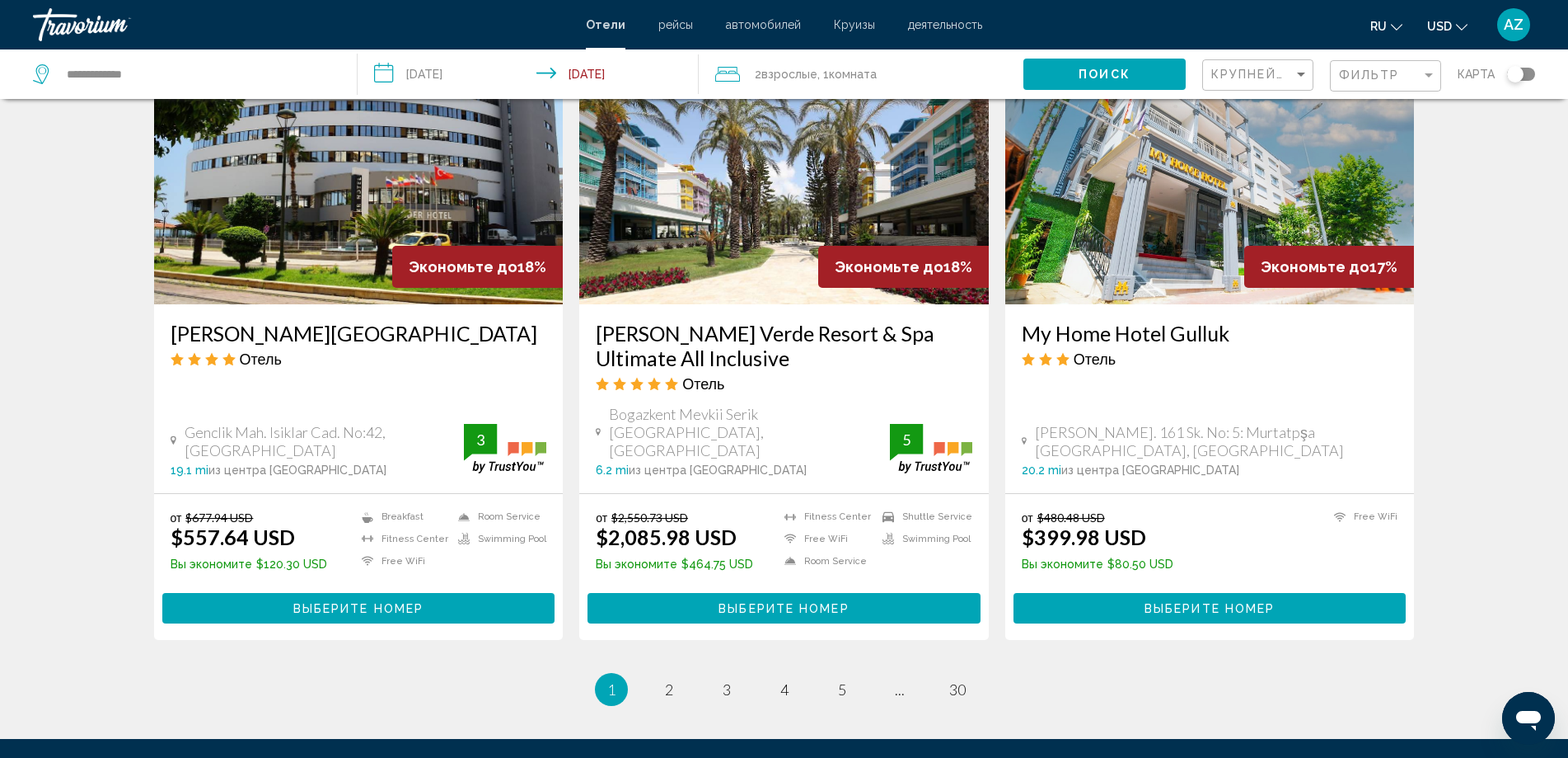
scroll to position [1979, 0]
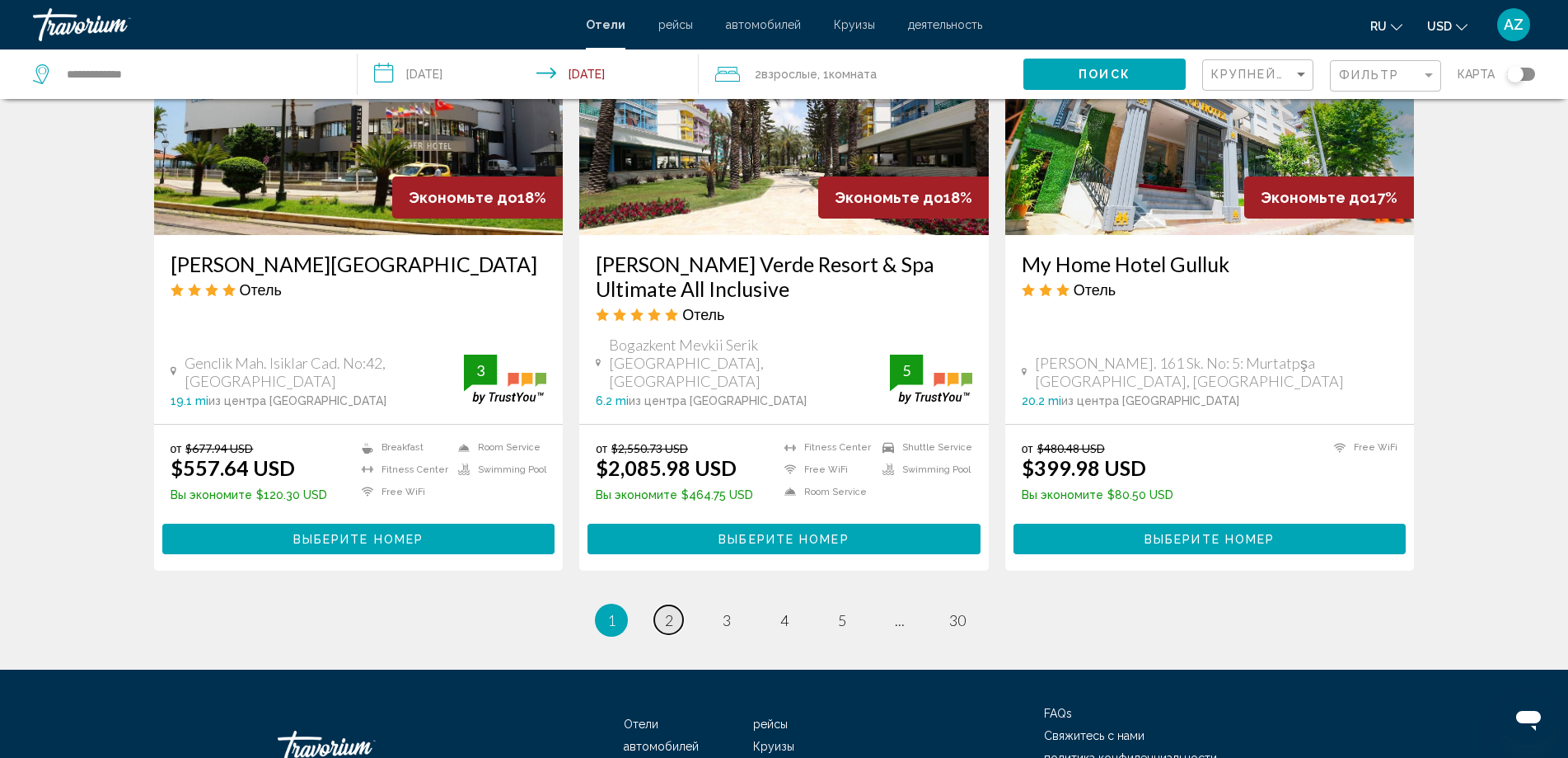
click at [678, 605] on link "page 2" at bounding box center [668, 619] width 29 height 29
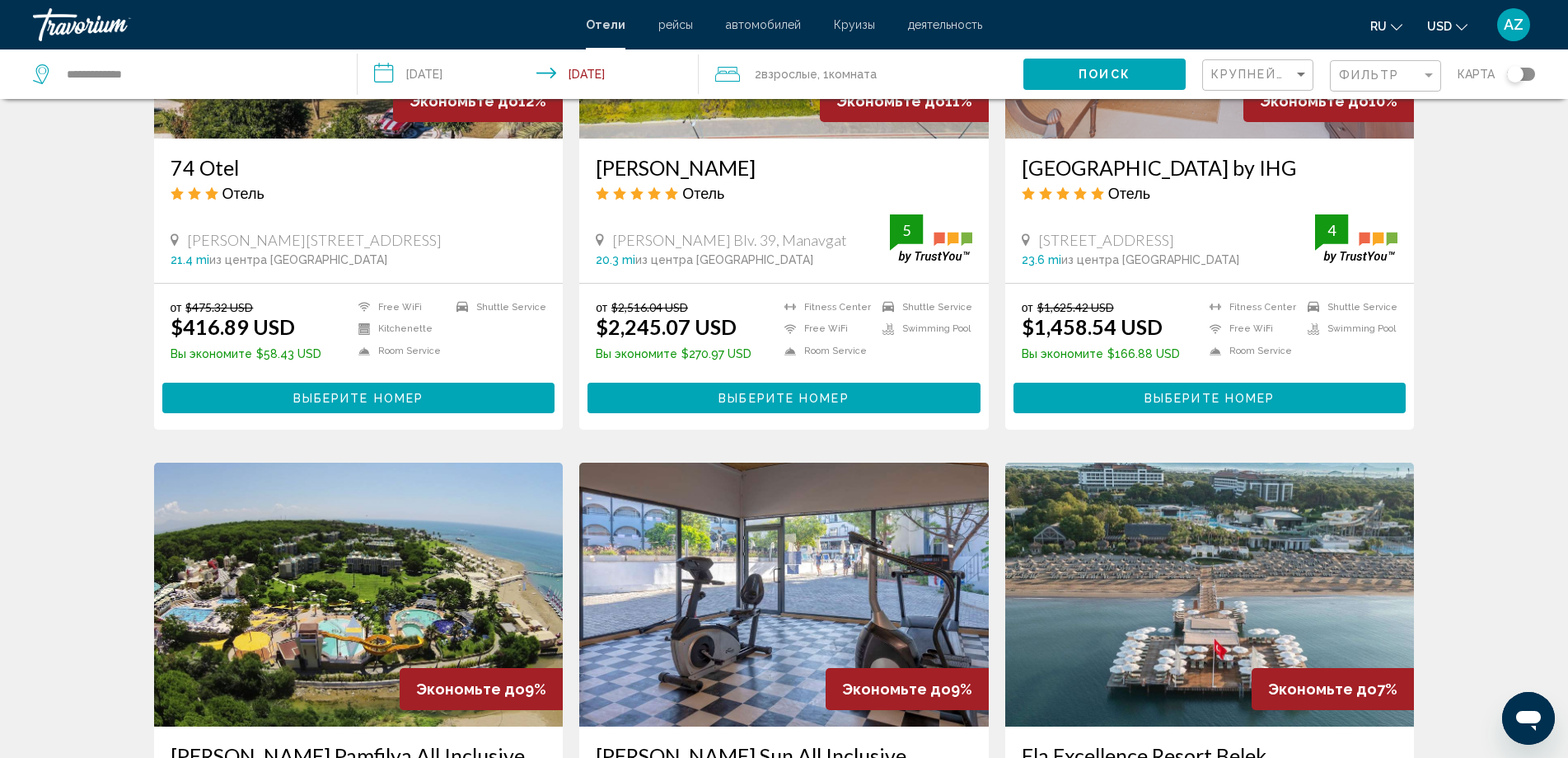
scroll to position [1814, 0]
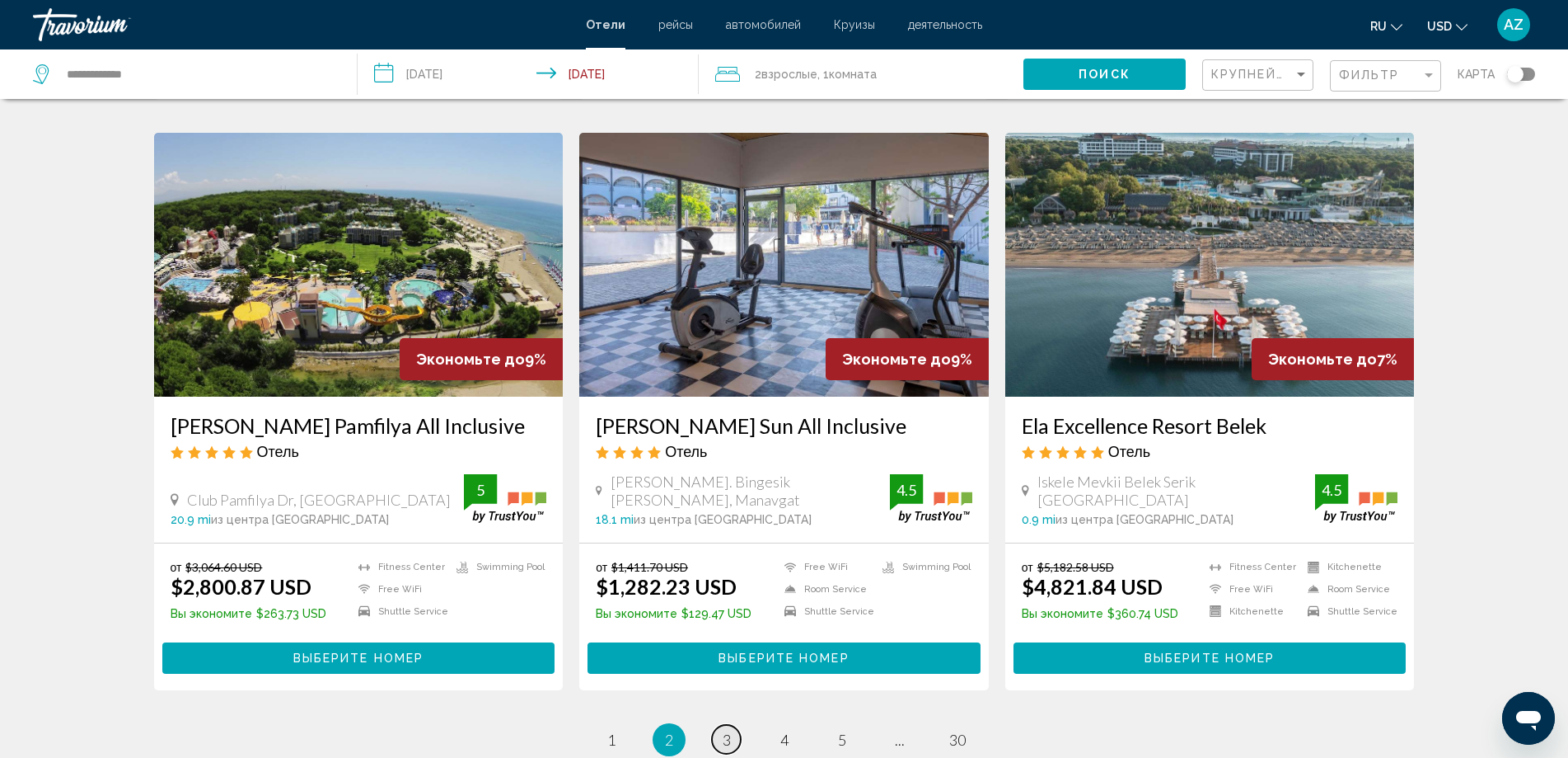
click at [721, 725] on link "page 3" at bounding box center [726, 739] width 29 height 29
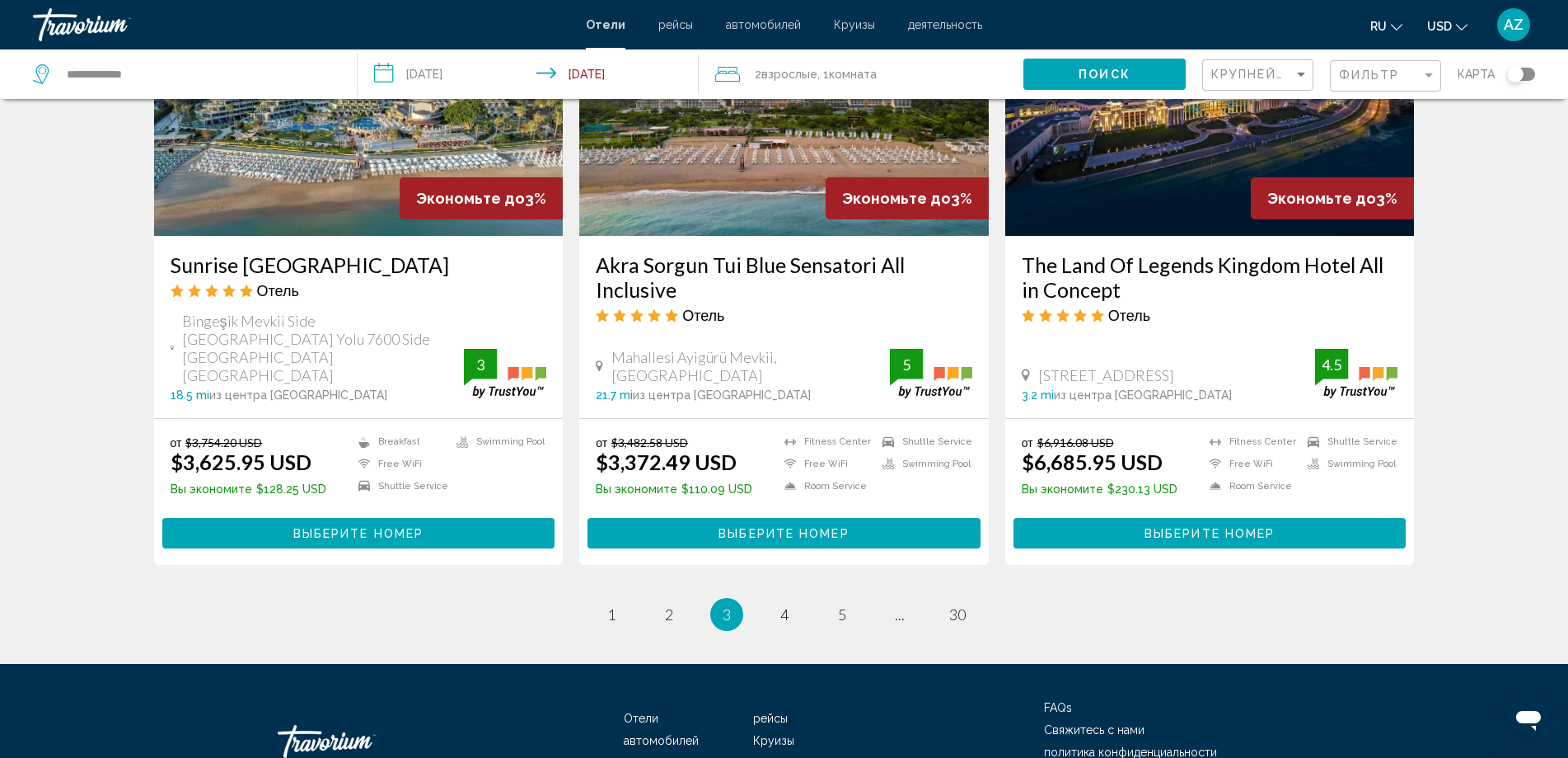
scroll to position [1979, 0]
